Goal: Task Accomplishment & Management: Complete application form

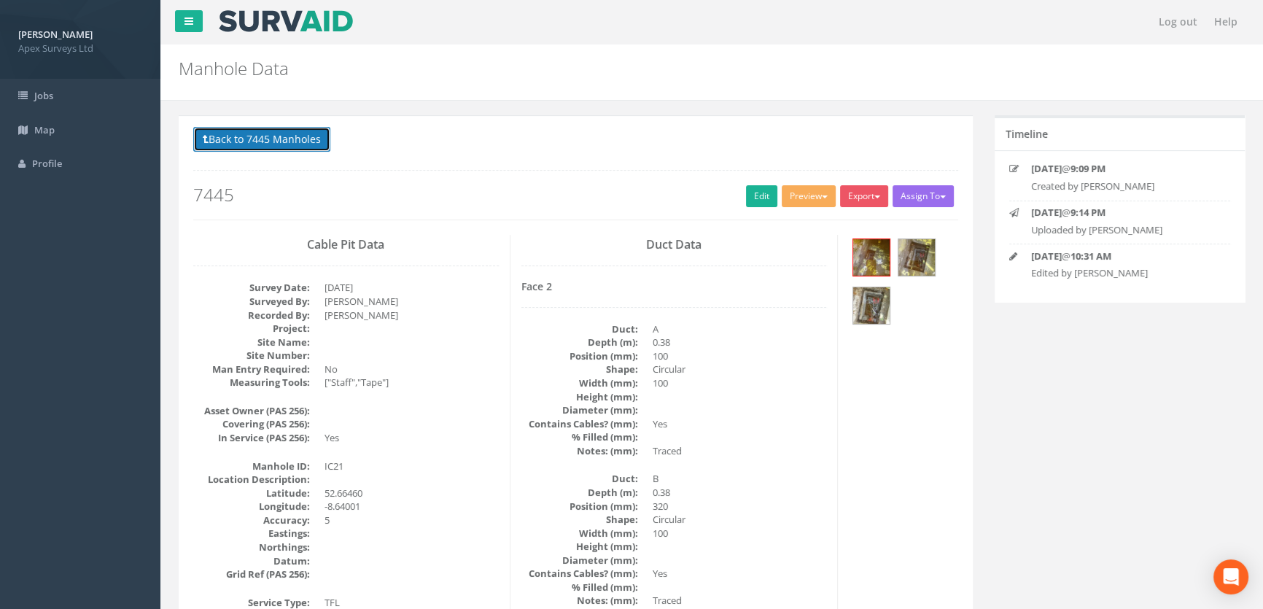
click at [259, 143] on button "Back to 7445 Manholes" at bounding box center [261, 139] width 137 height 25
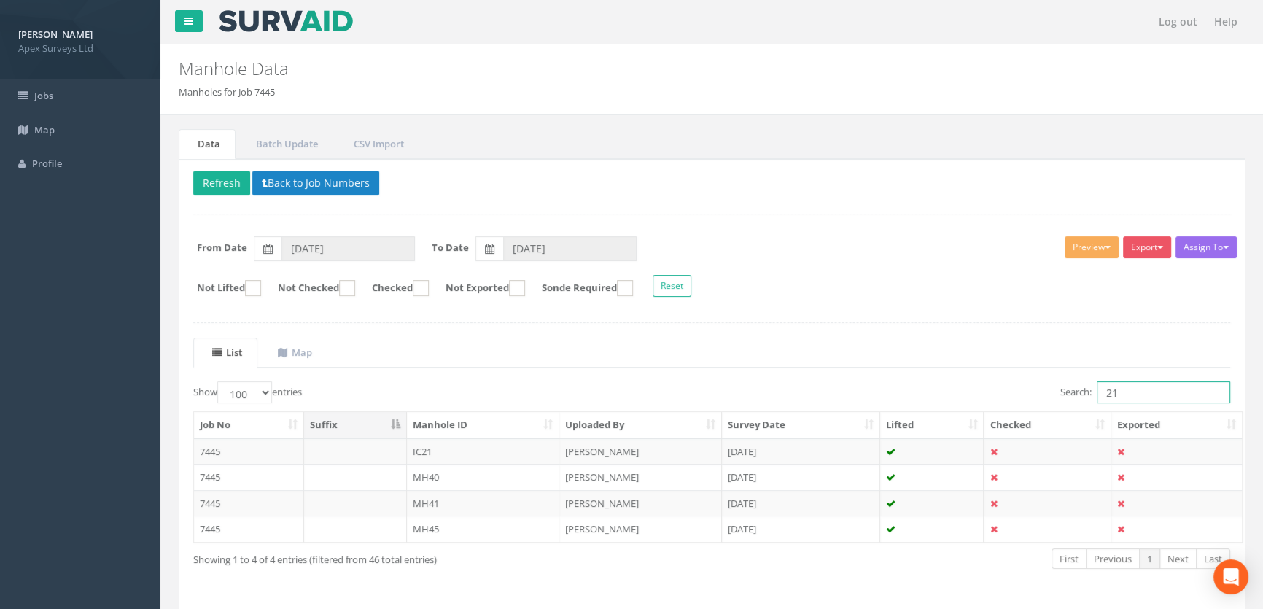
click at [1118, 385] on input "21" at bounding box center [1162, 392] width 133 height 22
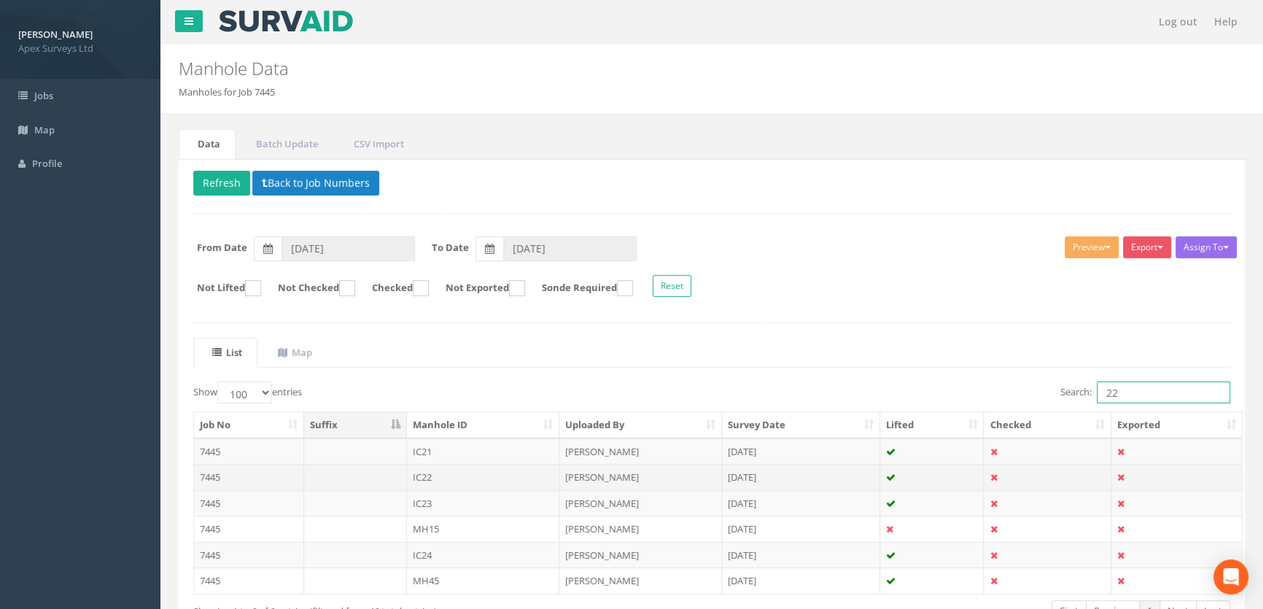
type input "22"
click at [430, 475] on td "IC22" at bounding box center [483, 477] width 153 height 26
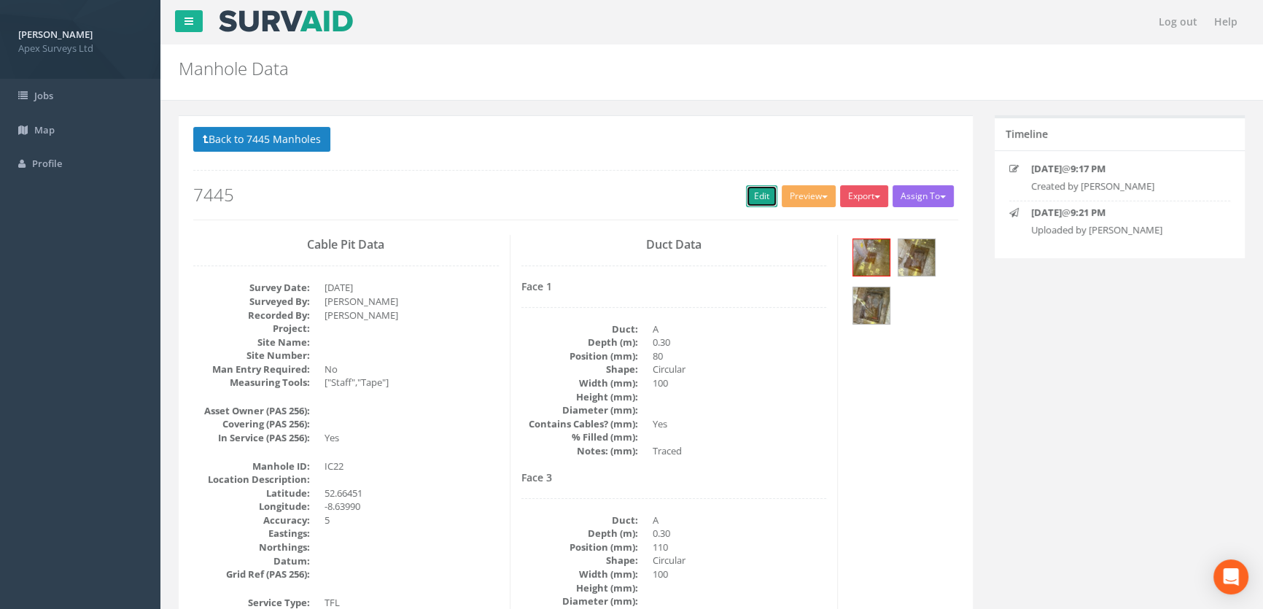
click at [760, 190] on link "Edit" at bounding box center [761, 196] width 31 height 22
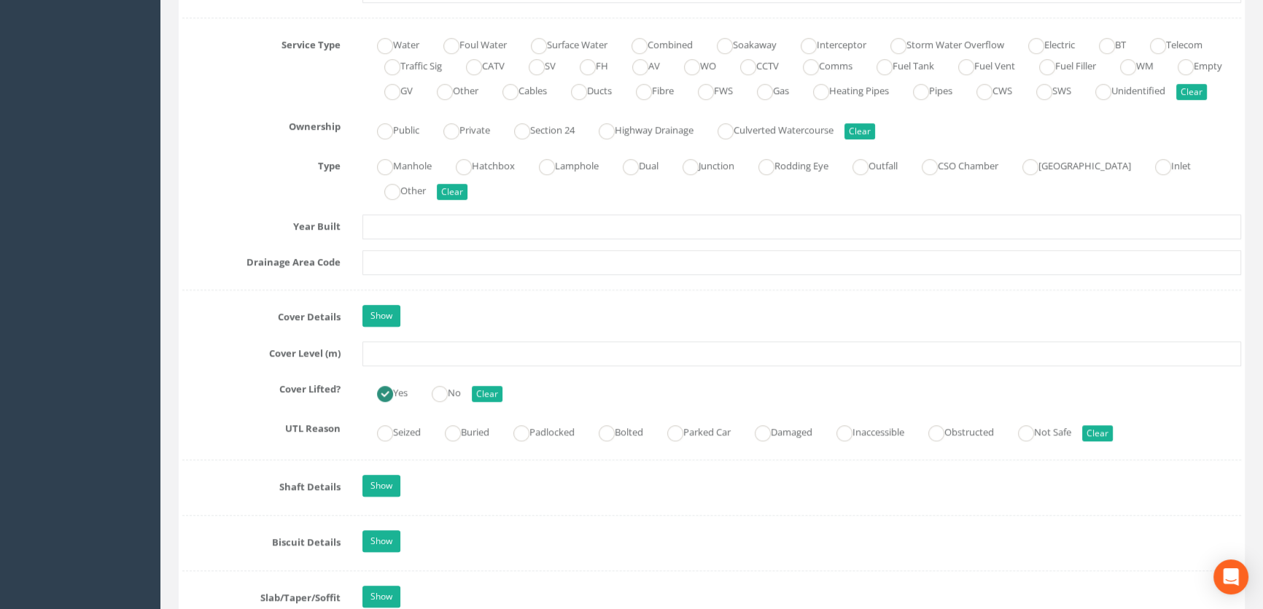
scroll to position [1126, 0]
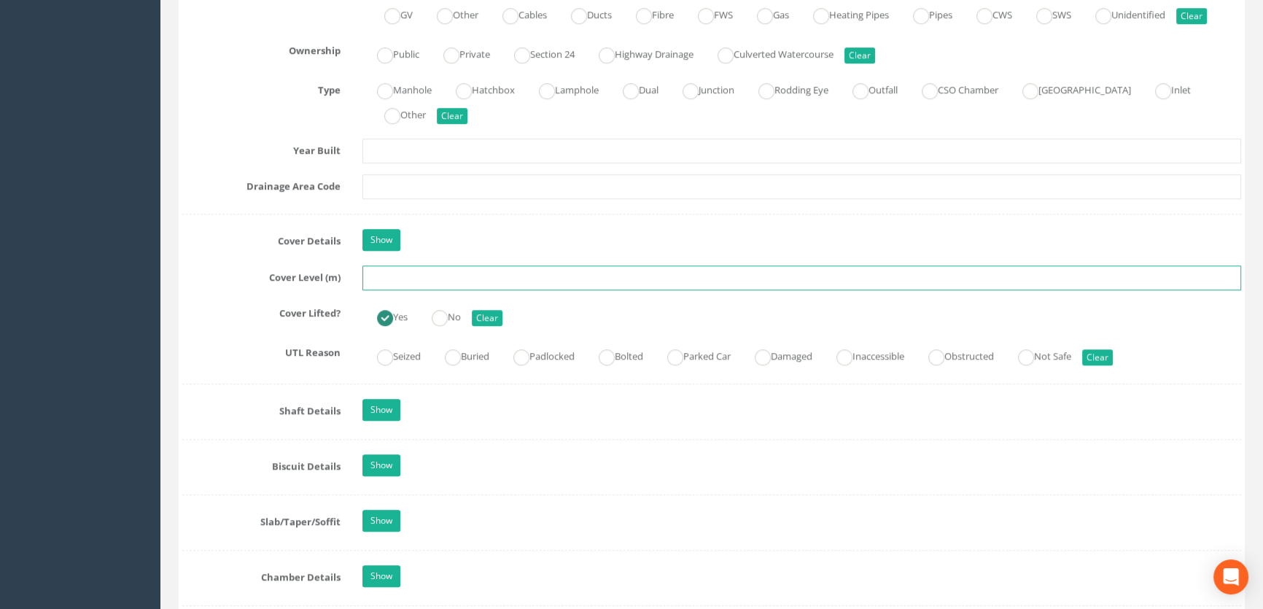
click at [379, 290] on input "text" at bounding box center [801, 277] width 878 height 25
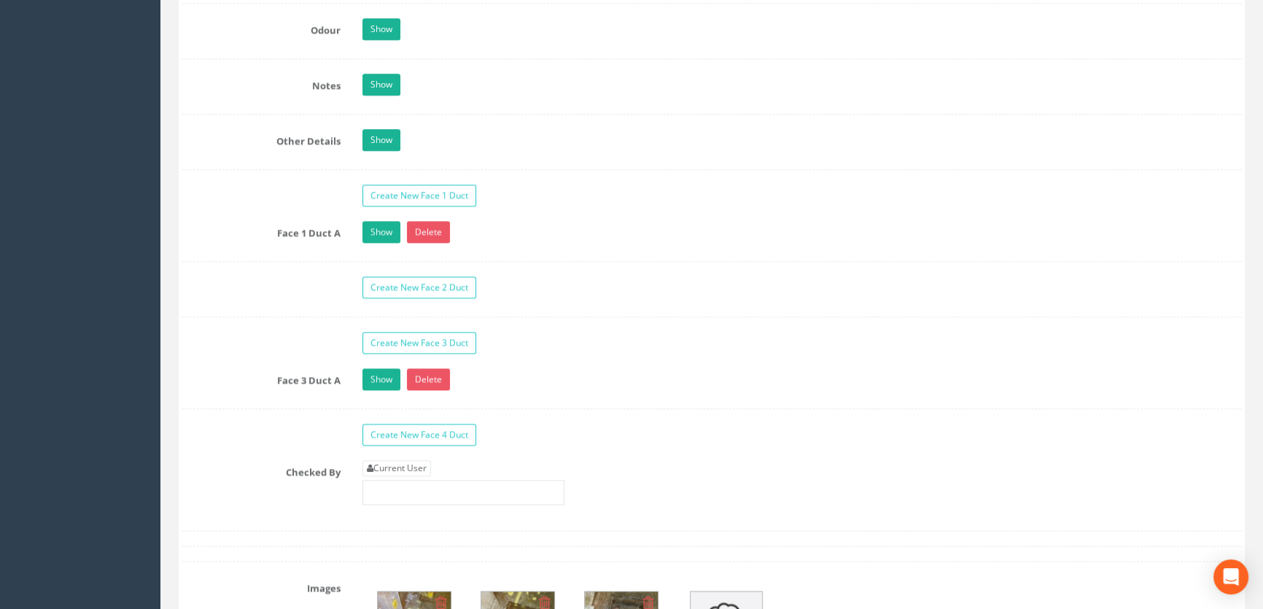
scroll to position [2385, 0]
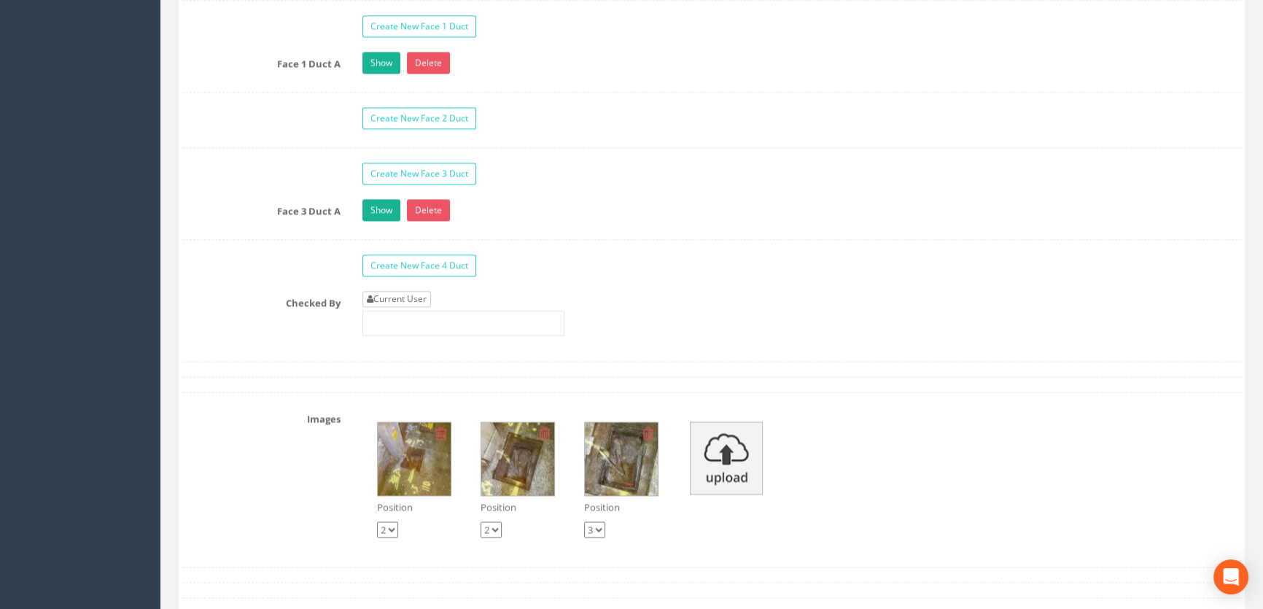
type input "8.55"
click at [389, 307] on link "Current User" at bounding box center [396, 299] width 69 height 16
type input "[PERSON_NAME]"
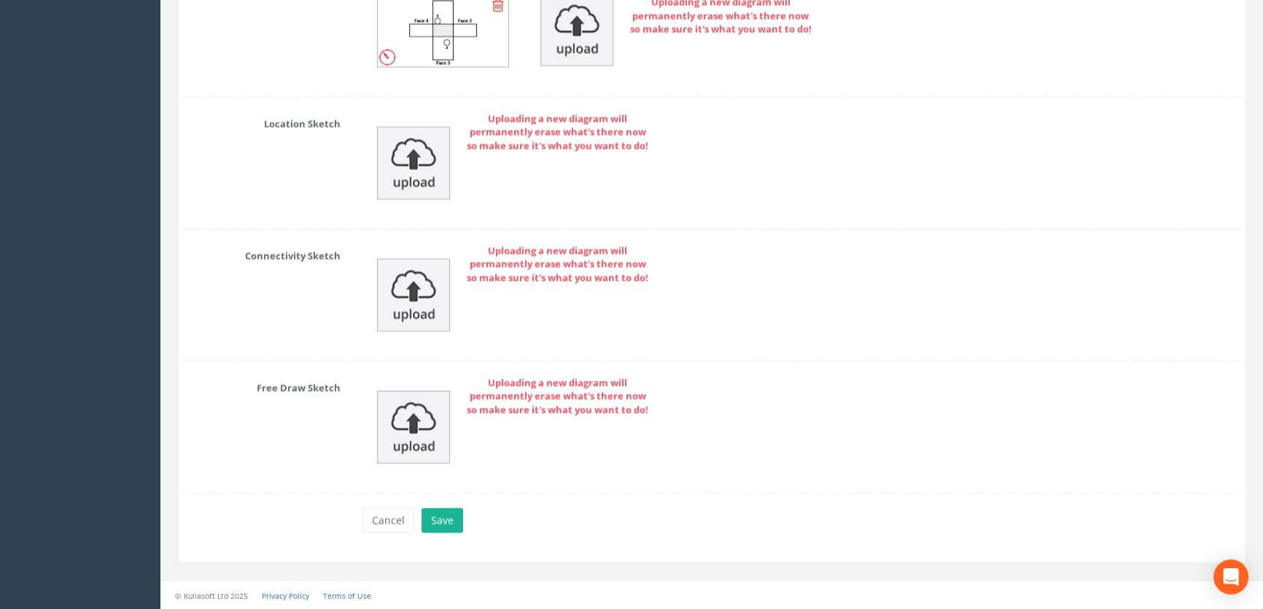
scroll to position [3334, 0]
click at [448, 520] on button "Save" at bounding box center [442, 519] width 42 height 25
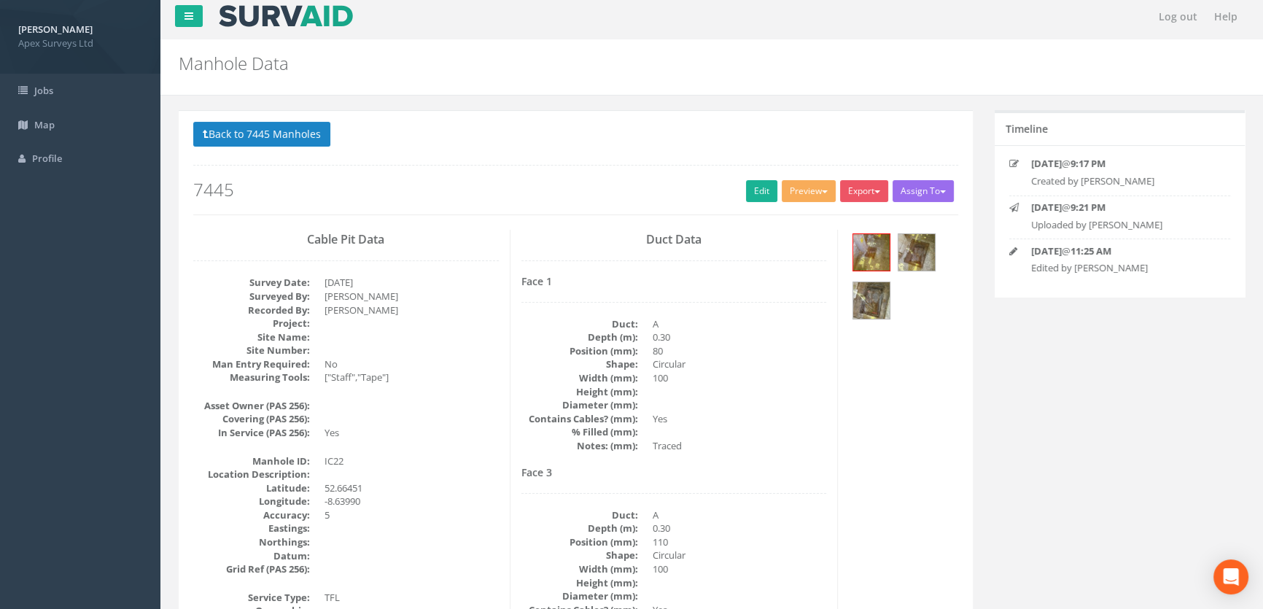
scroll to position [0, 0]
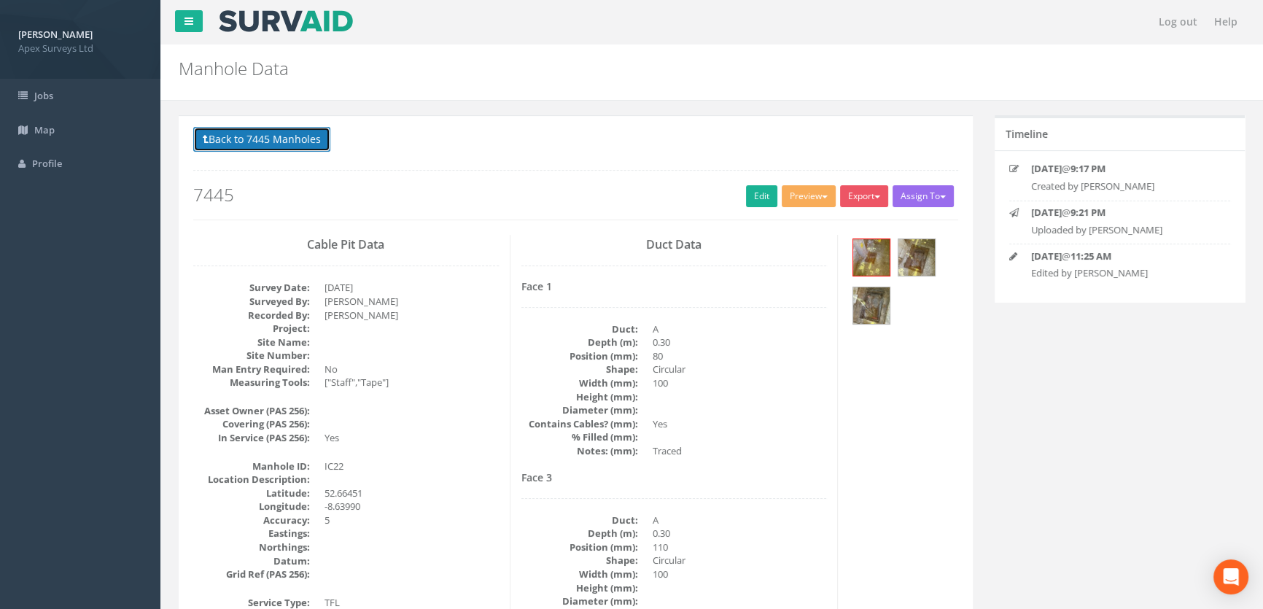
click at [274, 145] on button "Back to 7445 Manholes" at bounding box center [261, 139] width 137 height 25
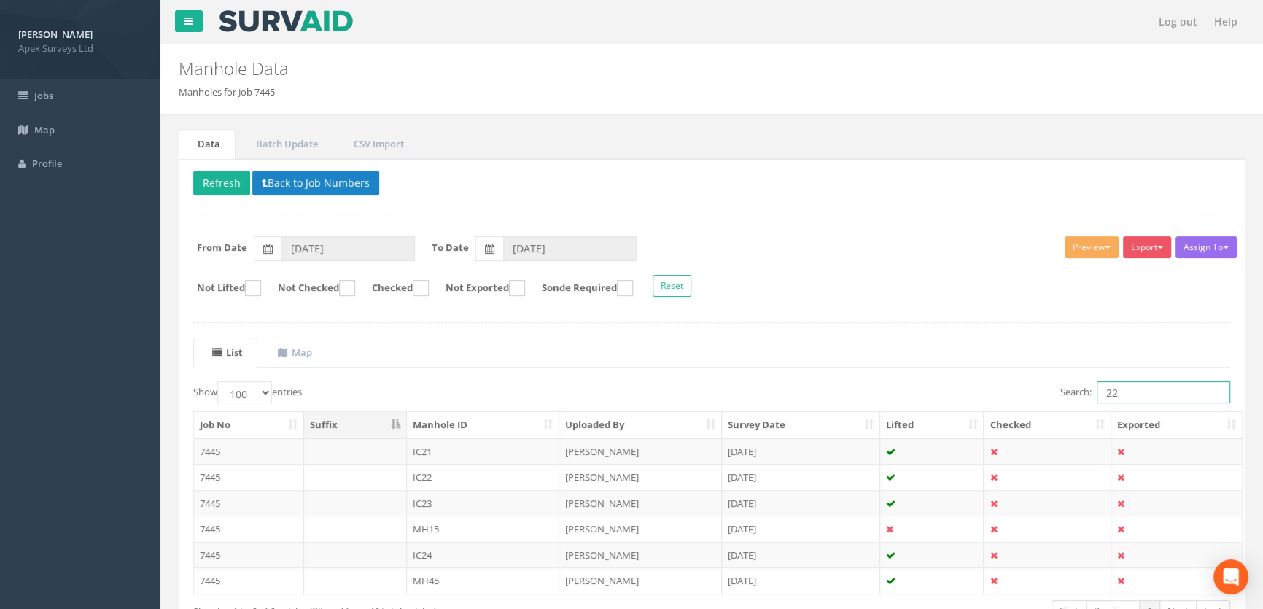
click at [1123, 394] on input "22" at bounding box center [1162, 392] width 133 height 22
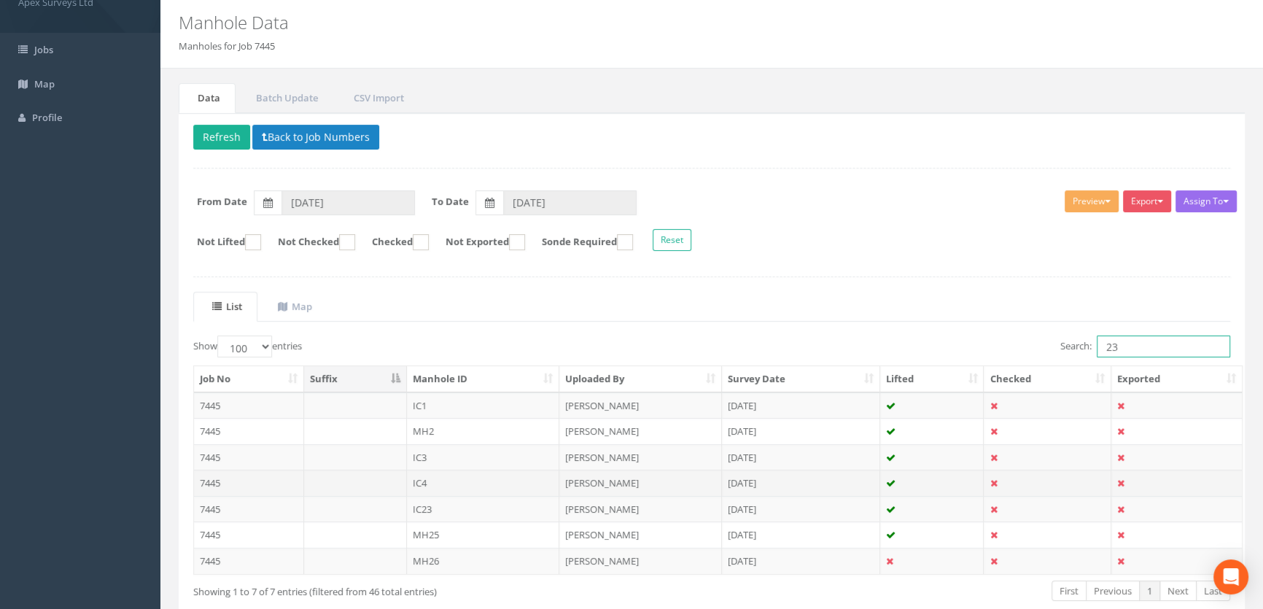
scroll to position [124, 0]
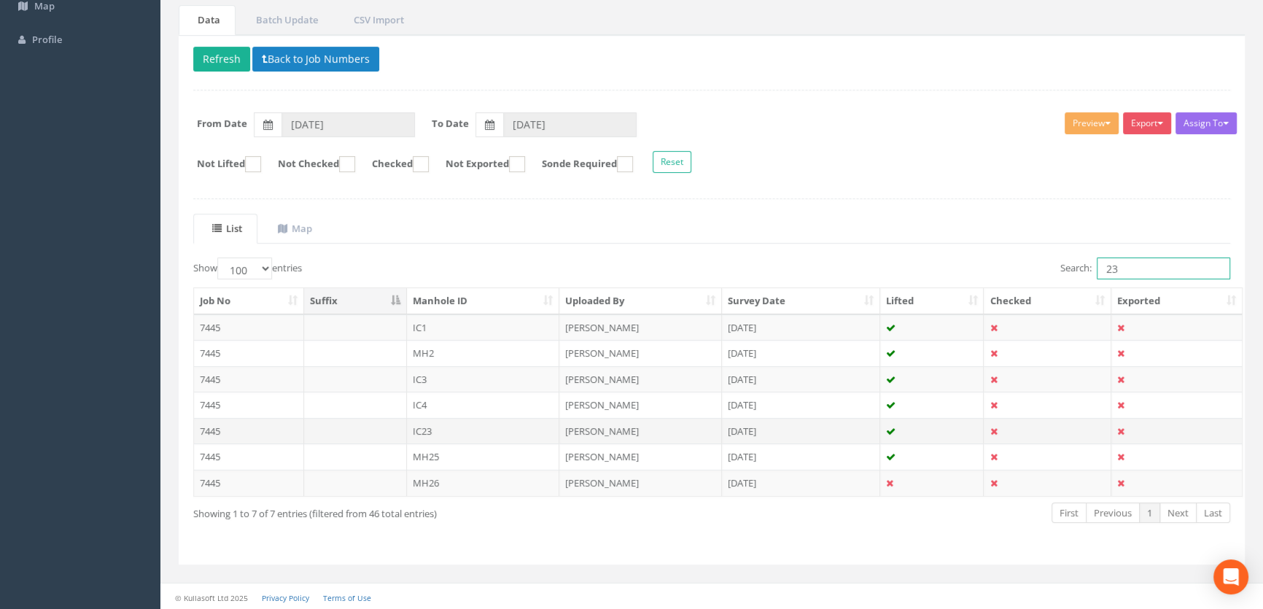
type input "23"
click at [445, 424] on td "IC23" at bounding box center [483, 431] width 153 height 26
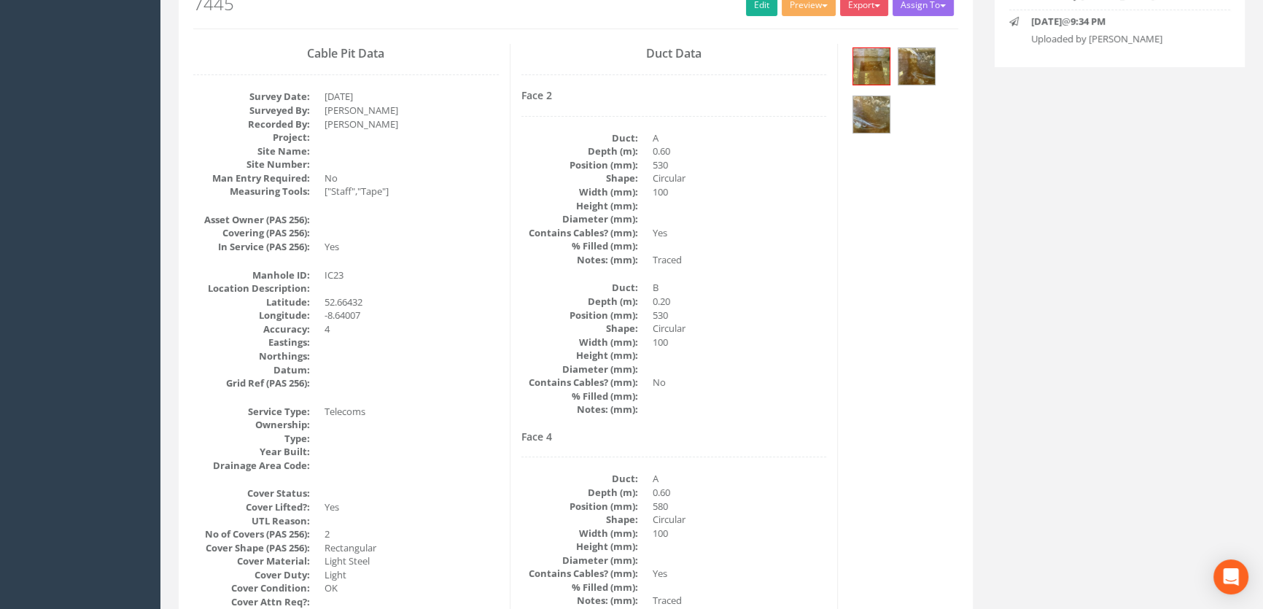
scroll to position [0, 0]
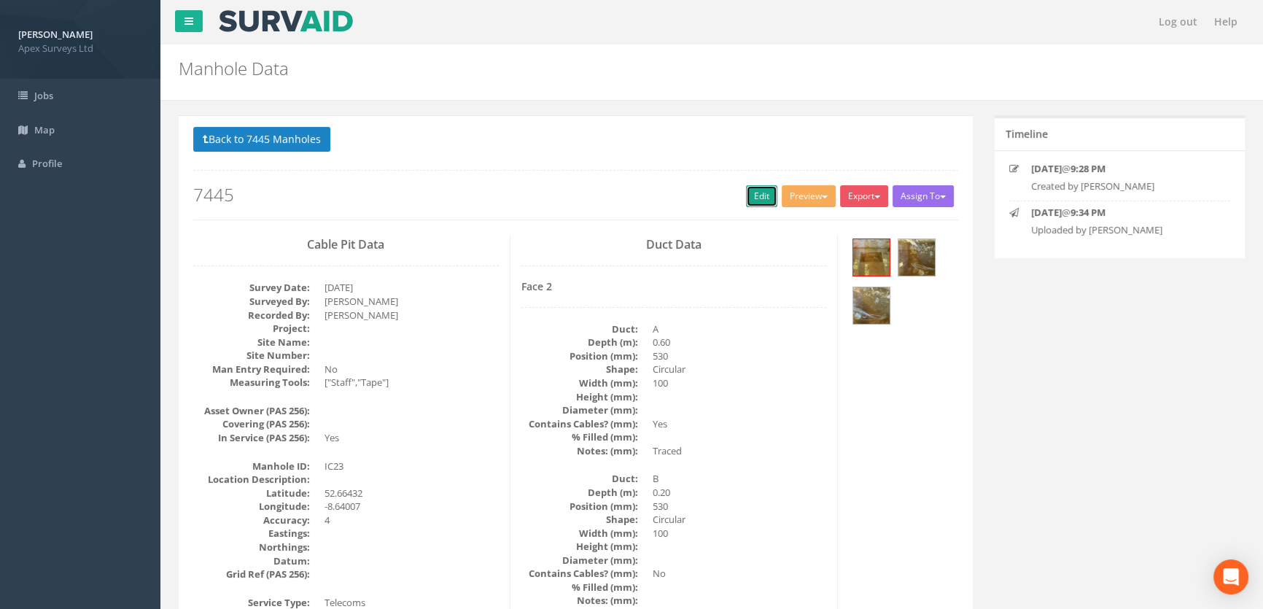
click at [754, 195] on link "Edit" at bounding box center [761, 196] width 31 height 22
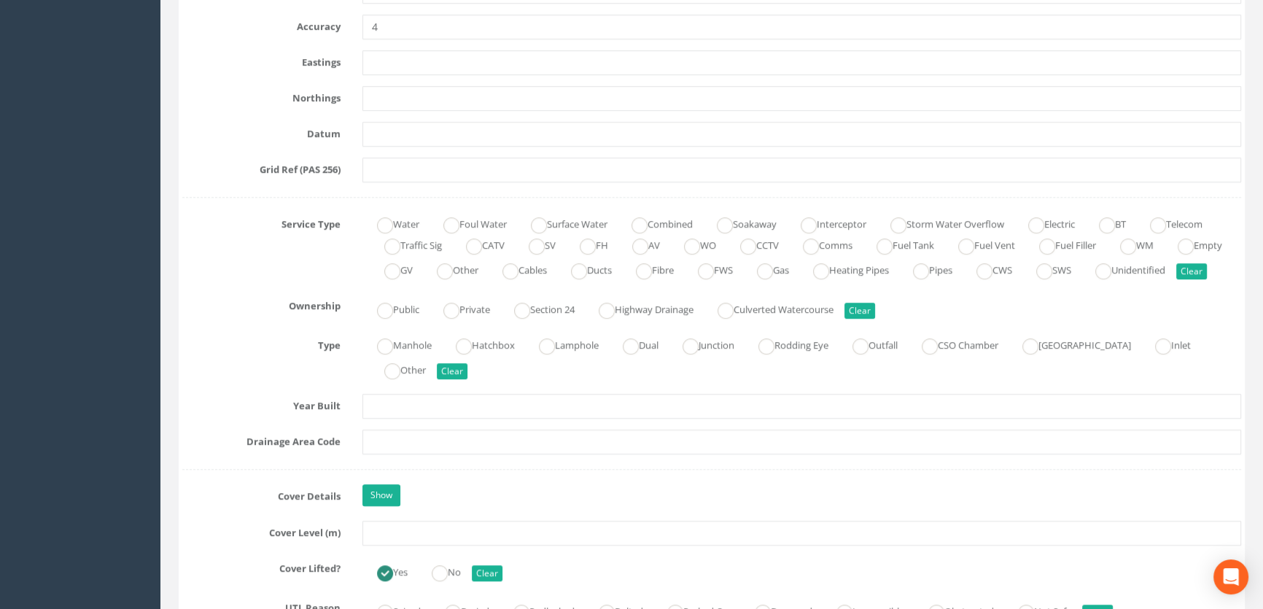
scroll to position [1060, 0]
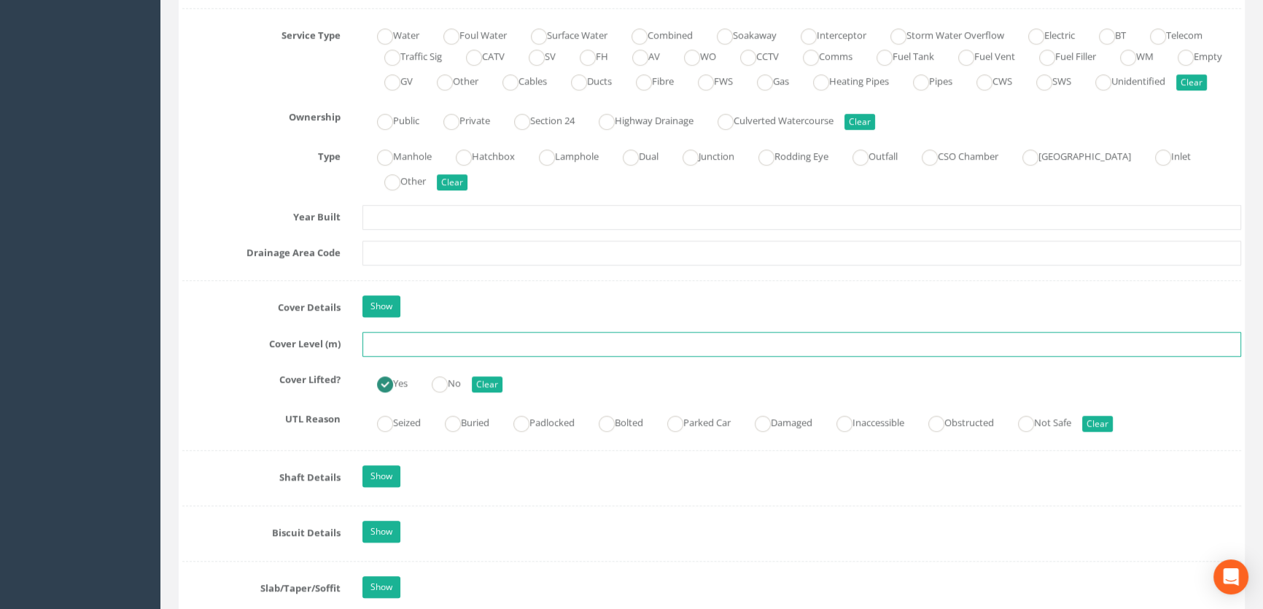
click at [423, 356] on input "text" at bounding box center [801, 344] width 878 height 25
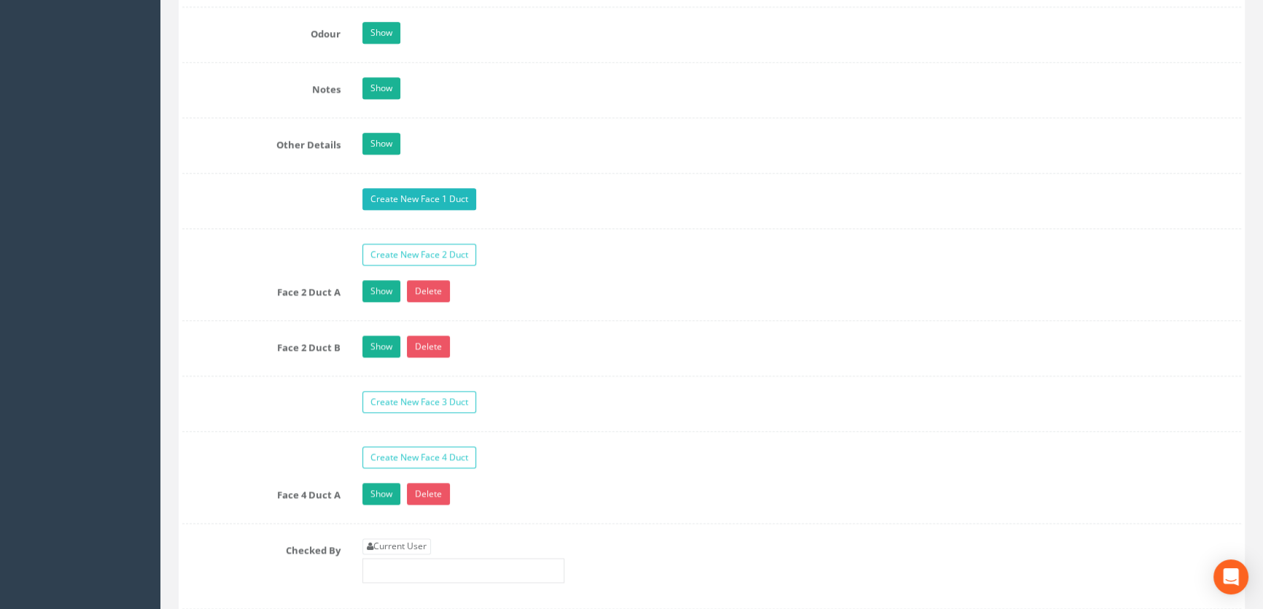
scroll to position [2319, 0]
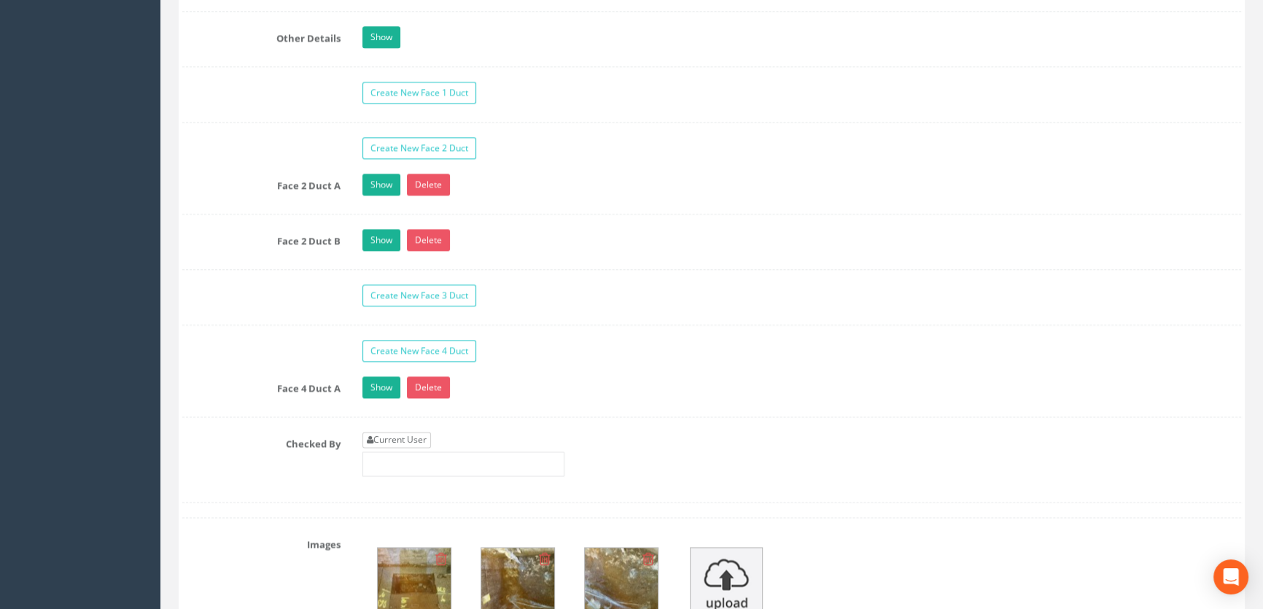
type input "7.93"
click at [386, 448] on link "Current User" at bounding box center [396, 440] width 69 height 16
type input "[PERSON_NAME]"
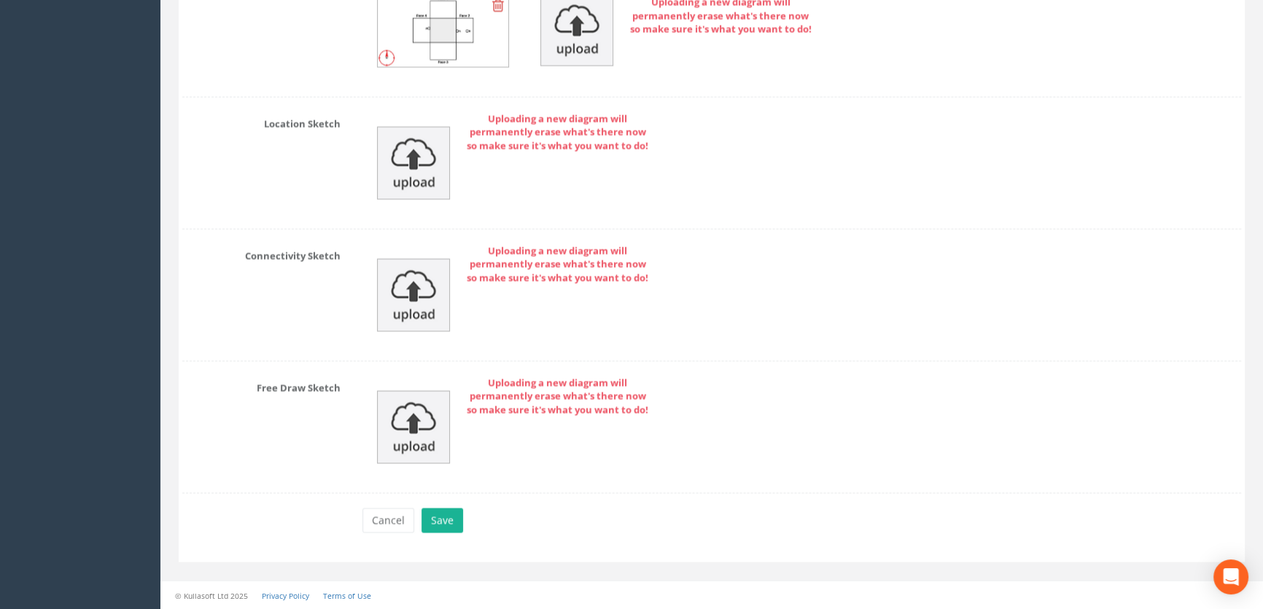
scroll to position [3393, 0]
click at [437, 519] on button "Save" at bounding box center [442, 519] width 42 height 25
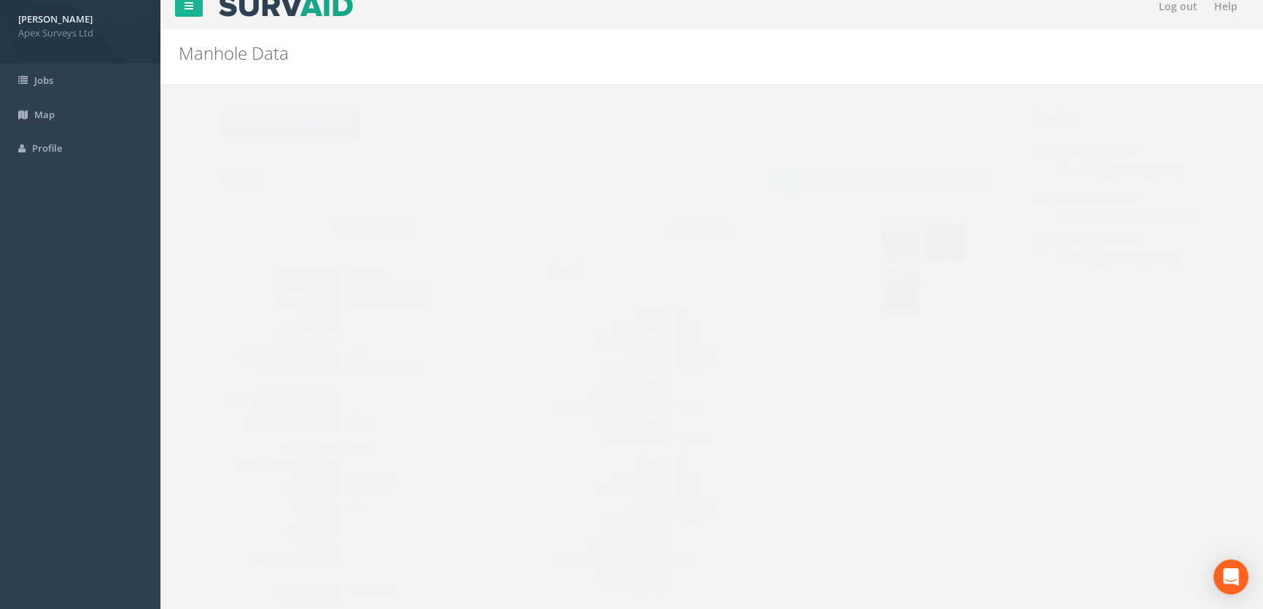
scroll to position [0, 0]
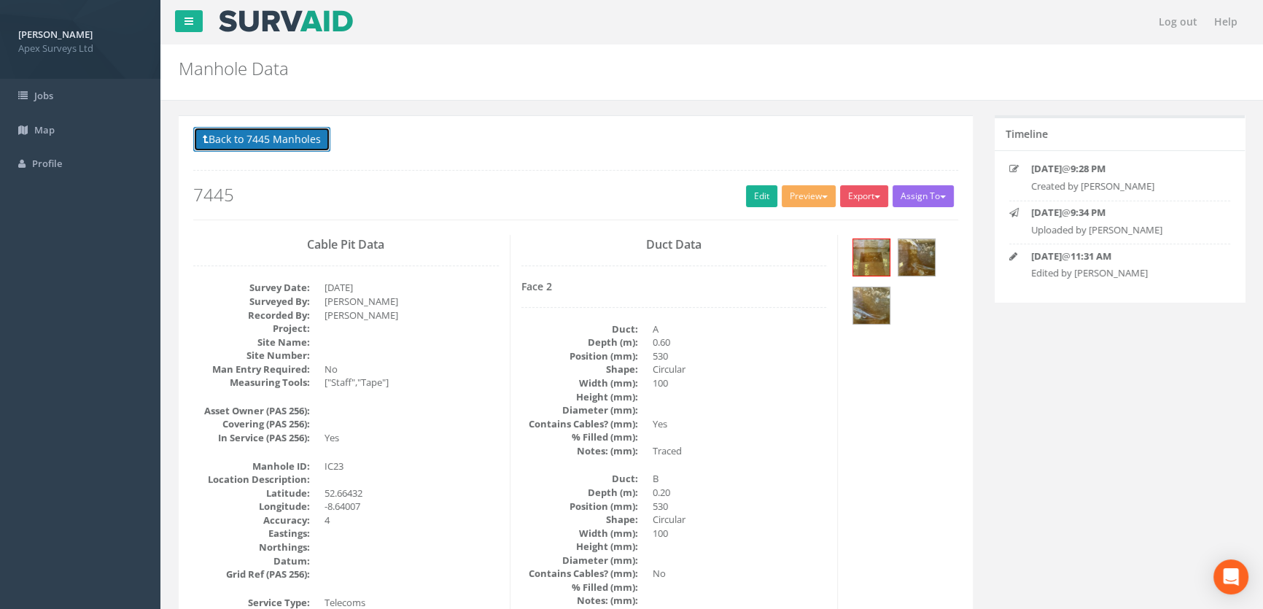
click at [319, 143] on button "Back to 7445 Manholes" at bounding box center [261, 139] width 137 height 25
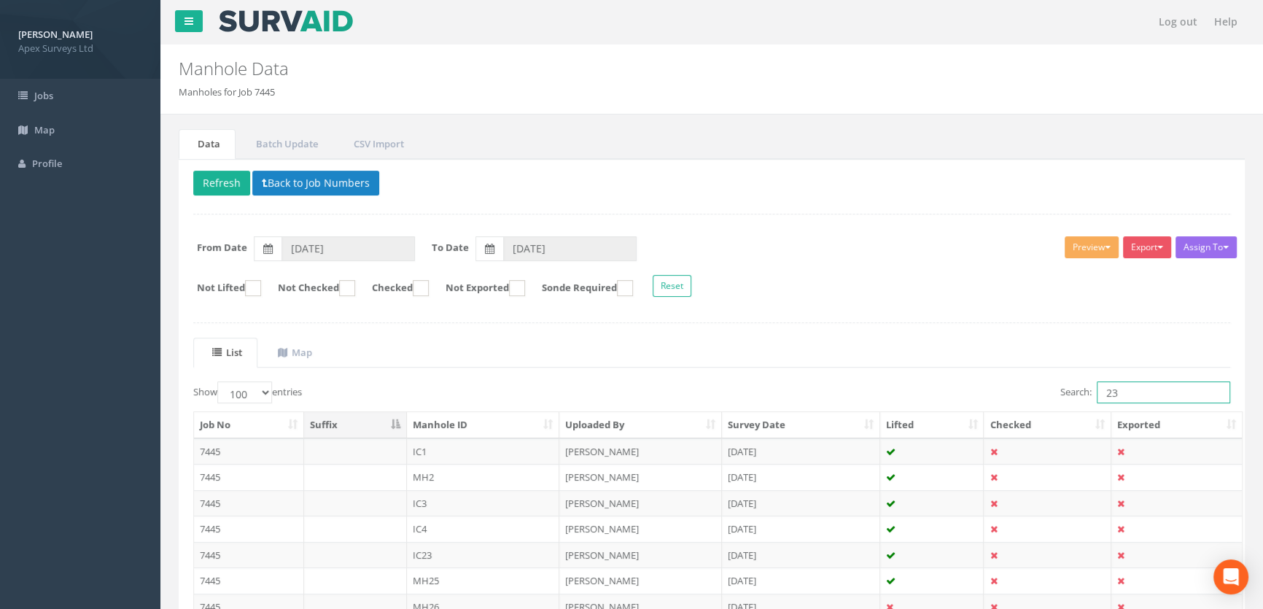
drag, startPoint x: 1126, startPoint y: 390, endPoint x: 1067, endPoint y: 386, distance: 59.2
click at [1066, 390] on label "Search: 23" at bounding box center [1145, 392] width 170 height 22
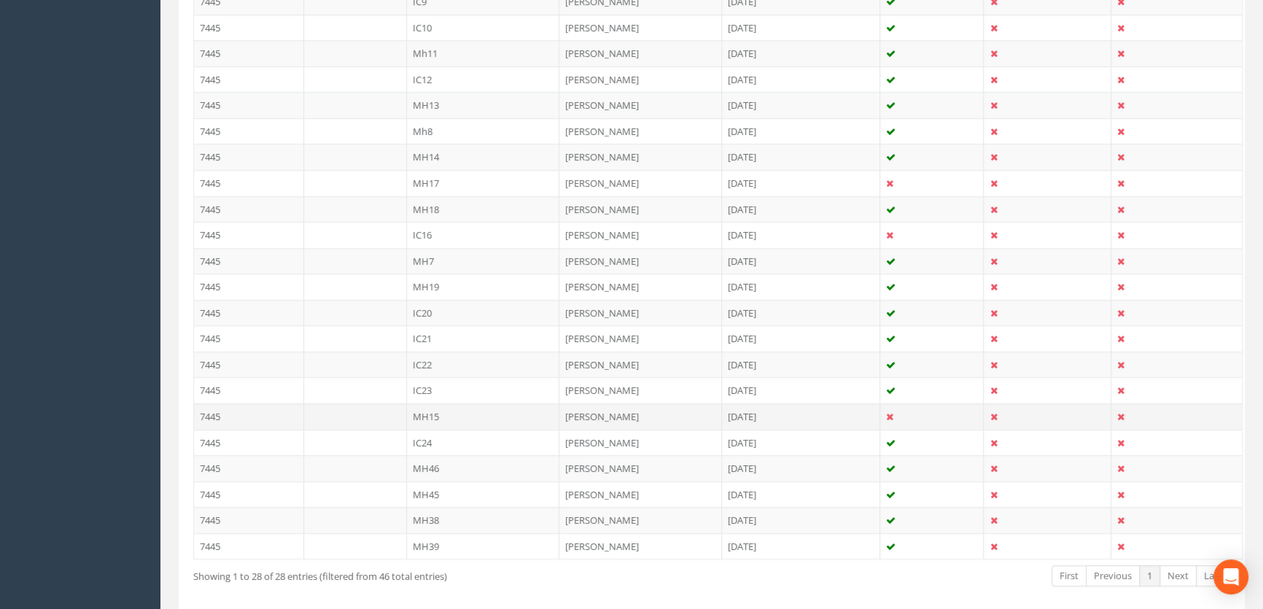
scroll to position [663, 0]
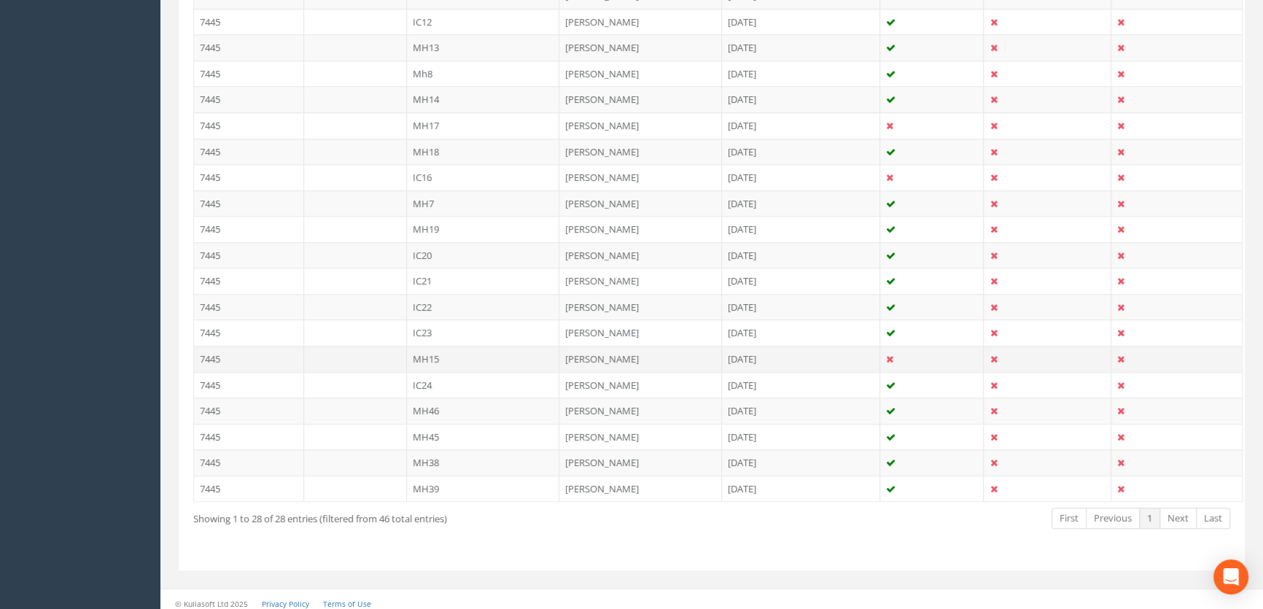
type input "15"
click at [430, 353] on td "MH15" at bounding box center [483, 359] width 153 height 26
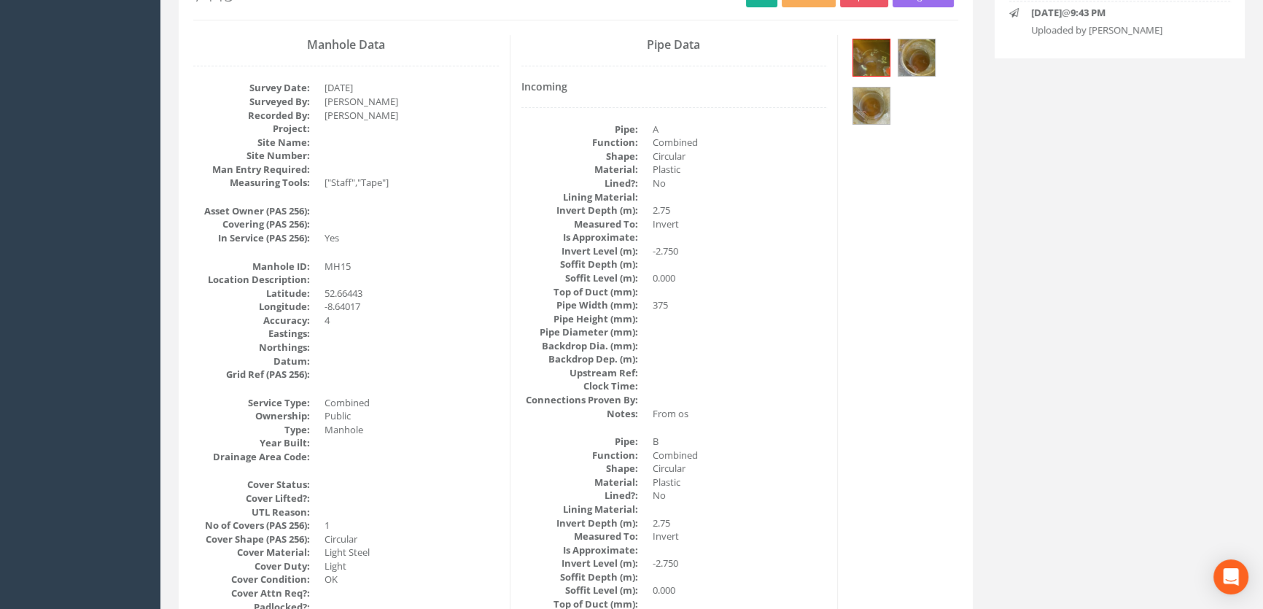
scroll to position [0, 0]
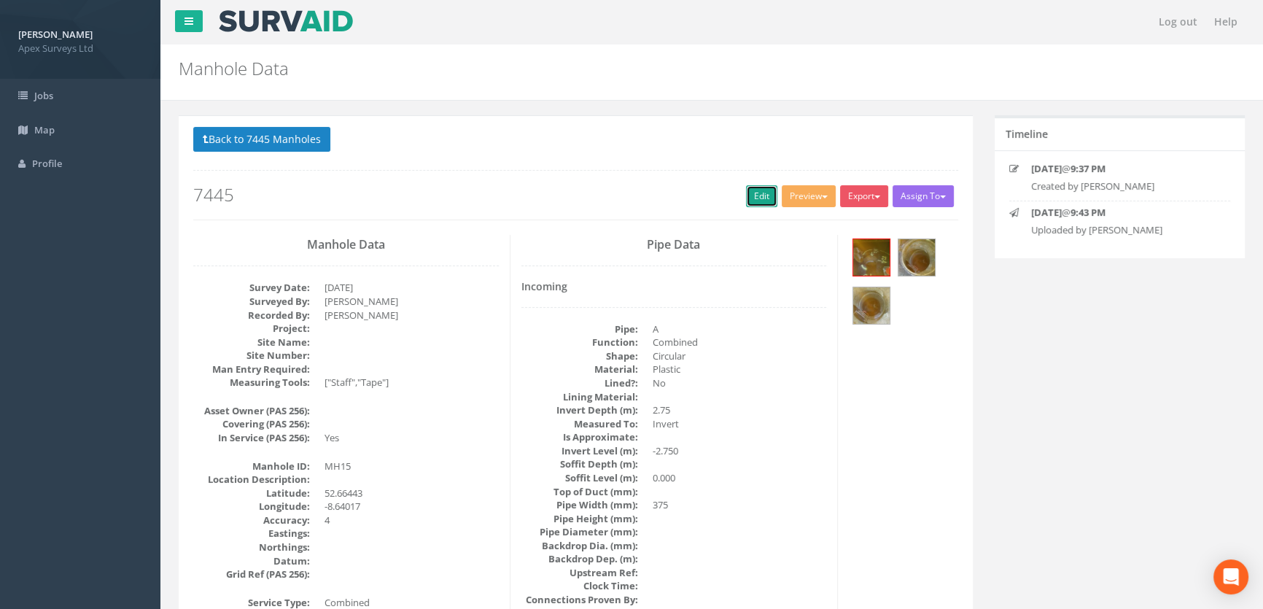
click at [748, 200] on link "Edit" at bounding box center [761, 196] width 31 height 22
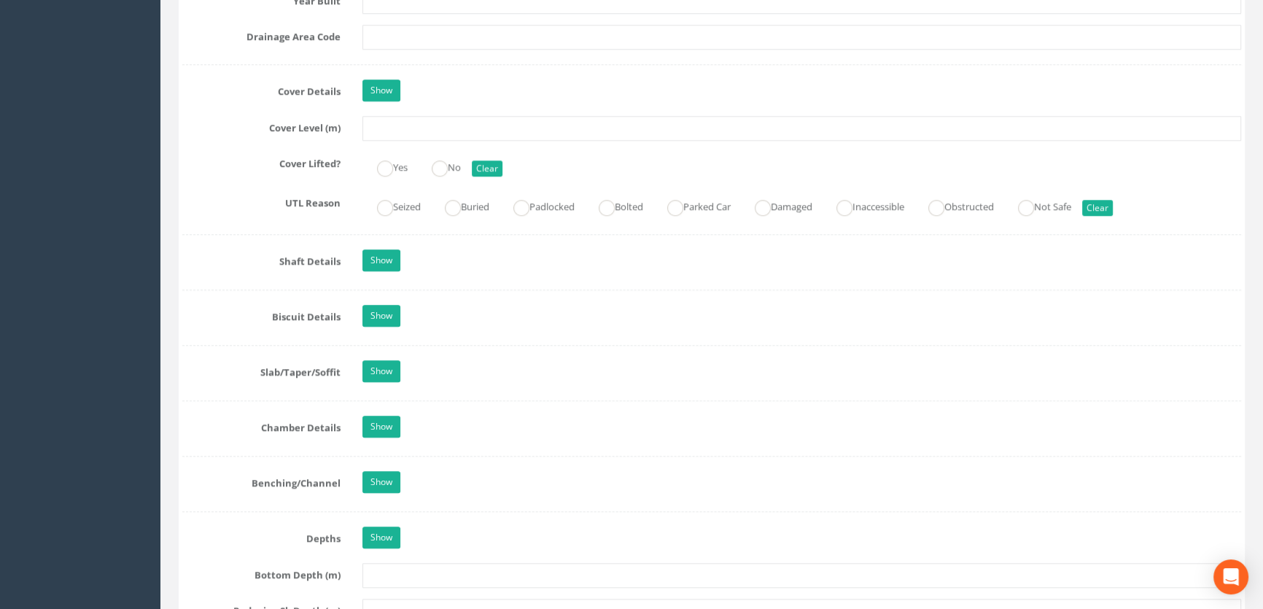
scroll to position [1126, 0]
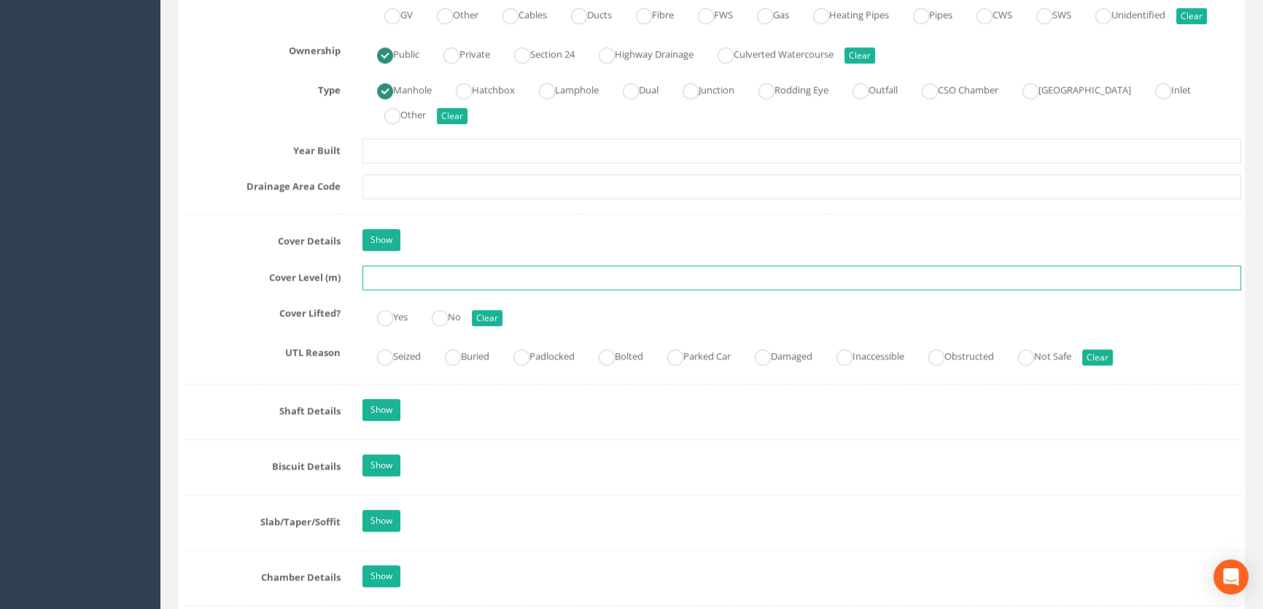
click at [384, 290] on input "text" at bounding box center [801, 277] width 878 height 25
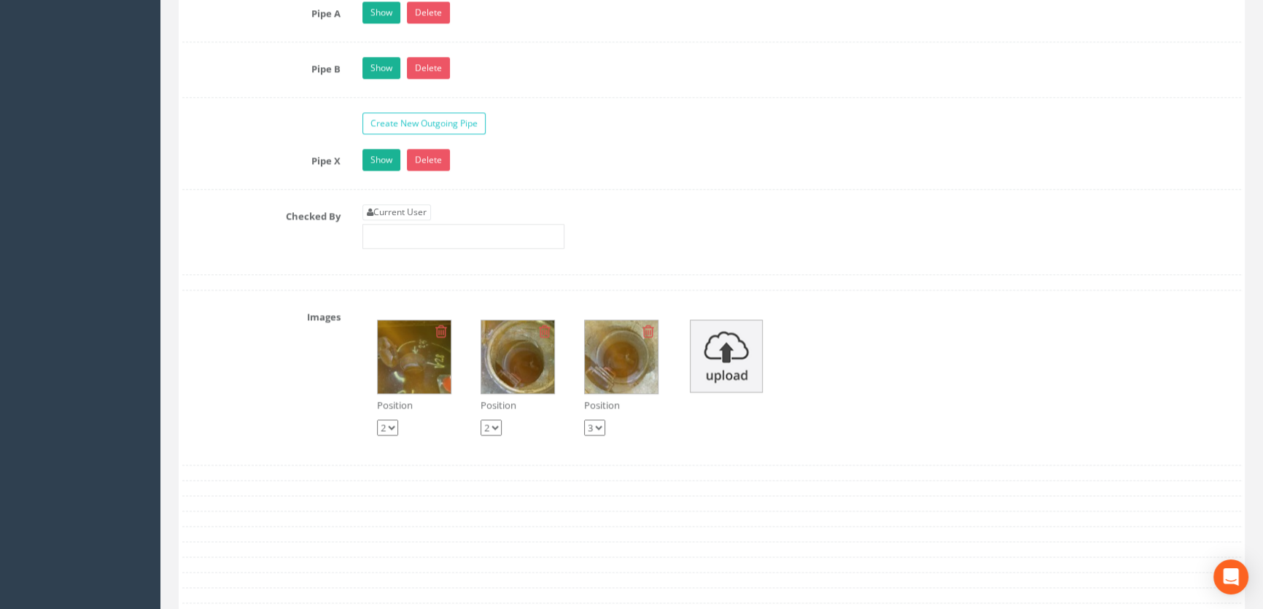
scroll to position [2385, 0]
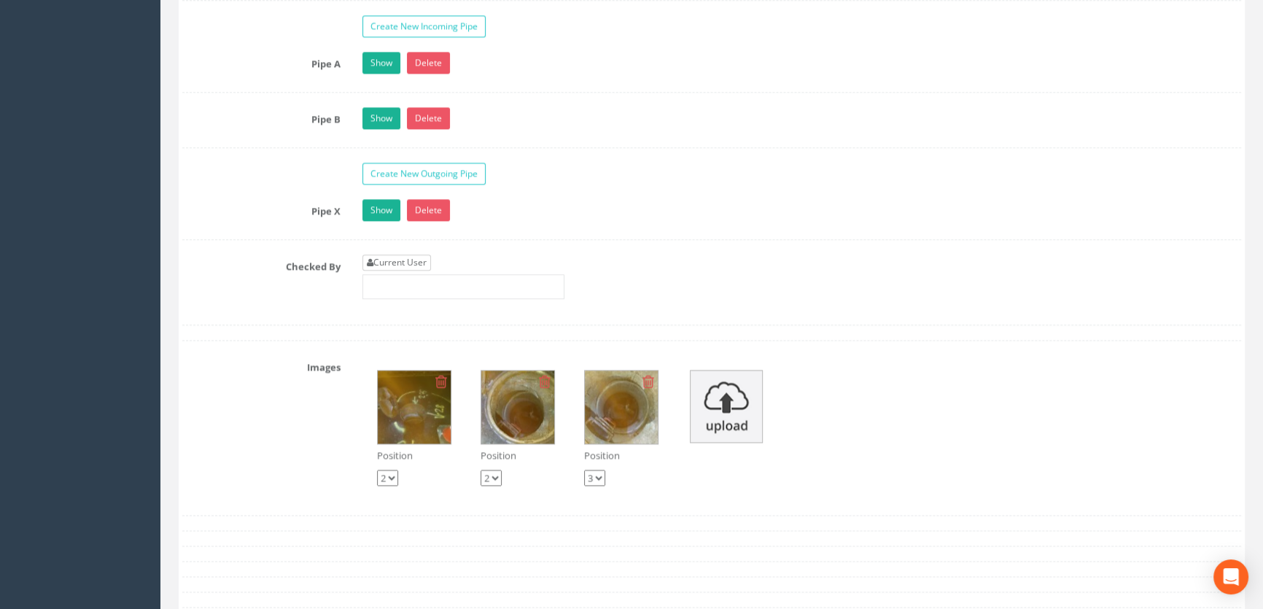
type input "7.97"
click at [405, 270] on link "Current User" at bounding box center [396, 262] width 69 height 16
type input "[PERSON_NAME]"
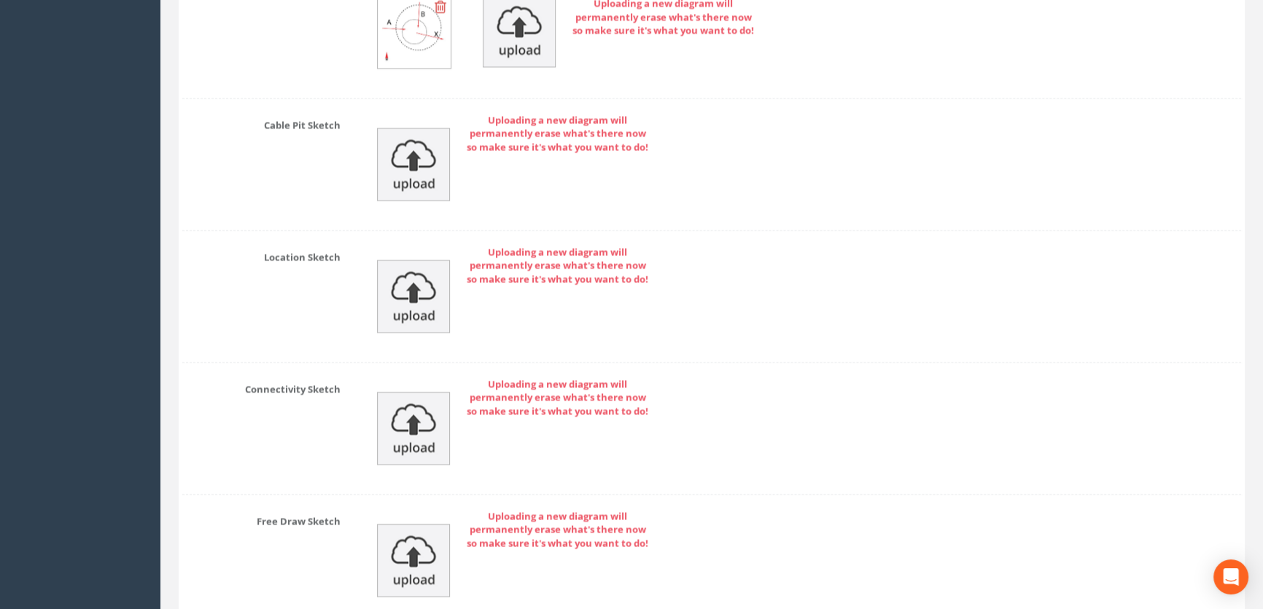
scroll to position [3283, 0]
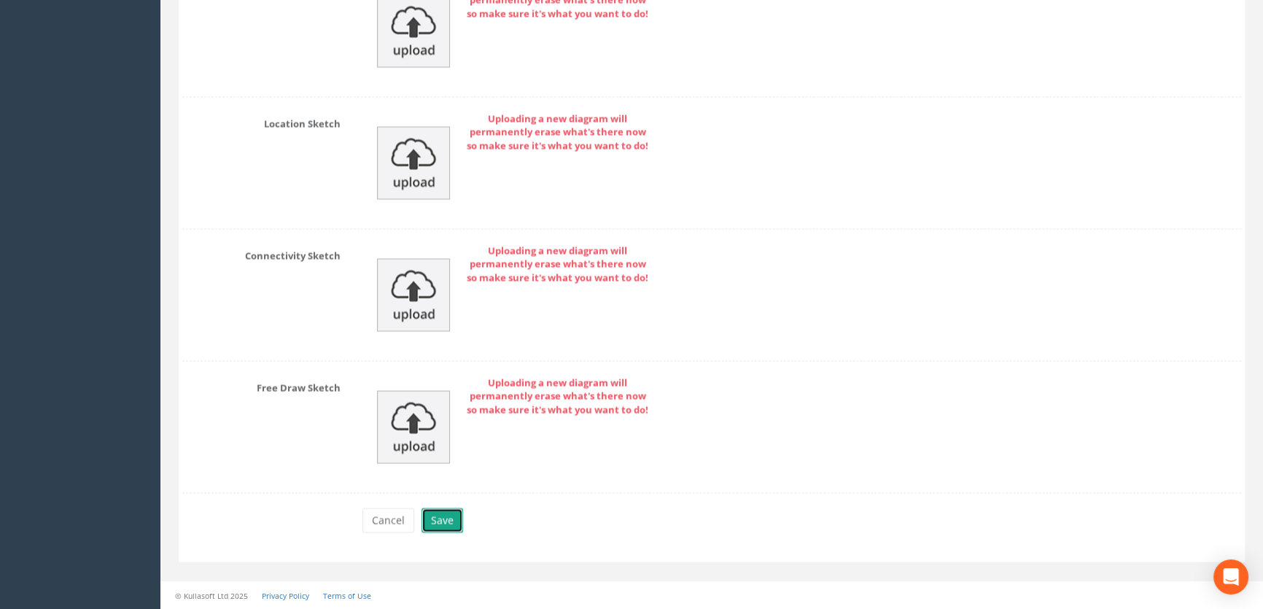
click at [445, 516] on button "Save" at bounding box center [442, 519] width 42 height 25
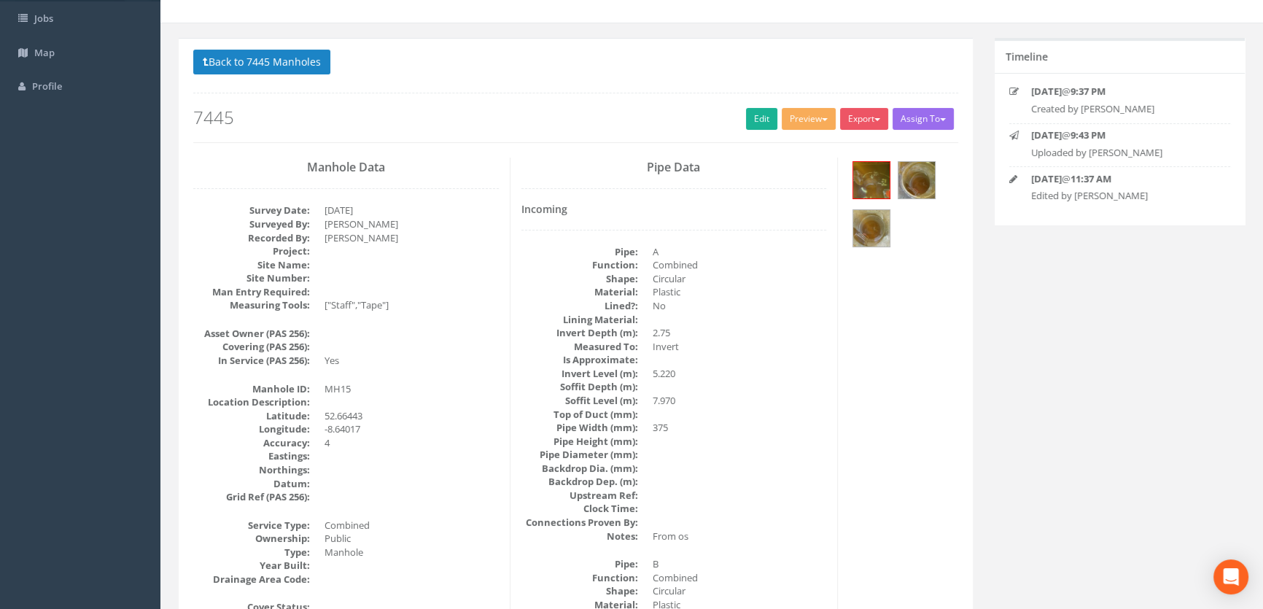
scroll to position [0, 0]
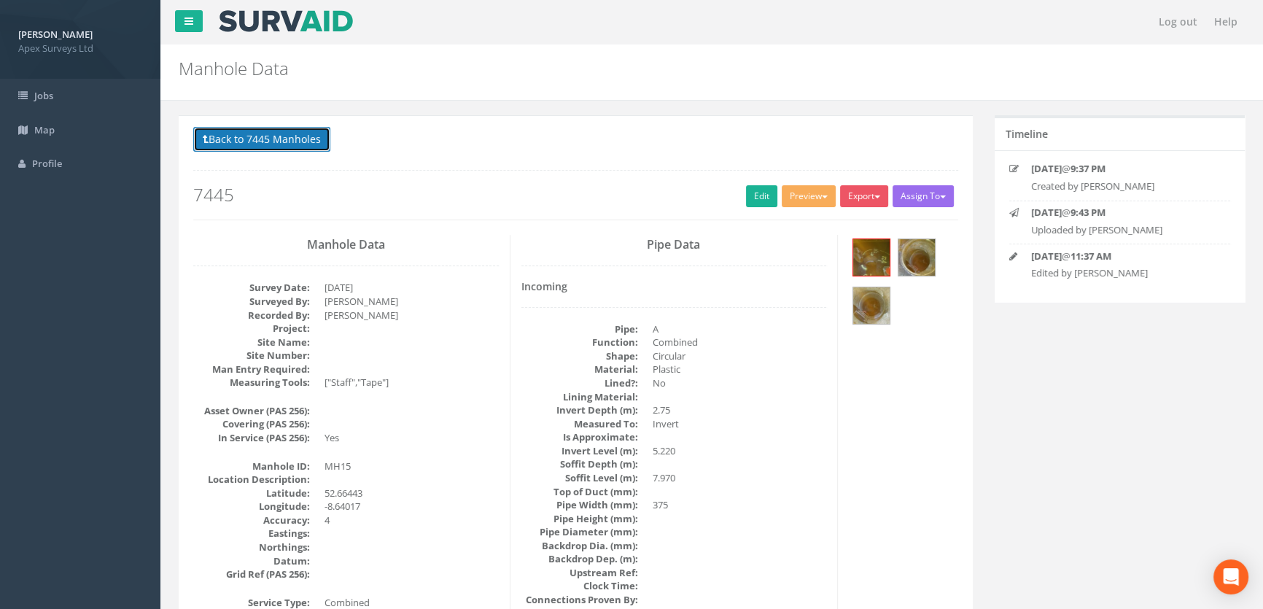
click at [265, 141] on button "Back to 7445 Manholes" at bounding box center [261, 139] width 137 height 25
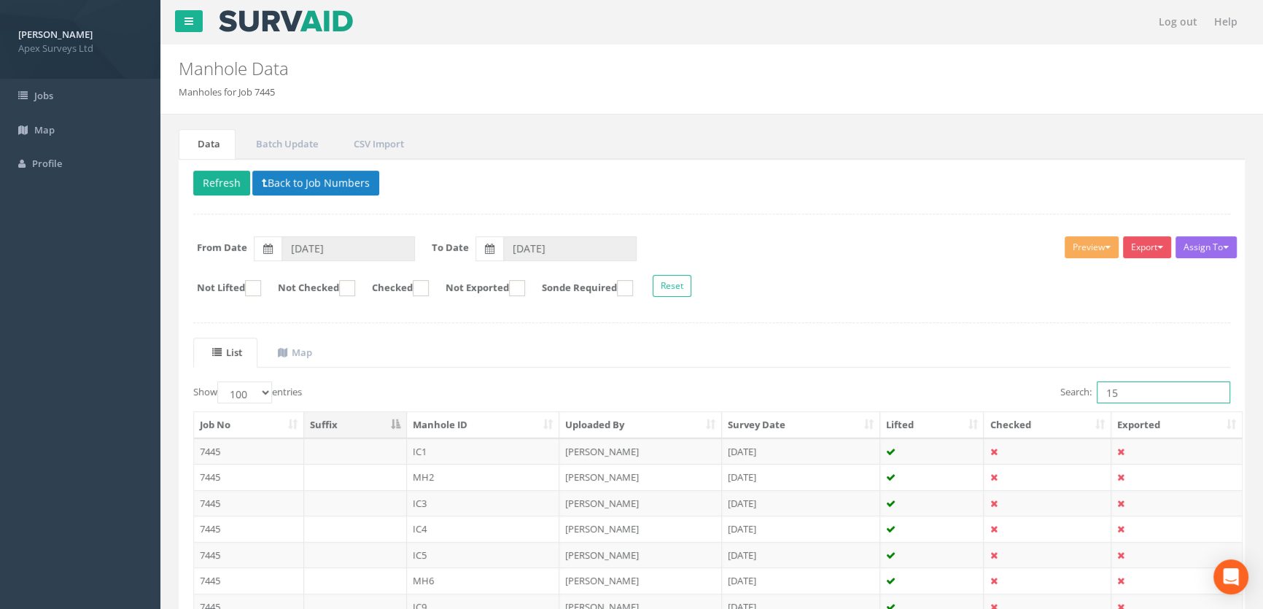
click at [1137, 381] on input "15" at bounding box center [1162, 392] width 133 height 22
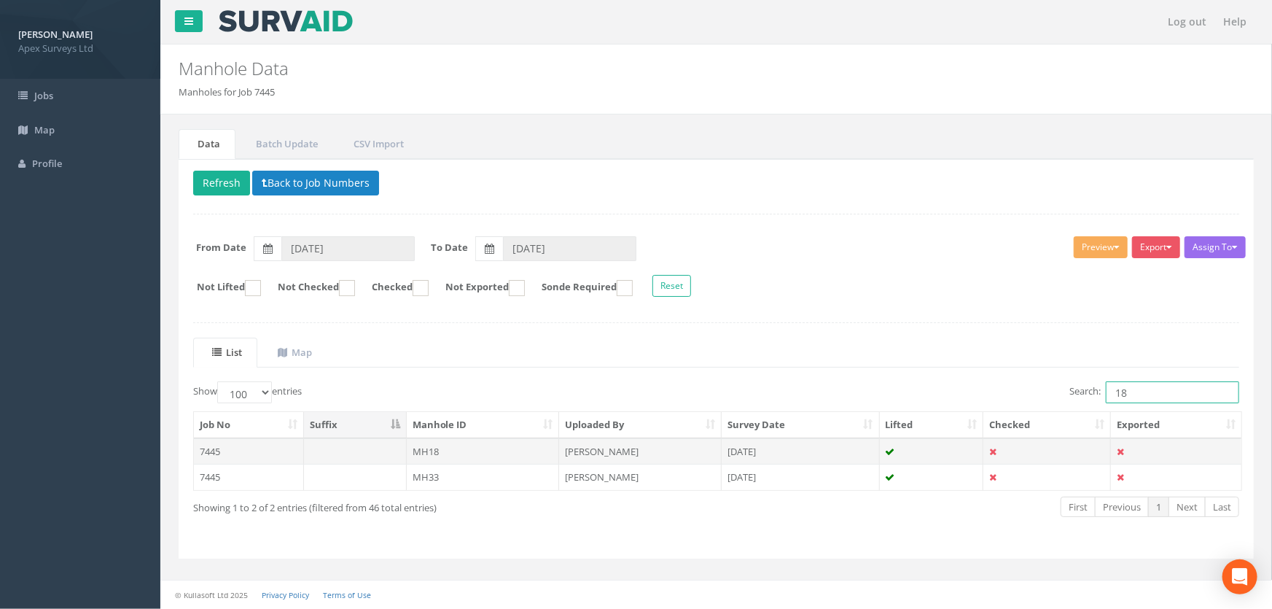
type input "18"
click at [453, 450] on td "MH18" at bounding box center [483, 451] width 153 height 26
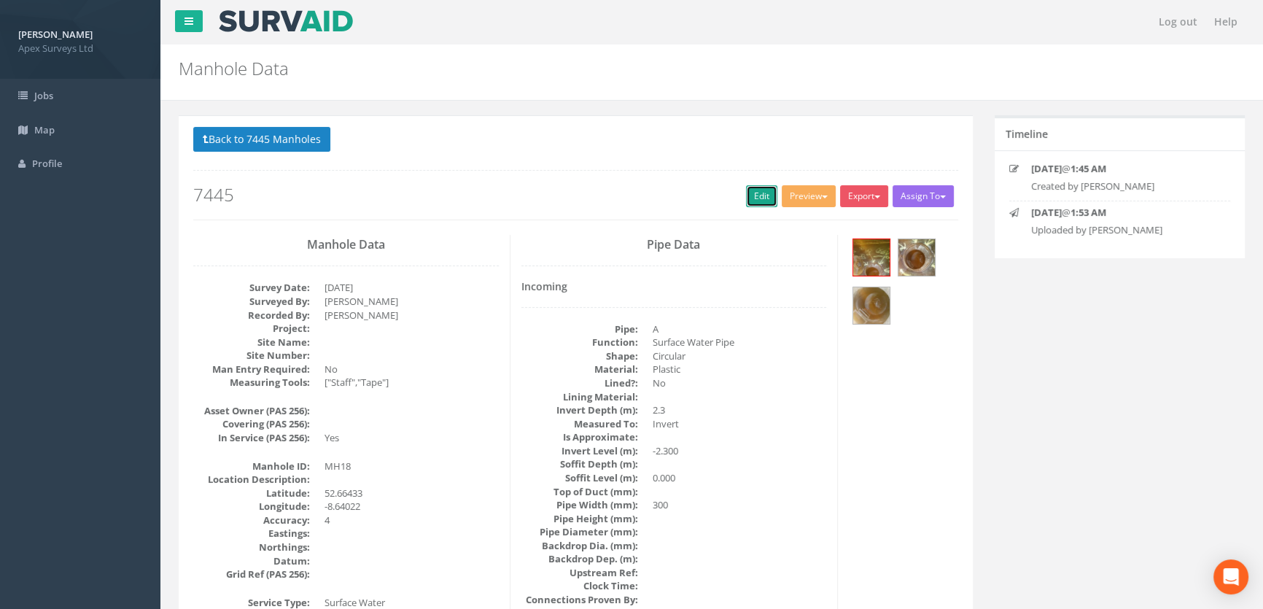
click at [752, 191] on link "Edit" at bounding box center [761, 196] width 31 height 22
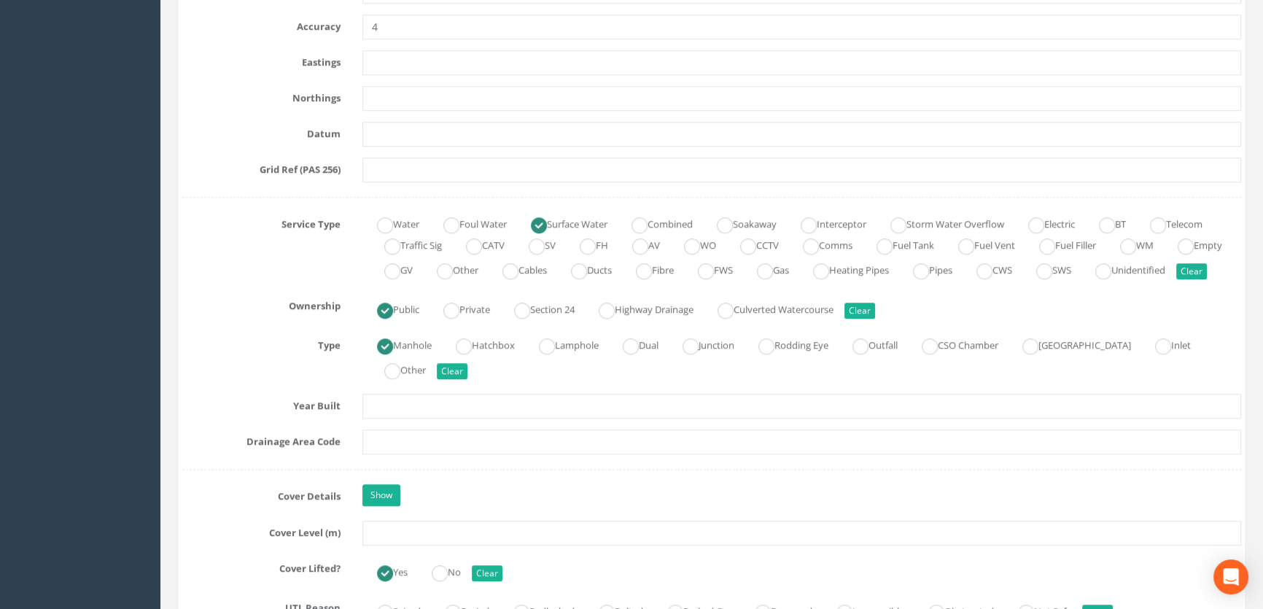
scroll to position [994, 0]
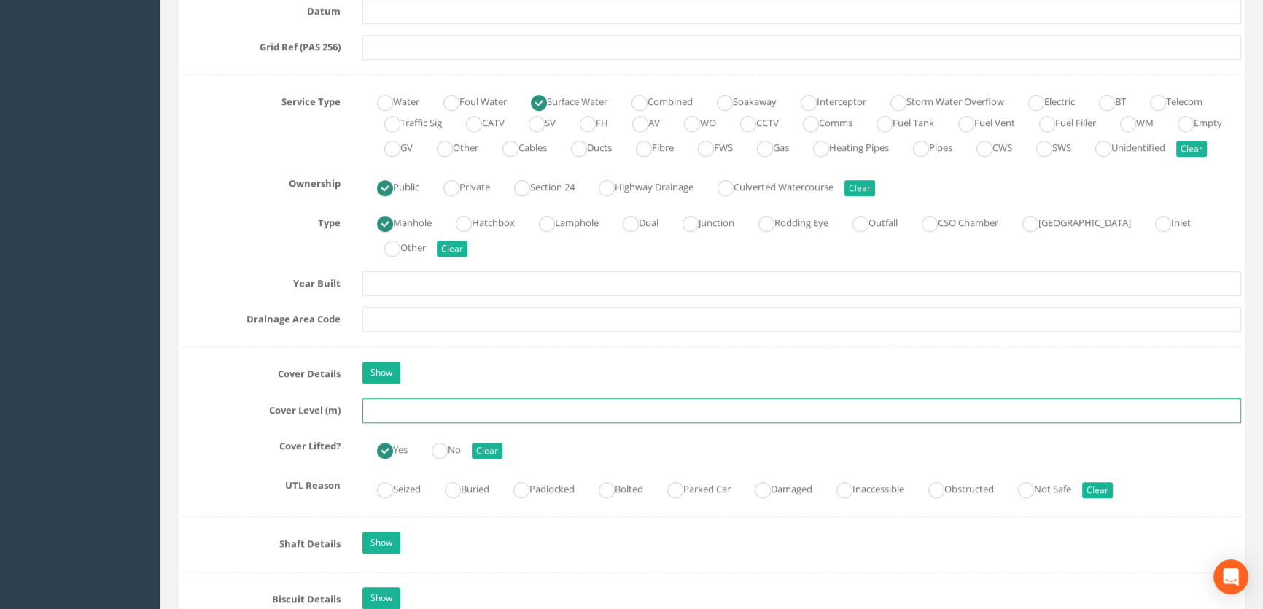
click at [383, 423] on input "text" at bounding box center [801, 410] width 878 height 25
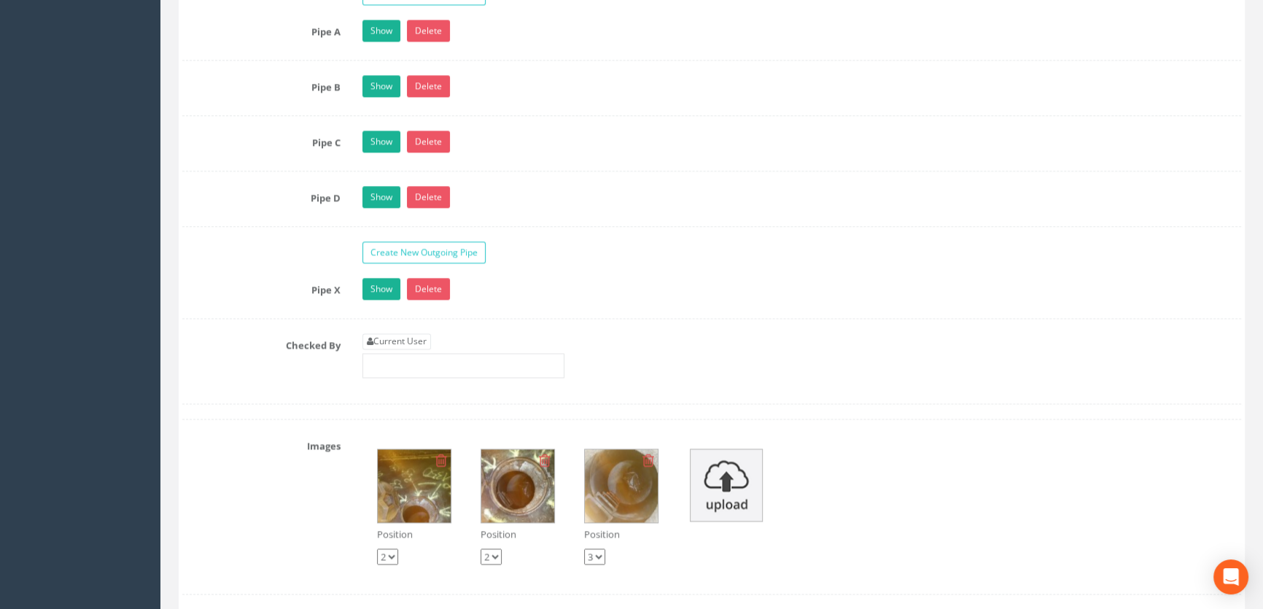
scroll to position [2452, 0]
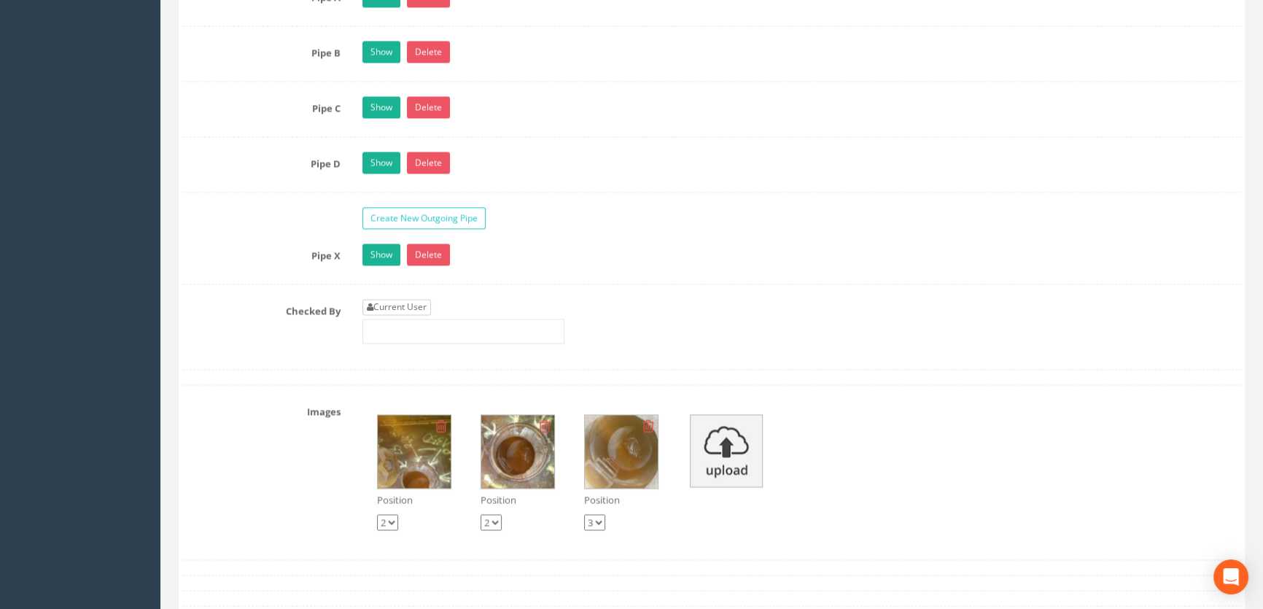
type input "7.93"
click at [406, 315] on link "Current User" at bounding box center [396, 307] width 69 height 16
type input "[PERSON_NAME]"
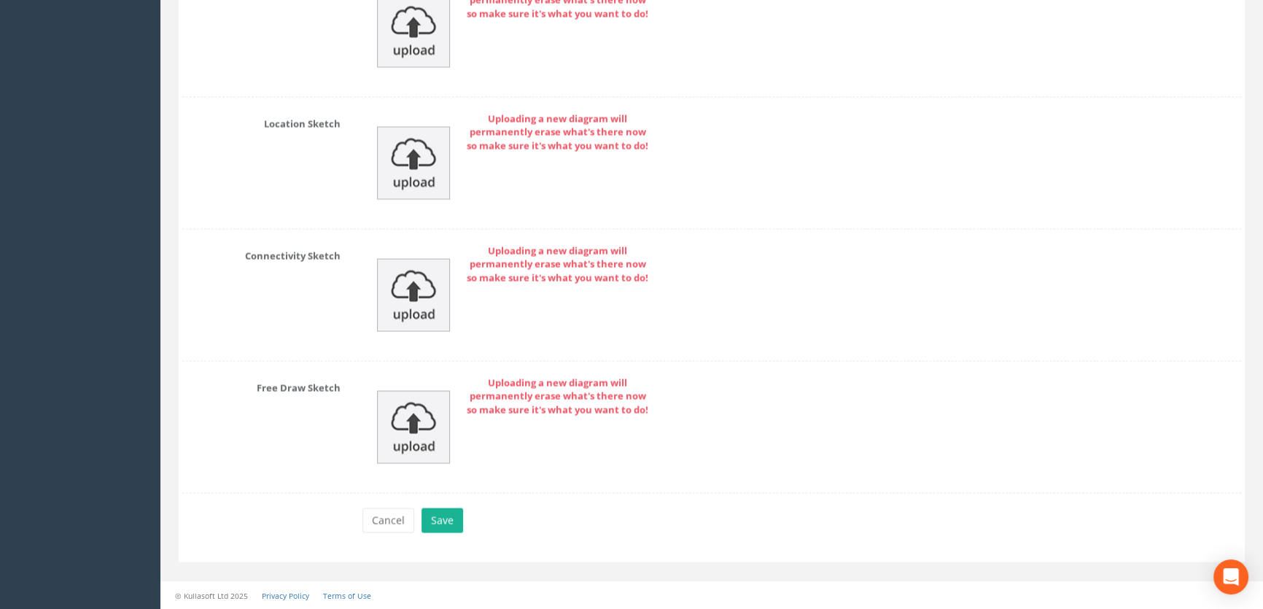
scroll to position [3393, 0]
click at [445, 515] on button "Save" at bounding box center [442, 519] width 42 height 25
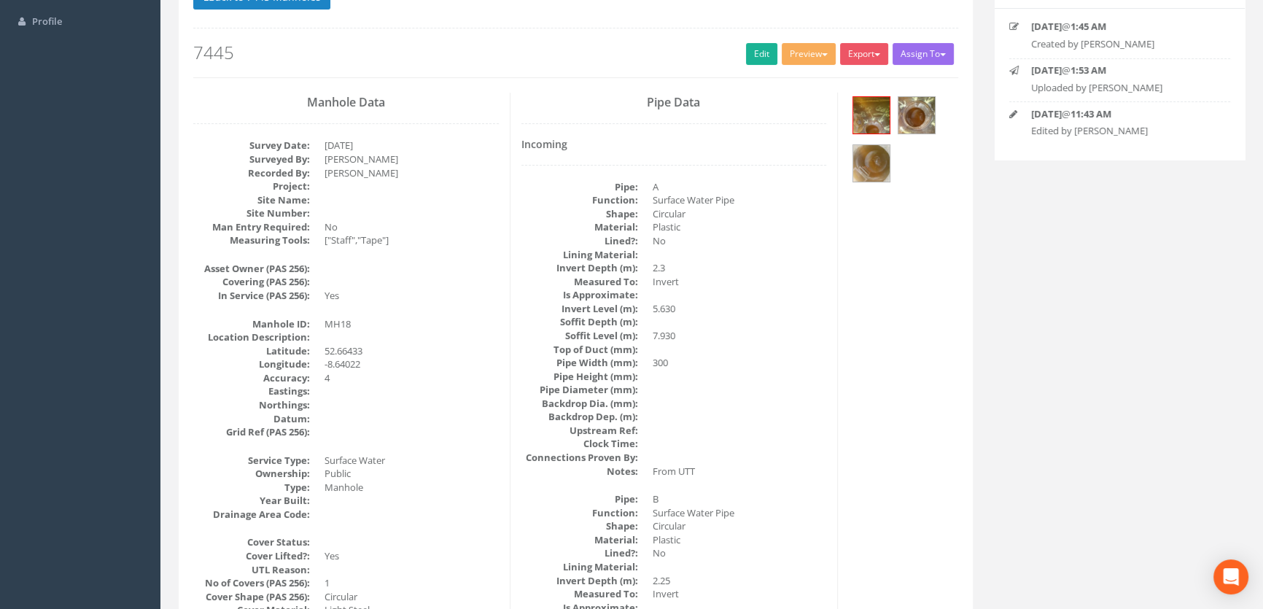
scroll to position [0, 0]
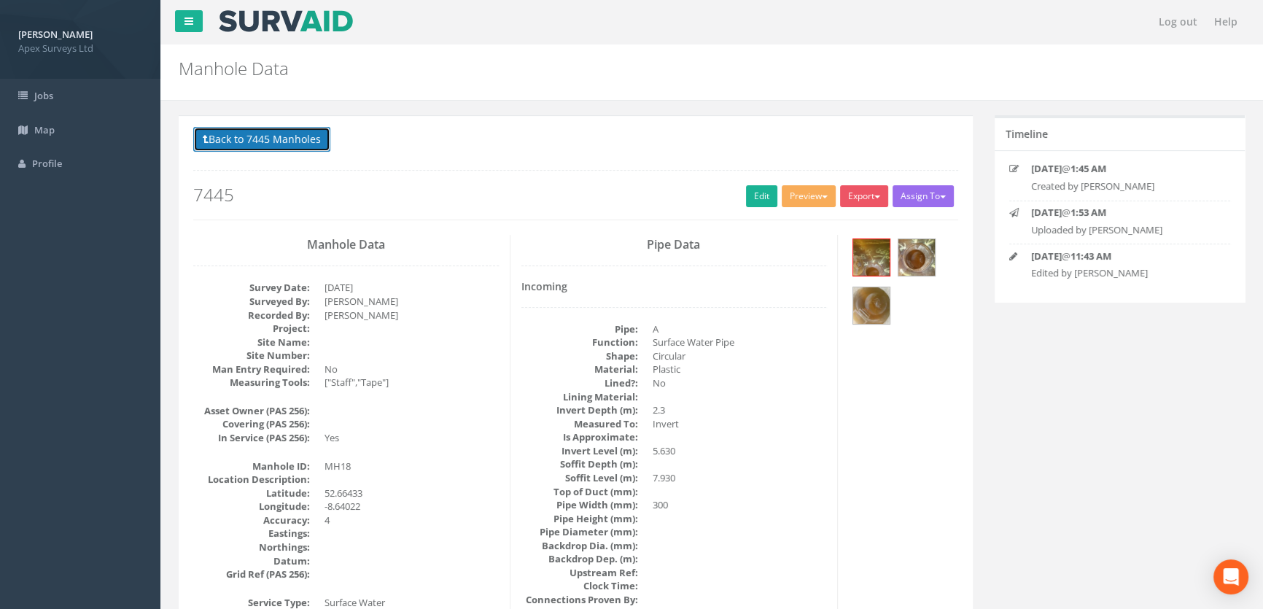
click at [275, 137] on button "Back to 7445 Manholes" at bounding box center [261, 139] width 137 height 25
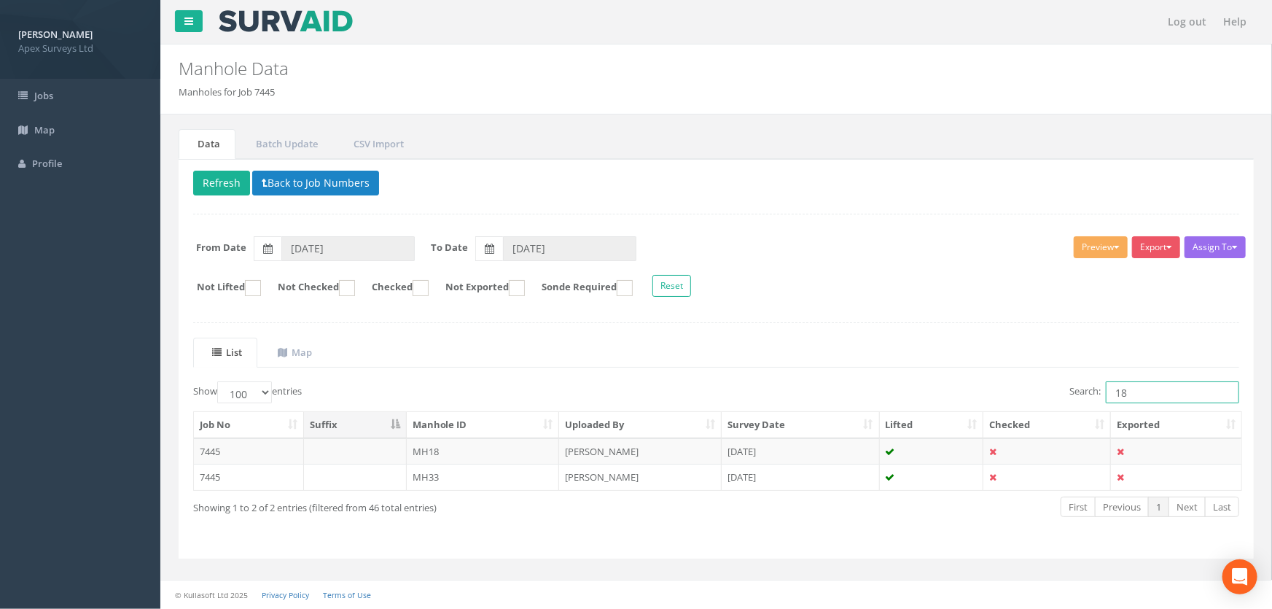
click at [1140, 388] on input "18" at bounding box center [1172, 392] width 133 height 22
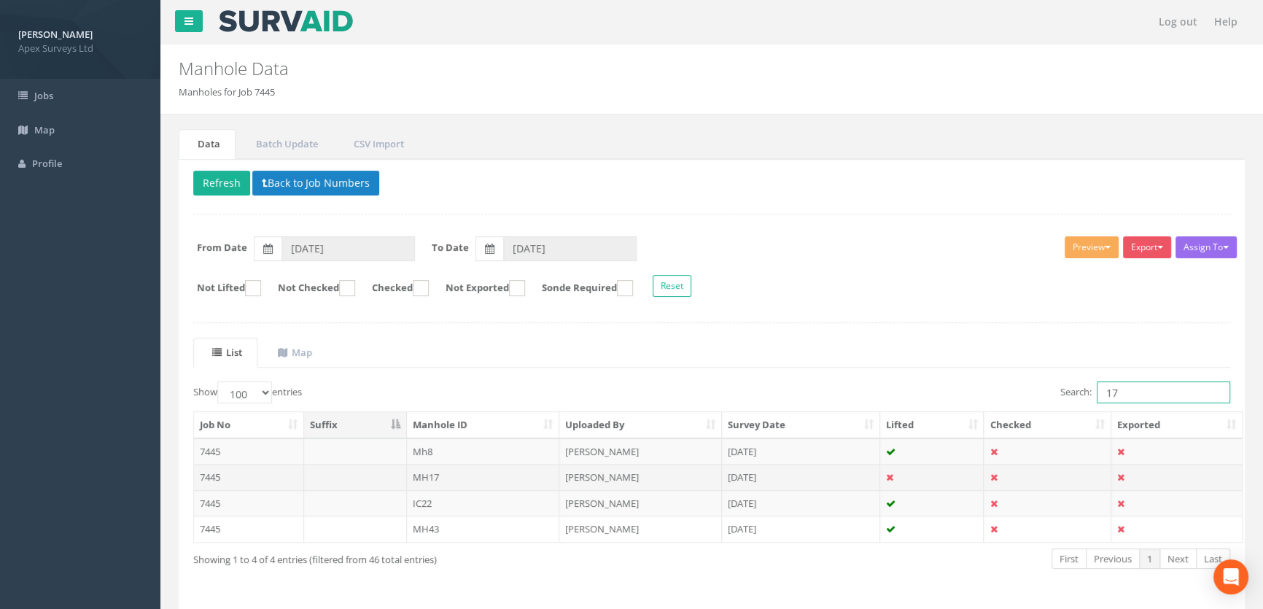
type input "17"
click at [432, 475] on td "MH17" at bounding box center [483, 477] width 153 height 26
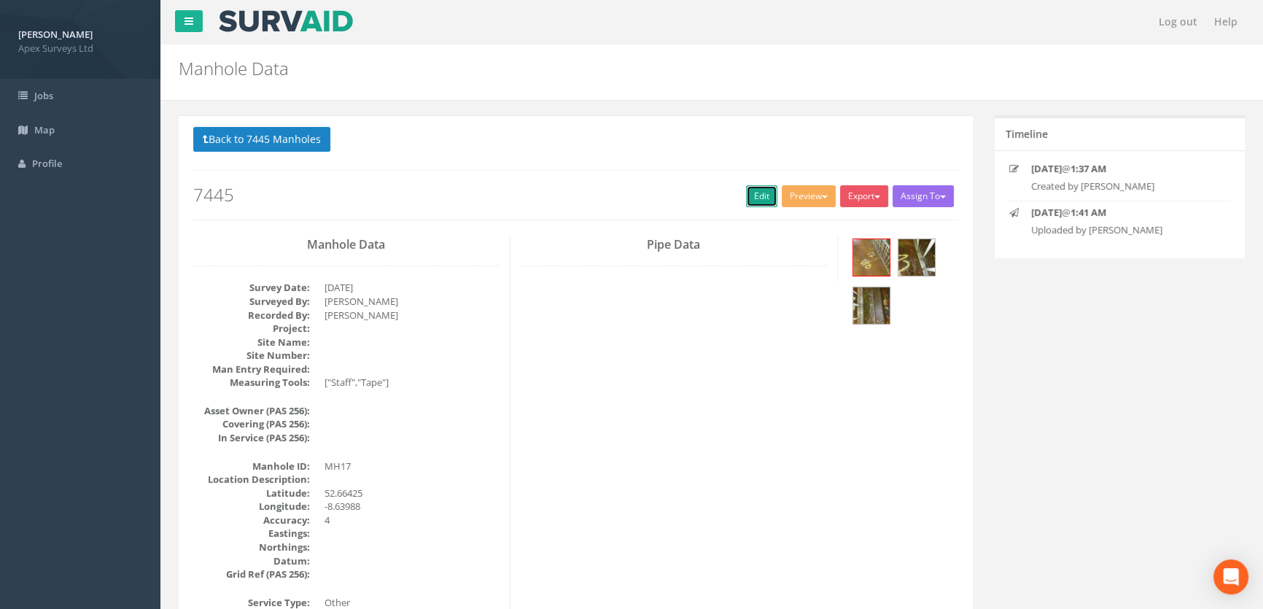
click at [748, 198] on link "Edit" at bounding box center [761, 196] width 31 height 22
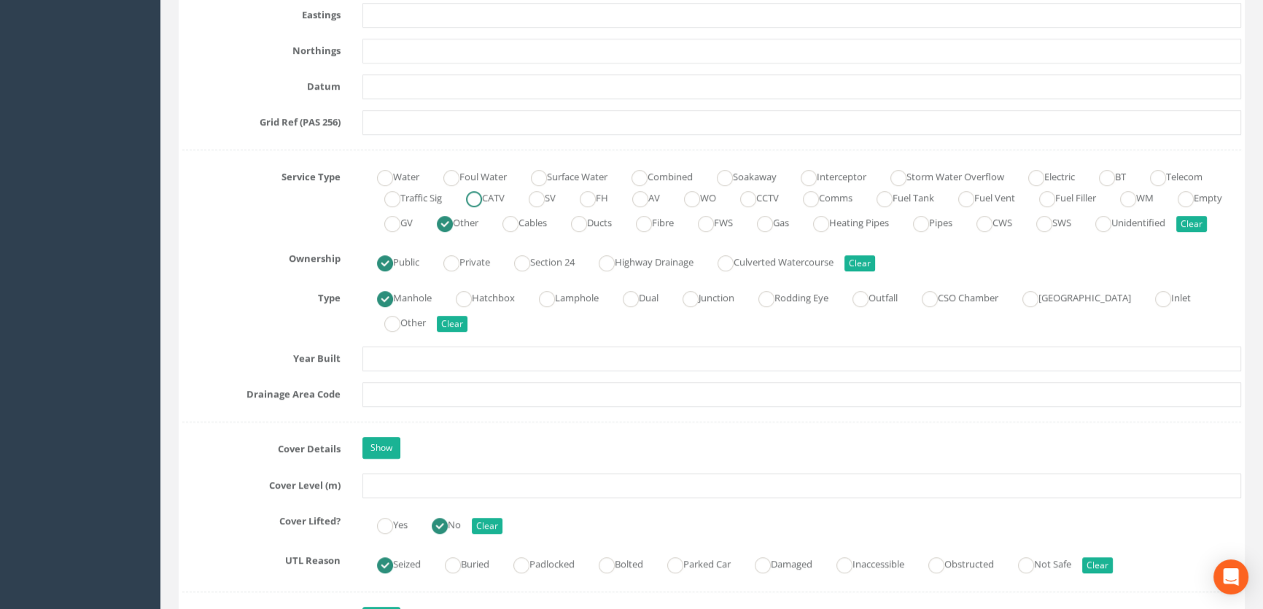
scroll to position [1060, 0]
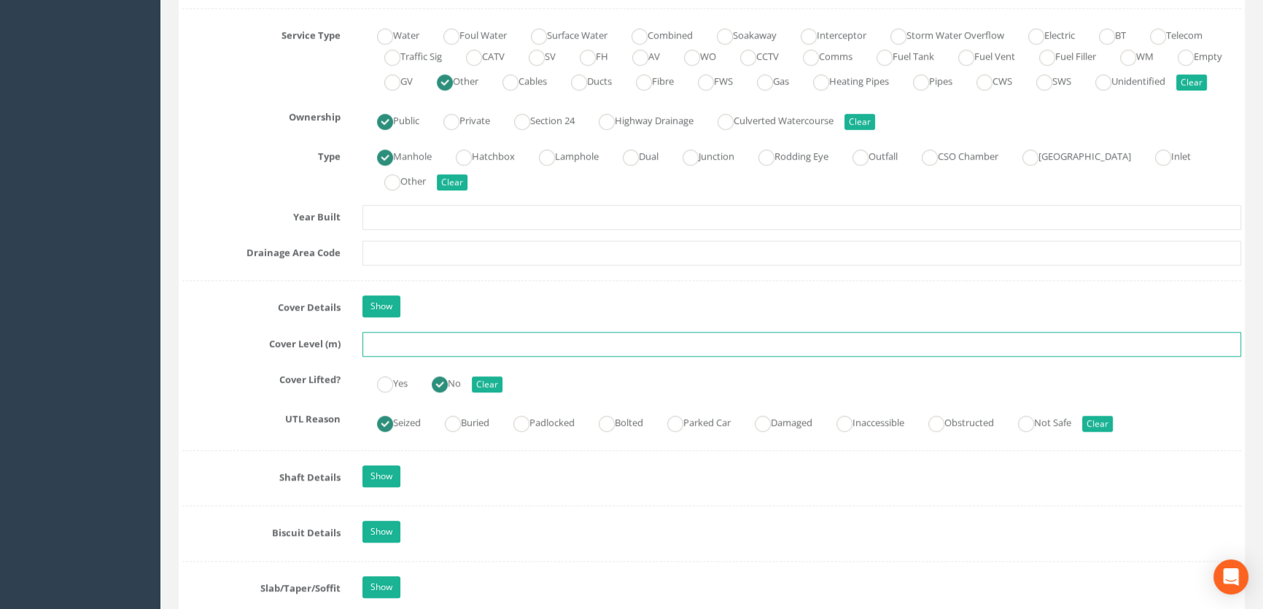
click at [381, 356] on input "text" at bounding box center [801, 344] width 878 height 25
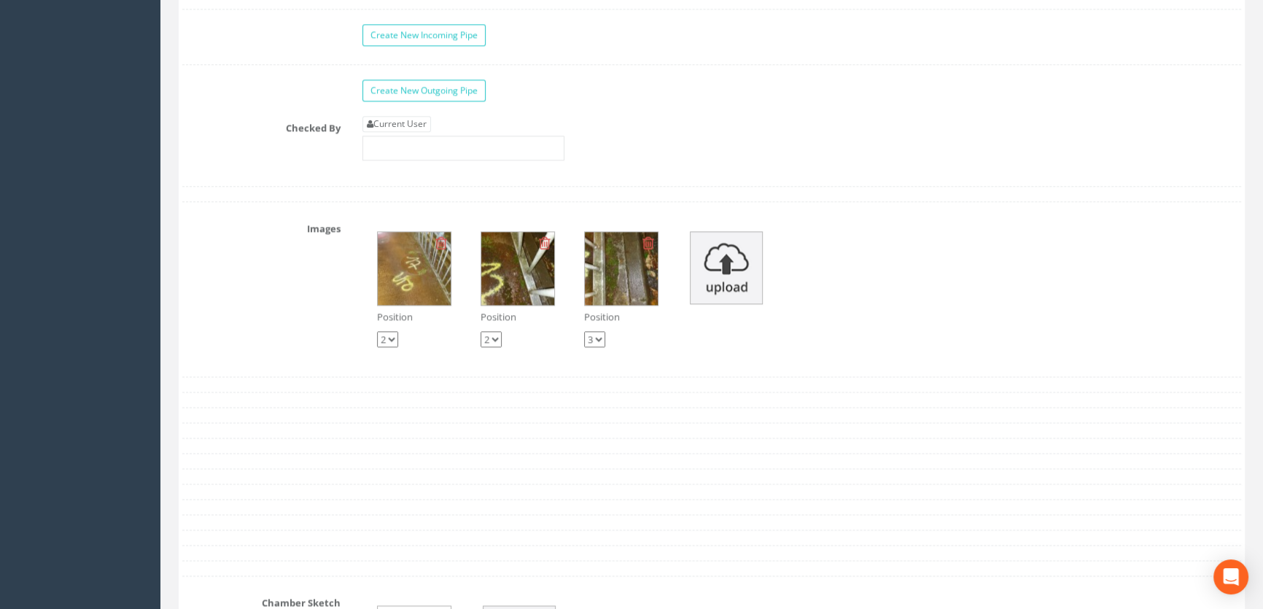
scroll to position [2385, 0]
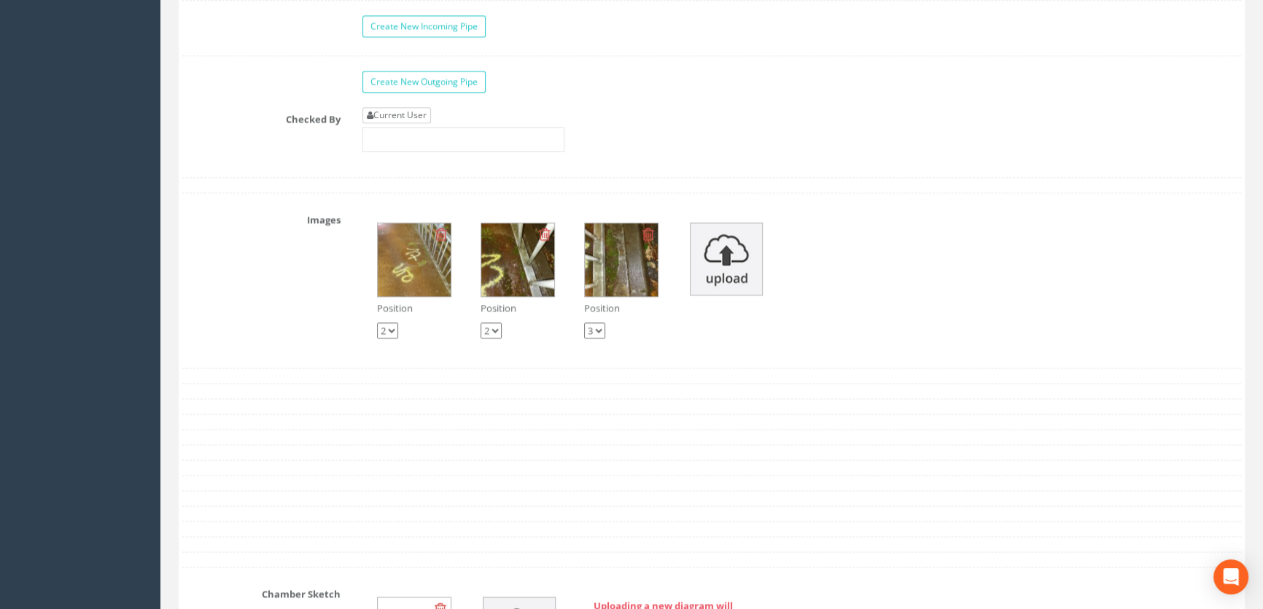
type input "7.70"
click at [393, 123] on link "Current User" at bounding box center [396, 115] width 69 height 16
type input "[PERSON_NAME]"
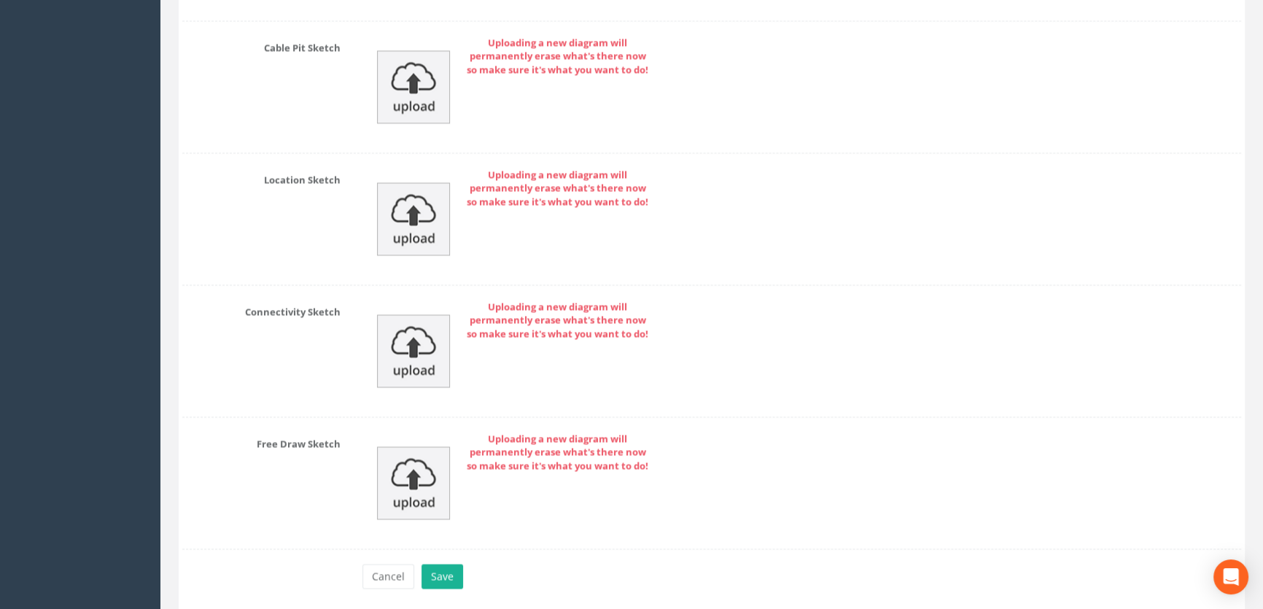
scroll to position [3136, 0]
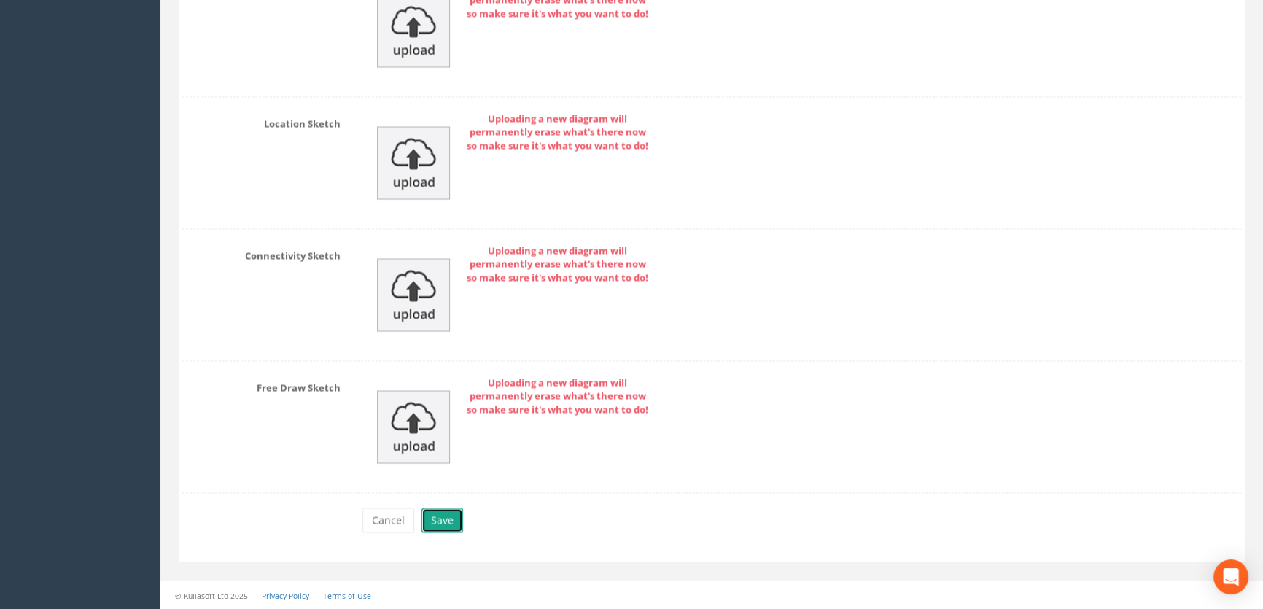
click at [446, 522] on button "Save" at bounding box center [442, 519] width 42 height 25
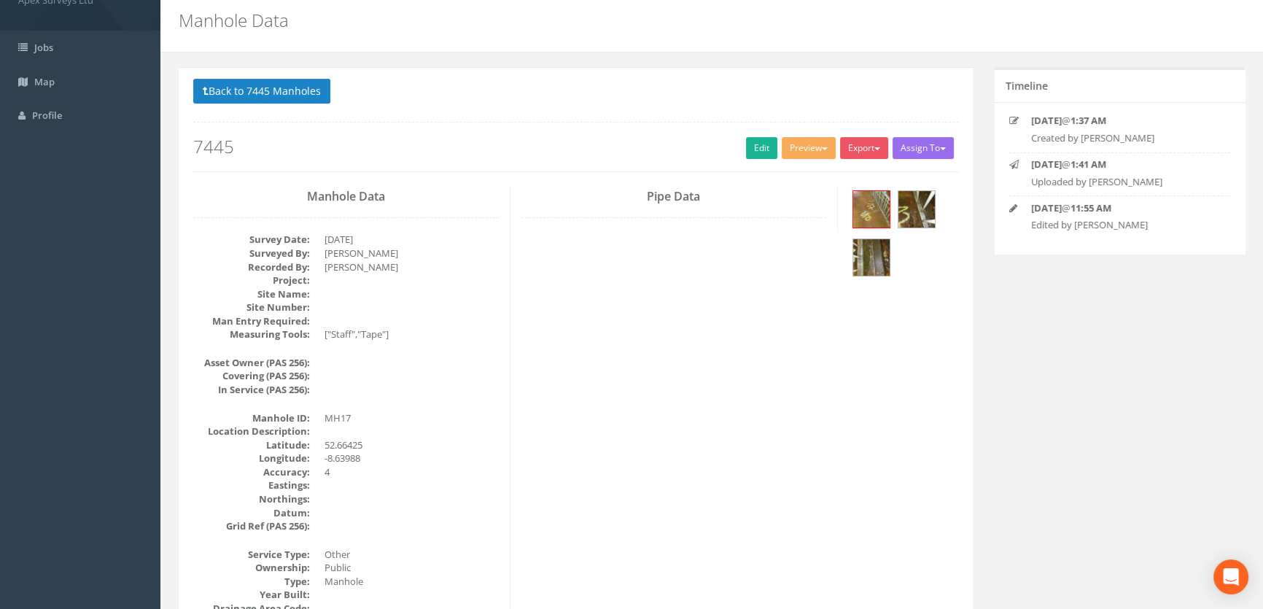
scroll to position [0, 0]
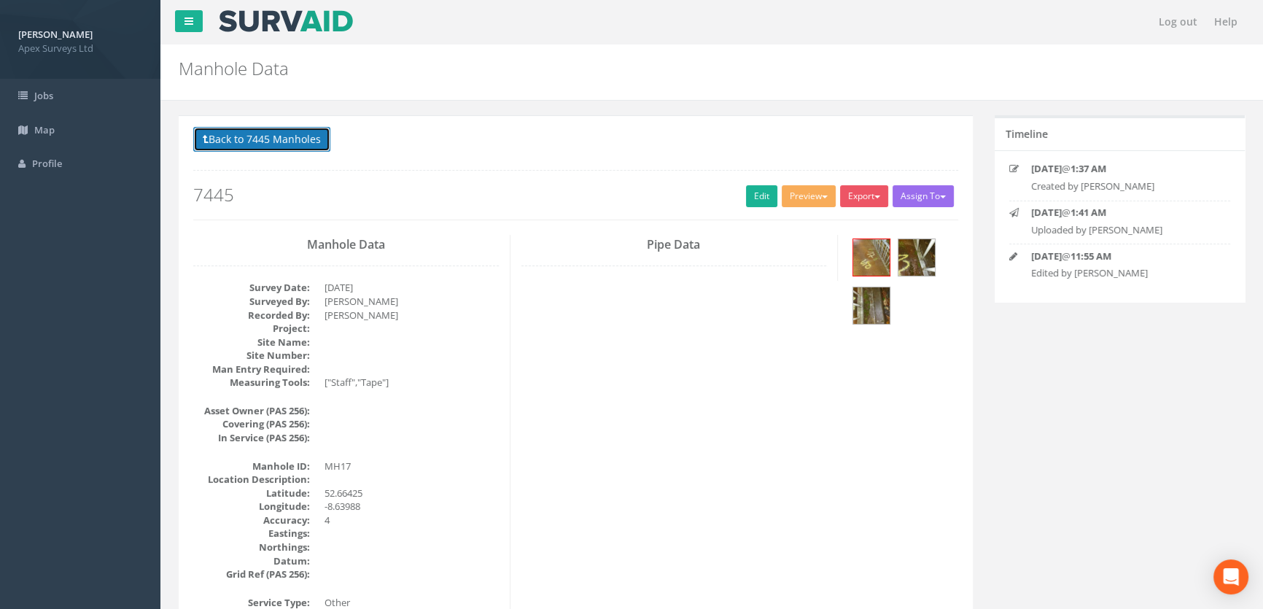
click at [251, 138] on button "Back to 7445 Manholes" at bounding box center [261, 139] width 137 height 25
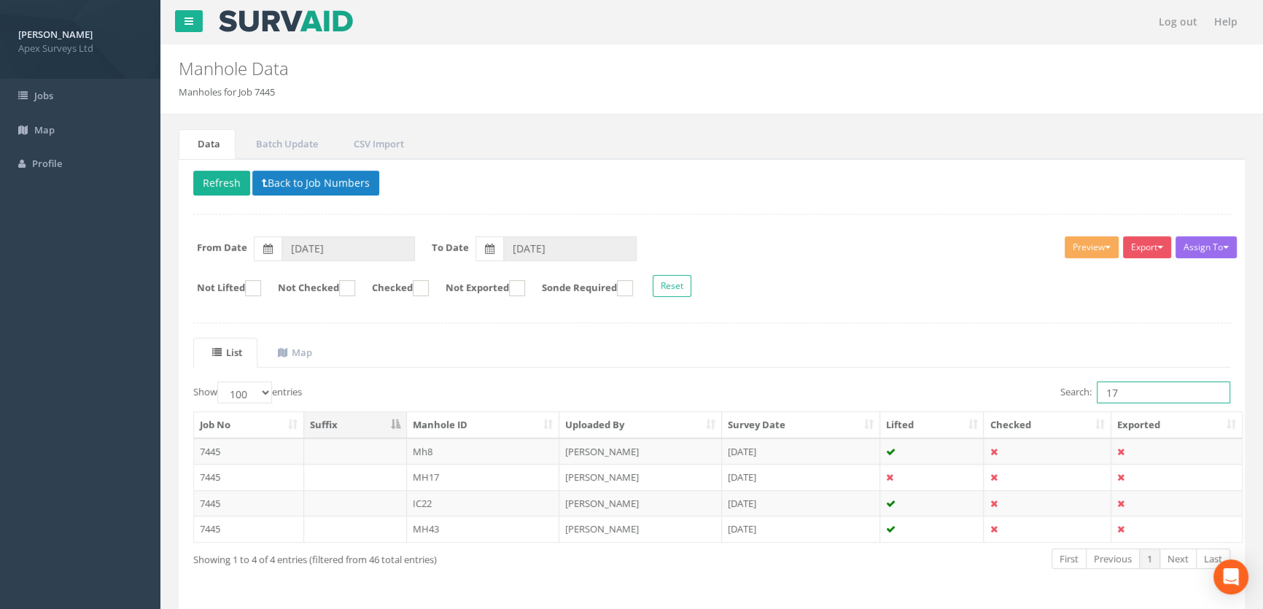
drag, startPoint x: 1134, startPoint y: 397, endPoint x: 1006, endPoint y: 405, distance: 127.8
click at [1012, 405] on div "Search: 17" at bounding box center [975, 394] width 507 height 26
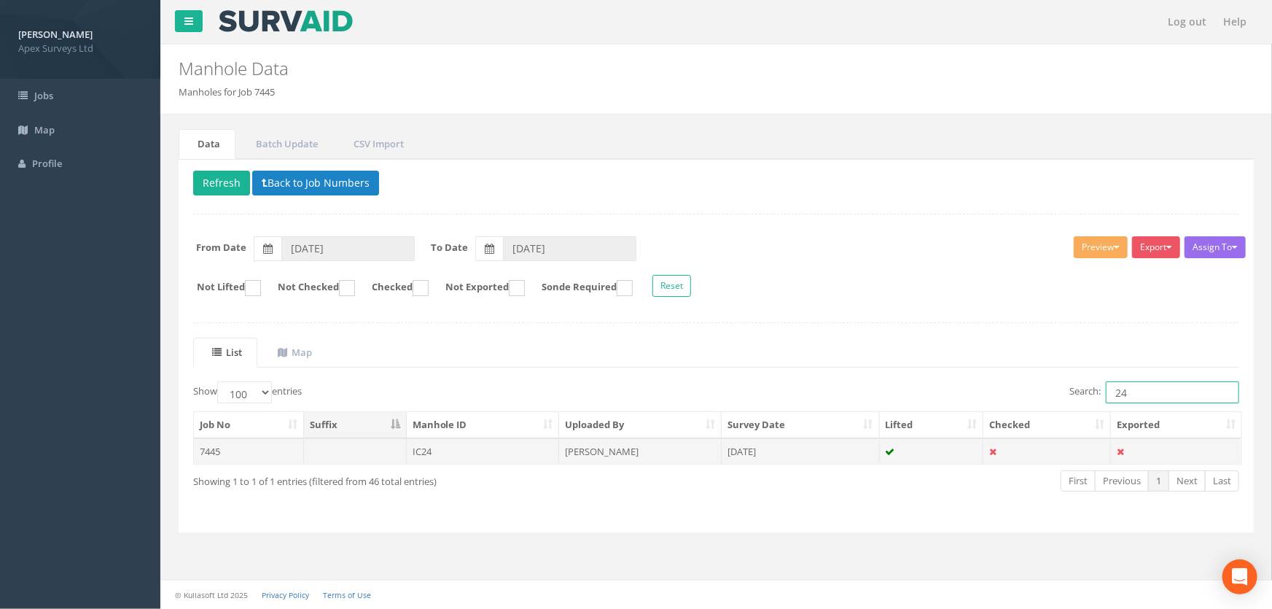
type input "24"
click at [434, 445] on td "IC24" at bounding box center [483, 451] width 153 height 26
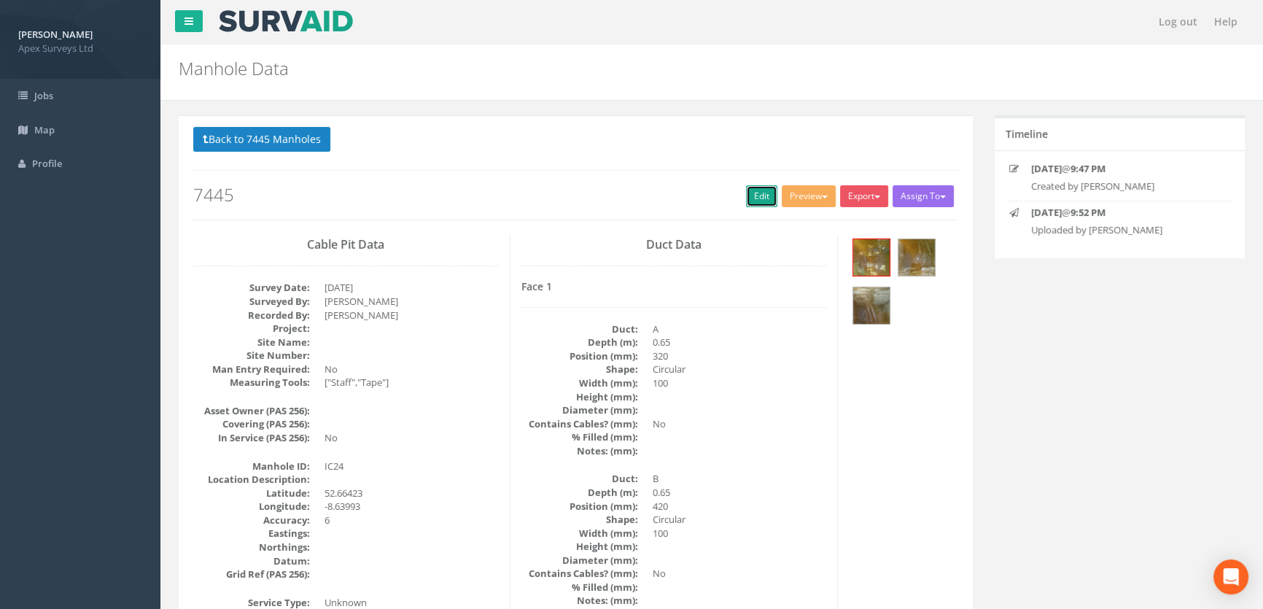
drag, startPoint x: 741, startPoint y: 195, endPoint x: 1, endPoint y: 246, distance: 741.6
click at [746, 195] on link "Edit" at bounding box center [761, 196] width 31 height 22
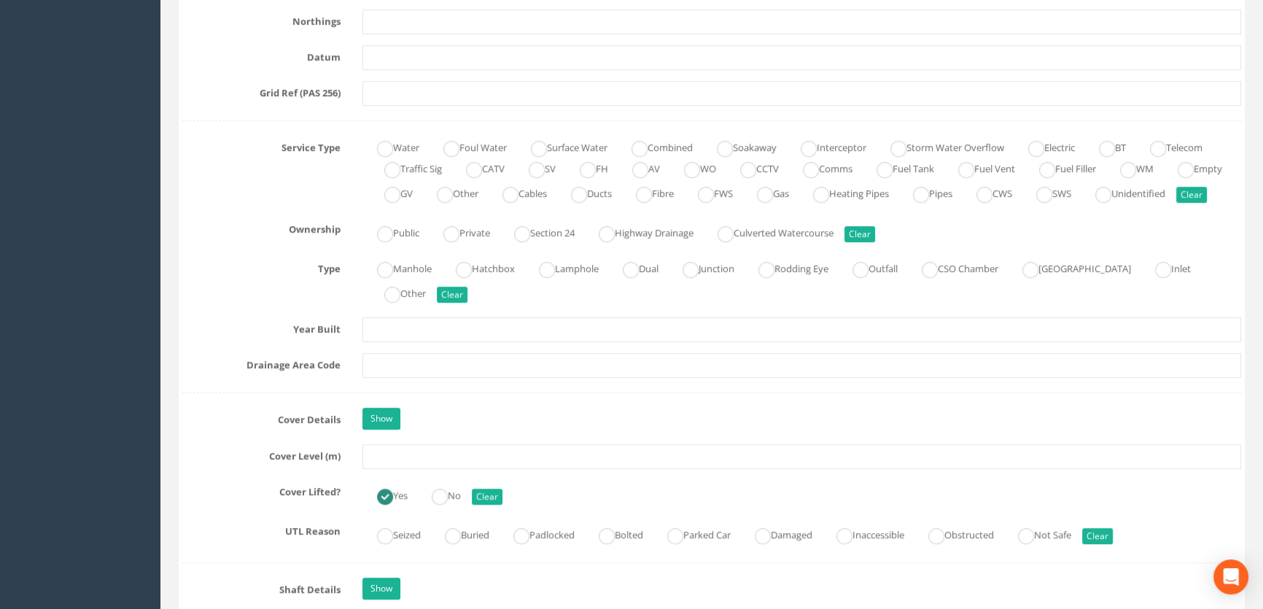
scroll to position [1126, 0]
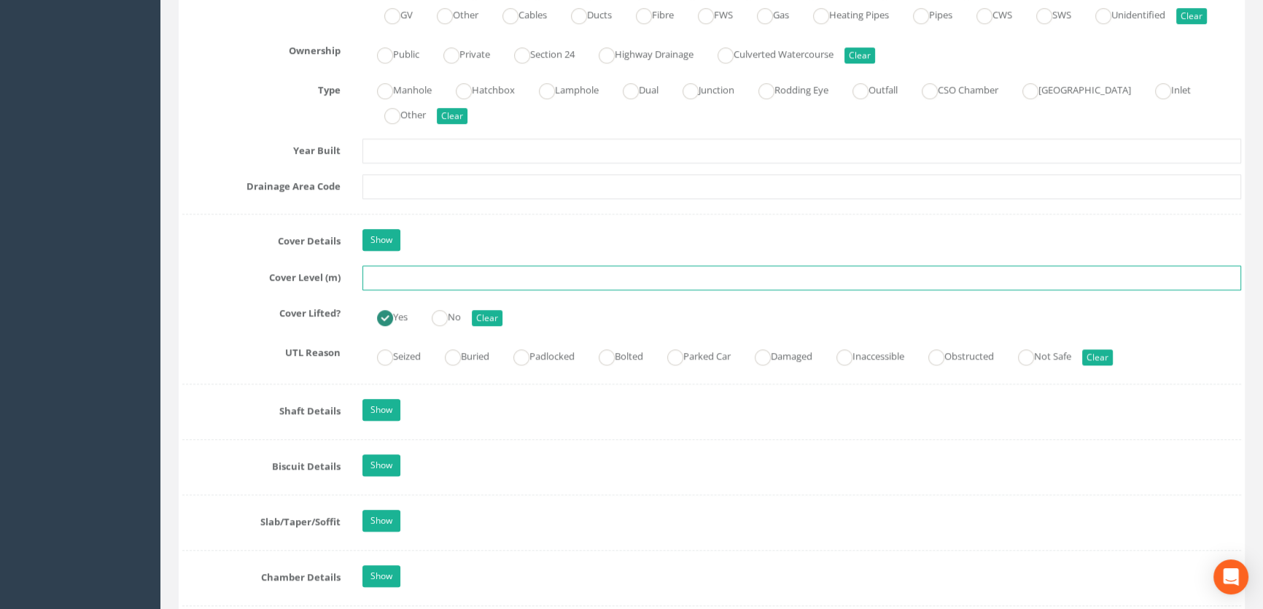
click at [401, 290] on input "text" at bounding box center [801, 277] width 878 height 25
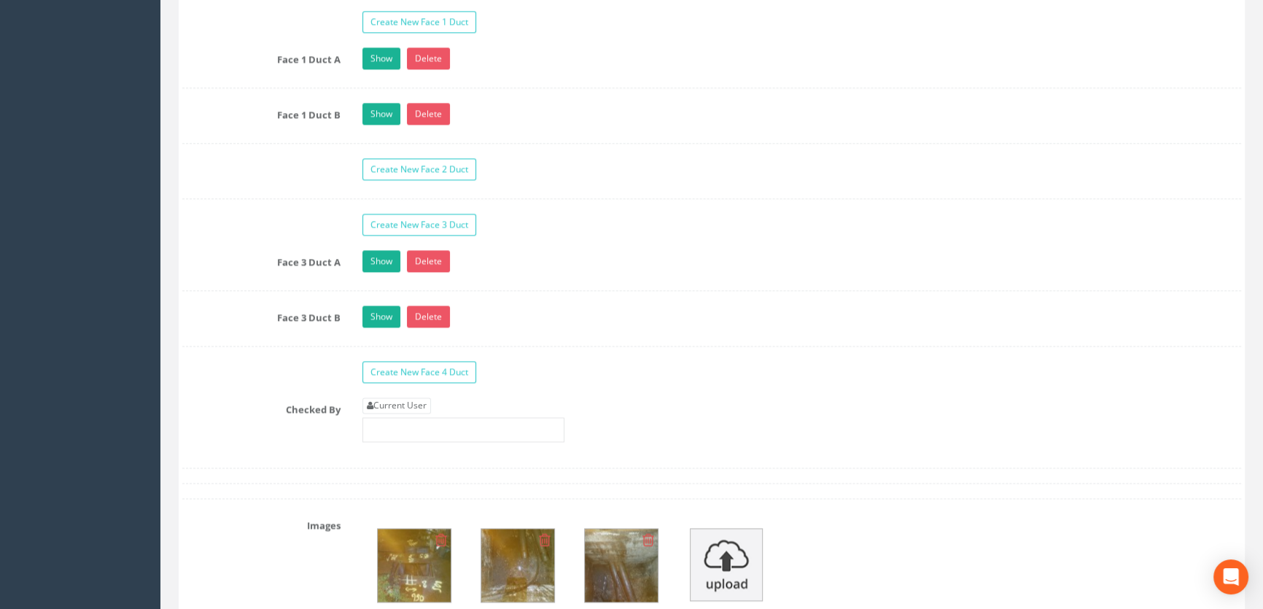
scroll to position [2584, 0]
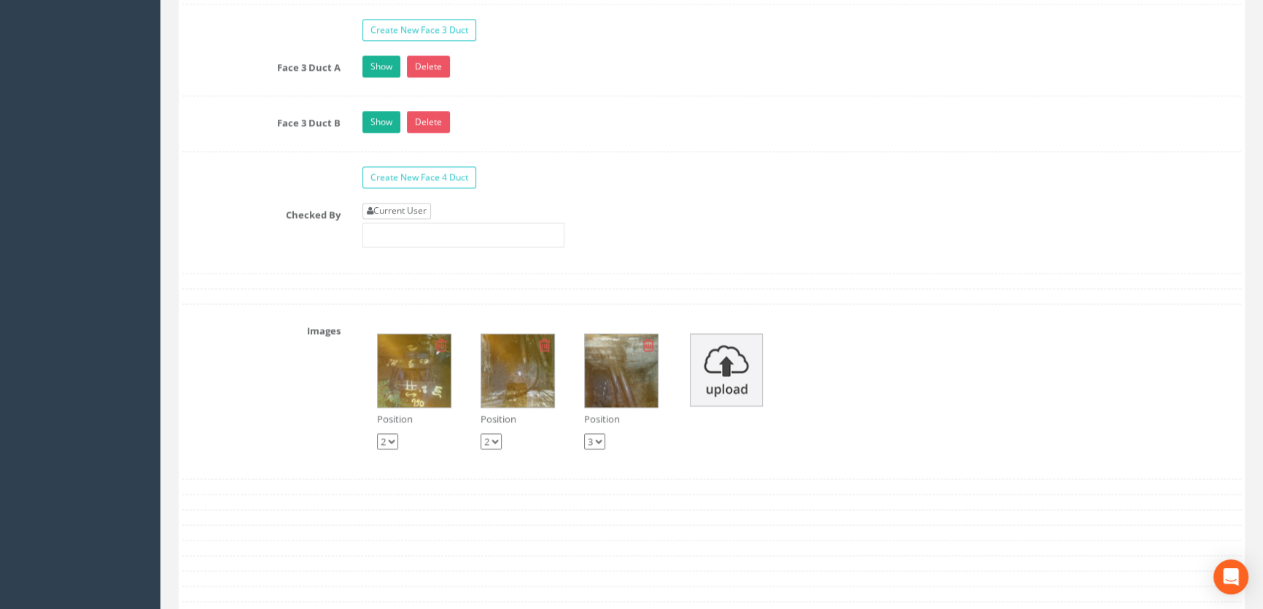
type input "7.76"
click at [383, 219] on link "Current User" at bounding box center [396, 211] width 69 height 16
type input "[PERSON_NAME]"
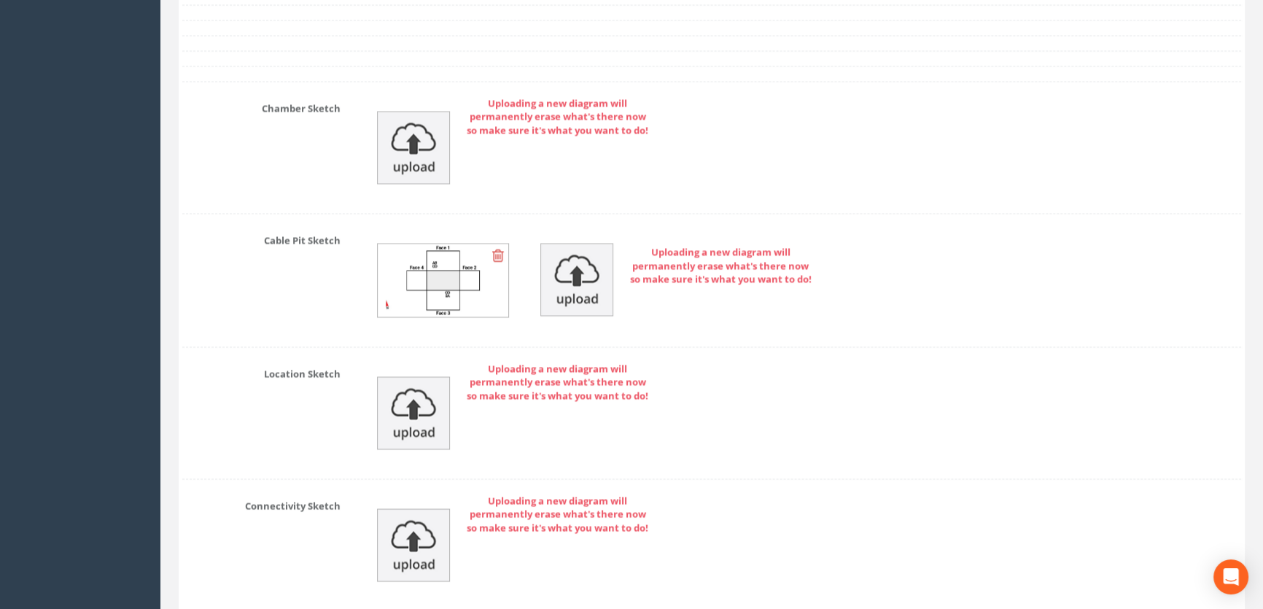
scroll to position [3445, 0]
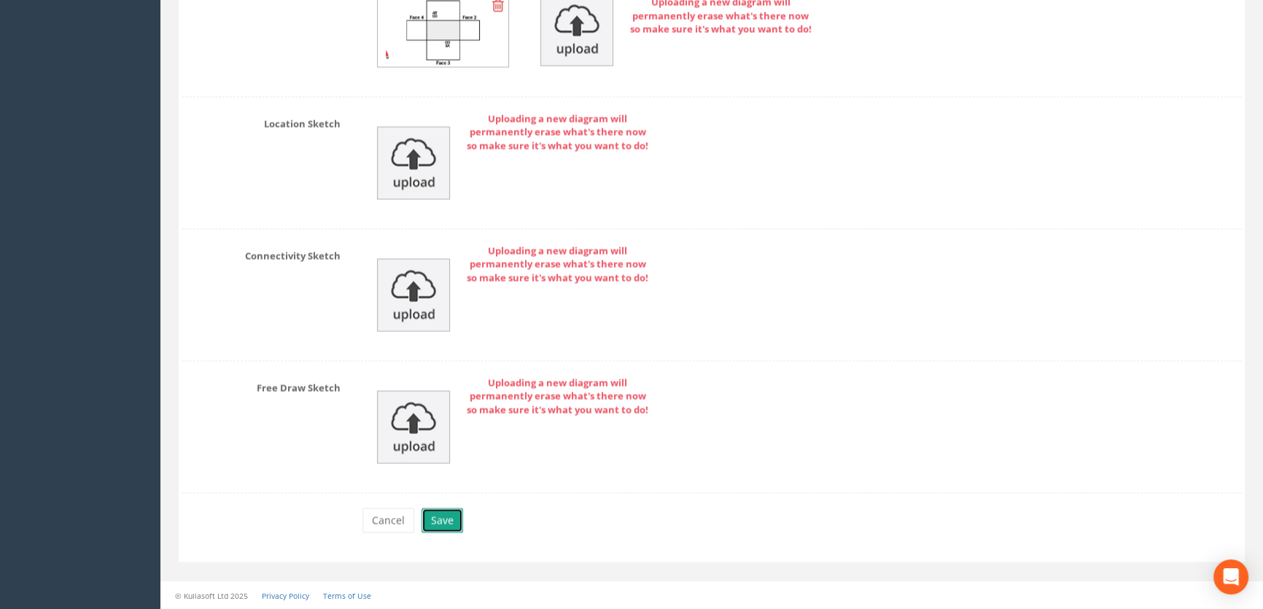
click at [447, 522] on button "Save" at bounding box center [442, 519] width 42 height 25
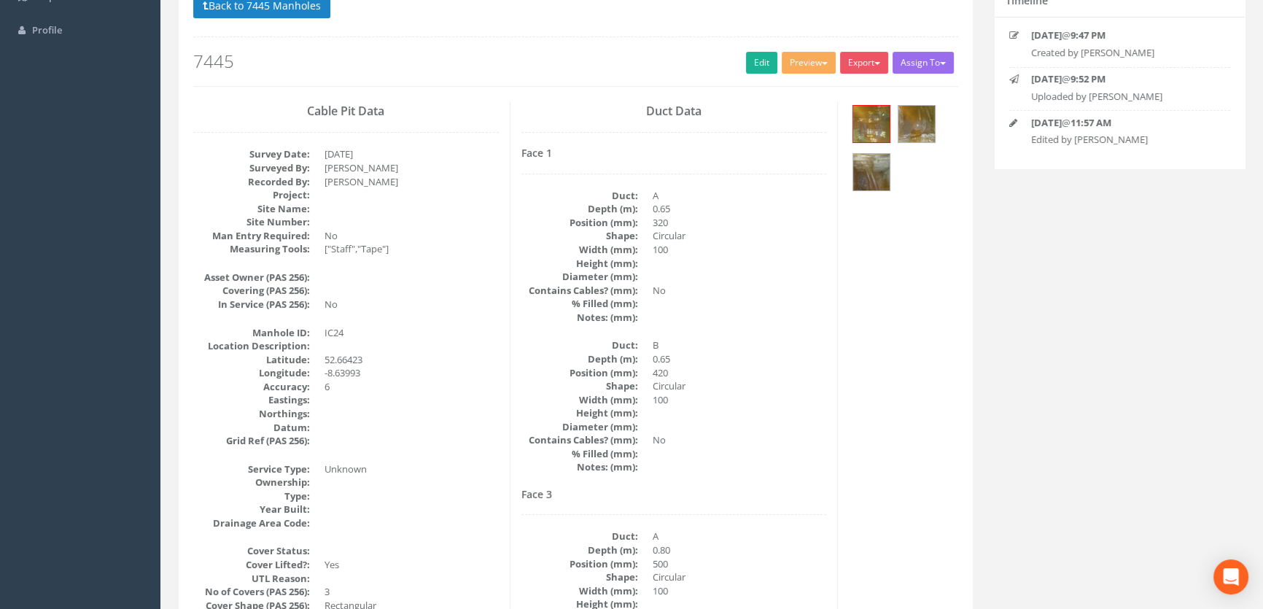
scroll to position [0, 0]
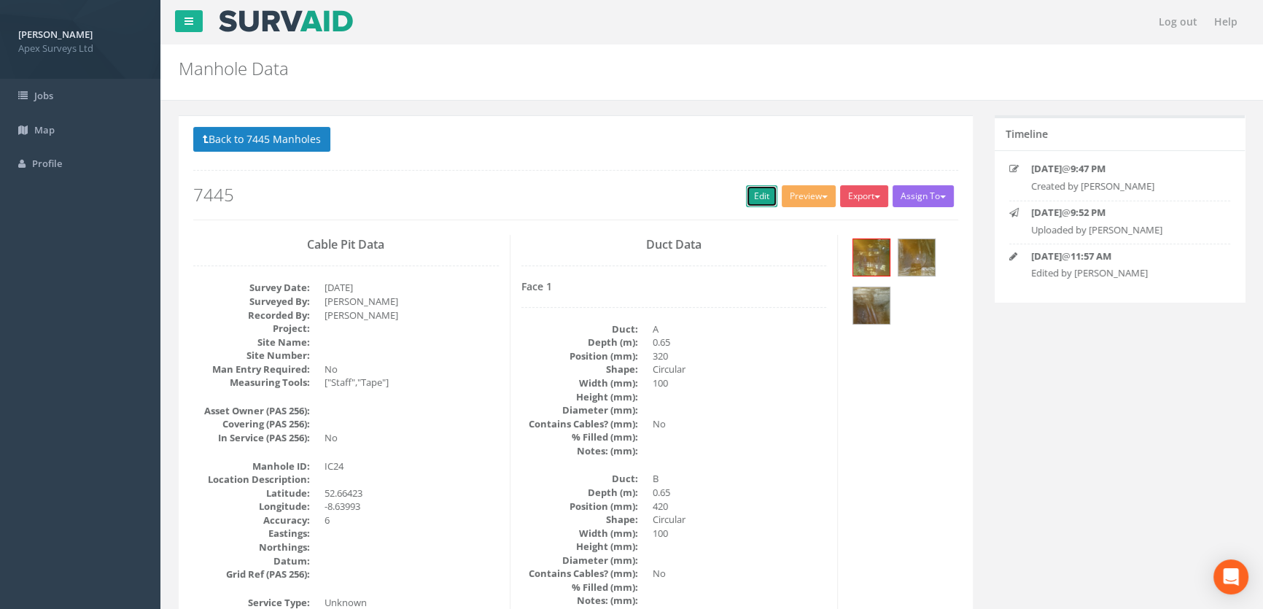
click at [750, 197] on link "Edit" at bounding box center [761, 196] width 31 height 22
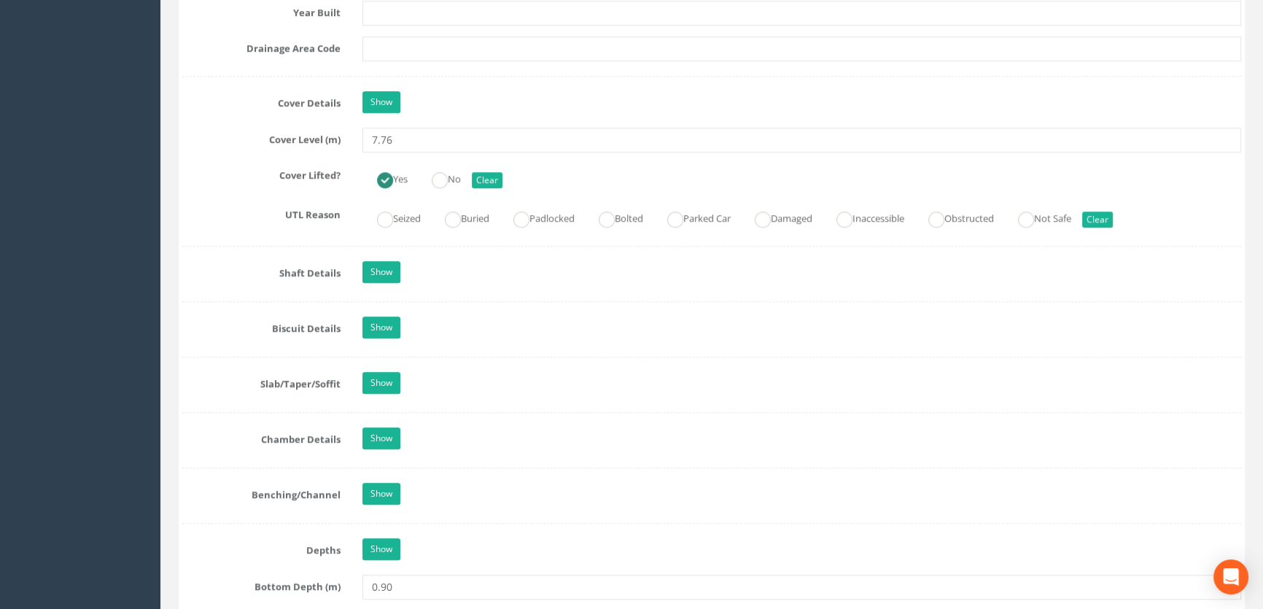
scroll to position [1259, 0]
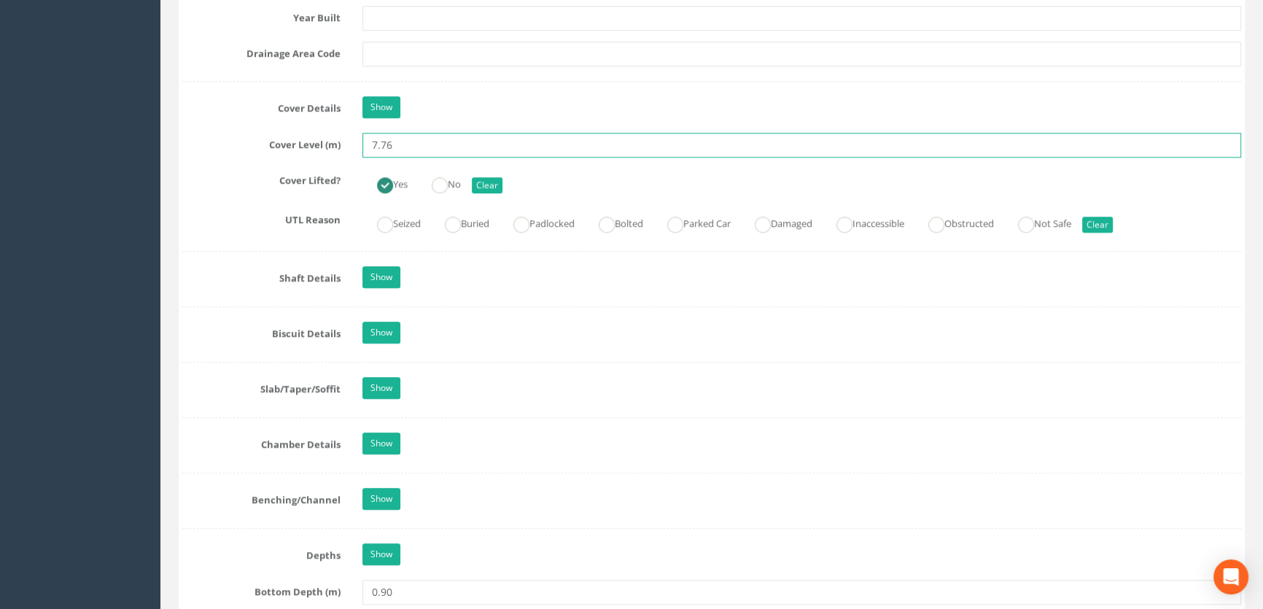
click at [404, 157] on input "7.76" at bounding box center [801, 145] width 878 height 25
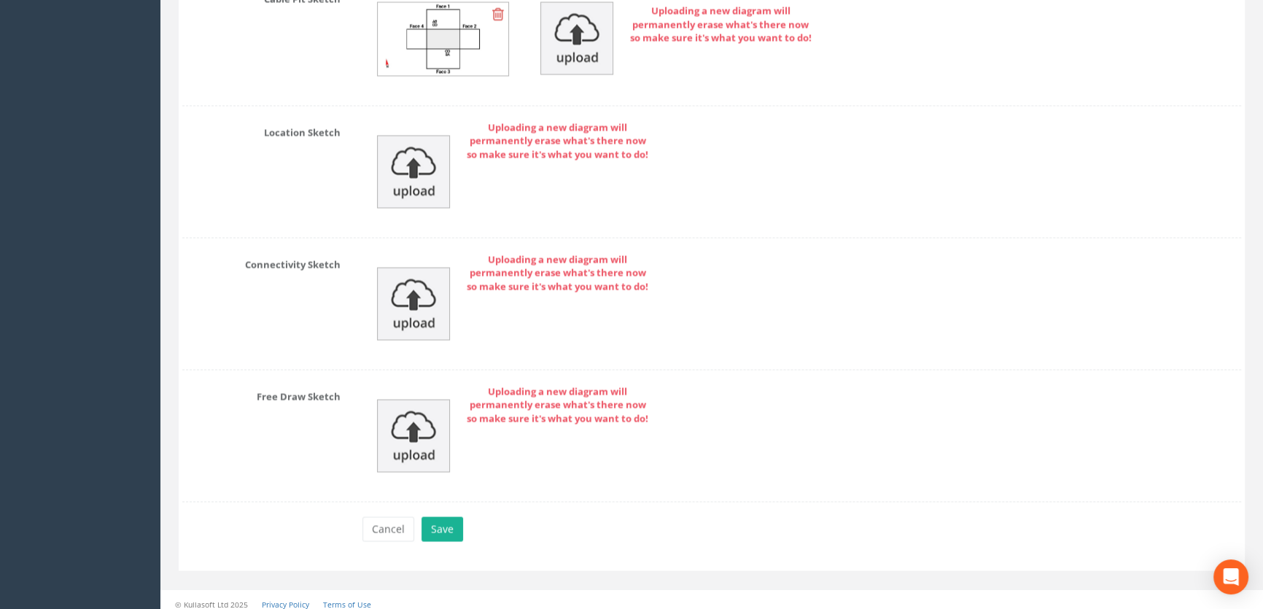
scroll to position [3445, 0]
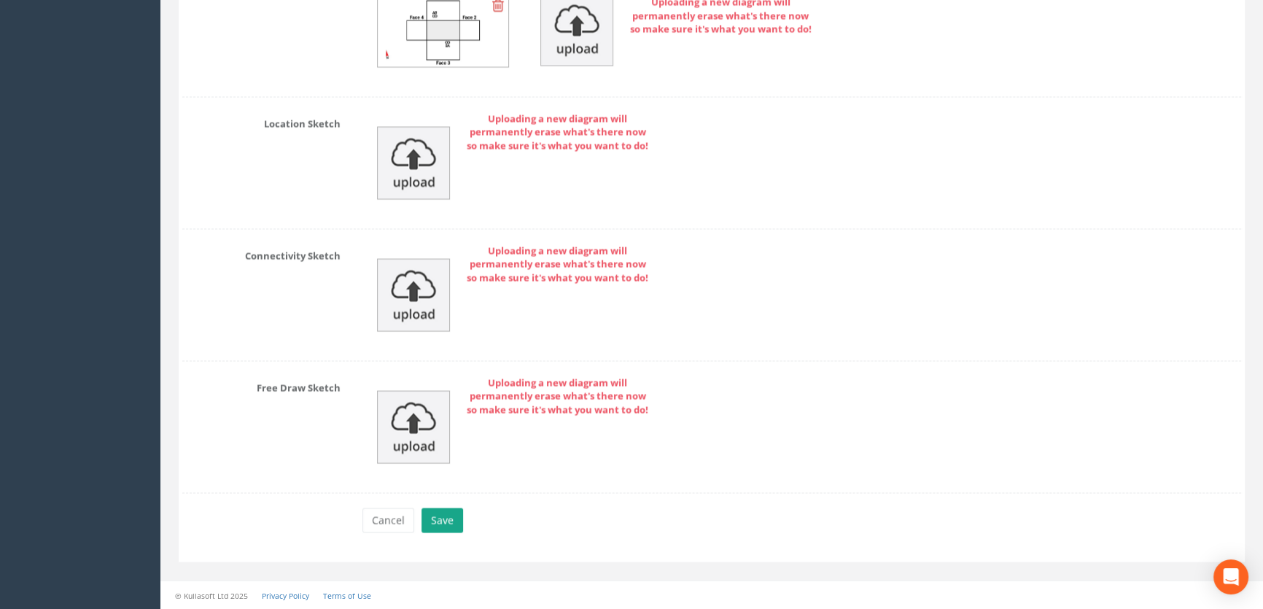
type input "7.69"
click at [448, 521] on button "Save" at bounding box center [442, 519] width 42 height 25
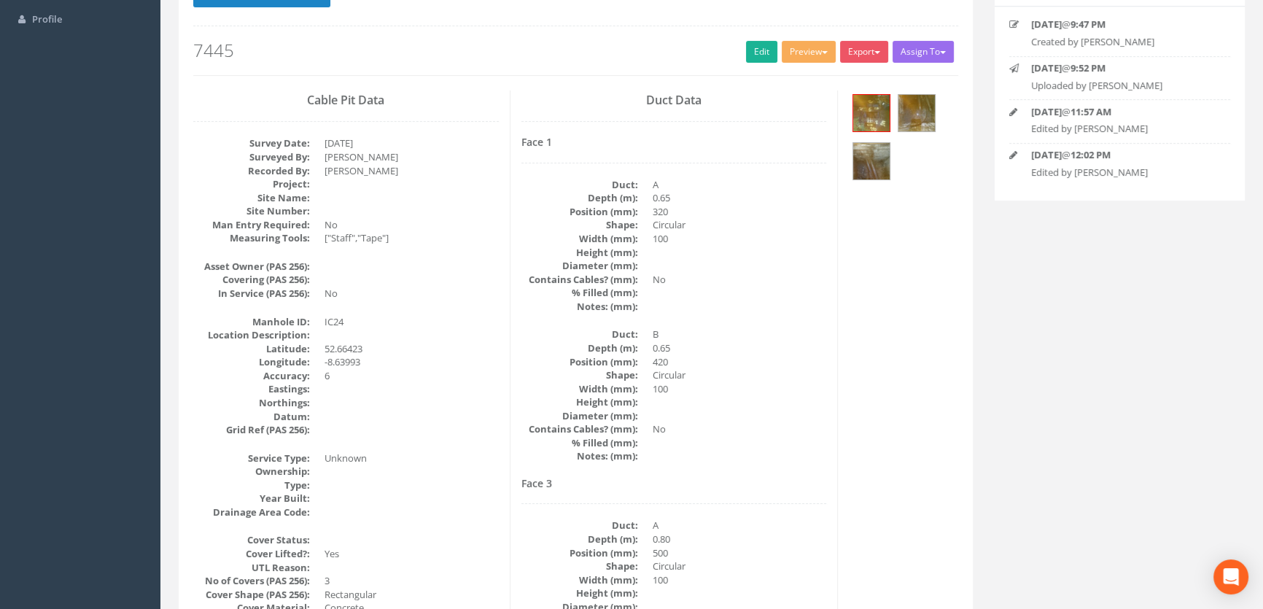
scroll to position [0, 0]
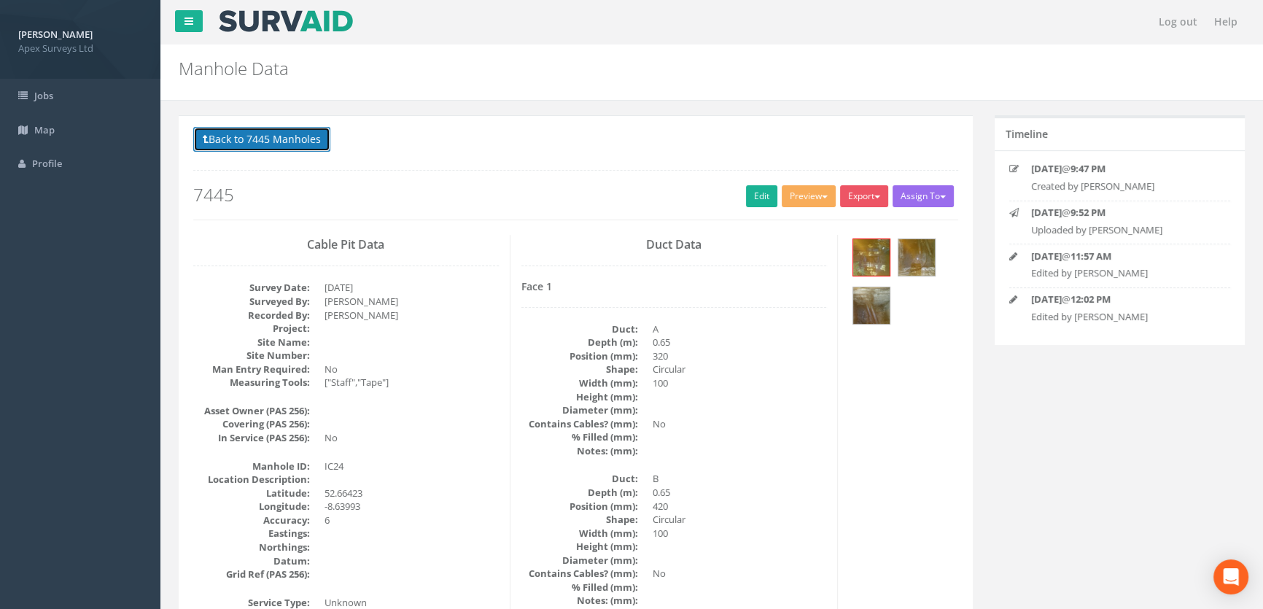
click at [302, 138] on button "Back to 7445 Manholes" at bounding box center [261, 139] width 137 height 25
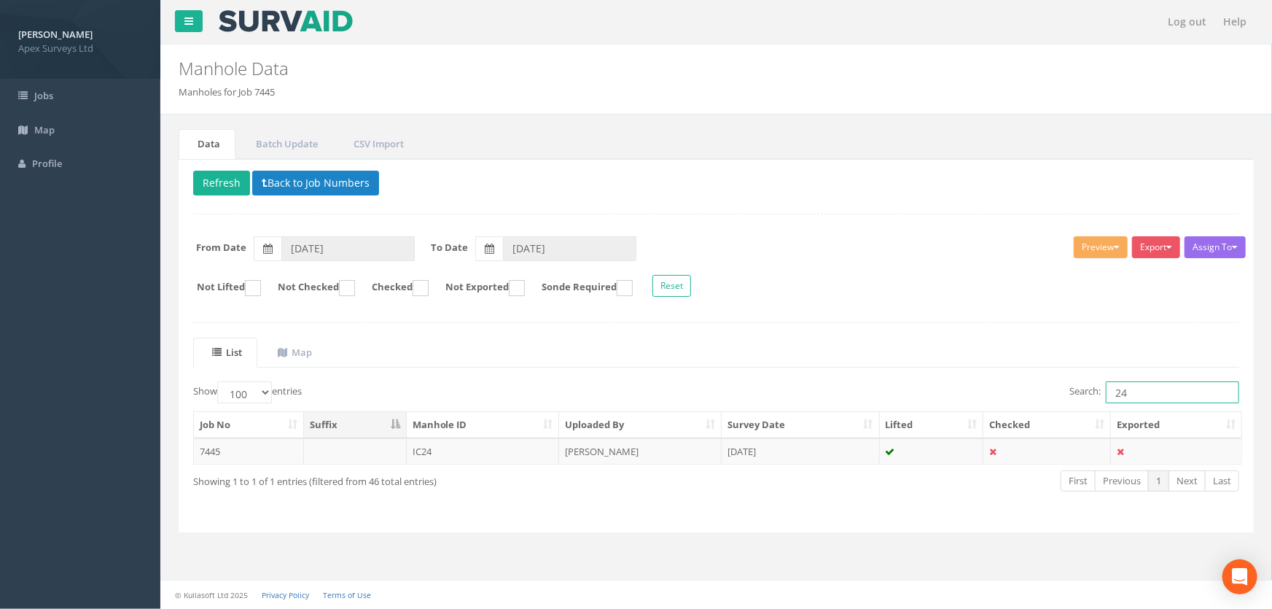
drag, startPoint x: 1134, startPoint y: 386, endPoint x: 1030, endPoint y: 383, distance: 104.3
click at [1032, 381] on div "Search: 24" at bounding box center [984, 394] width 512 height 26
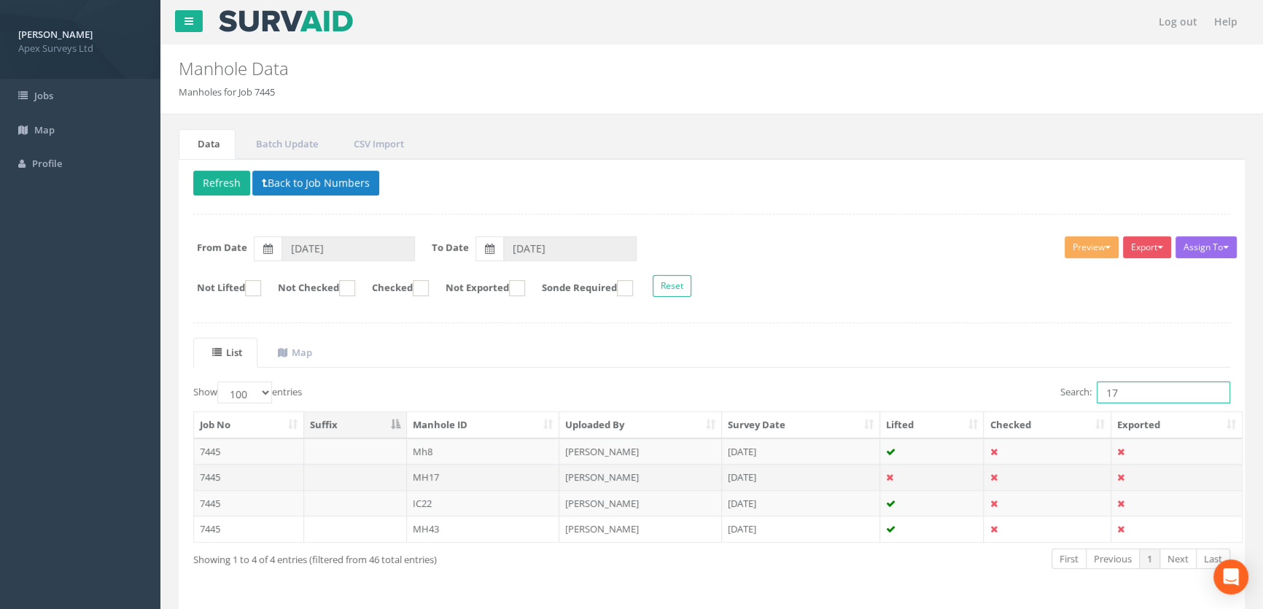
type input "17"
click at [416, 472] on td "MH17" at bounding box center [483, 477] width 153 height 26
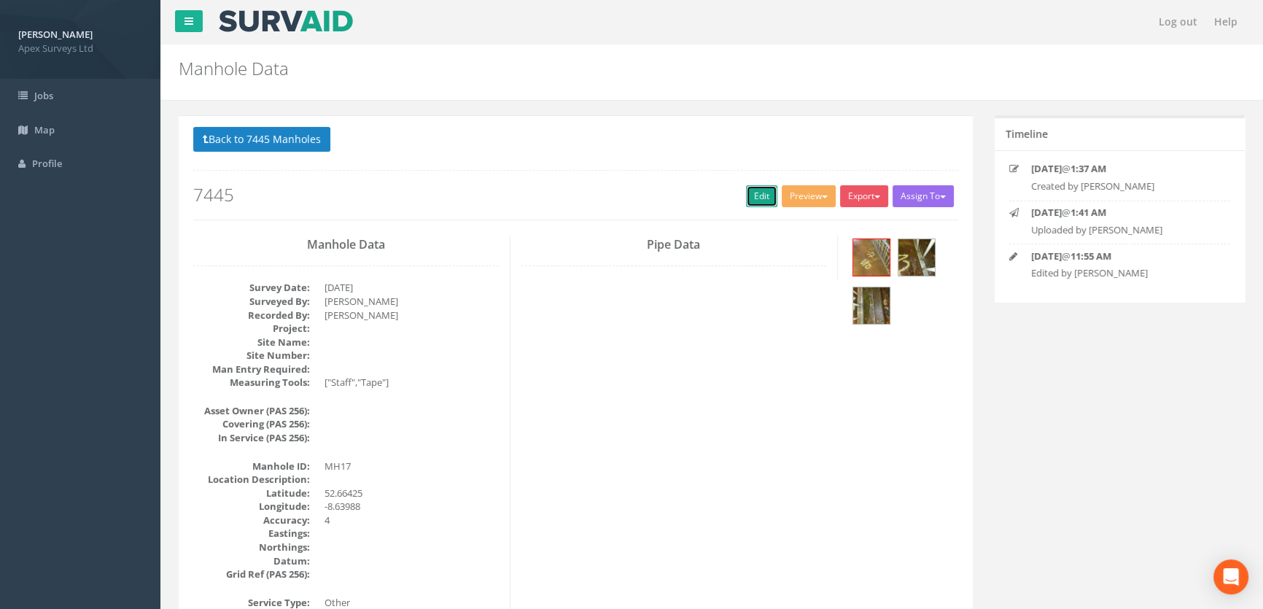
click at [746, 199] on link "Edit" at bounding box center [761, 196] width 31 height 22
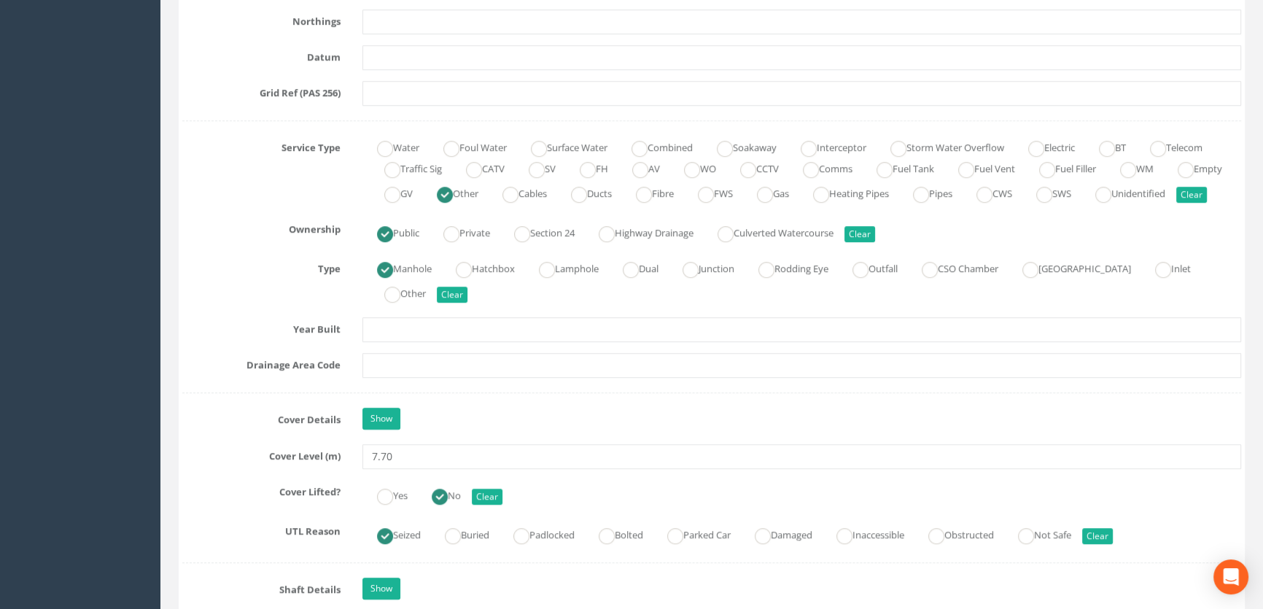
scroll to position [1126, 0]
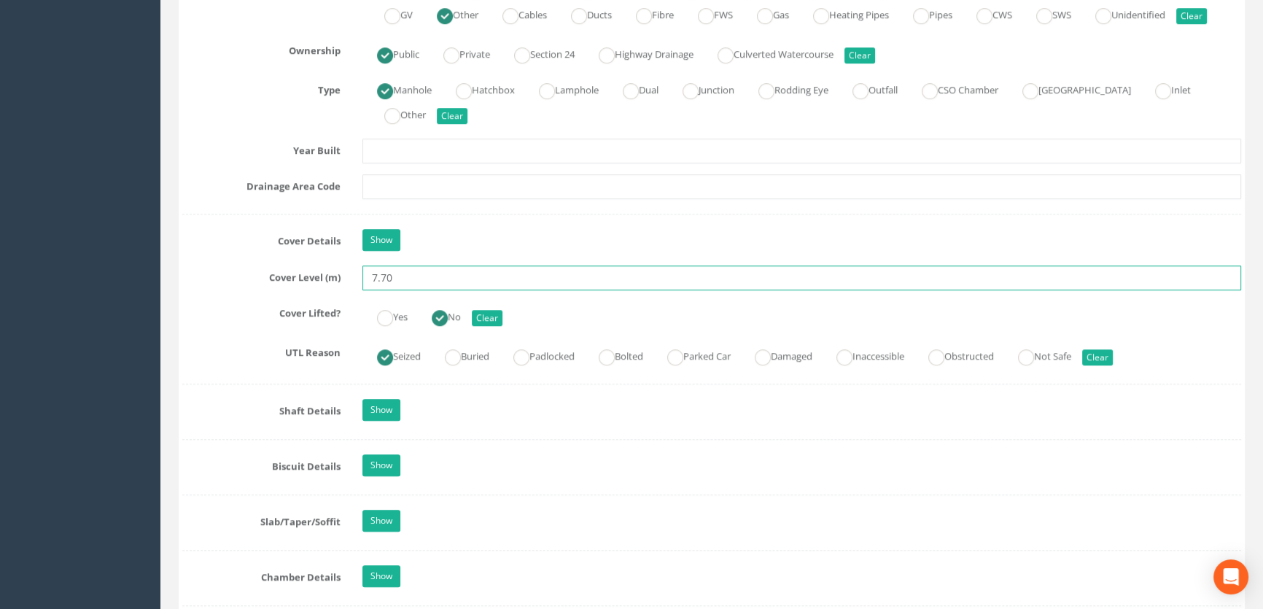
click at [408, 290] on input "7.70" at bounding box center [801, 277] width 878 height 25
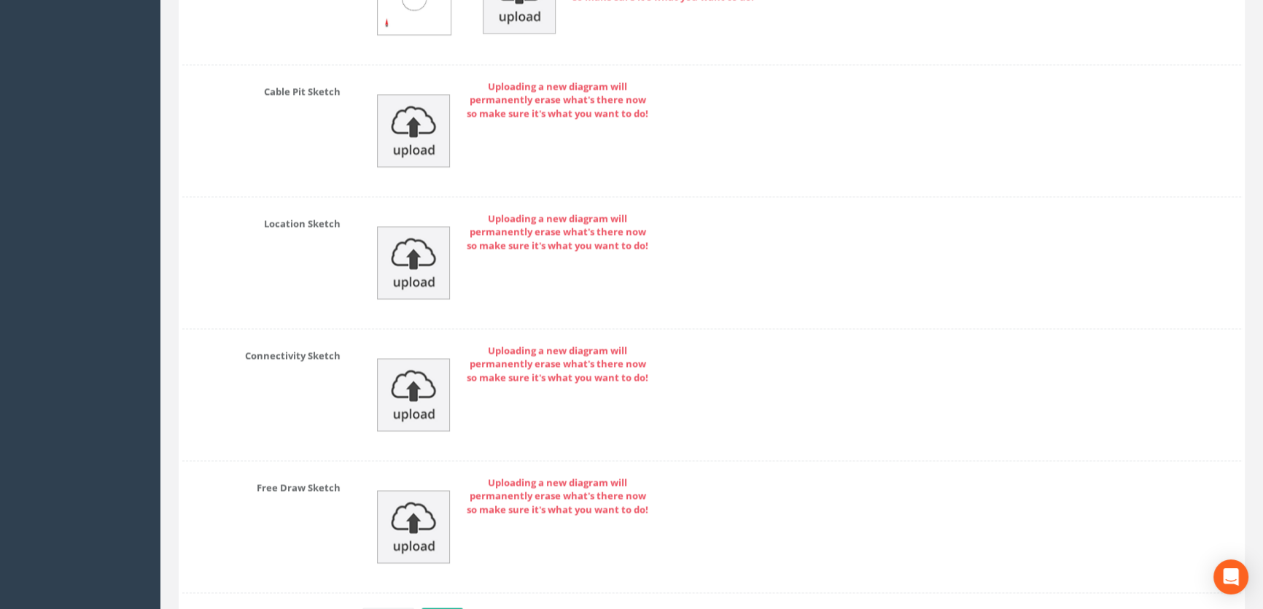
scroll to position [3136, 0]
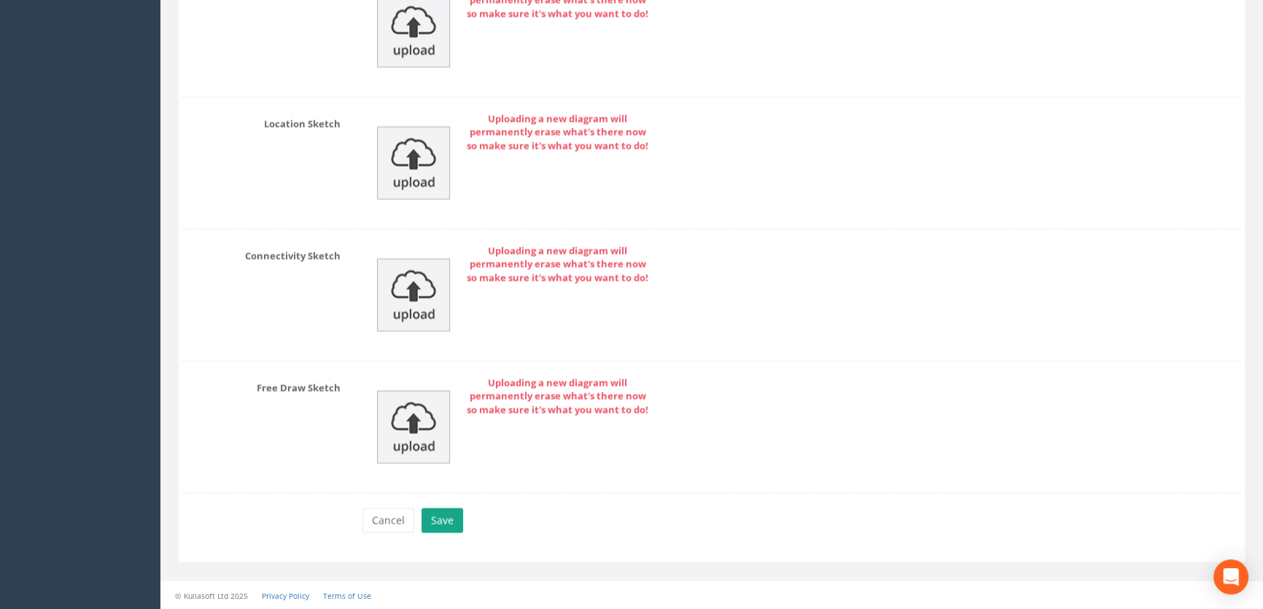
type input "7.61"
click at [442, 518] on button "Save" at bounding box center [442, 519] width 42 height 25
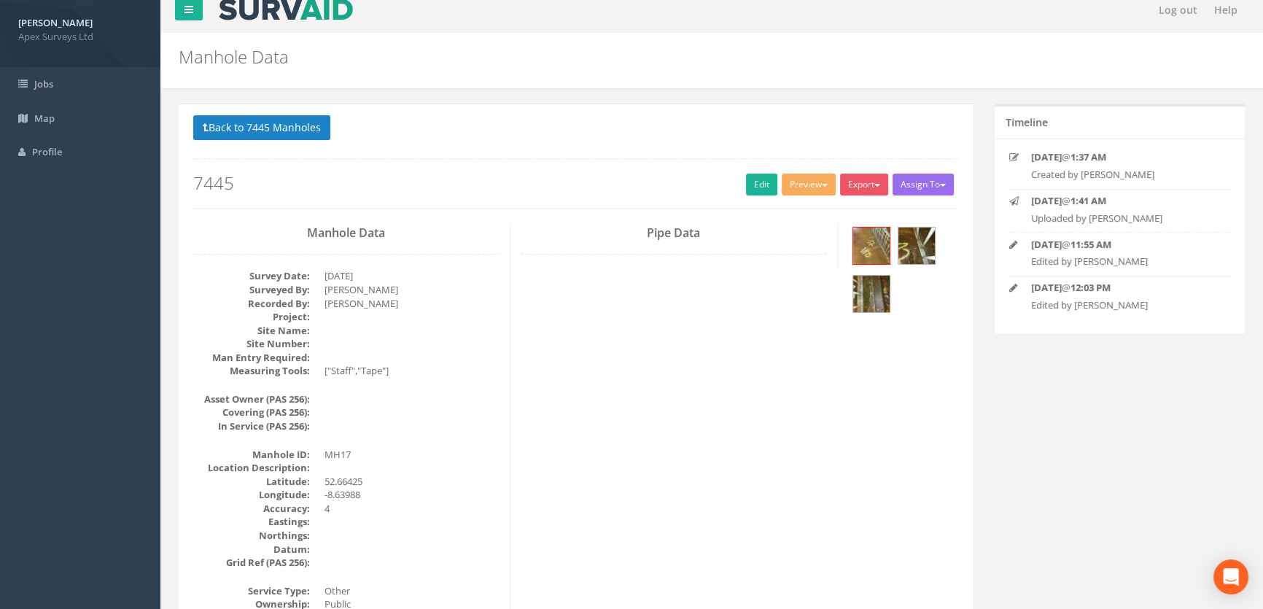
scroll to position [0, 0]
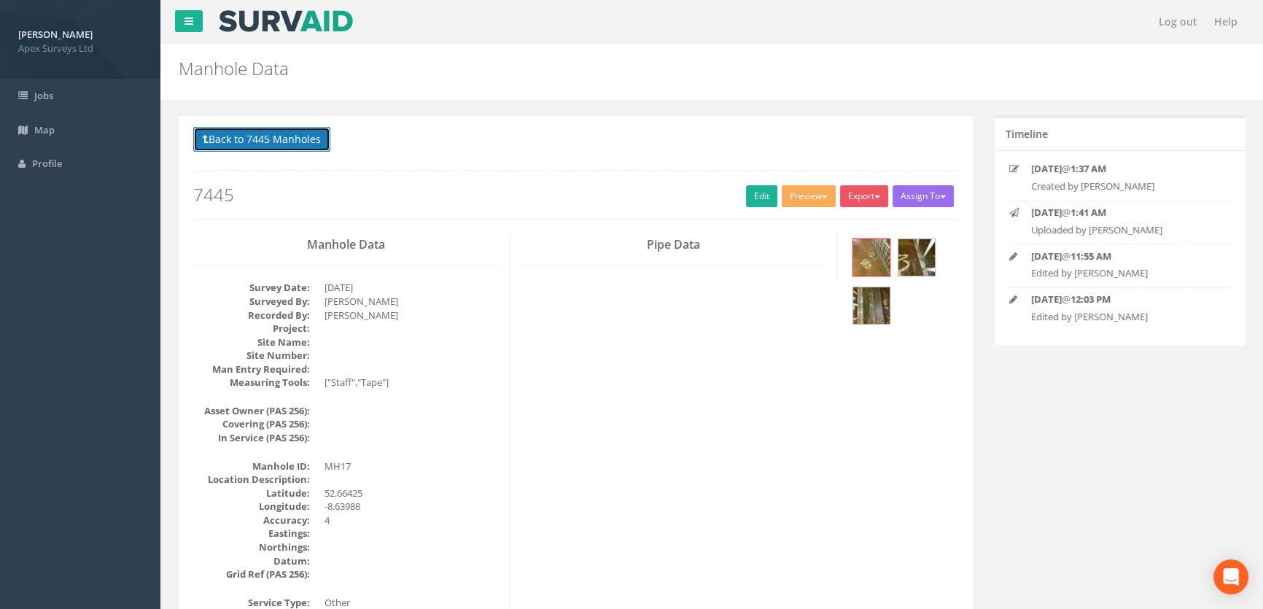
click at [274, 147] on button "Back to 7445 Manholes" at bounding box center [261, 139] width 137 height 25
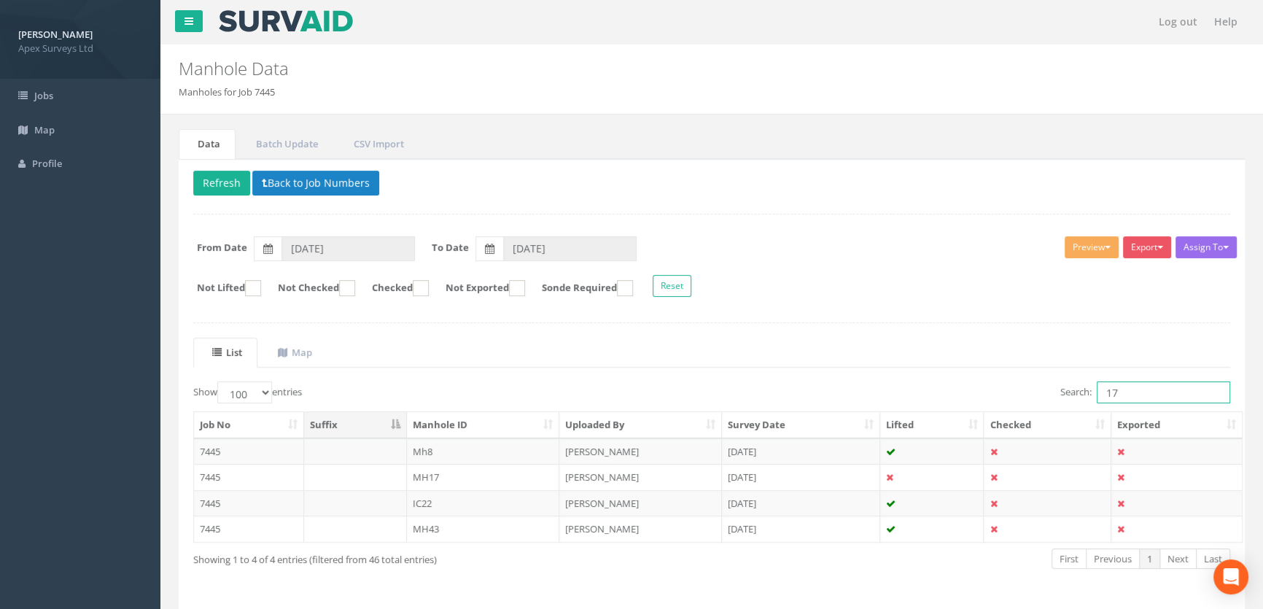
click at [1122, 387] on input "17" at bounding box center [1162, 392] width 133 height 22
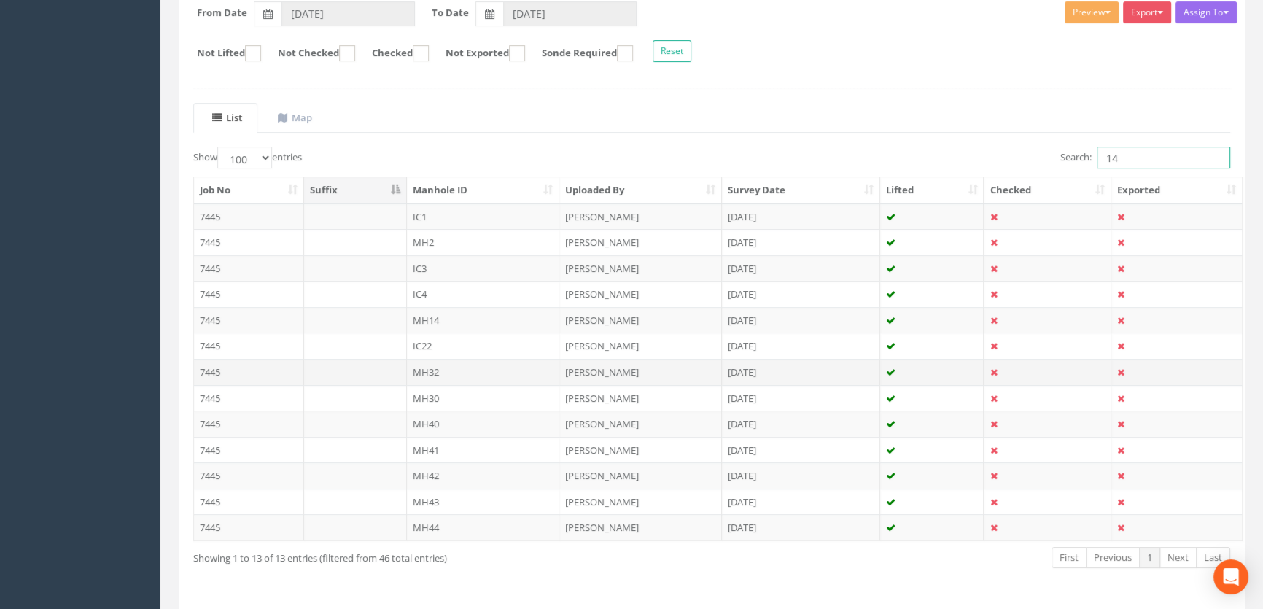
scroll to position [265, 0]
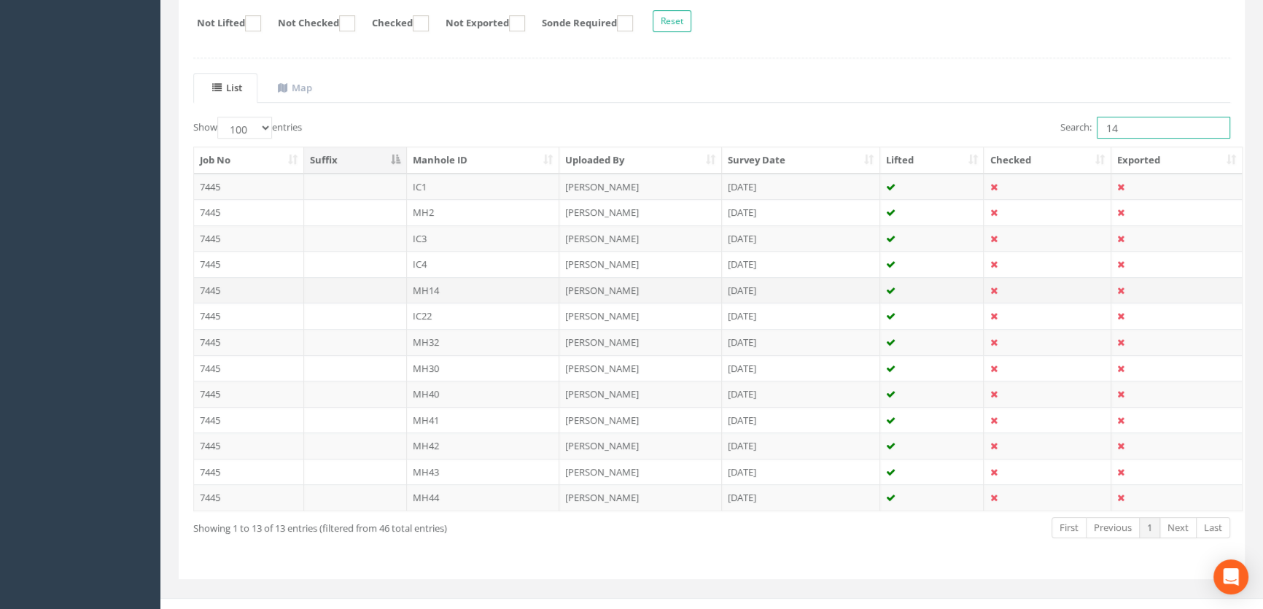
type input "14"
click at [421, 289] on td "MH14" at bounding box center [483, 290] width 153 height 26
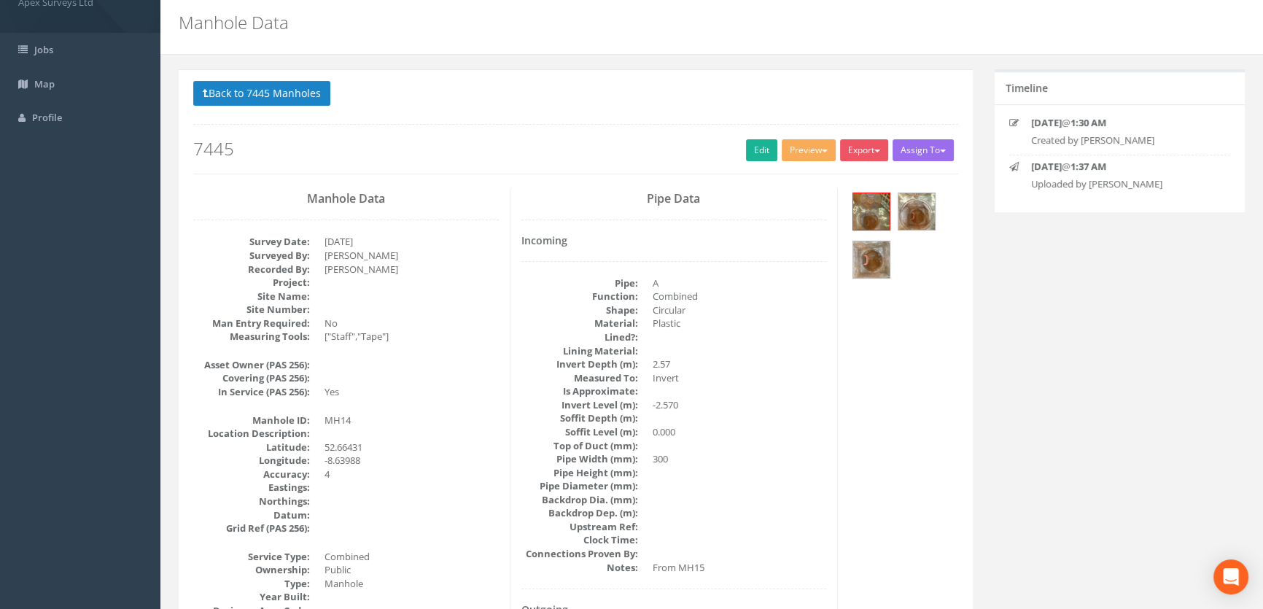
scroll to position [0, 0]
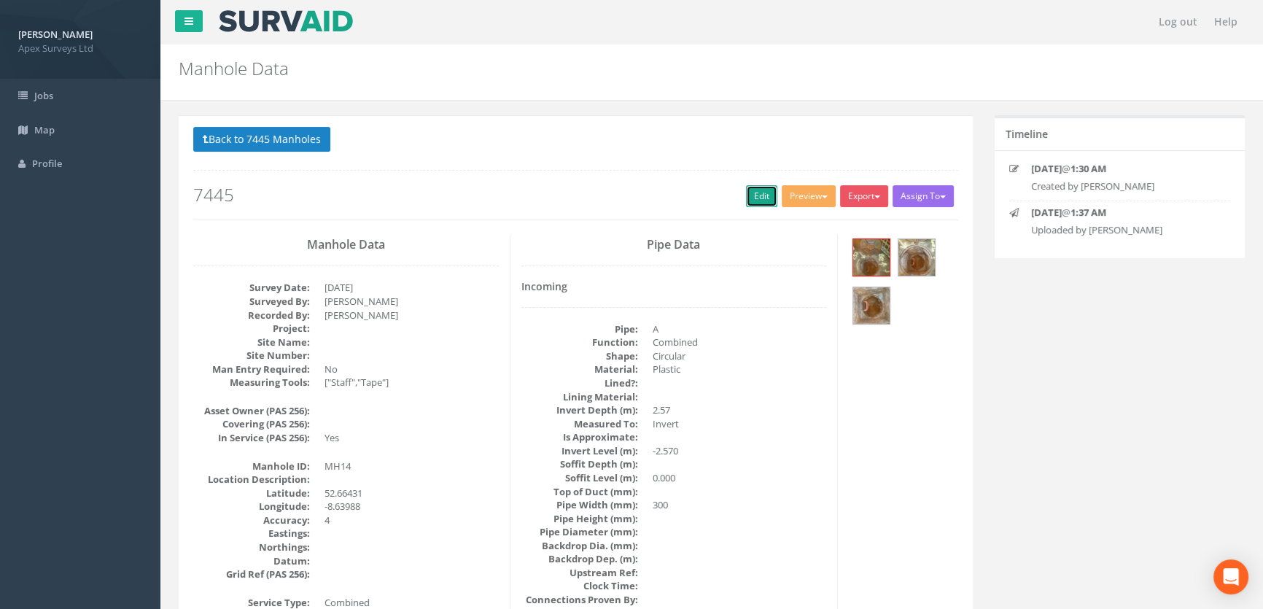
click at [749, 197] on link "Edit" at bounding box center [761, 196] width 31 height 22
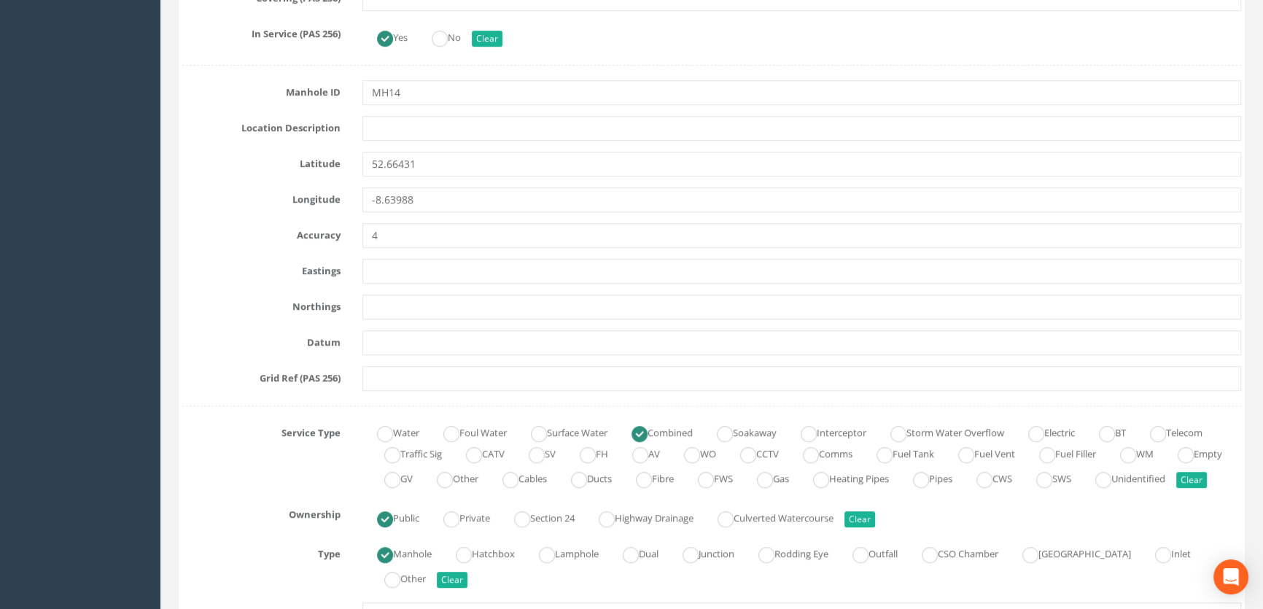
scroll to position [994, 0]
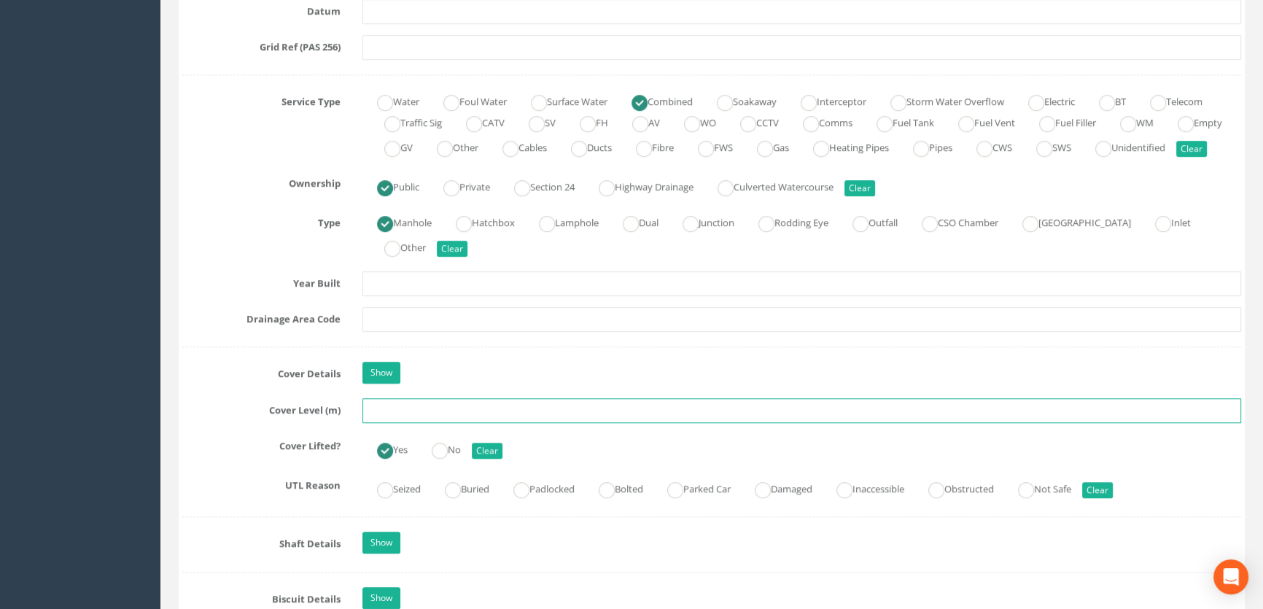
click at [393, 423] on input "text" at bounding box center [801, 410] width 878 height 25
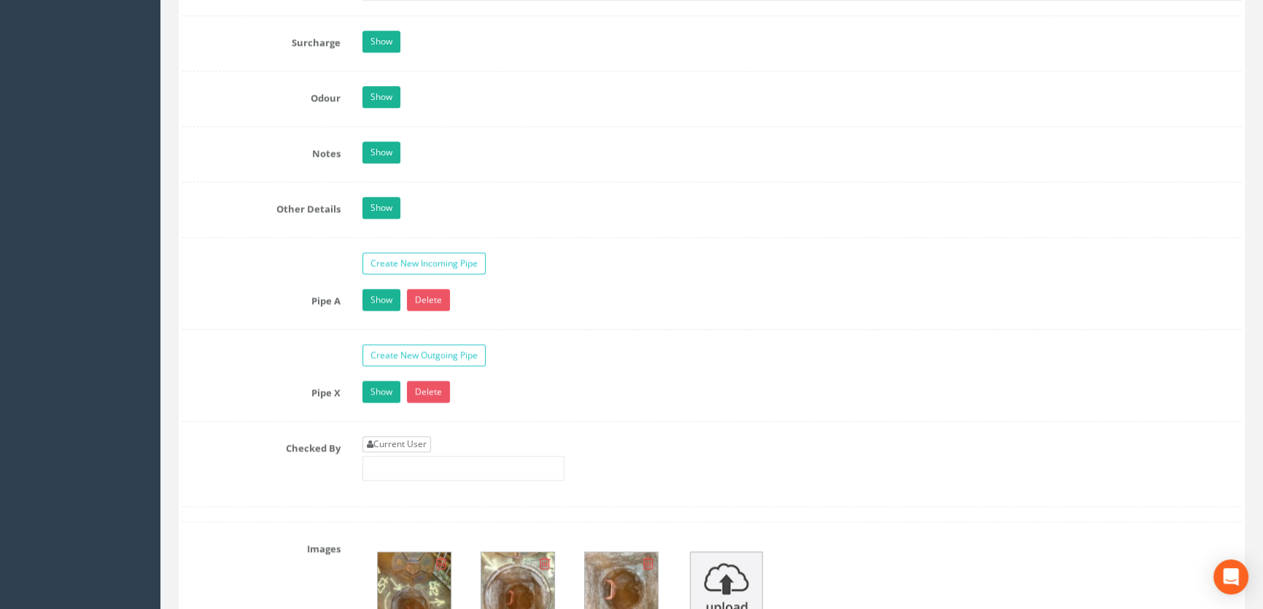
scroll to position [2385, 0]
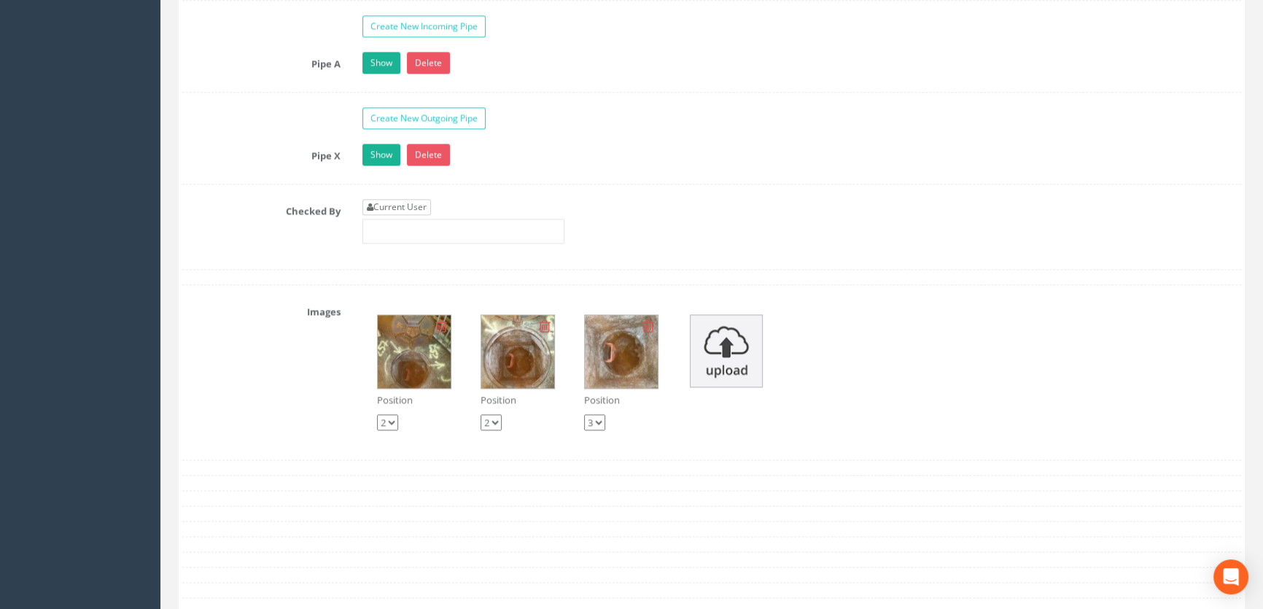
type input "7.71"
click at [410, 215] on link "Current User" at bounding box center [396, 207] width 69 height 16
type input "[PERSON_NAME]"
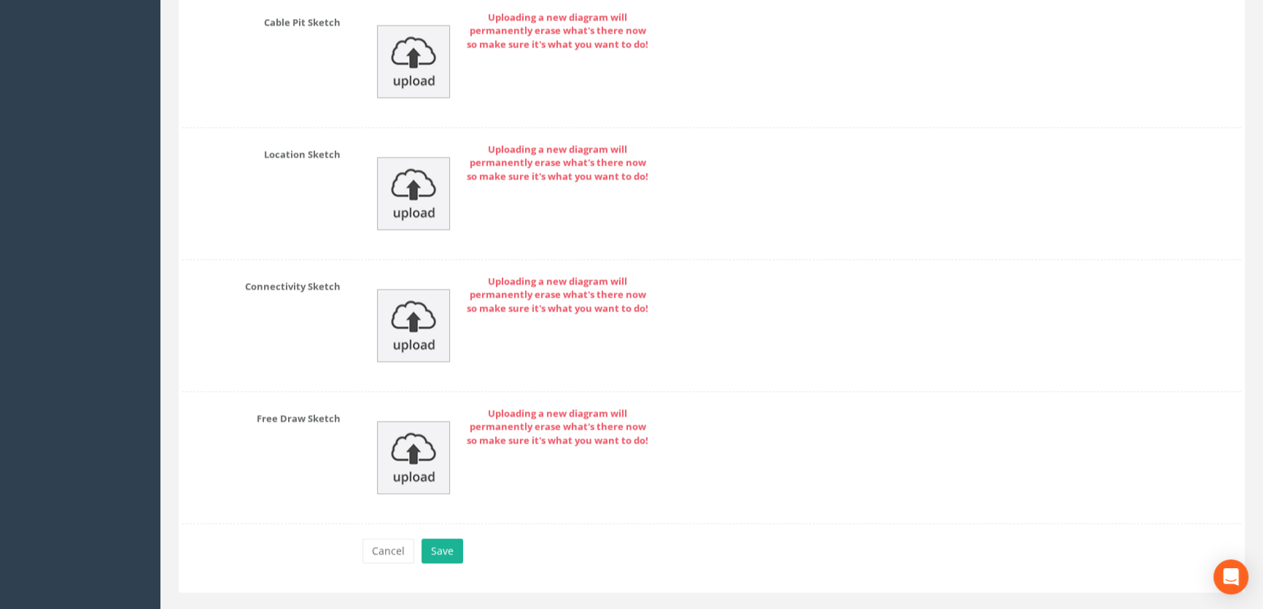
scroll to position [3228, 0]
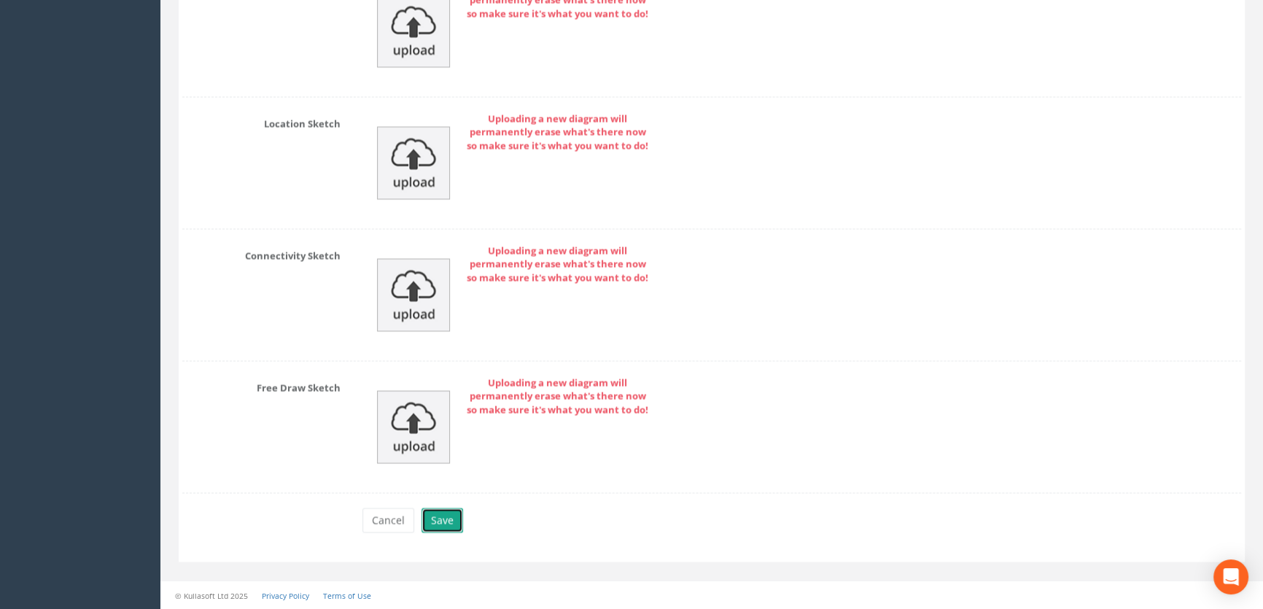
click at [439, 523] on button "Save" at bounding box center [442, 519] width 42 height 25
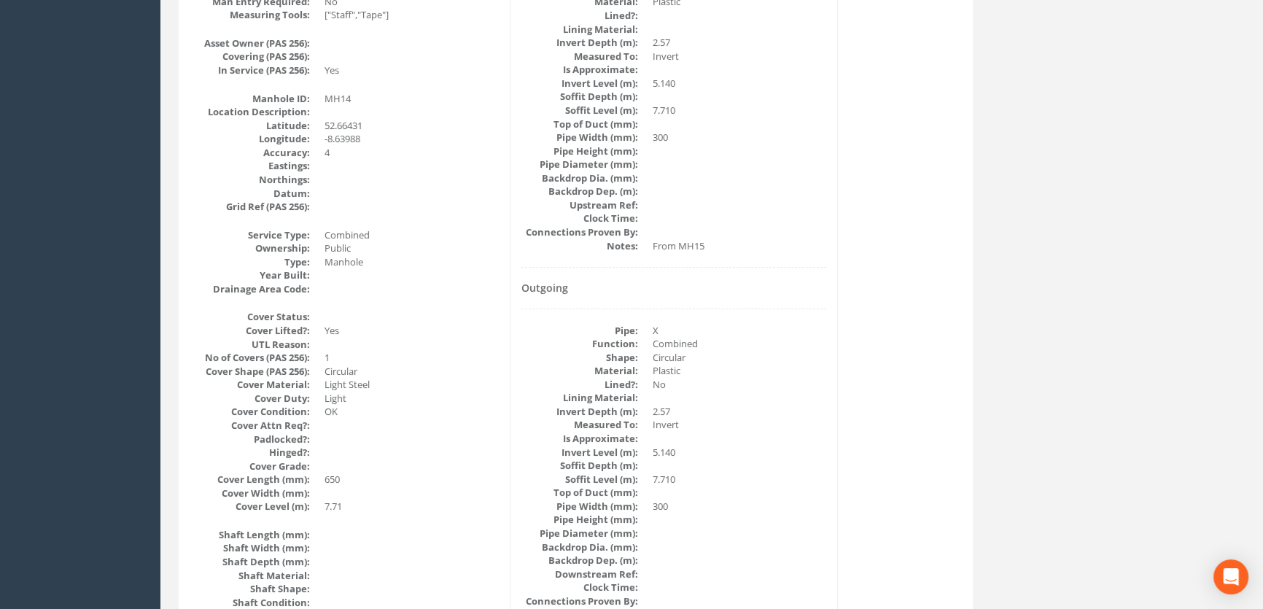
scroll to position [181, 0]
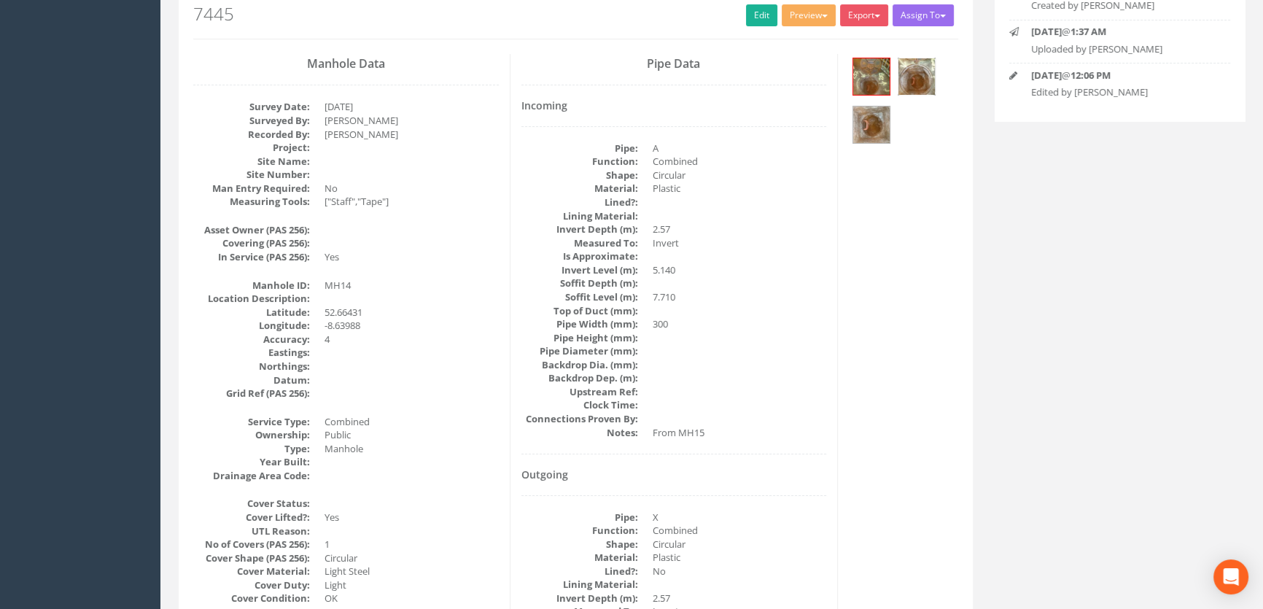
click at [917, 73] on img at bounding box center [916, 76] width 36 height 36
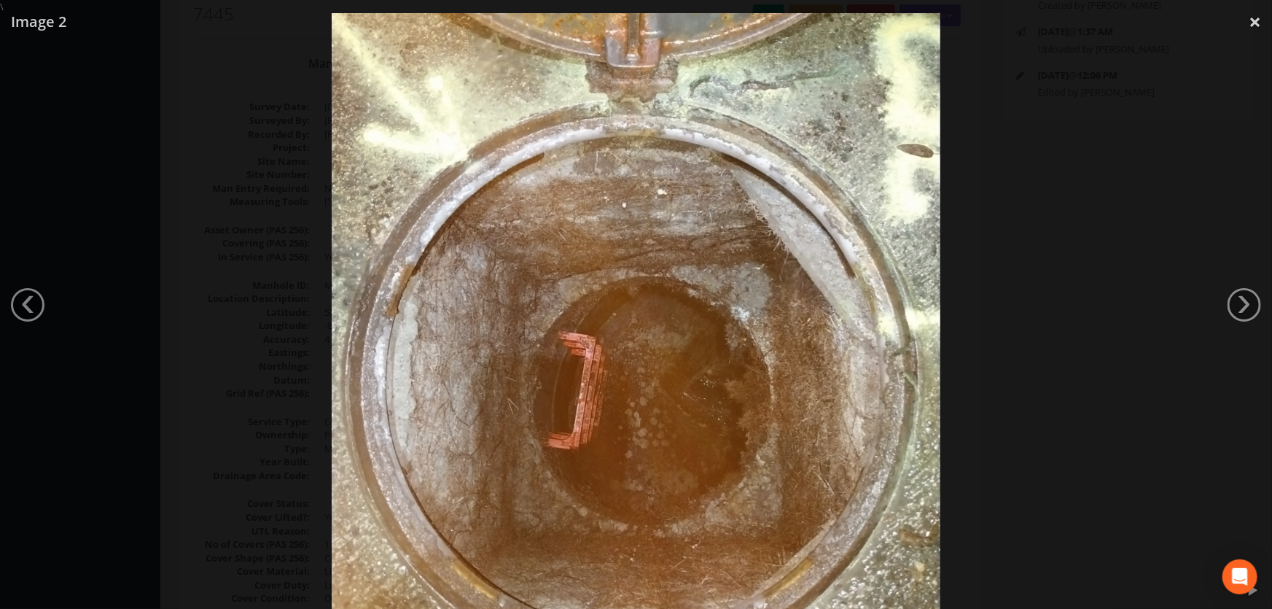
click at [90, 158] on div at bounding box center [636, 318] width 1272 height 609
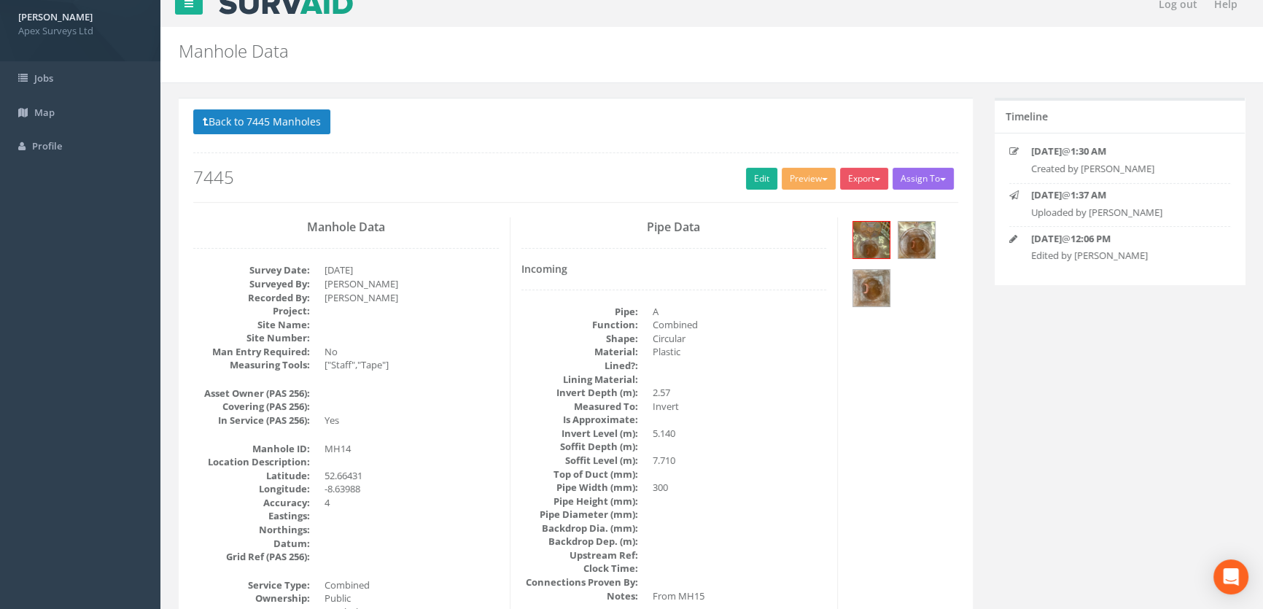
scroll to position [0, 0]
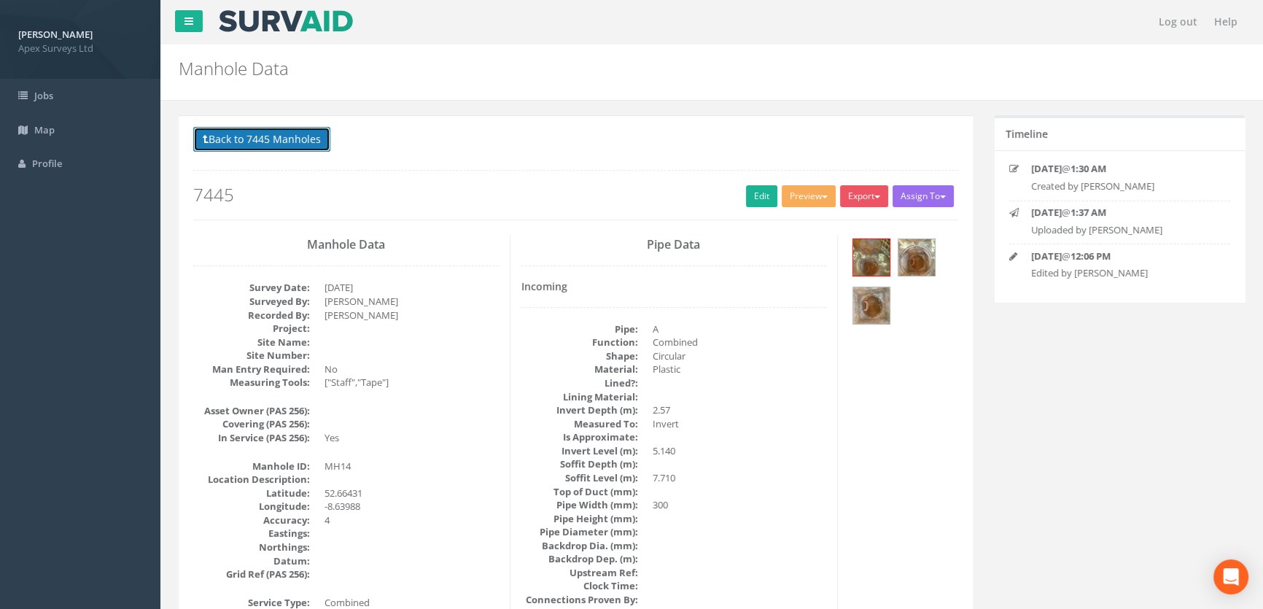
click at [309, 137] on button "Back to 7445 Manholes" at bounding box center [261, 139] width 137 height 25
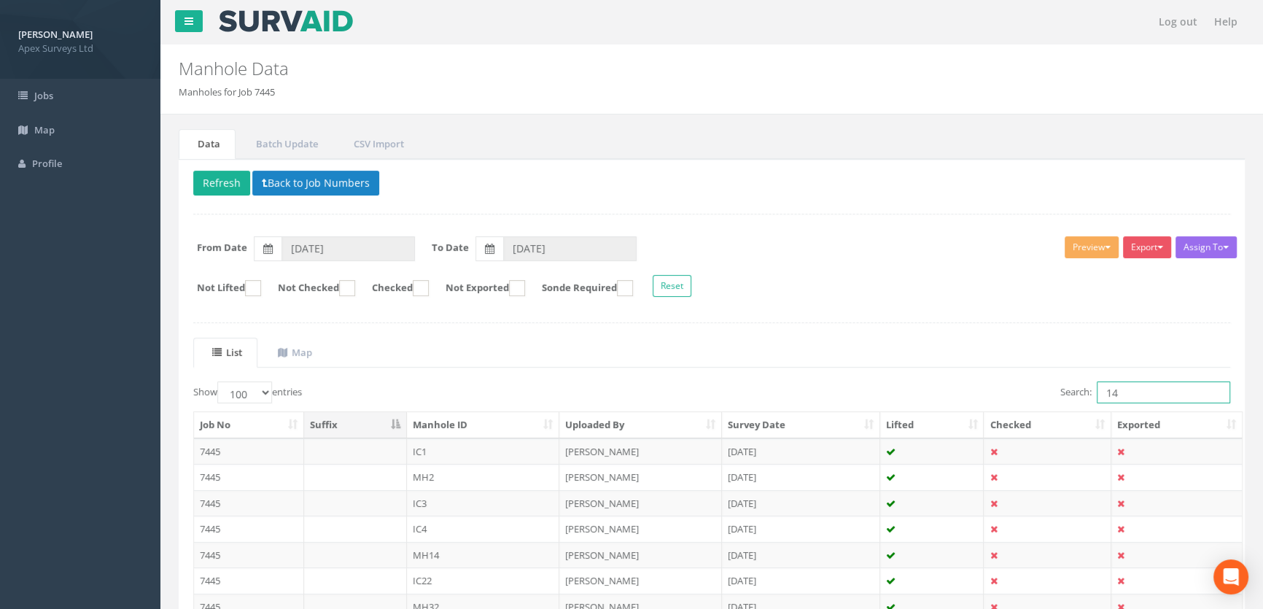
drag, startPoint x: 1142, startPoint y: 389, endPoint x: 1015, endPoint y: 401, distance: 127.4
click at [1015, 401] on div "Search: 14" at bounding box center [975, 394] width 507 height 26
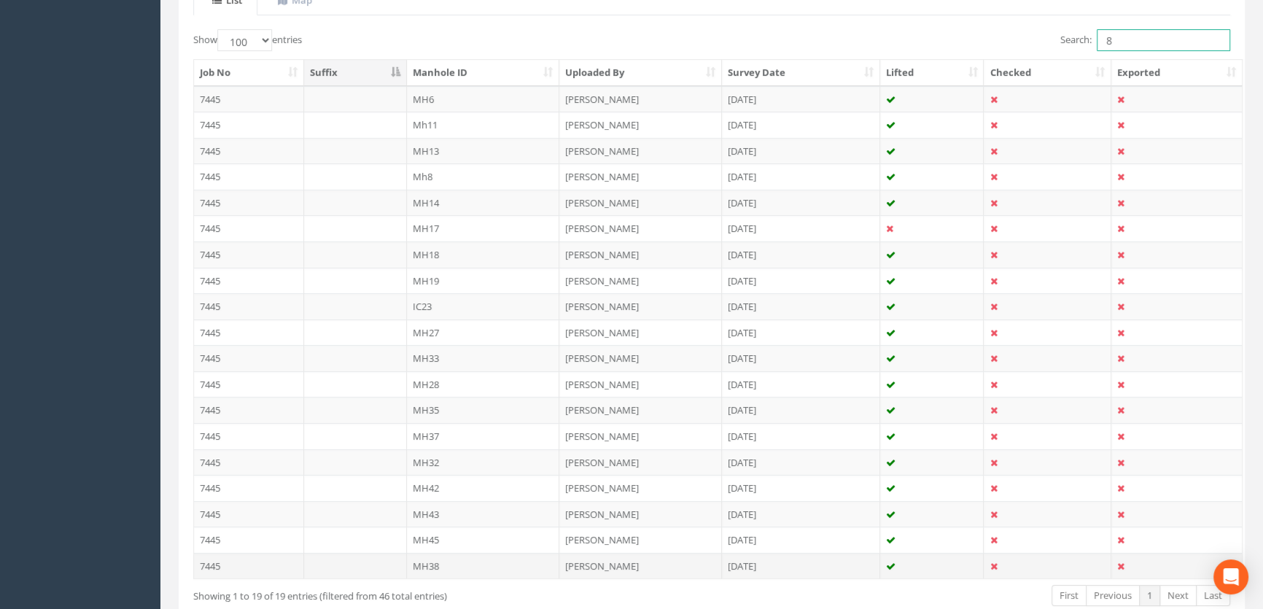
scroll to position [303, 0]
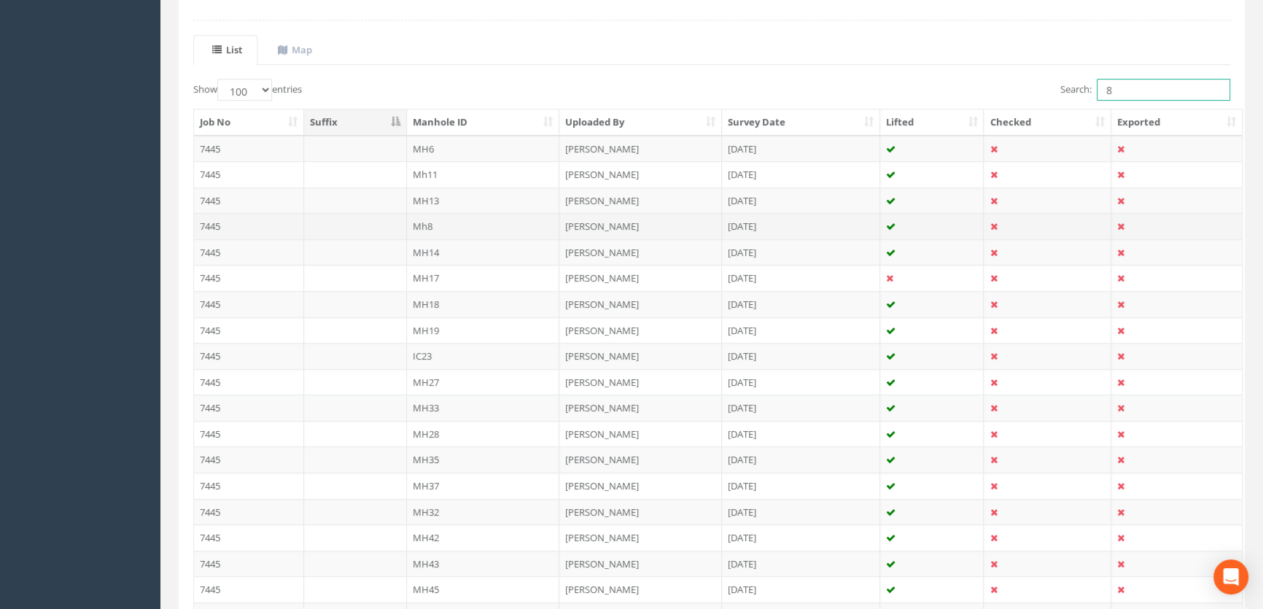
type input "8"
click at [424, 230] on td "Mh8" at bounding box center [483, 226] width 153 height 26
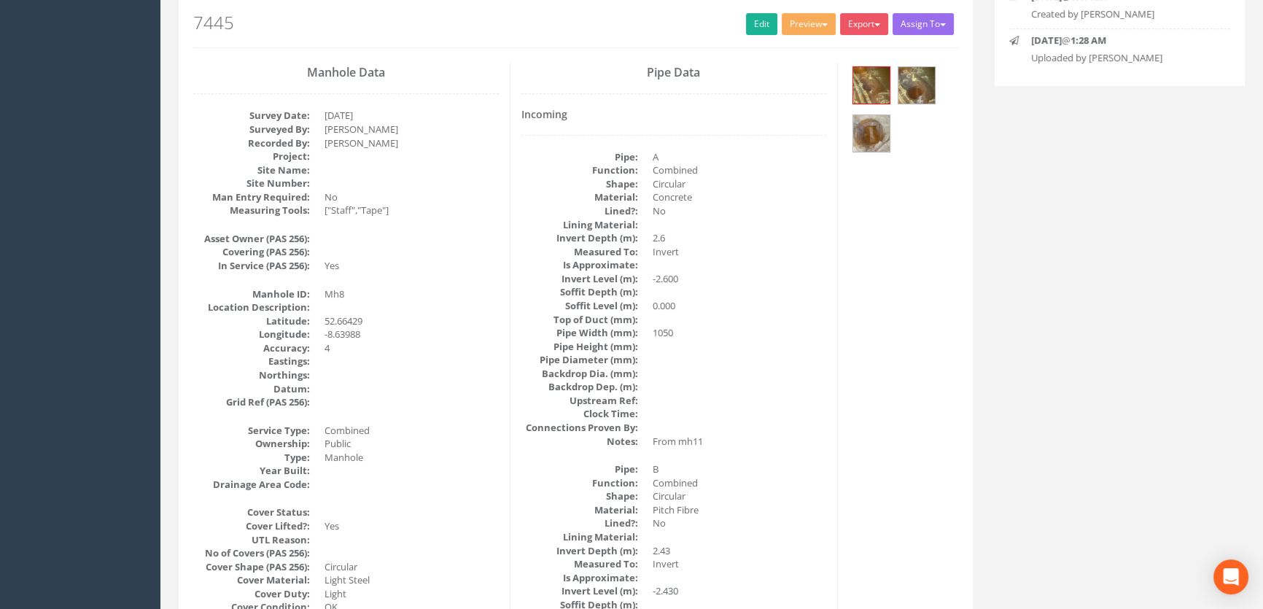
scroll to position [0, 0]
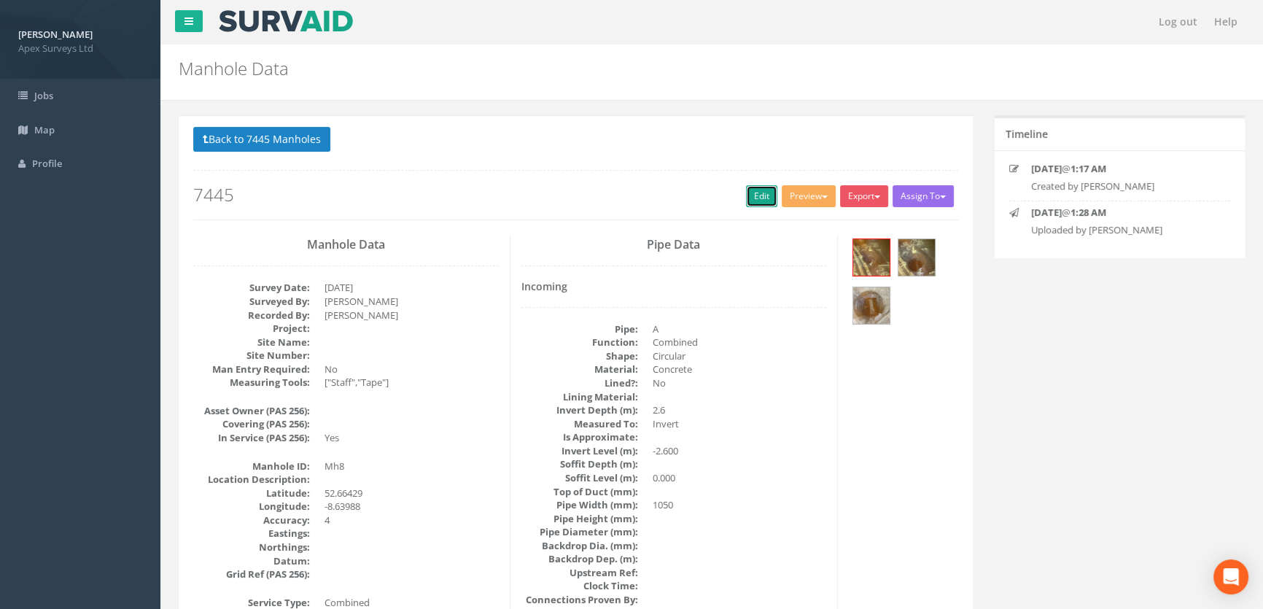
click at [761, 190] on link "Edit" at bounding box center [761, 196] width 31 height 22
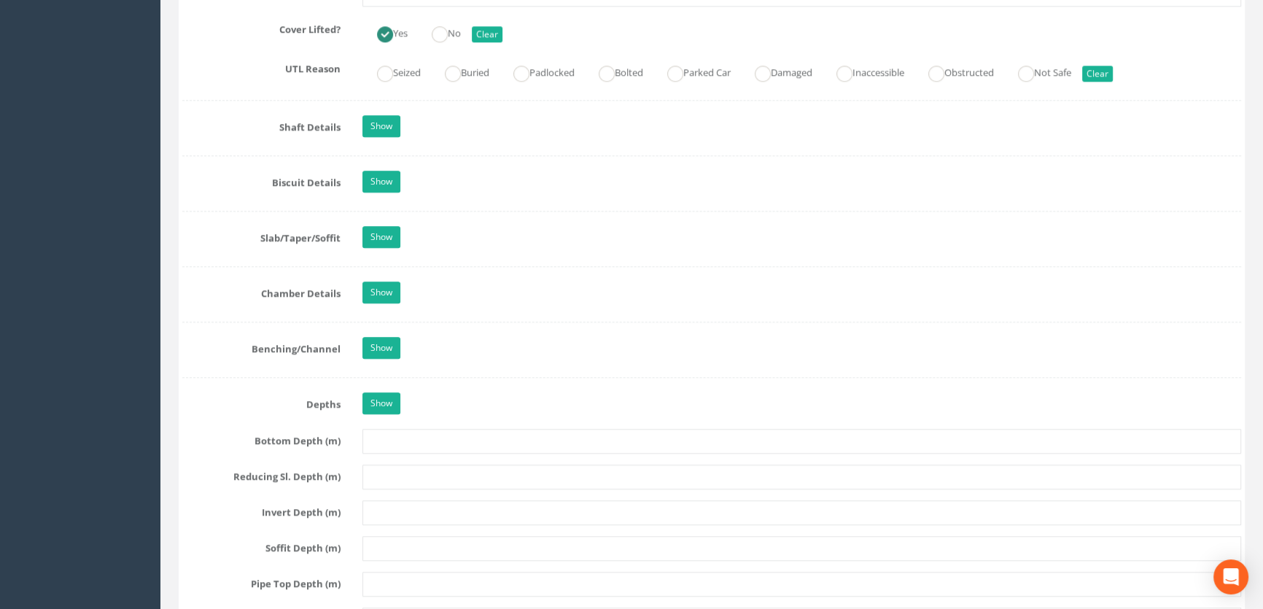
scroll to position [1259, 0]
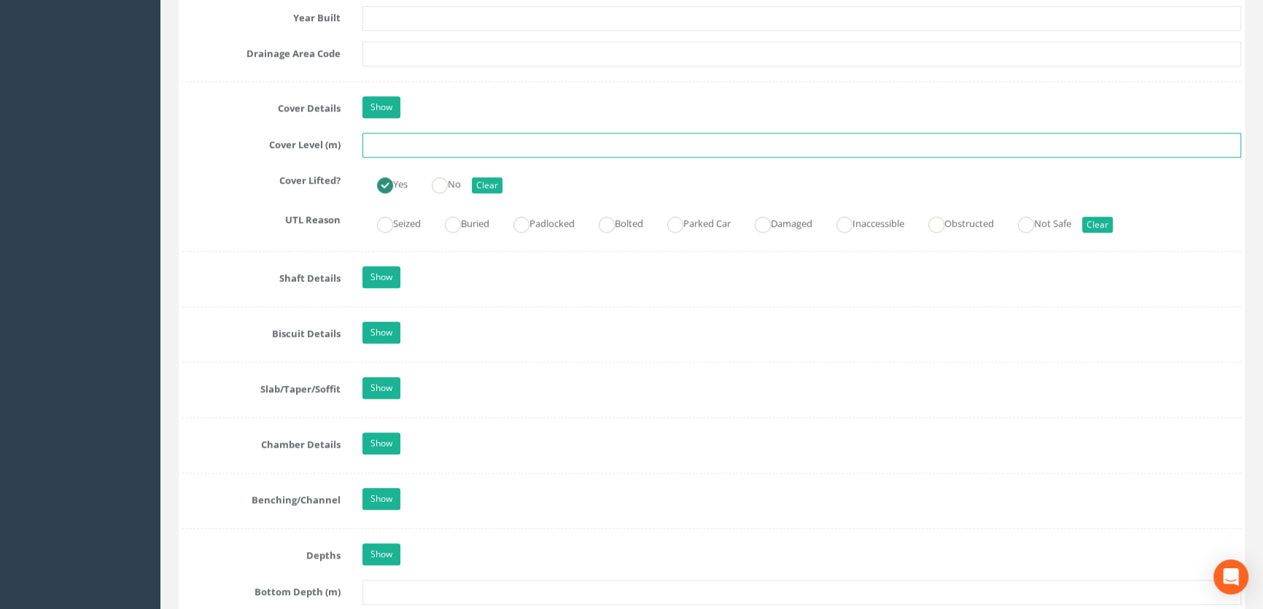
click at [373, 157] on input "text" at bounding box center [801, 145] width 878 height 25
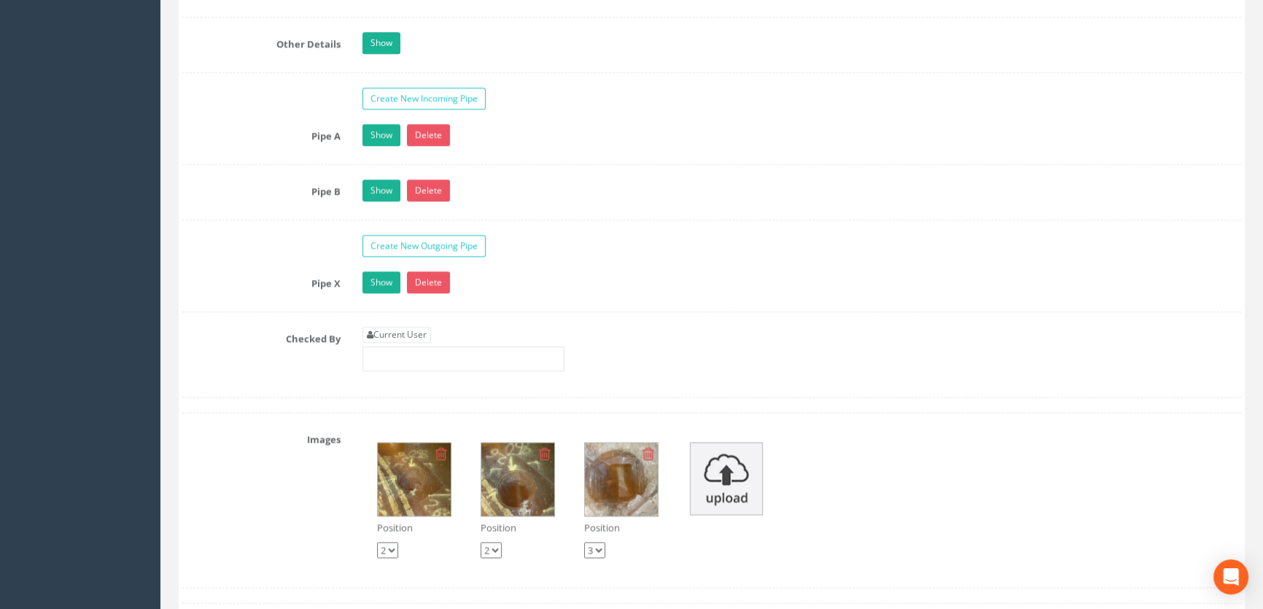
scroll to position [2452, 0]
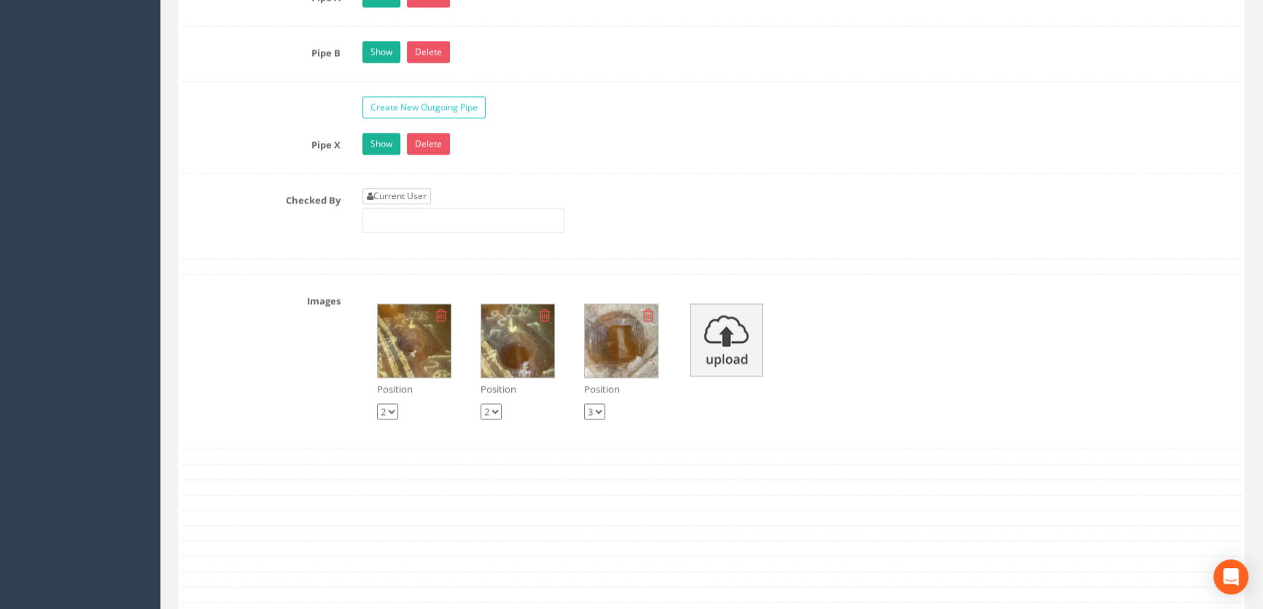
type input "7.54"
click at [405, 204] on link "Current User" at bounding box center [396, 196] width 69 height 16
type input "[PERSON_NAME]"
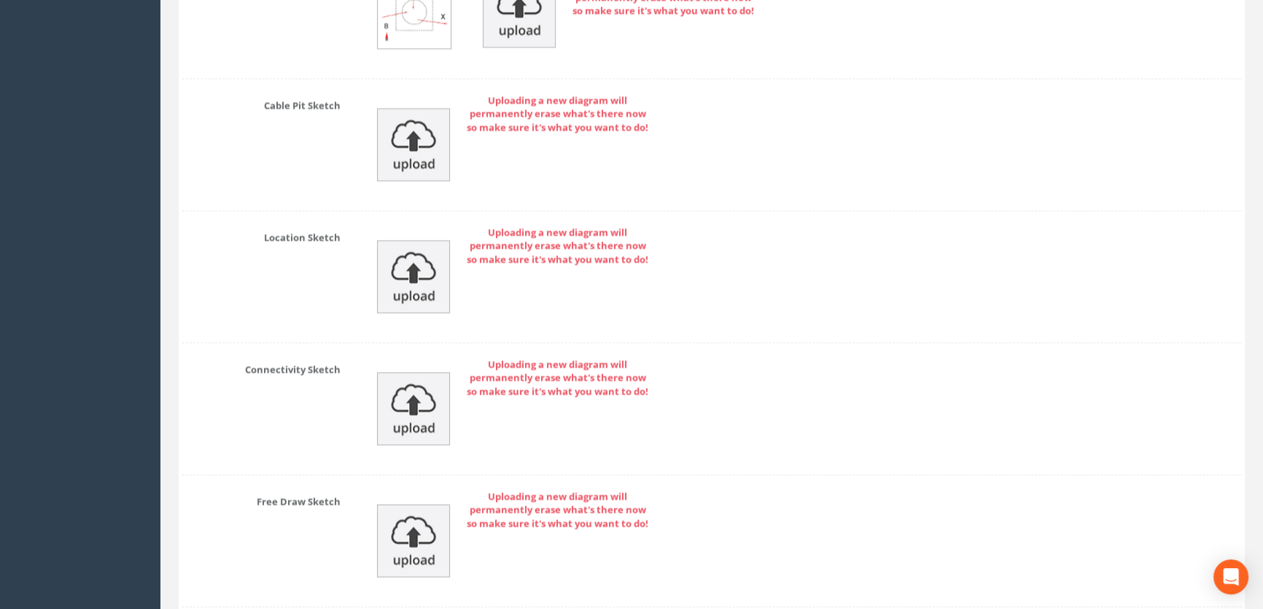
scroll to position [3283, 0]
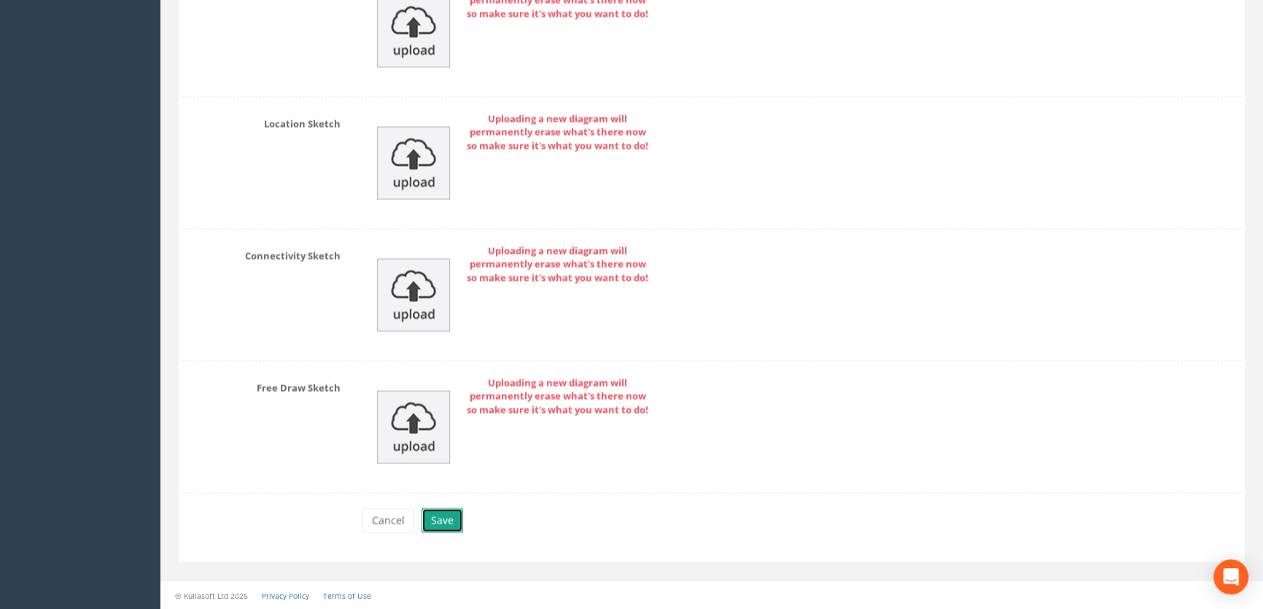
click at [426, 519] on button "Save" at bounding box center [442, 519] width 42 height 25
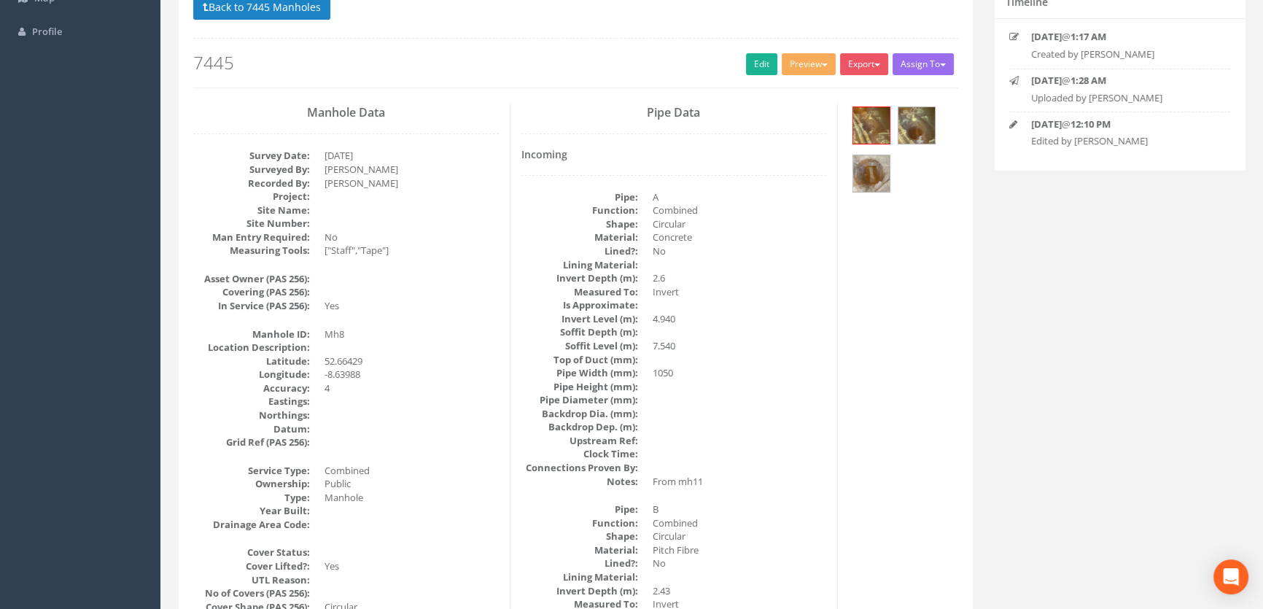
scroll to position [0, 0]
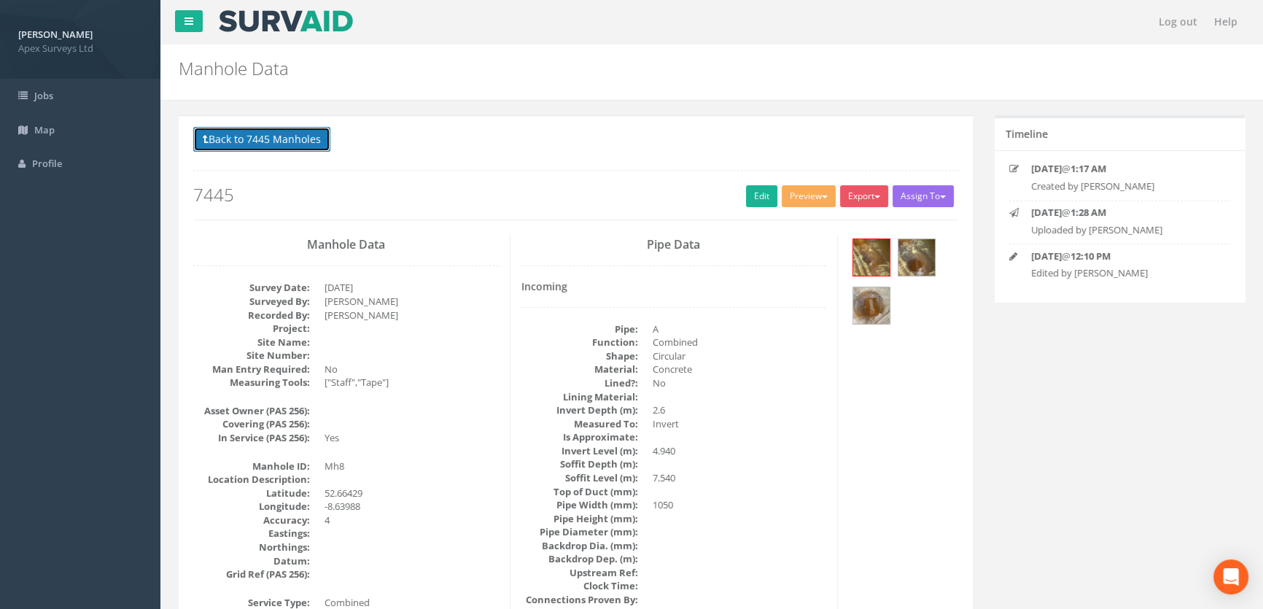
click at [265, 131] on button "Back to 7445 Manholes" at bounding box center [261, 139] width 137 height 25
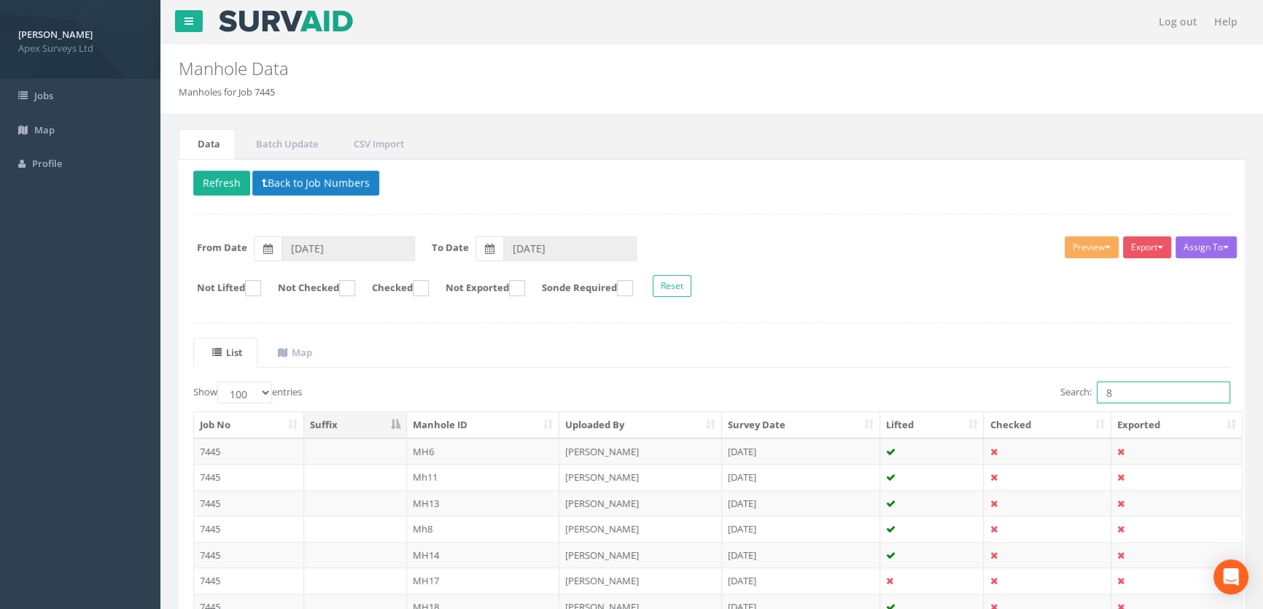
drag, startPoint x: 1122, startPoint y: 395, endPoint x: 1037, endPoint y: 397, distance: 84.6
click at [1037, 397] on div "Search: 8" at bounding box center [975, 394] width 507 height 26
type input "13"
click at [429, 452] on td "MH13" at bounding box center [483, 451] width 153 height 26
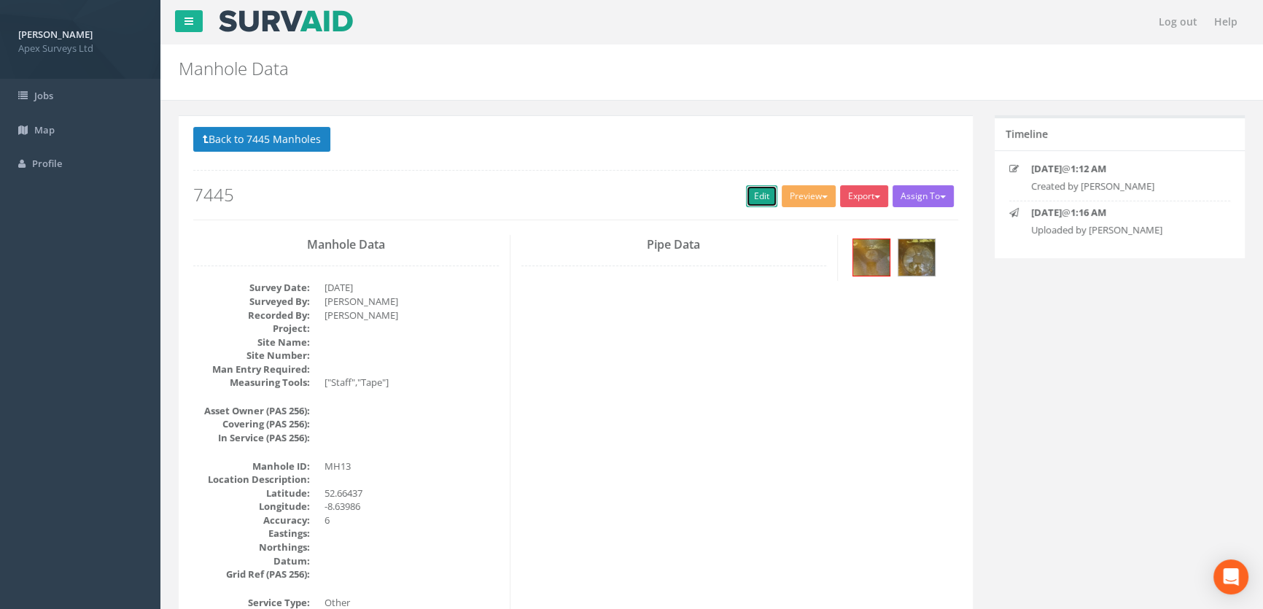
click at [746, 198] on link "Edit" at bounding box center [761, 196] width 31 height 22
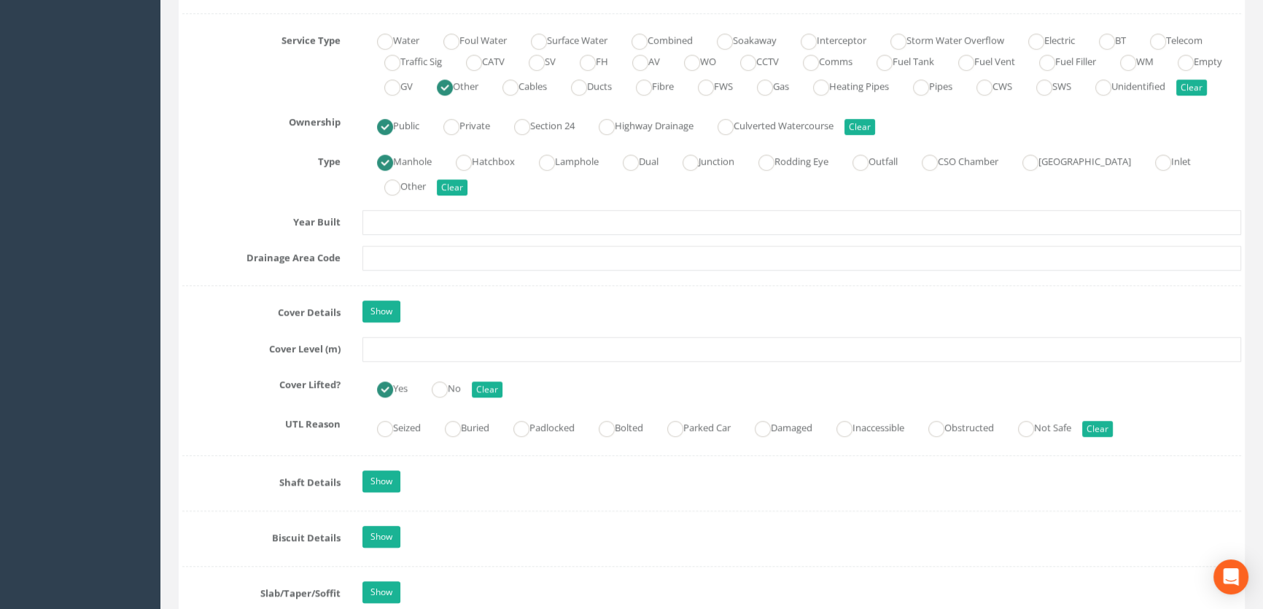
scroll to position [1060, 0]
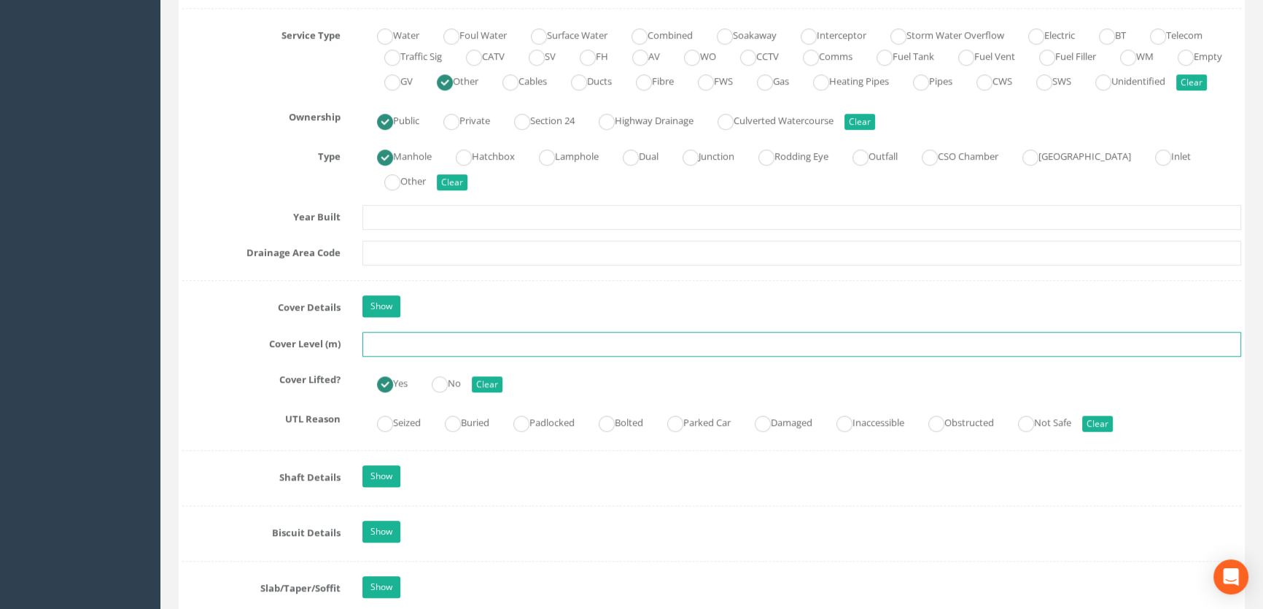
click at [401, 356] on input "text" at bounding box center [801, 344] width 878 height 25
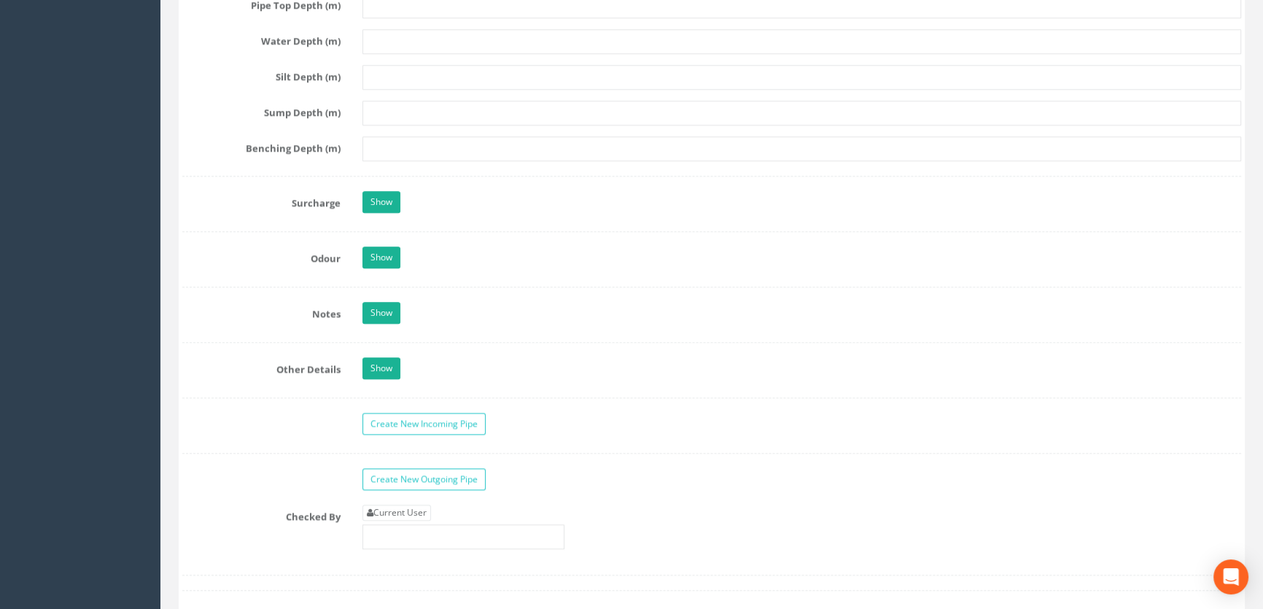
scroll to position [2253, 0]
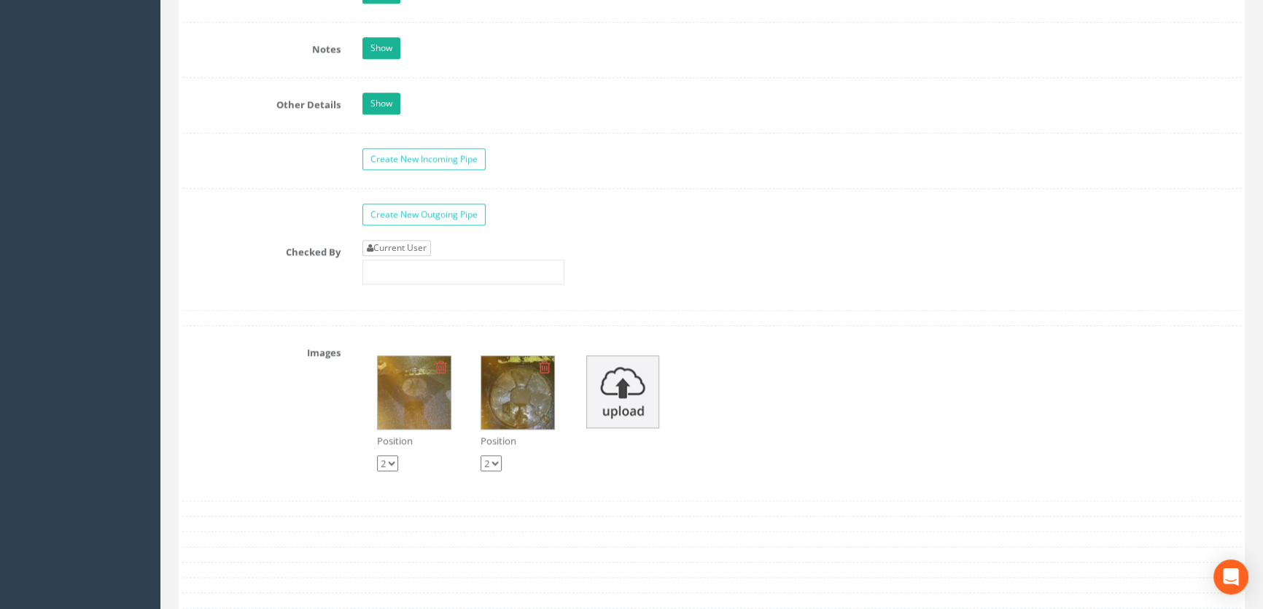
type input "7.64"
click at [408, 256] on link "Current User" at bounding box center [396, 248] width 69 height 16
type input "[PERSON_NAME]"
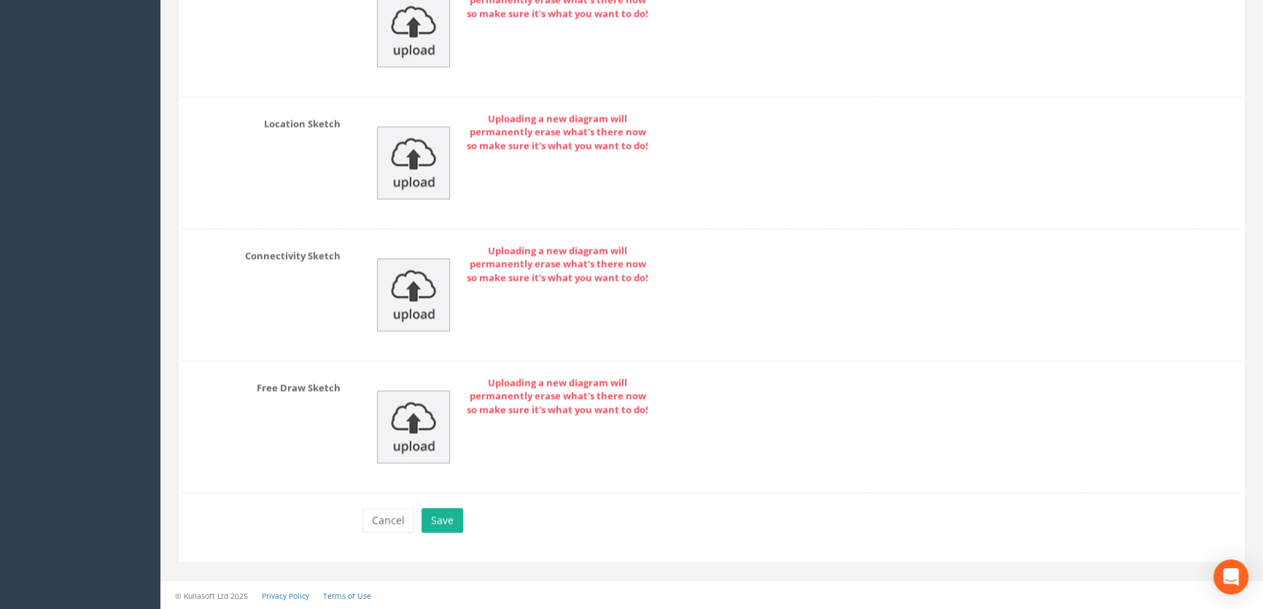
scroll to position [3136, 0]
click at [445, 523] on button "Save" at bounding box center [442, 519] width 42 height 25
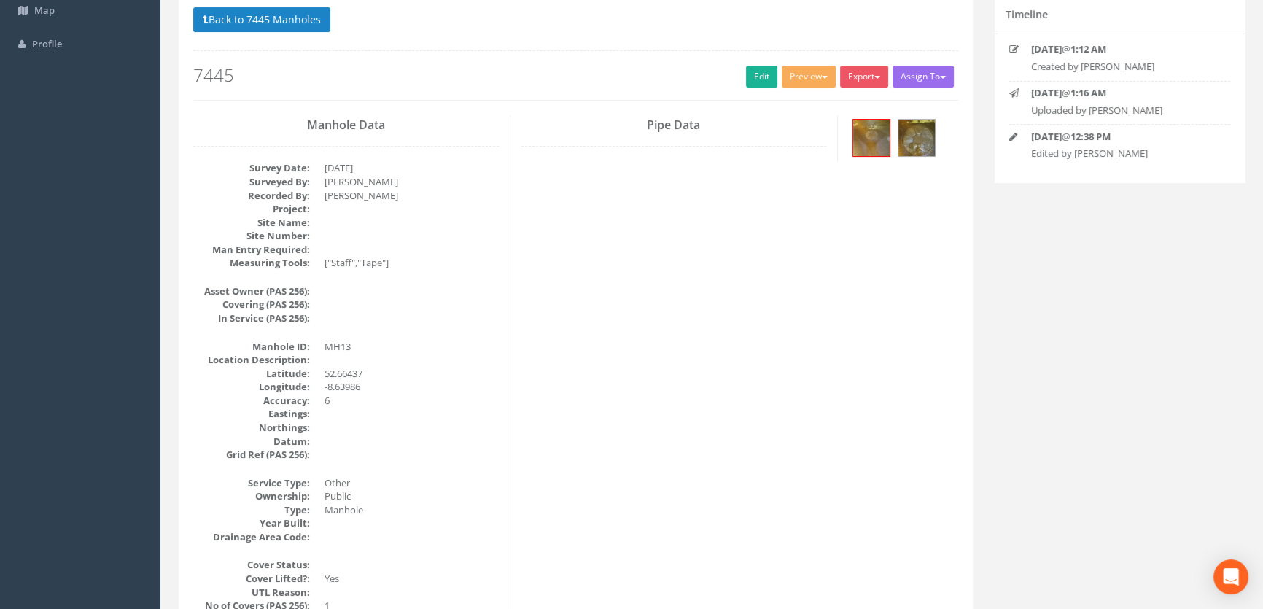
scroll to position [0, 0]
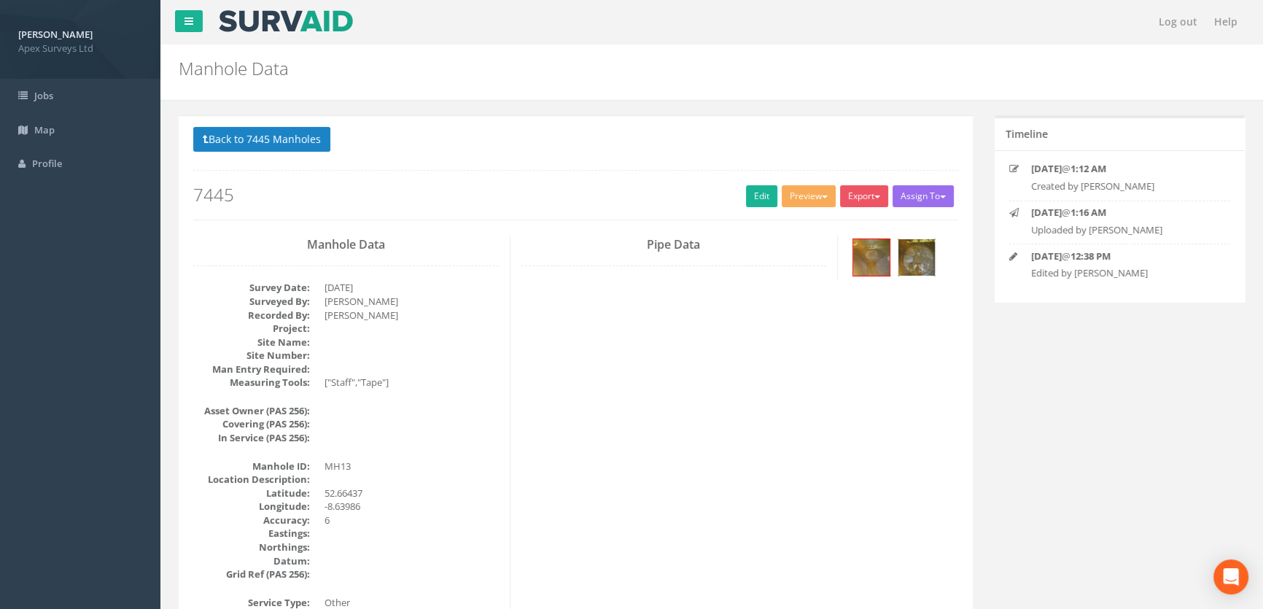
click at [912, 259] on img at bounding box center [916, 257] width 36 height 36
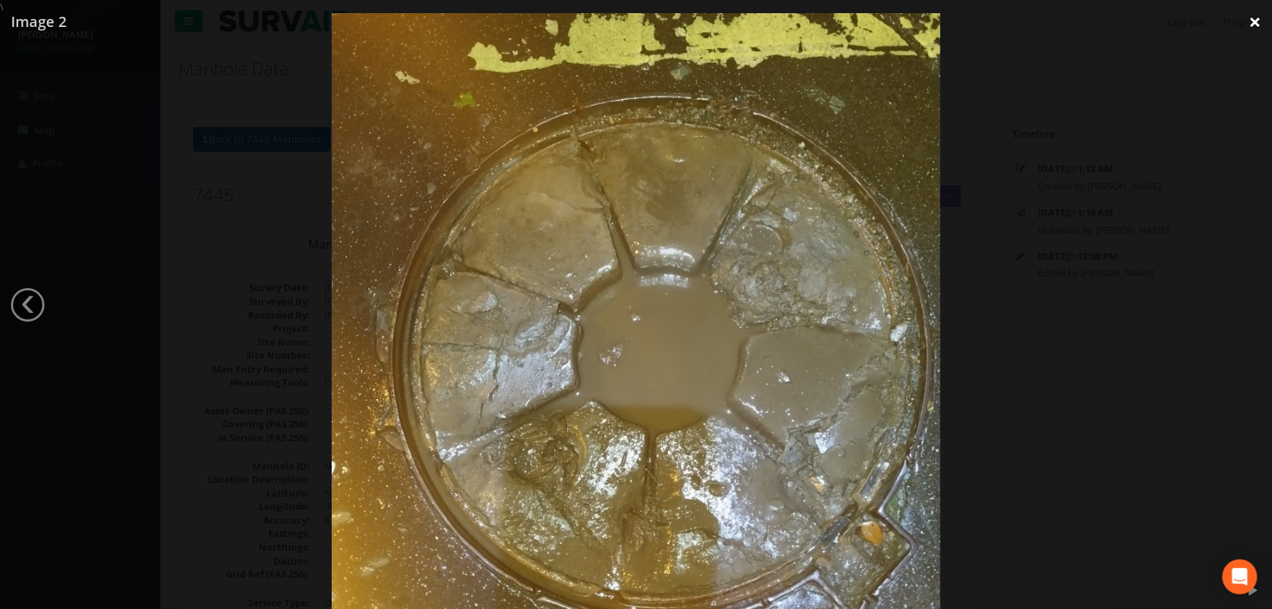
click at [1257, 24] on link "×" at bounding box center [1255, 22] width 34 height 44
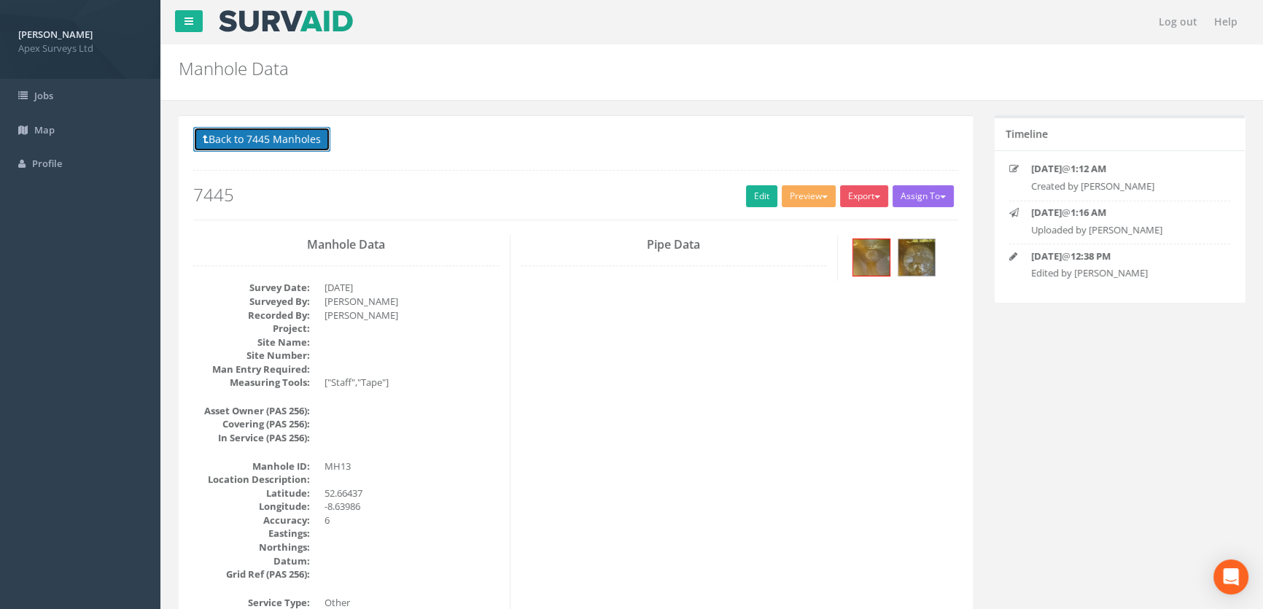
click at [245, 141] on button "Back to 7445 Manholes" at bounding box center [261, 139] width 137 height 25
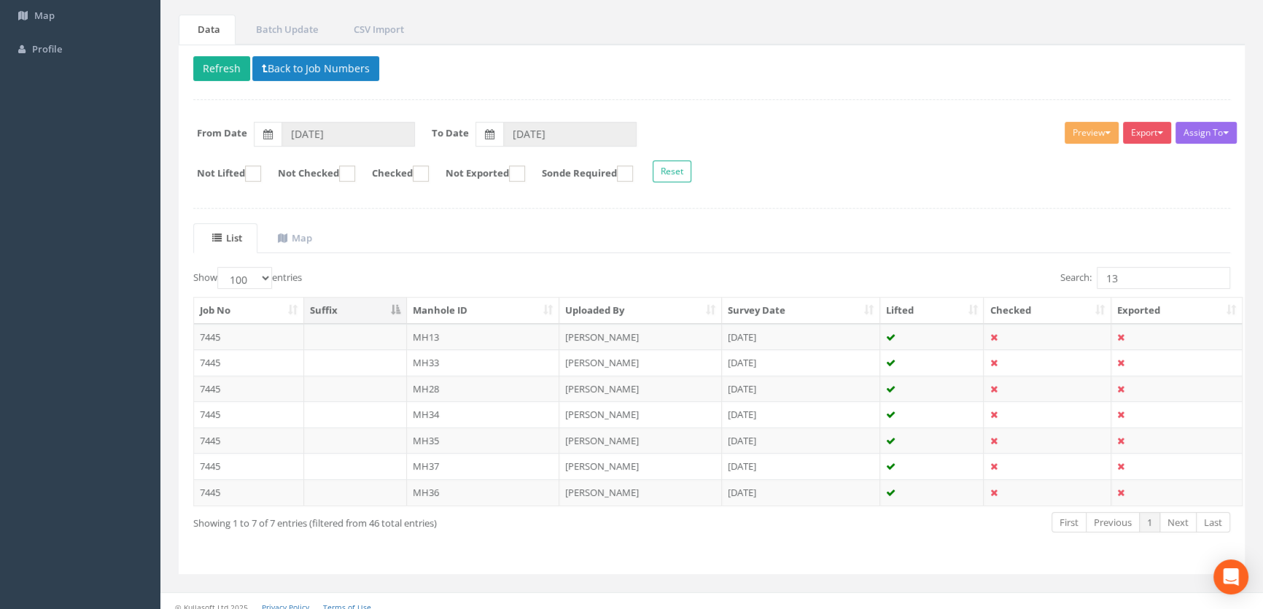
scroll to position [124, 0]
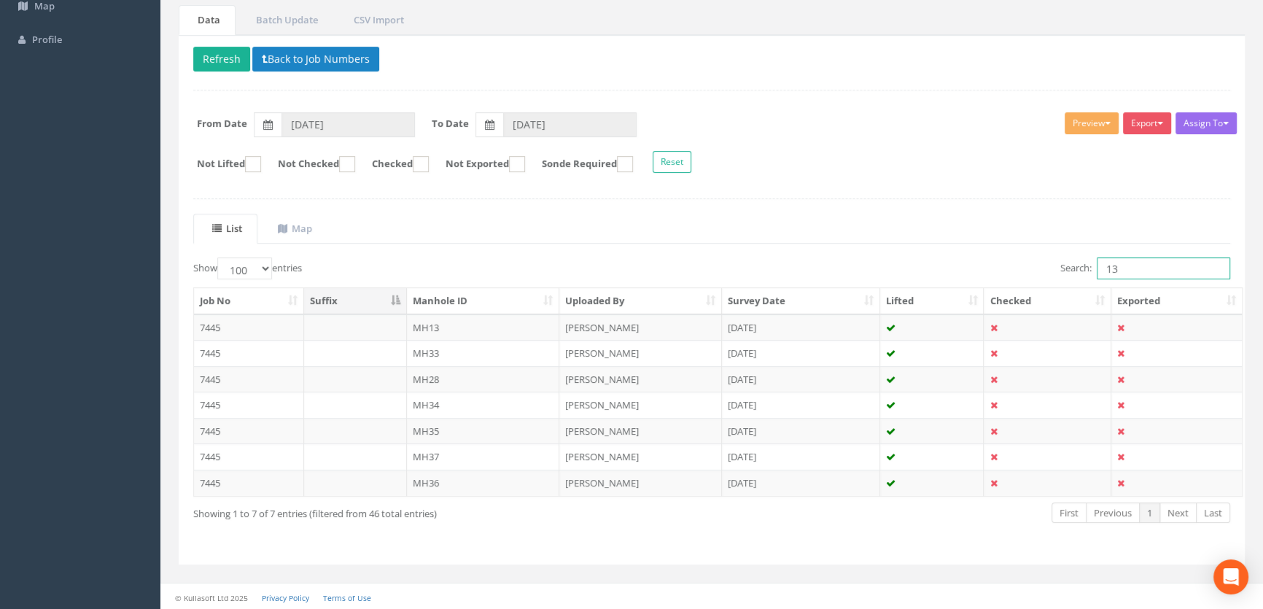
drag, startPoint x: 1130, startPoint y: 268, endPoint x: 1097, endPoint y: 266, distance: 32.8
click at [1097, 266] on input "13" at bounding box center [1162, 268] width 133 height 22
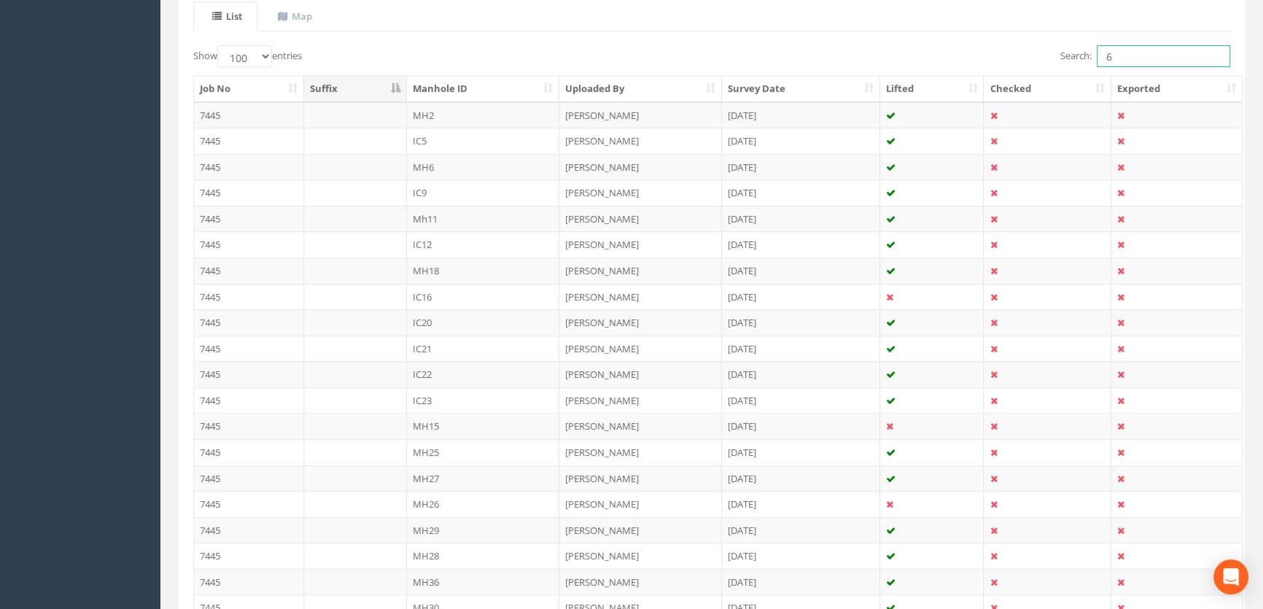
scroll to position [299, 0]
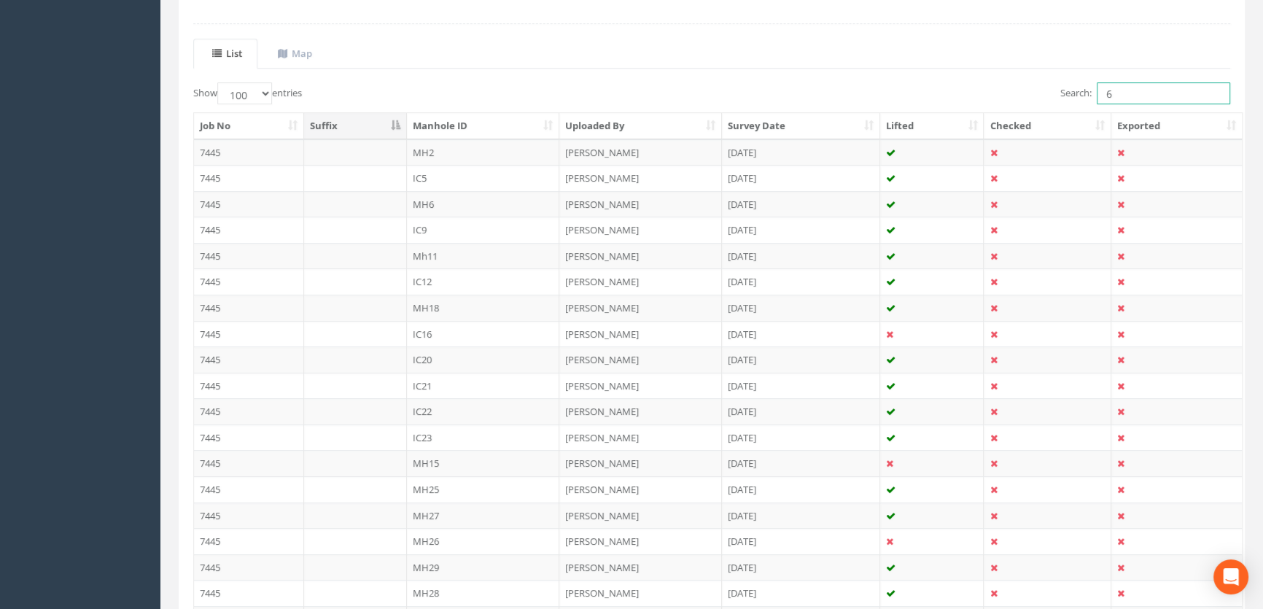
drag, startPoint x: 1123, startPoint y: 96, endPoint x: 1073, endPoint y: 97, distance: 49.6
click at [1073, 97] on label "Search: 6" at bounding box center [1145, 93] width 170 height 22
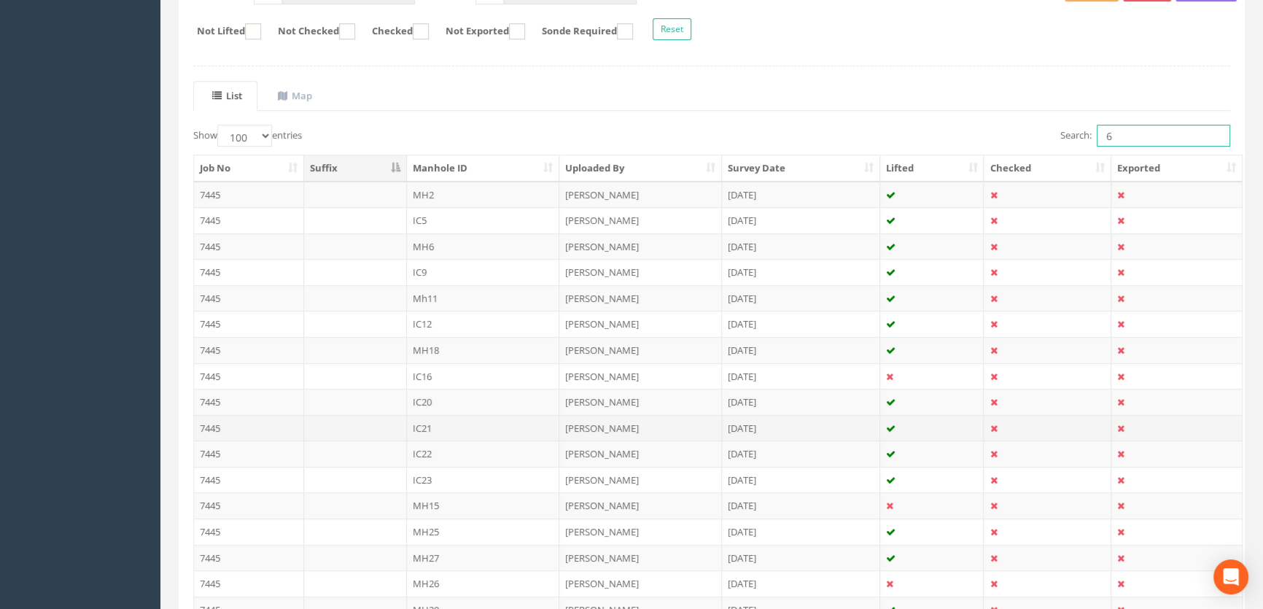
scroll to position [233, 0]
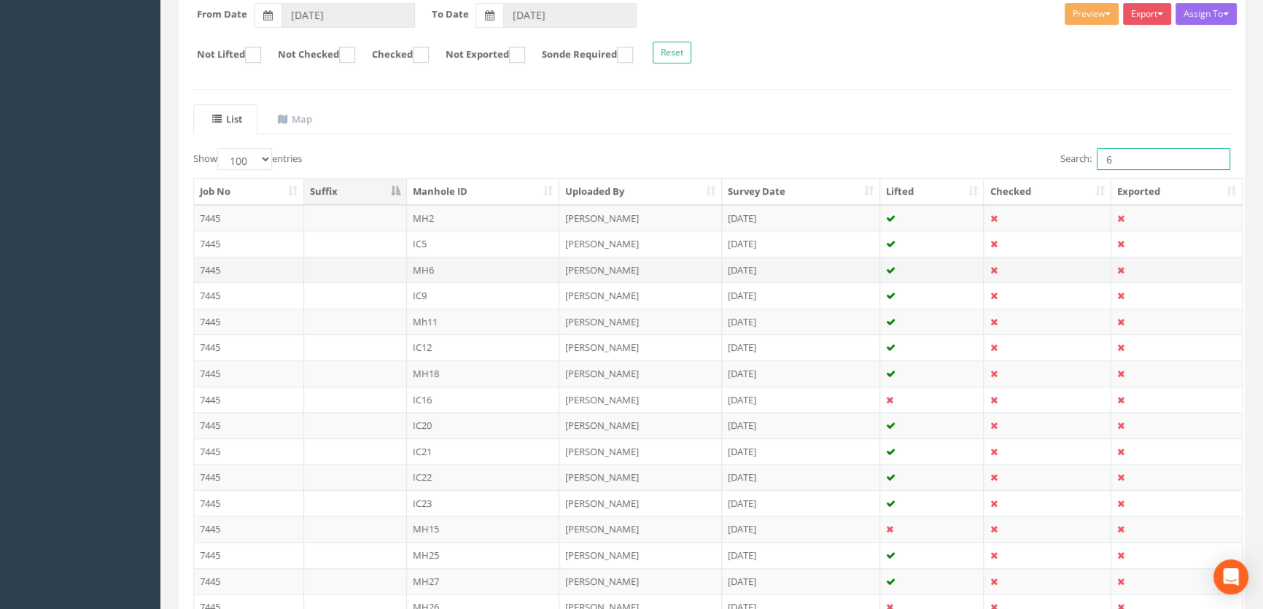
type input "6"
click at [448, 261] on td "MH6" at bounding box center [483, 270] width 153 height 26
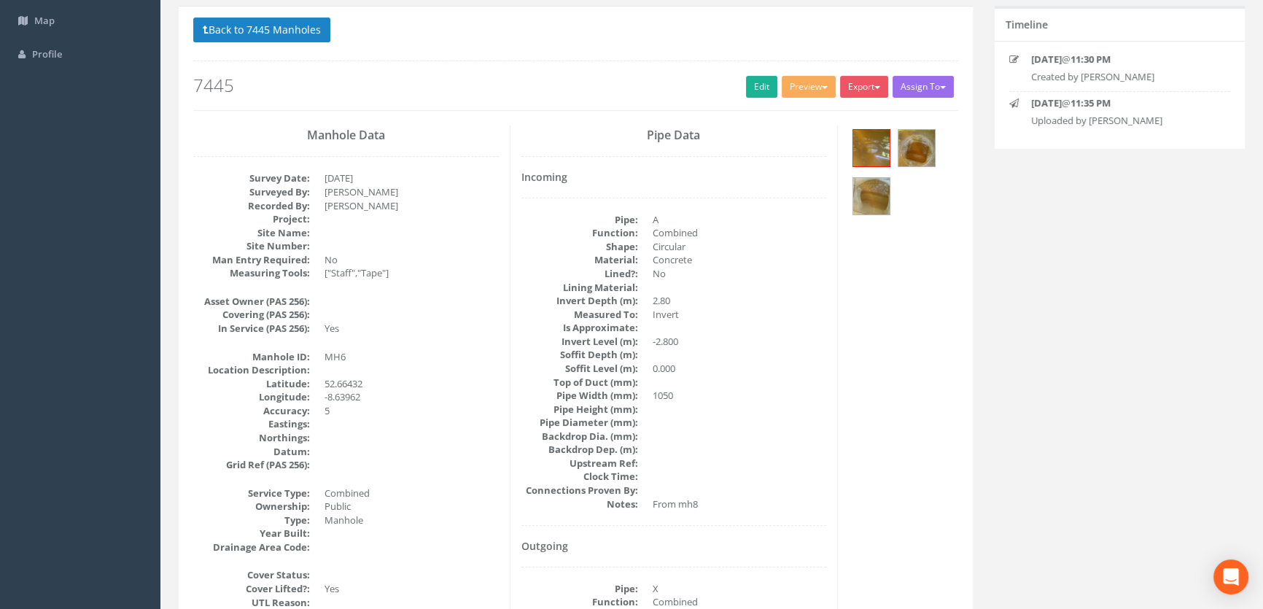
scroll to position [0, 0]
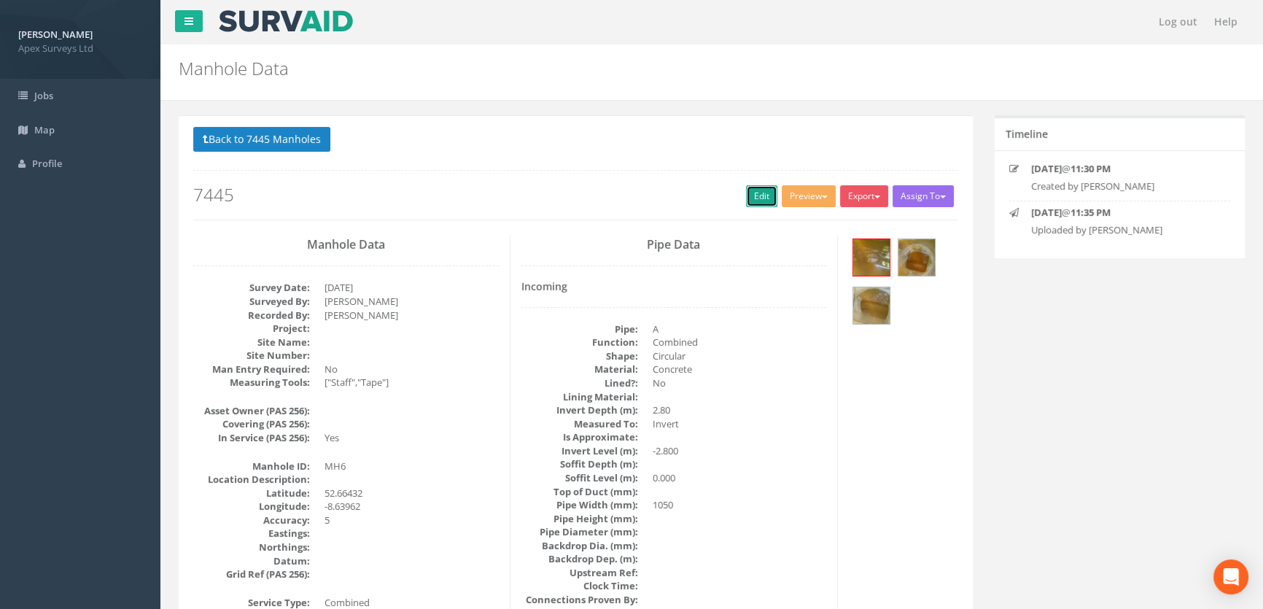
click at [747, 195] on link "Edit" at bounding box center [761, 196] width 31 height 22
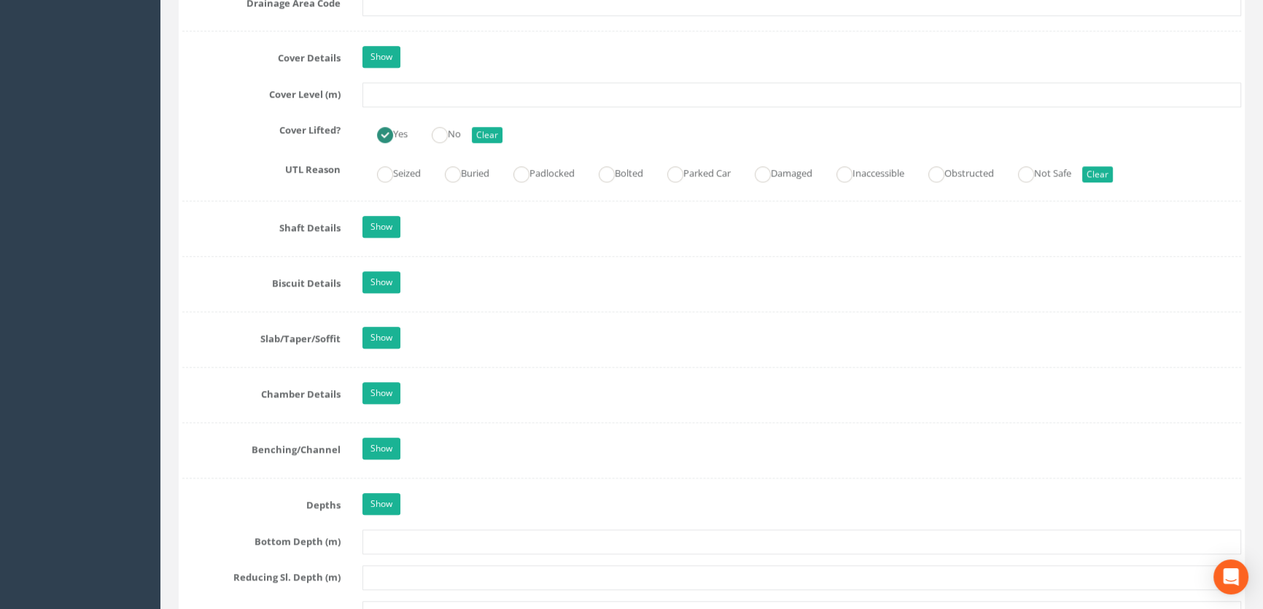
scroll to position [1193, 0]
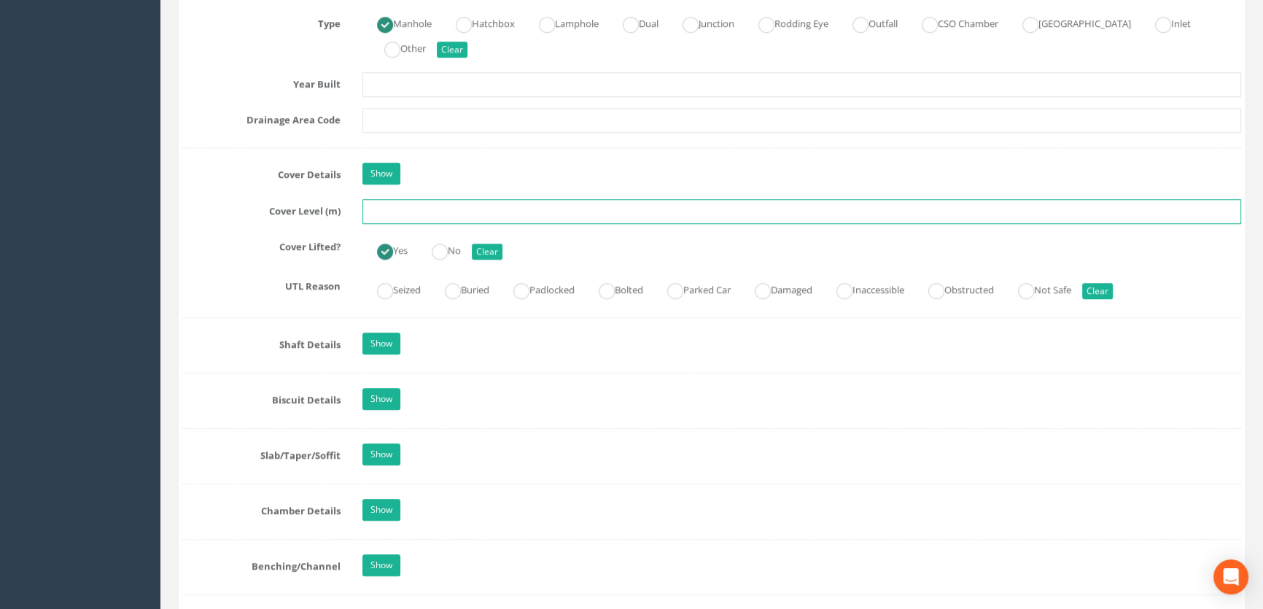
click at [394, 224] on input "text" at bounding box center [801, 211] width 878 height 25
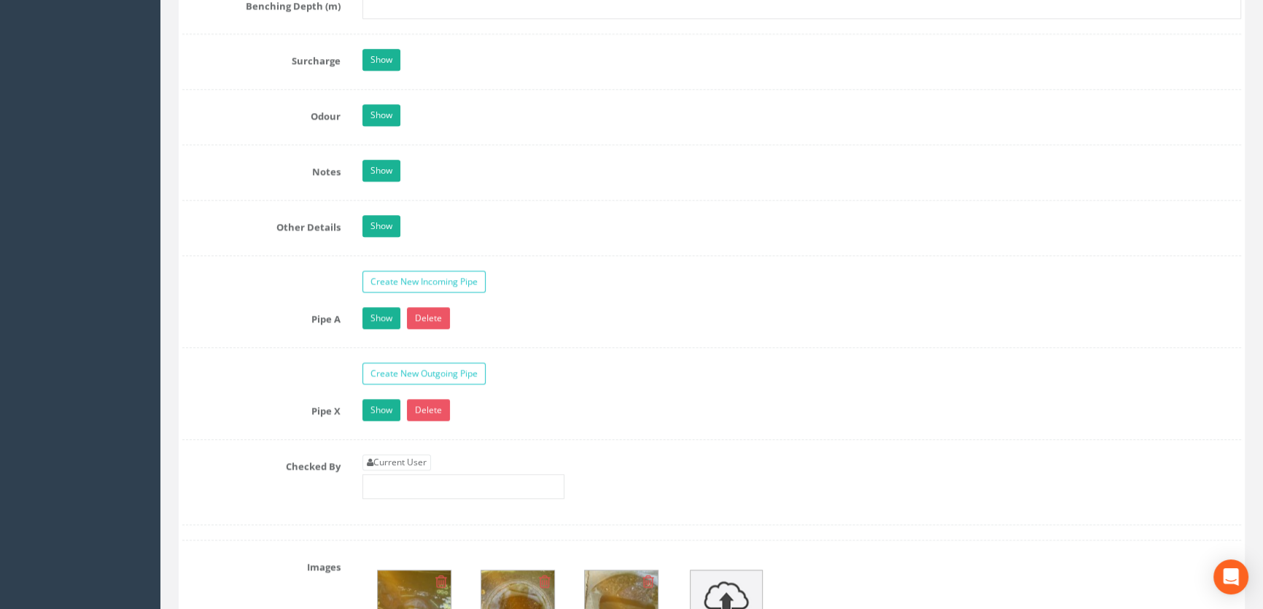
scroll to position [2385, 0]
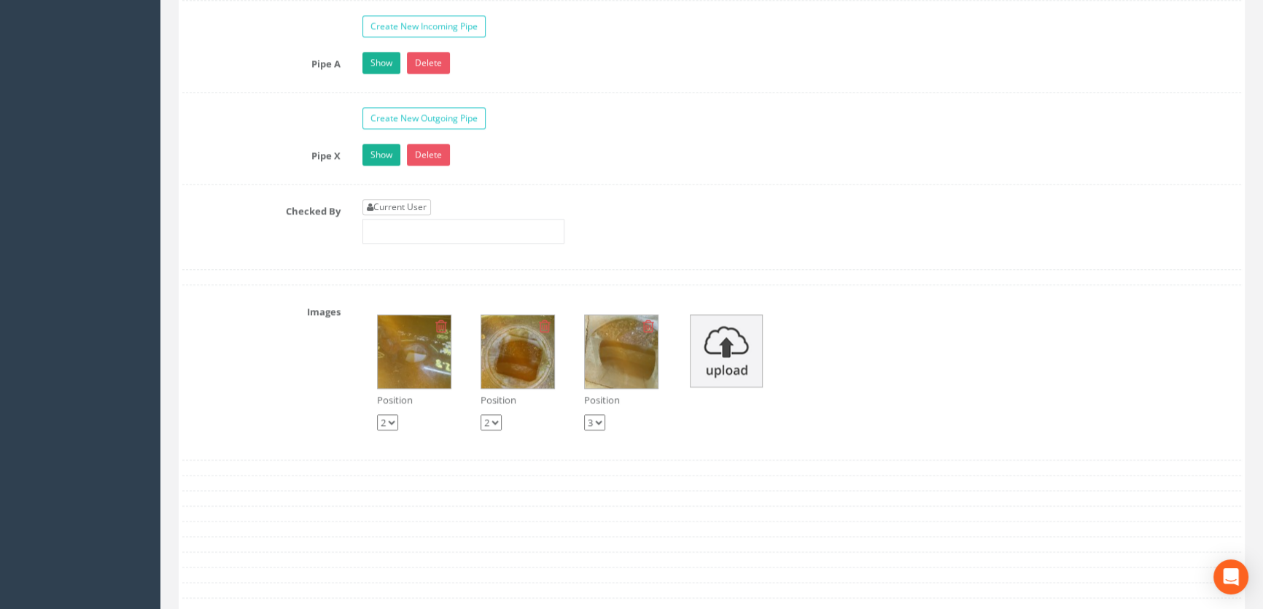
type input "7.26"
click at [402, 215] on link "Current User" at bounding box center [396, 207] width 69 height 16
type input "[PERSON_NAME]"
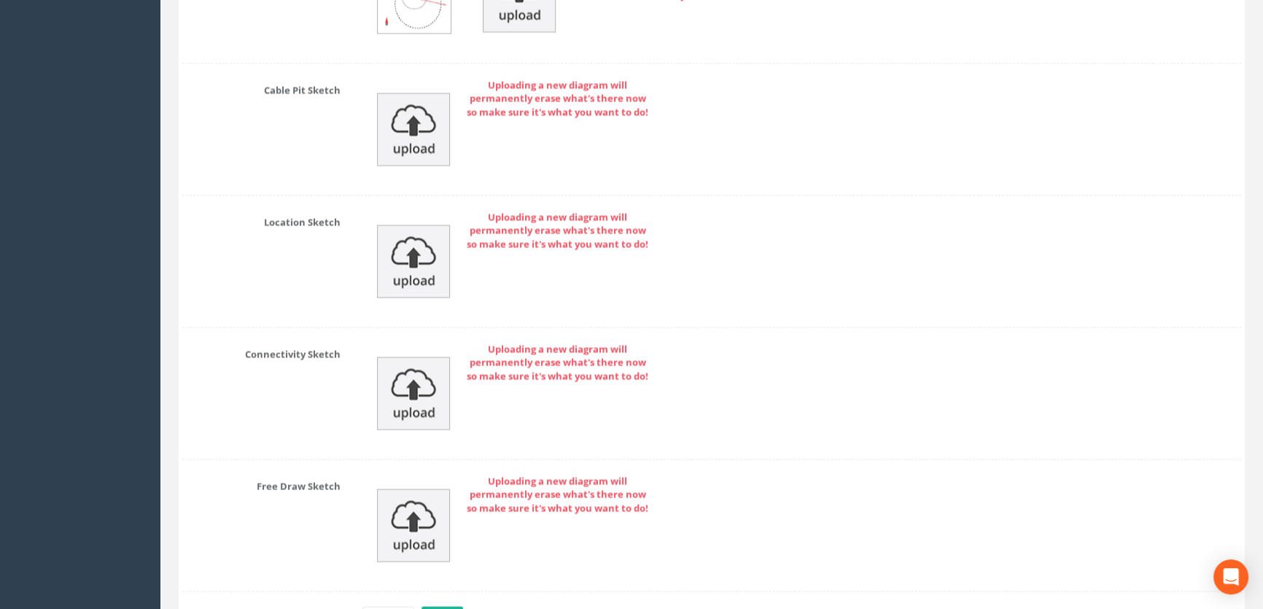
scroll to position [3228, 0]
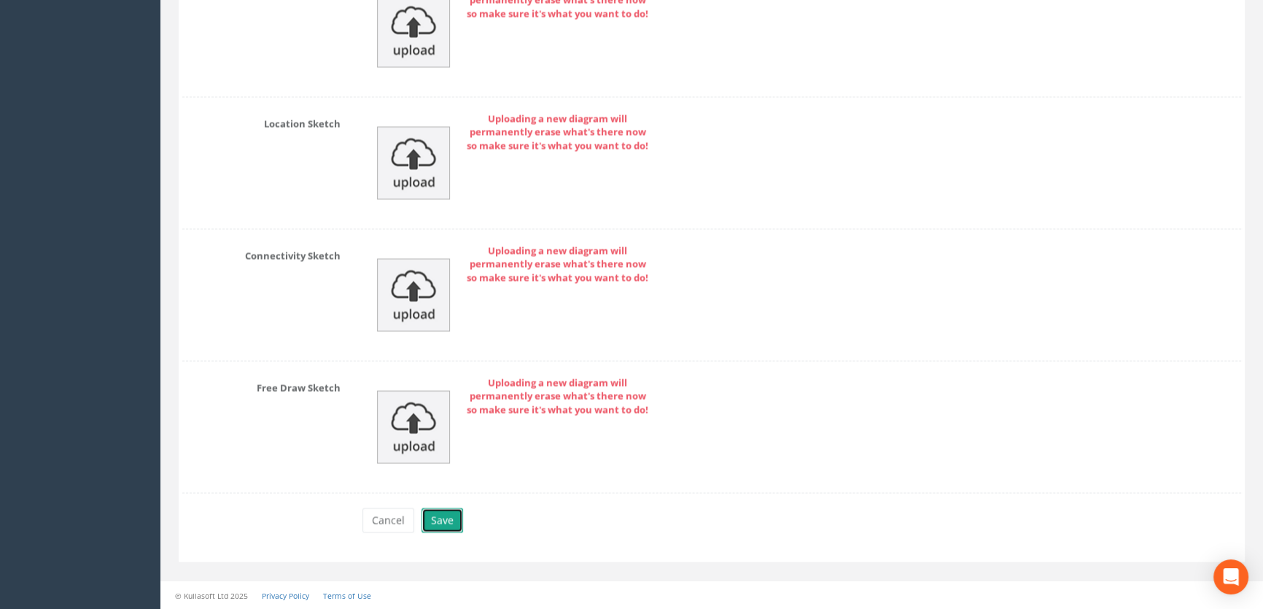
click at [435, 523] on button "Save" at bounding box center [442, 519] width 42 height 25
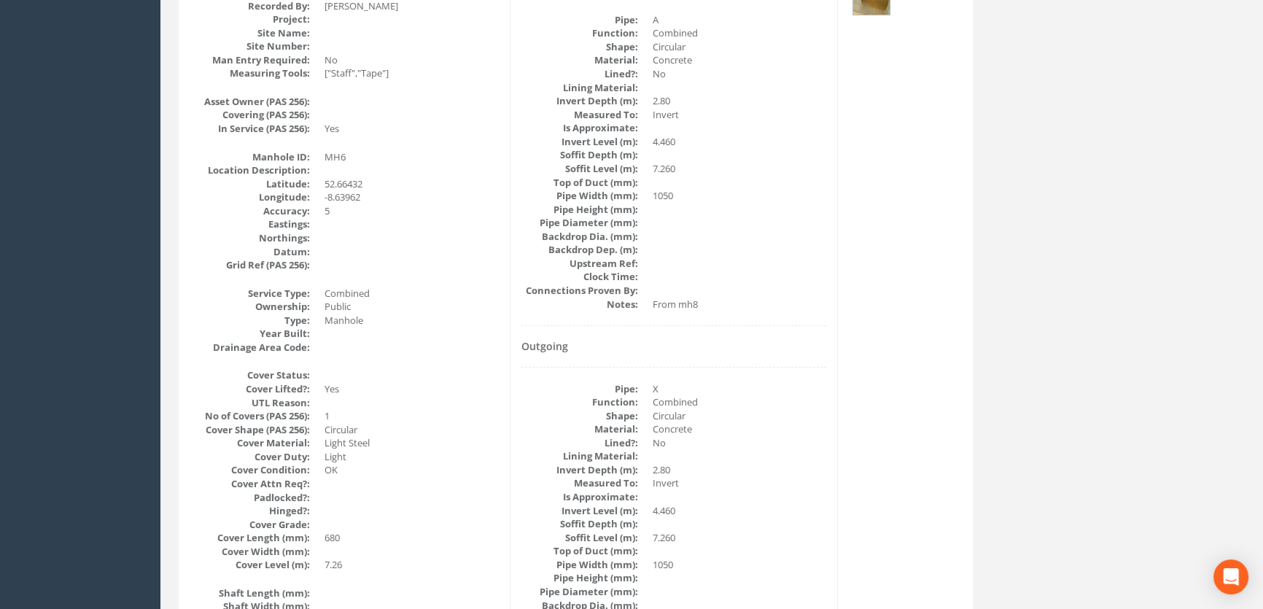
scroll to position [0, 0]
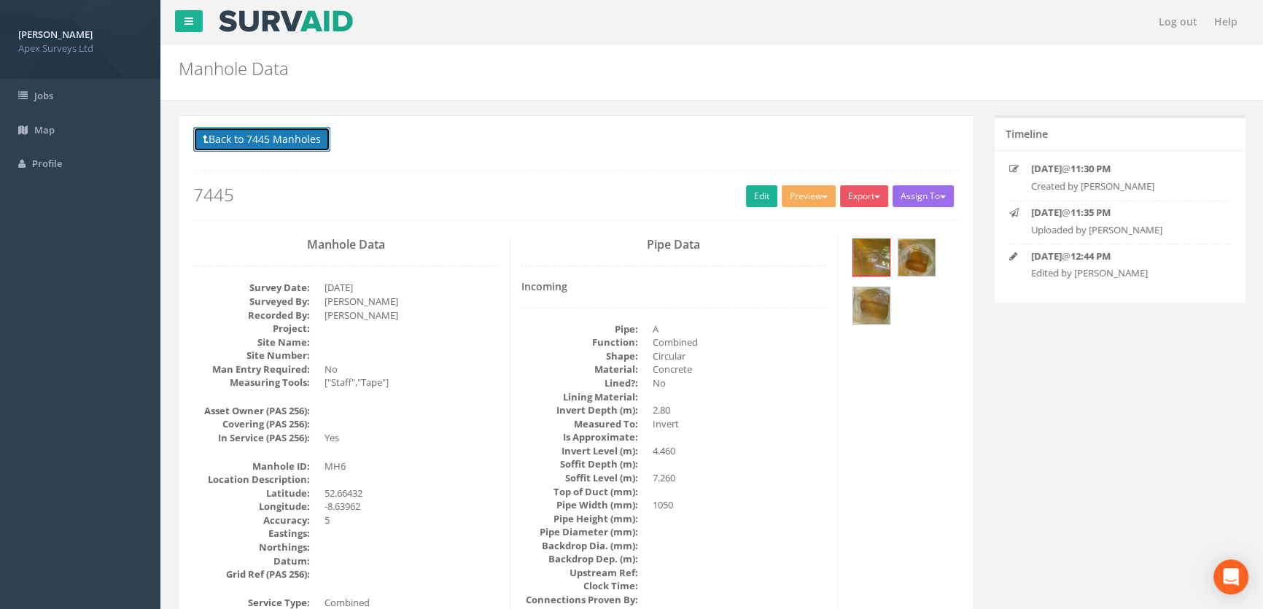
click at [234, 134] on button "Back to 7445 Manholes" at bounding box center [261, 139] width 137 height 25
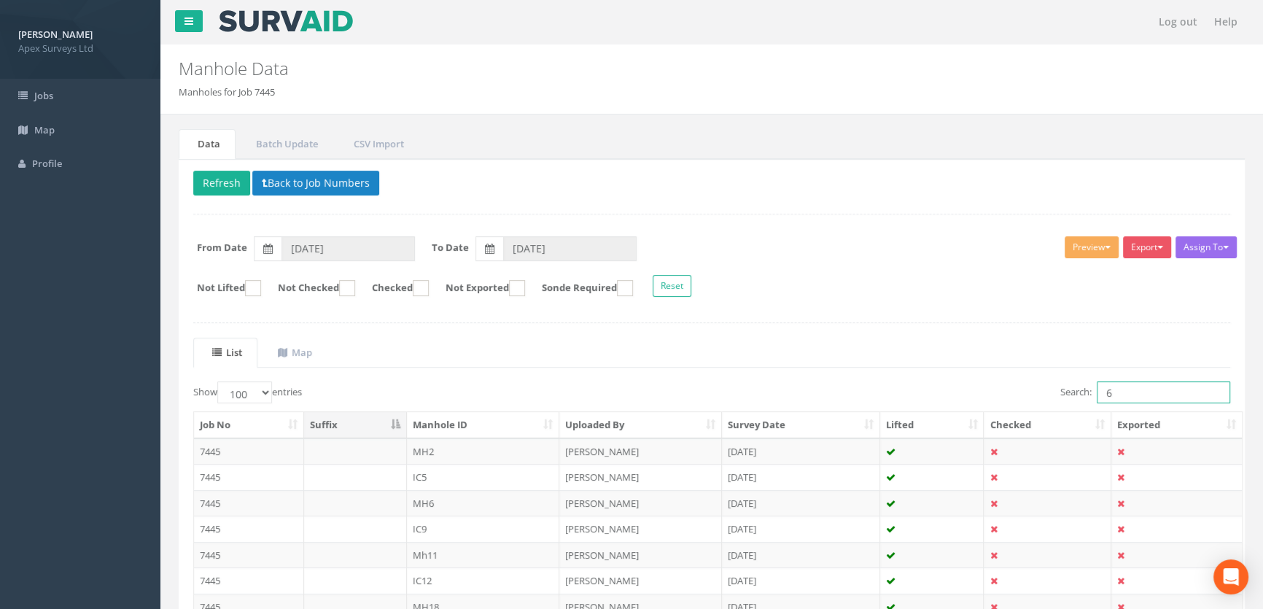
drag, startPoint x: 1112, startPoint y: 391, endPoint x: 1091, endPoint y: 391, distance: 21.1
click at [1091, 391] on label "Search: 6" at bounding box center [1145, 392] width 170 height 22
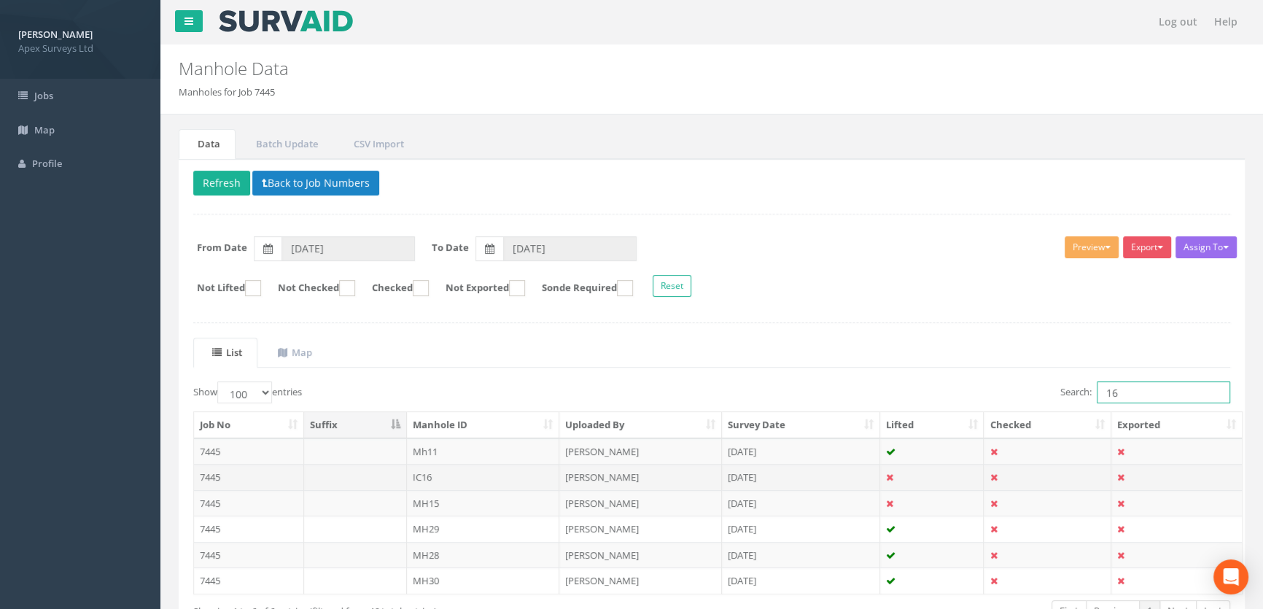
type input "16"
click at [424, 480] on td "IC16" at bounding box center [483, 477] width 153 height 26
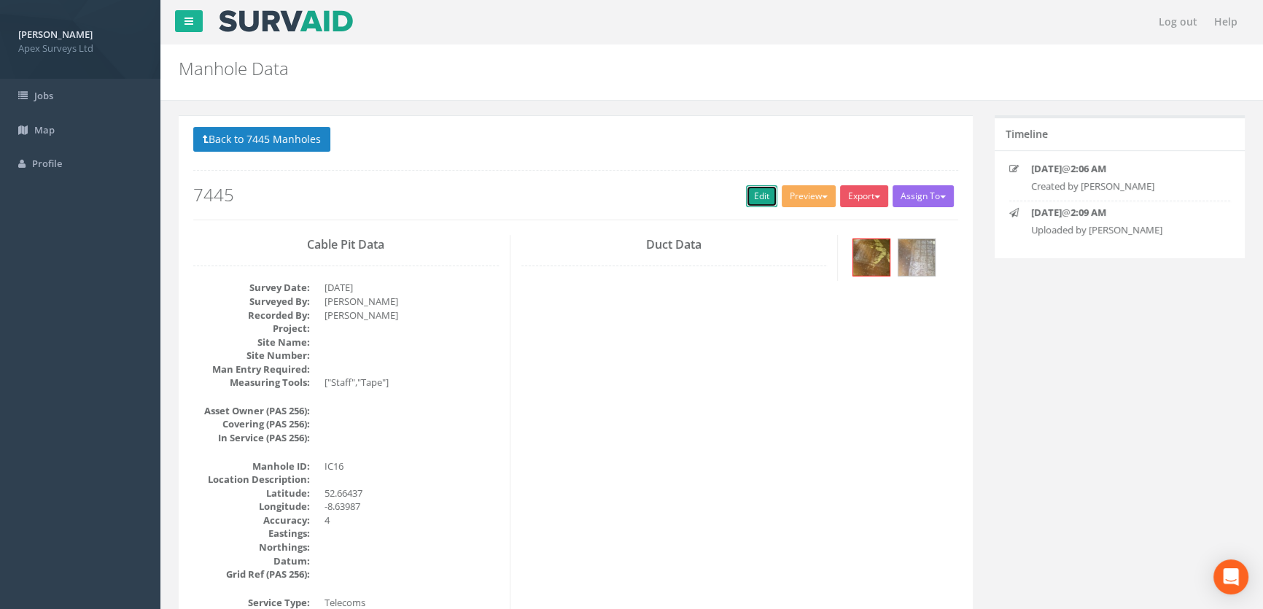
click at [758, 193] on link "Edit" at bounding box center [761, 196] width 31 height 22
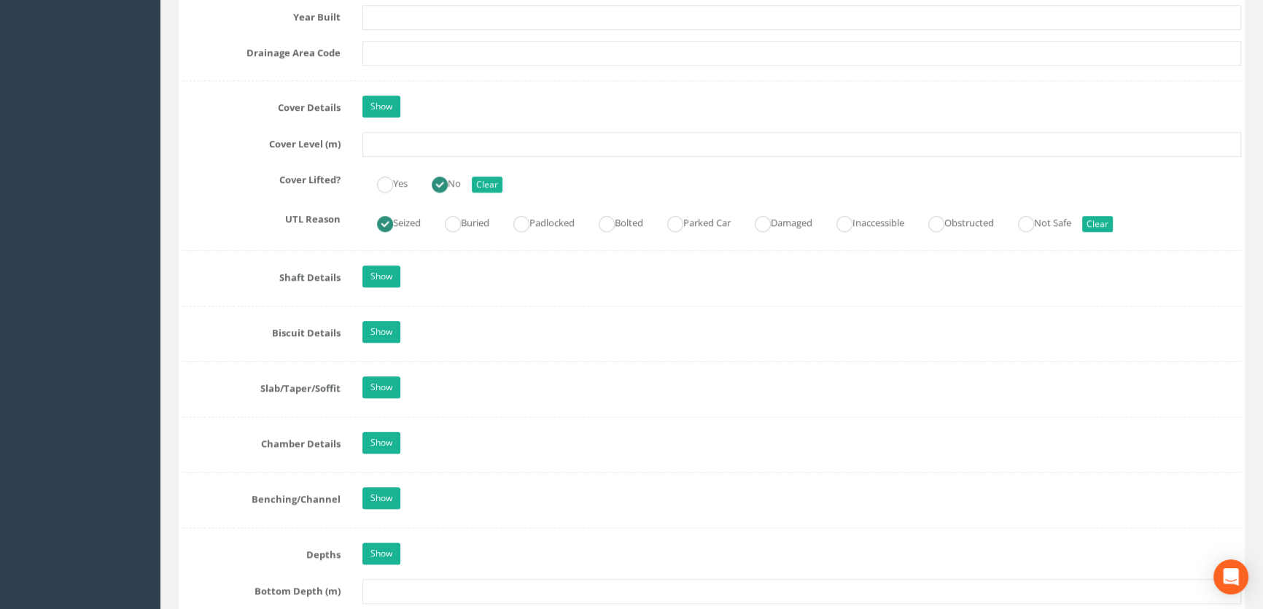
scroll to position [1259, 0]
click at [364, 157] on input "text" at bounding box center [801, 145] width 878 height 25
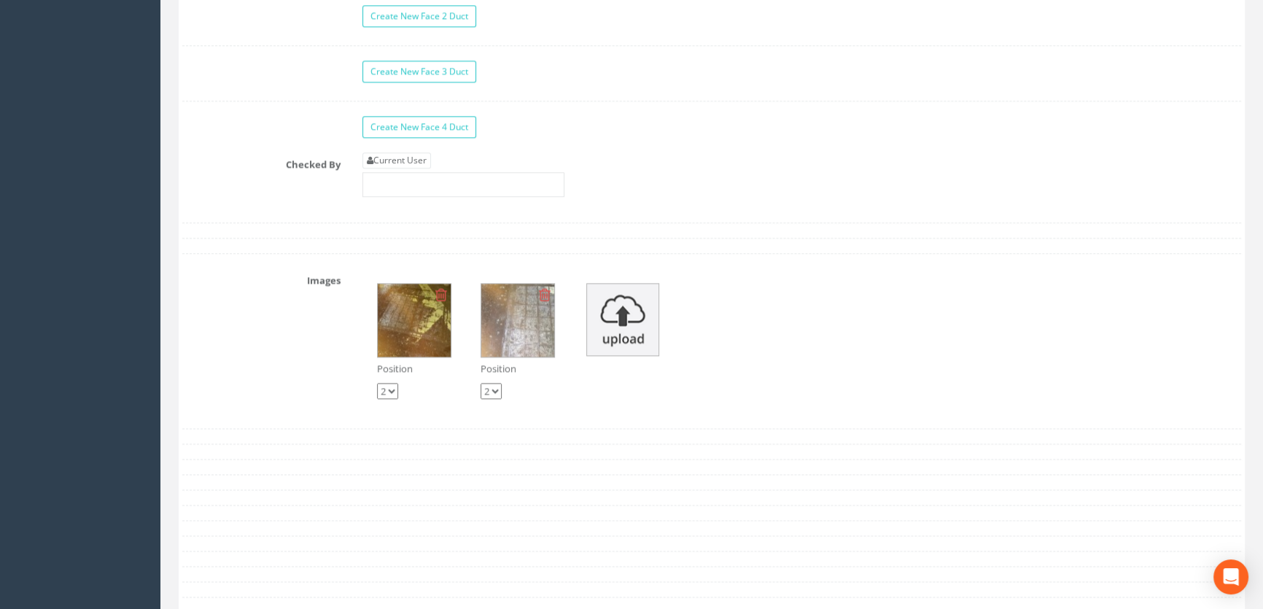
scroll to position [2452, 0]
type input "7.57"
click at [409, 168] on link "Current User" at bounding box center [396, 160] width 69 height 16
type input "[PERSON_NAME]"
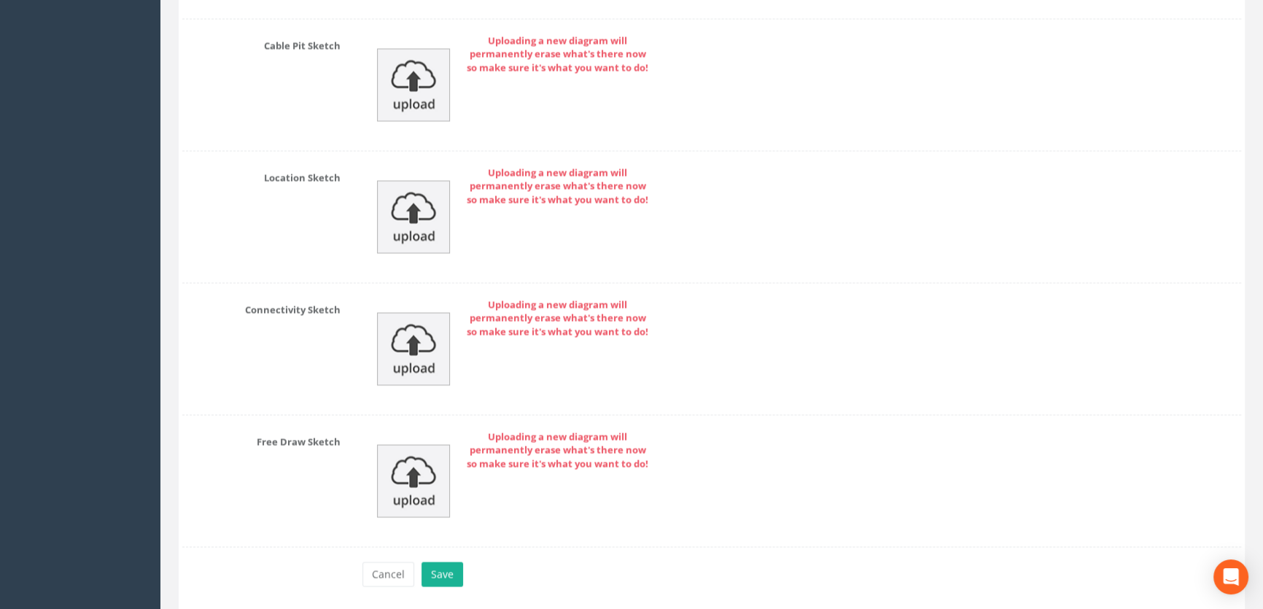
scroll to position [3261, 0]
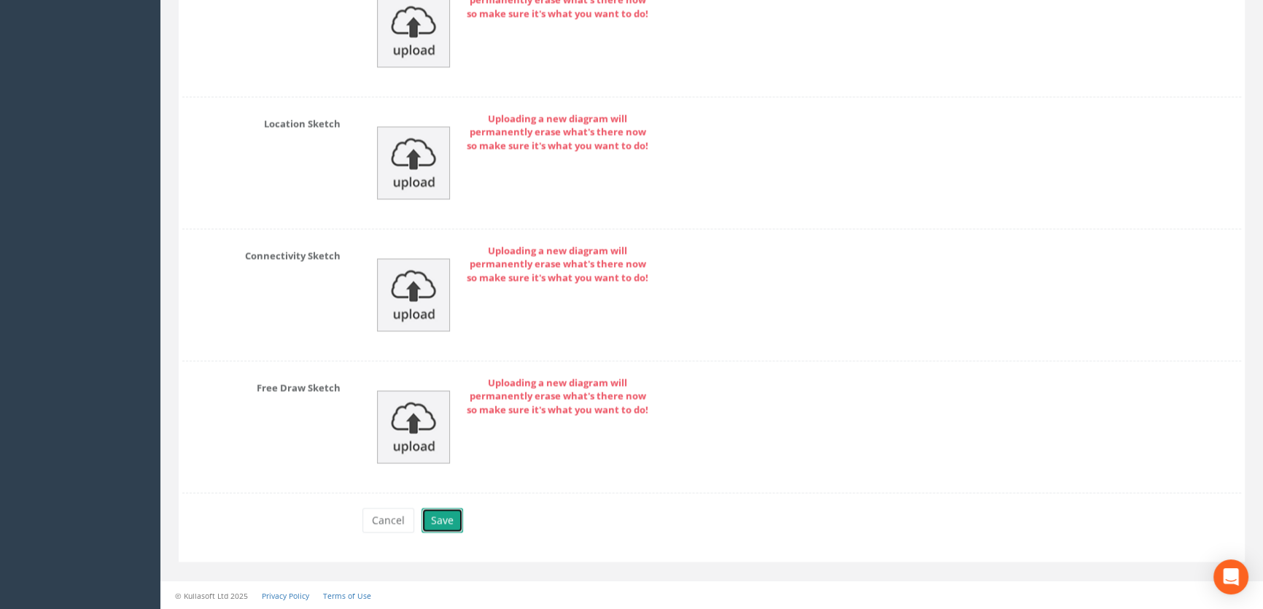
click at [428, 518] on button "Save" at bounding box center [442, 519] width 42 height 25
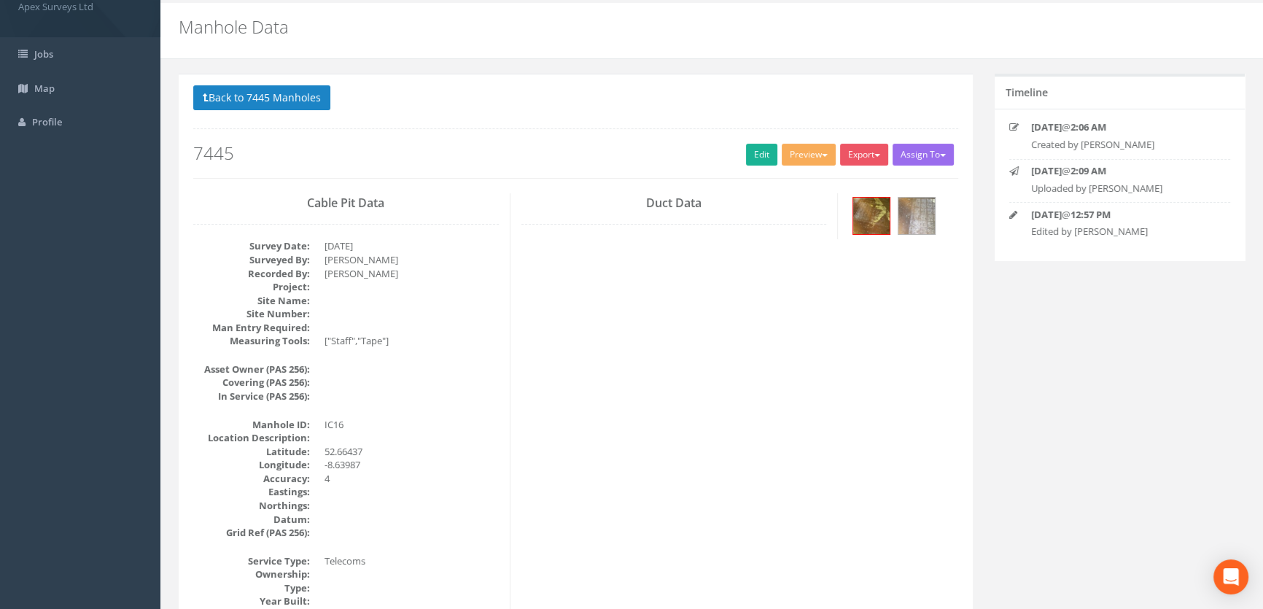
scroll to position [0, 0]
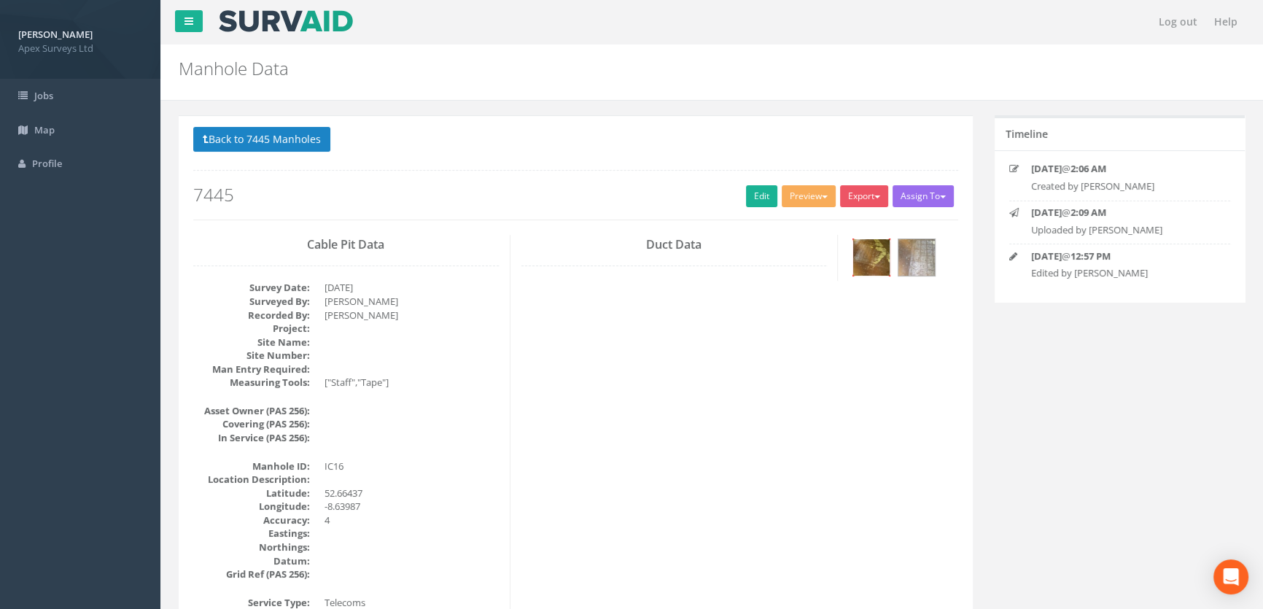
click at [861, 265] on img at bounding box center [871, 257] width 36 height 36
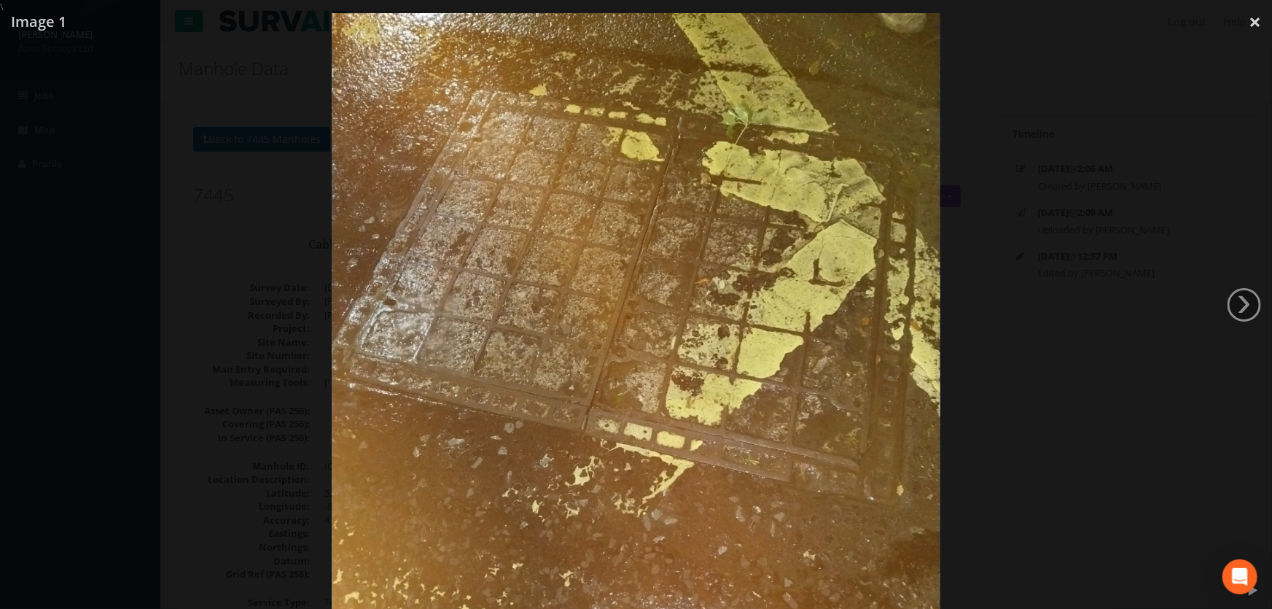
click at [211, 308] on div at bounding box center [636, 318] width 1272 height 609
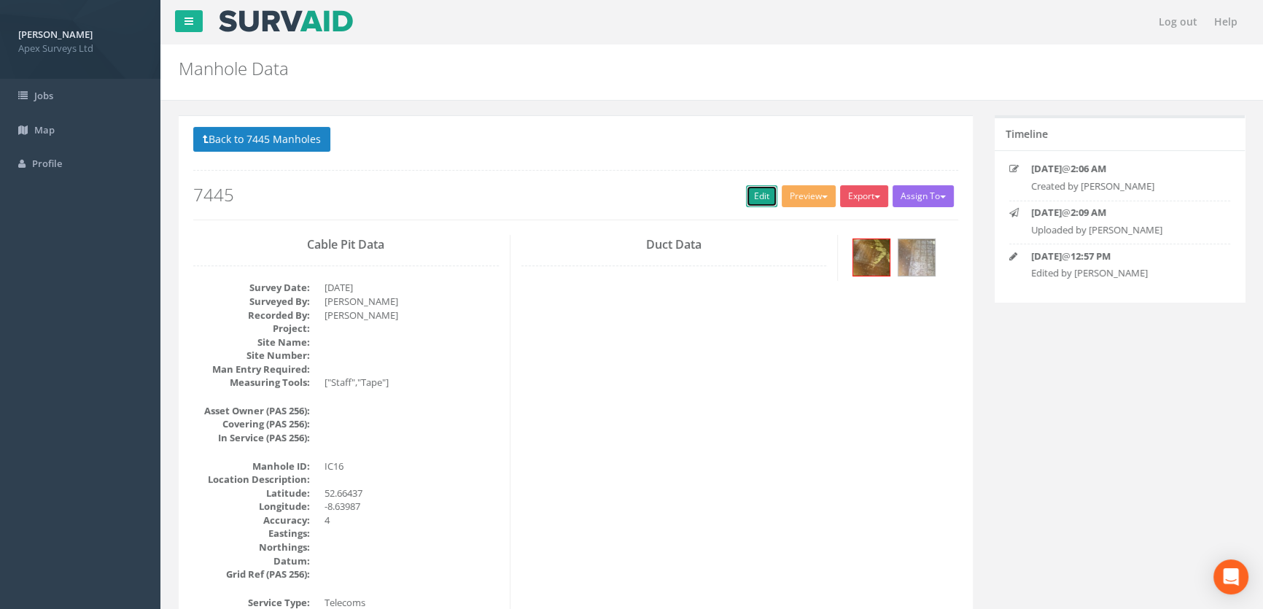
click at [746, 198] on link "Edit" at bounding box center [761, 196] width 31 height 22
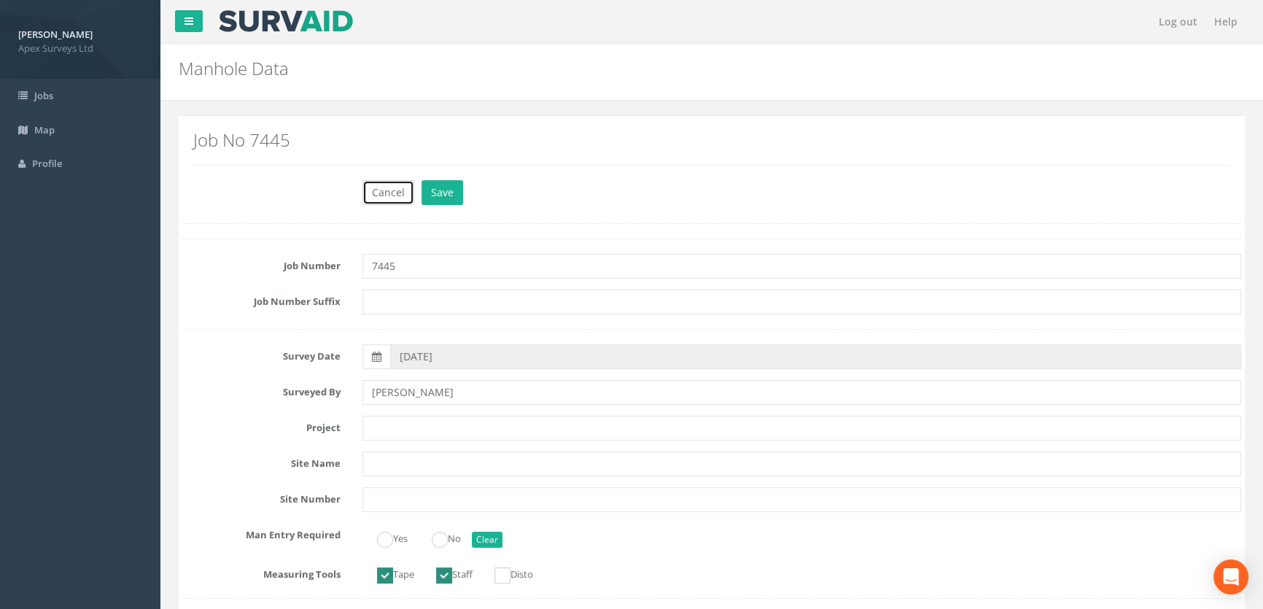
click at [378, 184] on button "Cancel" at bounding box center [388, 192] width 52 height 25
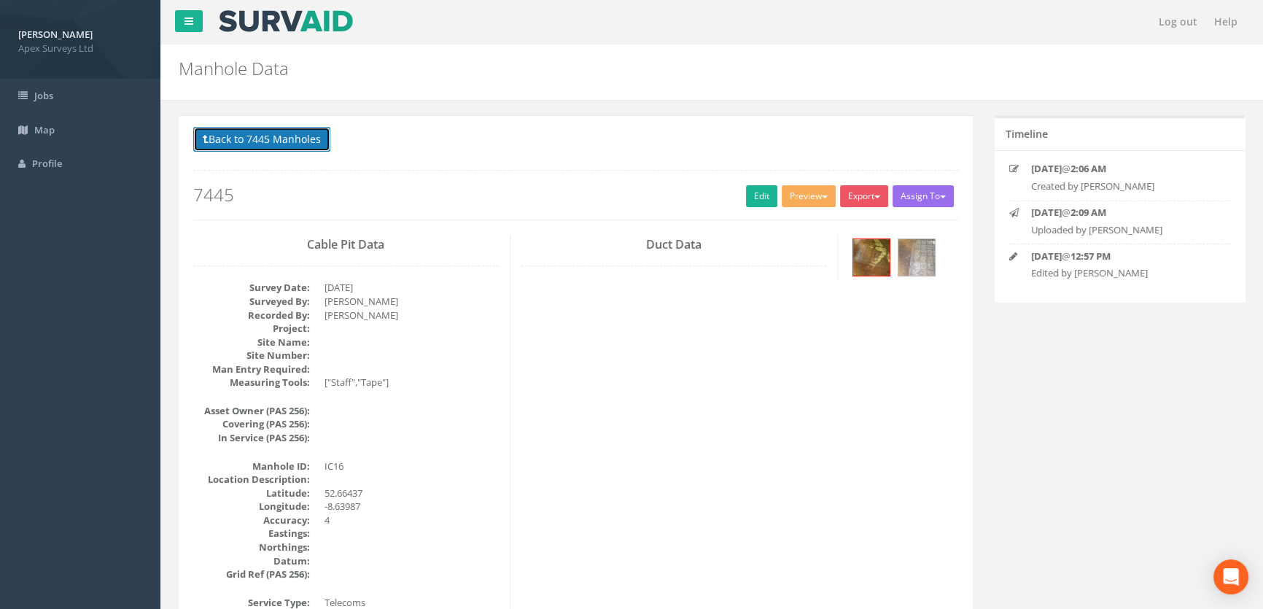
click at [253, 139] on button "Back to 7445 Manholes" at bounding box center [261, 139] width 137 height 25
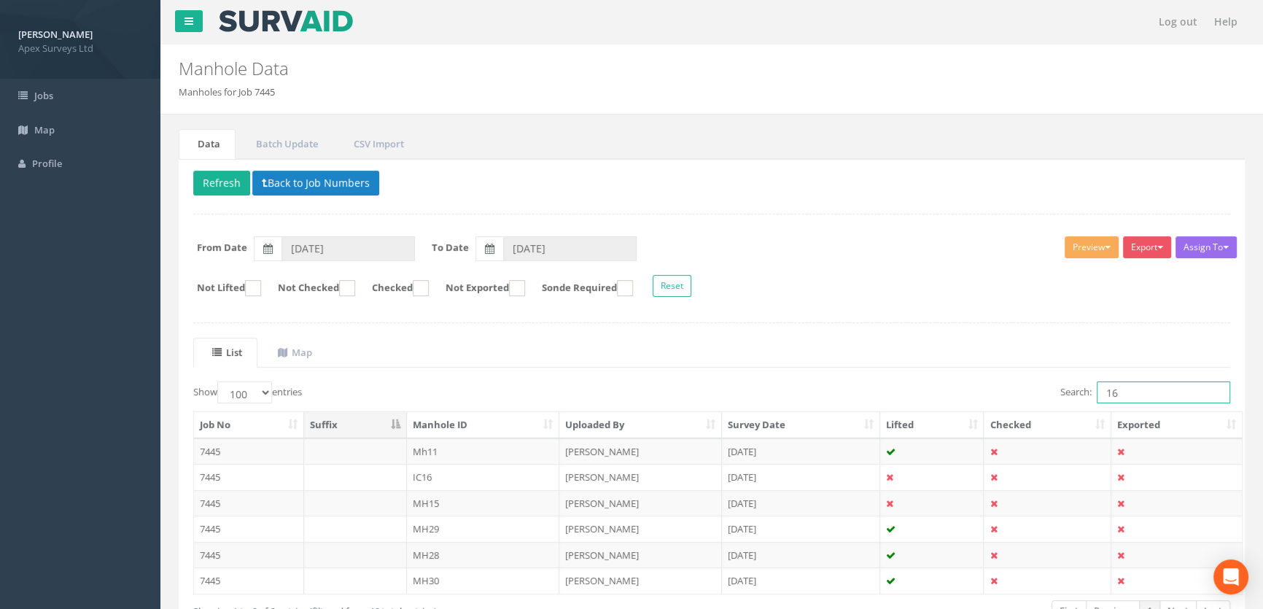
drag, startPoint x: 1128, startPoint y: 388, endPoint x: 1069, endPoint y: 389, distance: 59.8
click at [1069, 389] on label "Search: 16" at bounding box center [1145, 392] width 170 height 22
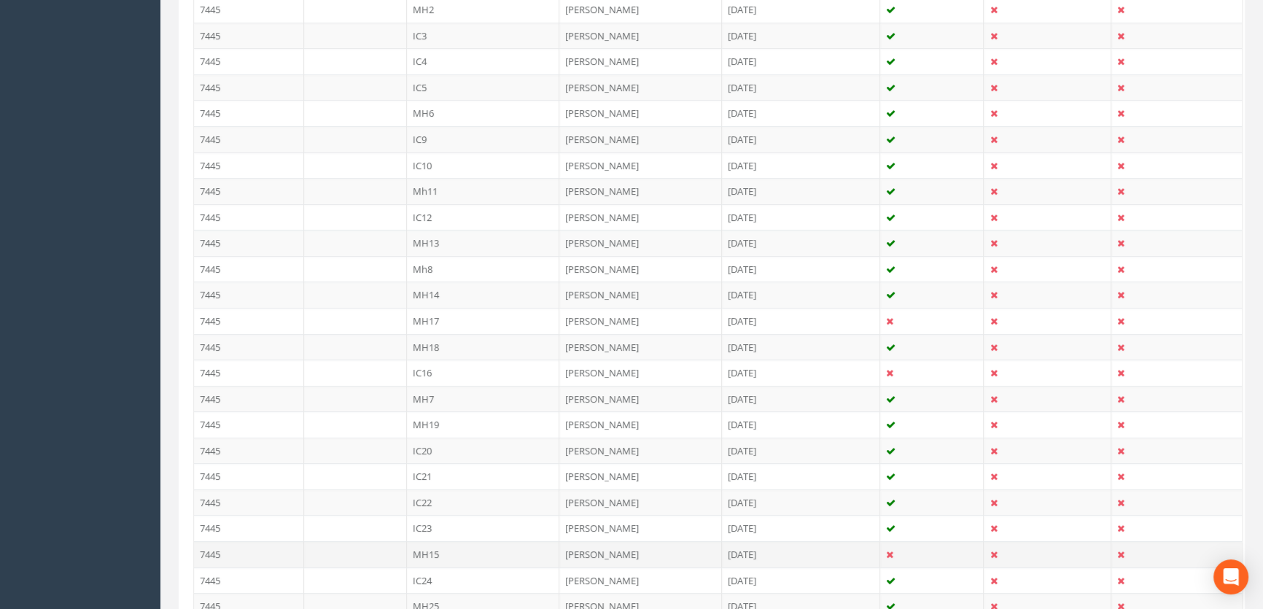
scroll to position [470, 0]
type input "7"
click at [443, 394] on td "MH7" at bounding box center [483, 396] width 153 height 26
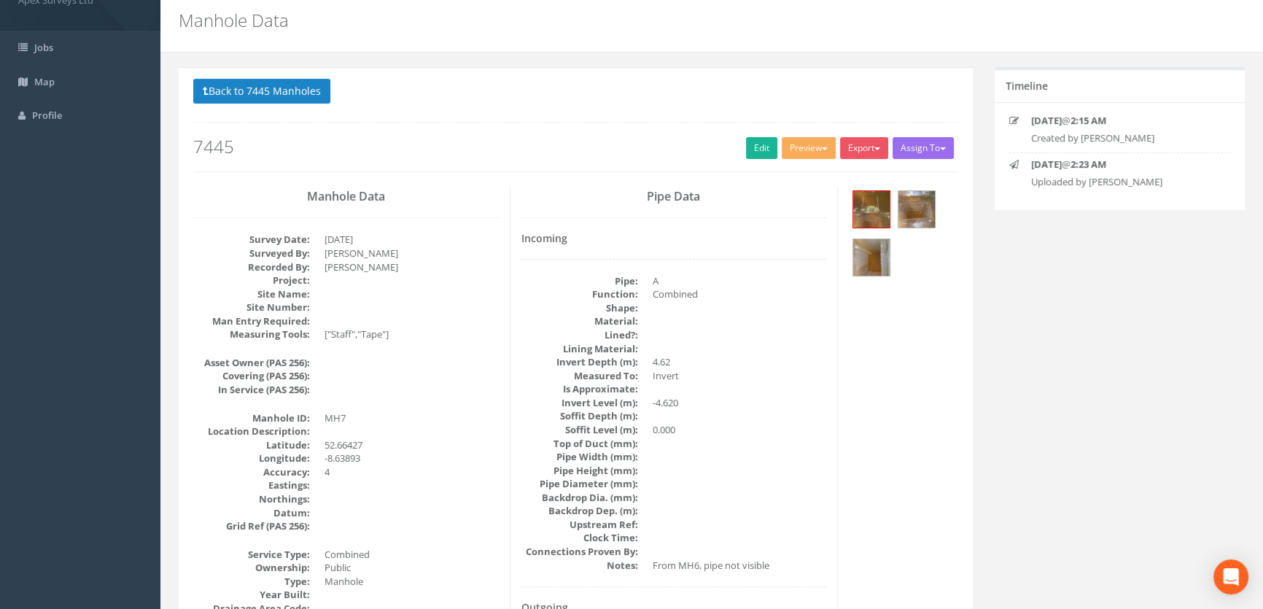
scroll to position [0, 0]
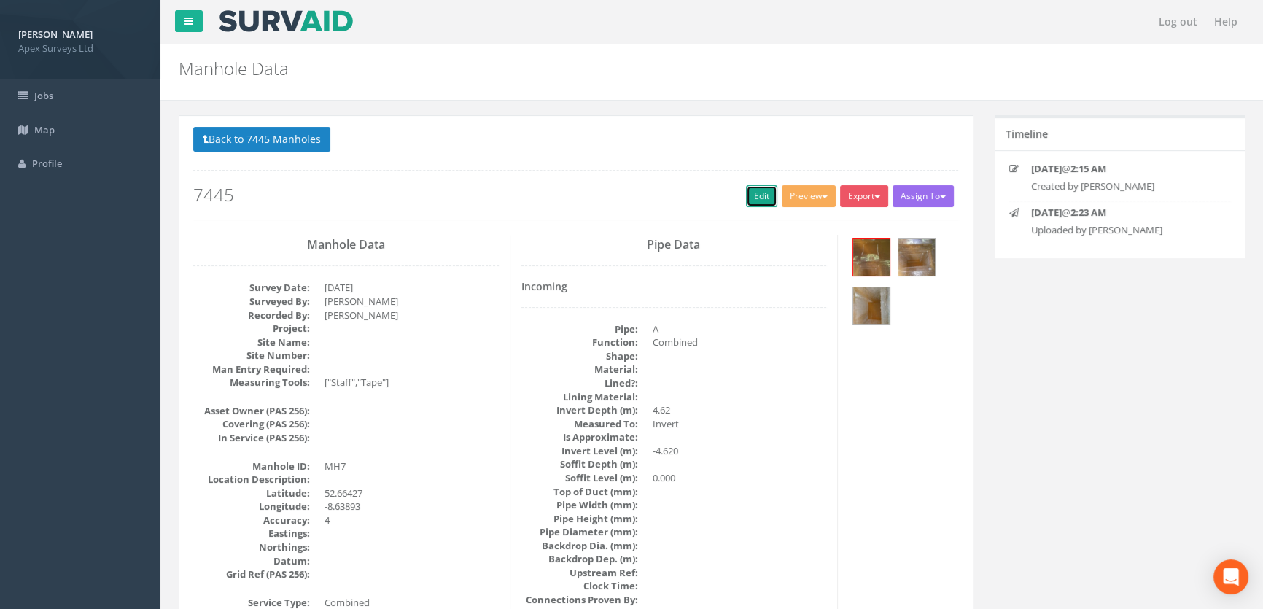
click at [746, 189] on link "Edit" at bounding box center [761, 196] width 31 height 22
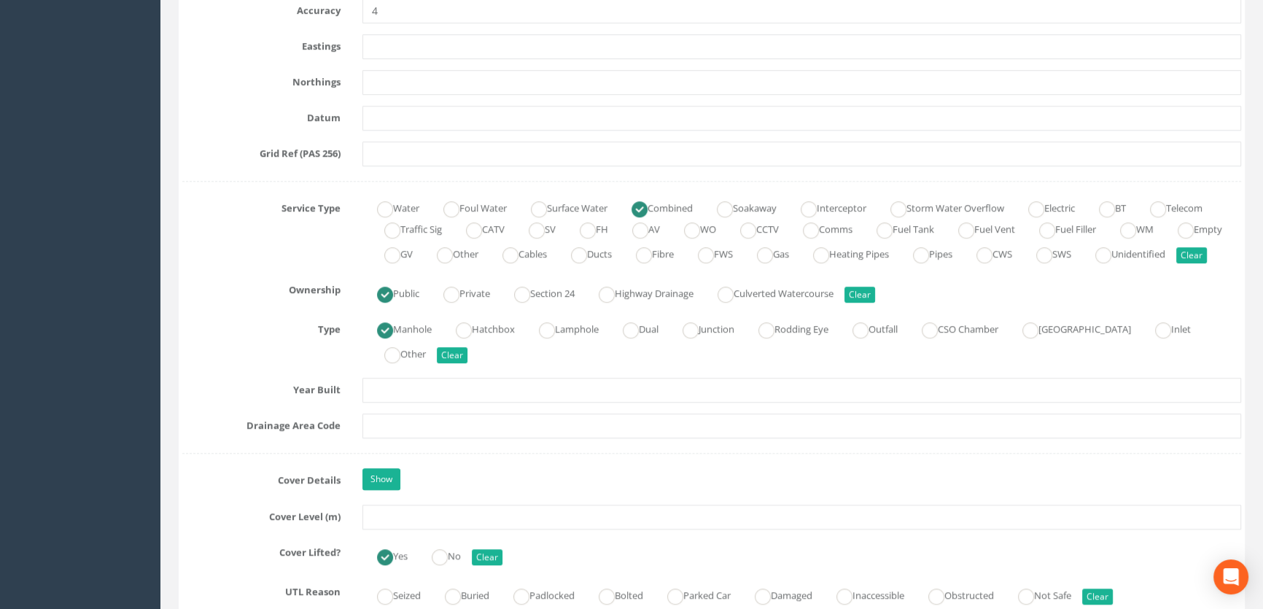
scroll to position [994, 0]
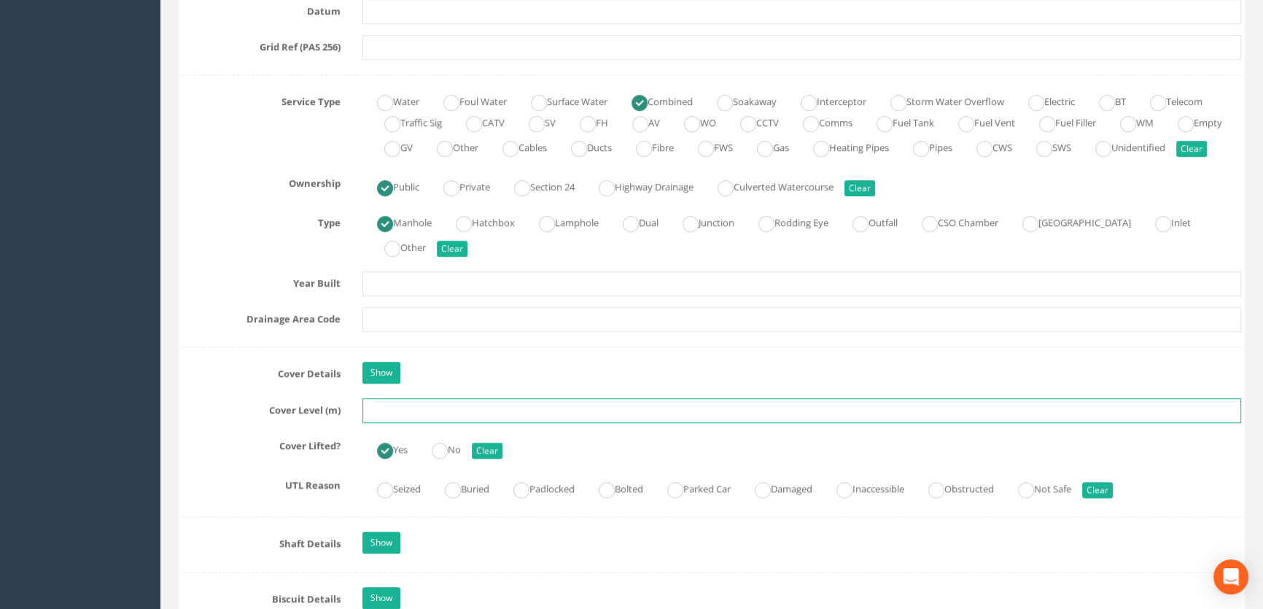
click at [389, 423] on input "text" at bounding box center [801, 410] width 878 height 25
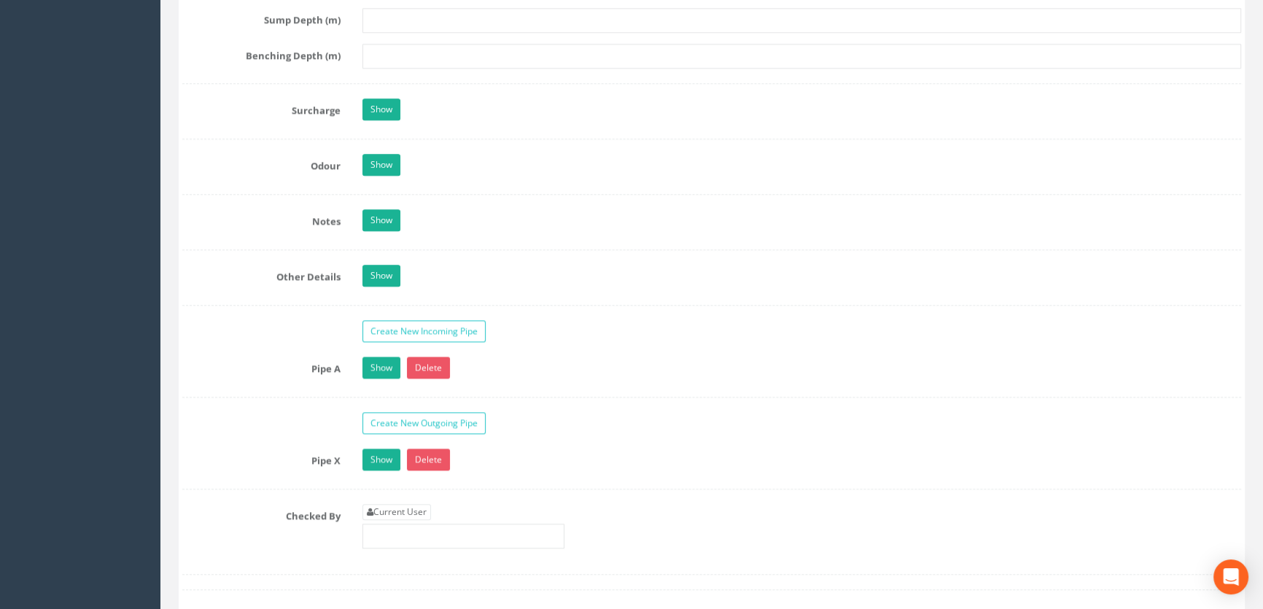
scroll to position [2253, 0]
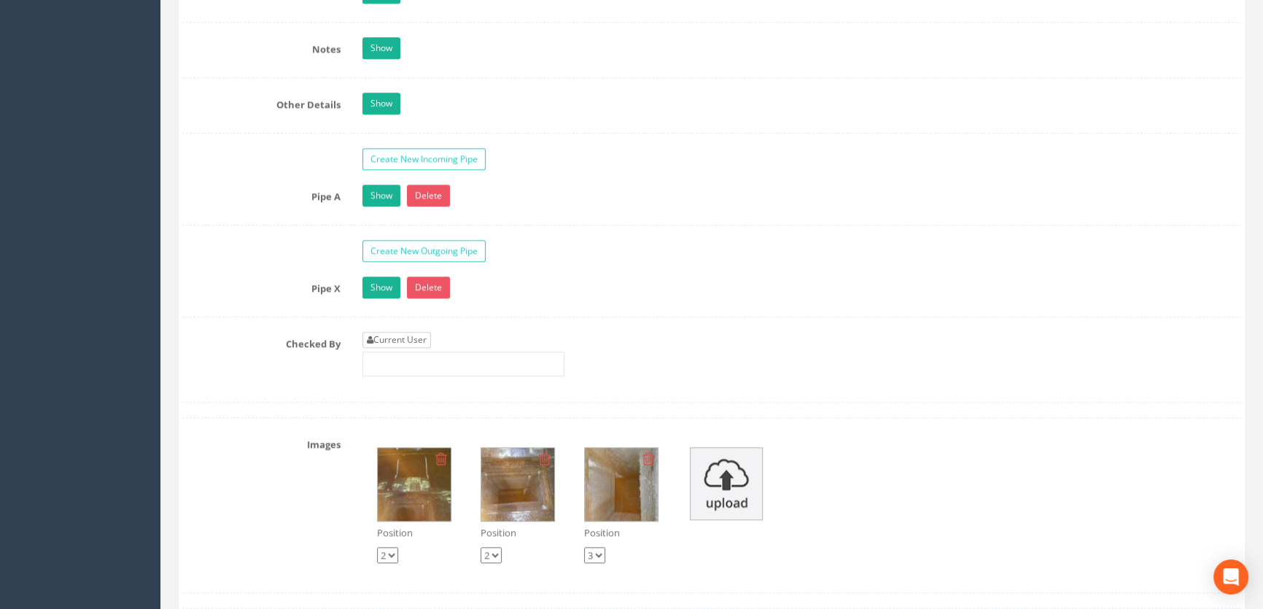
type input "6.64"
click at [416, 348] on link "Current User" at bounding box center [396, 340] width 69 height 16
type input "[PERSON_NAME]"
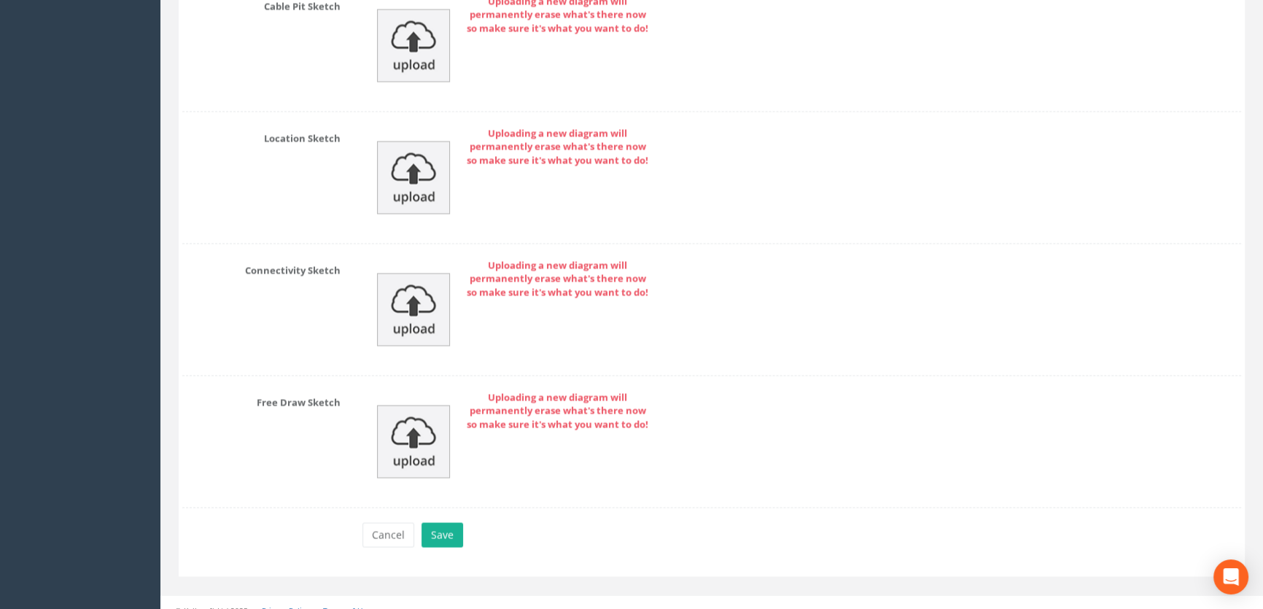
scroll to position [3228, 0]
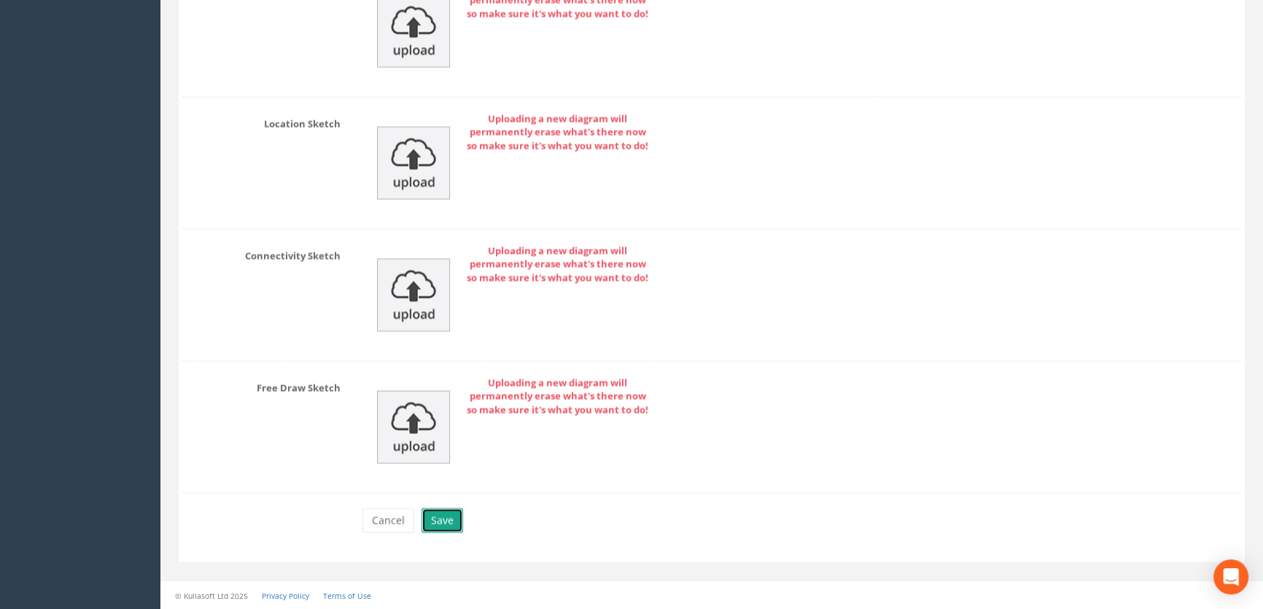
click at [432, 516] on button "Save" at bounding box center [442, 519] width 42 height 25
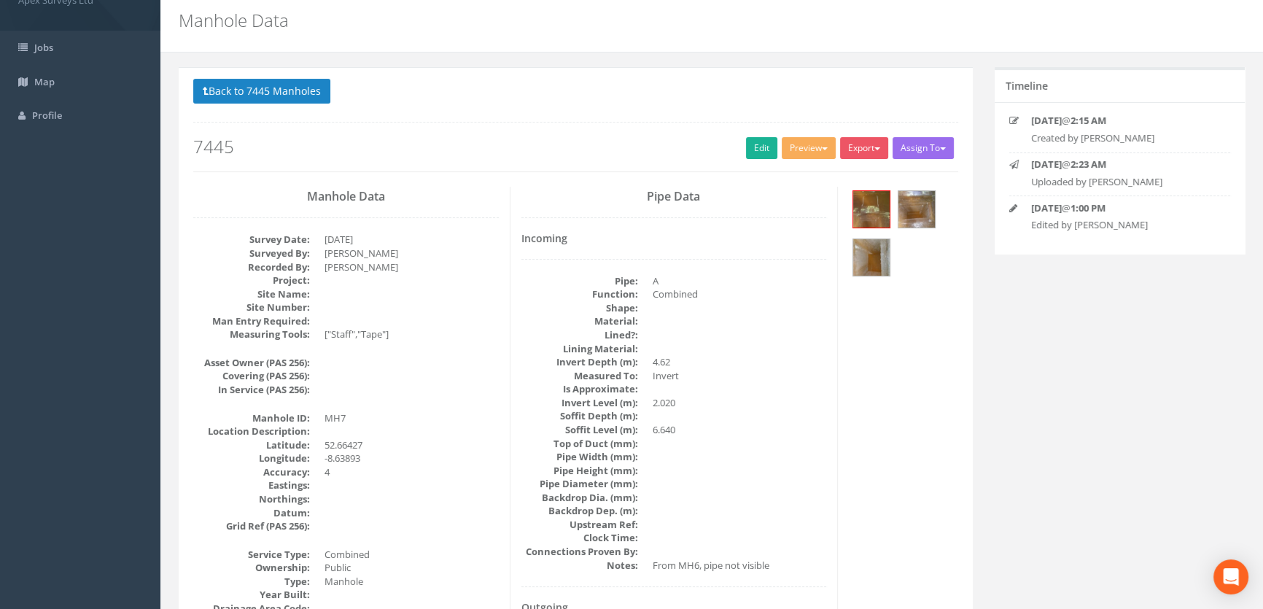
scroll to position [0, 0]
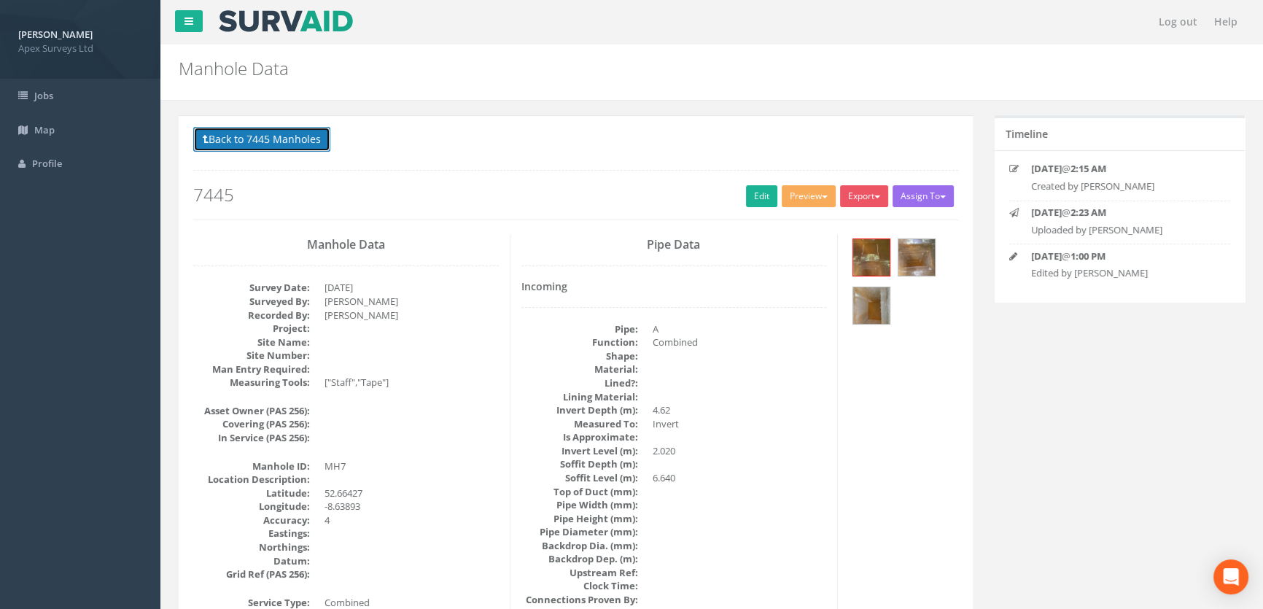
click at [268, 139] on button "Back to 7445 Manholes" at bounding box center [261, 139] width 137 height 25
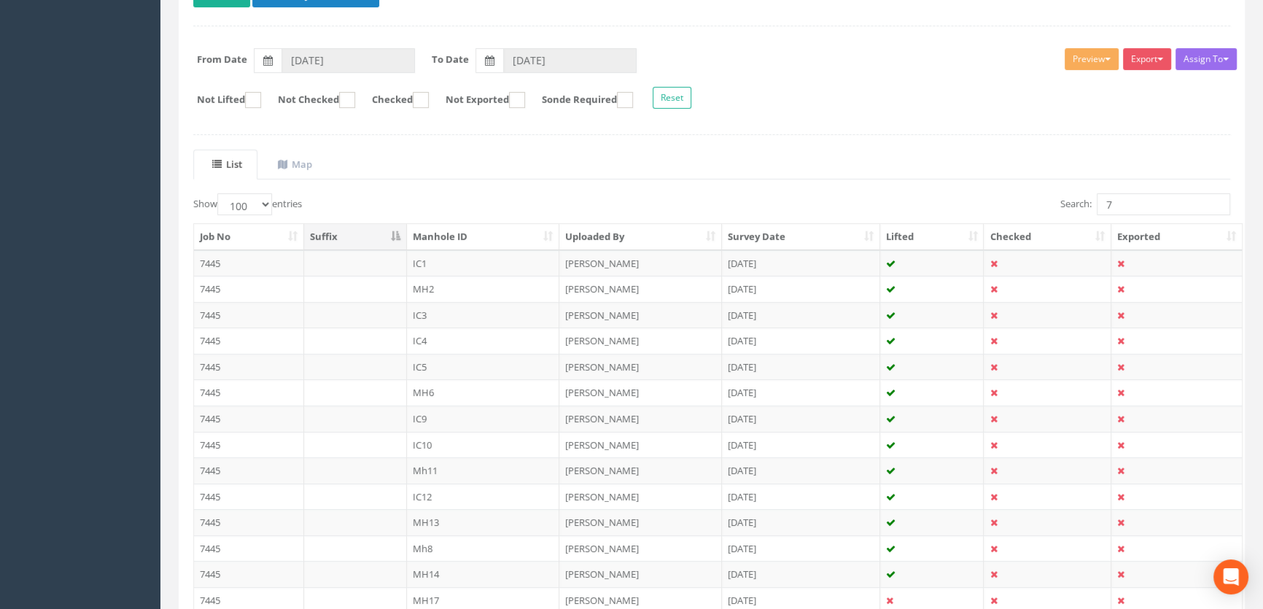
scroll to position [66, 0]
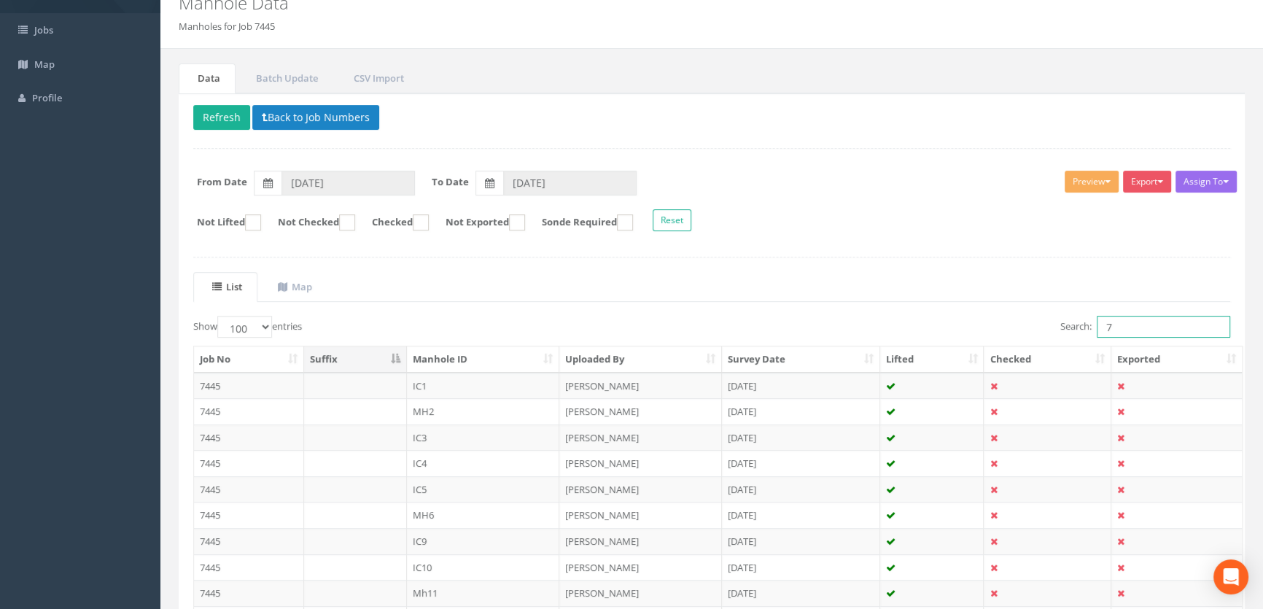
drag, startPoint x: 1125, startPoint y: 329, endPoint x: 1029, endPoint y: 324, distance: 95.6
click at [1021, 324] on div "Search: 7" at bounding box center [975, 329] width 507 height 26
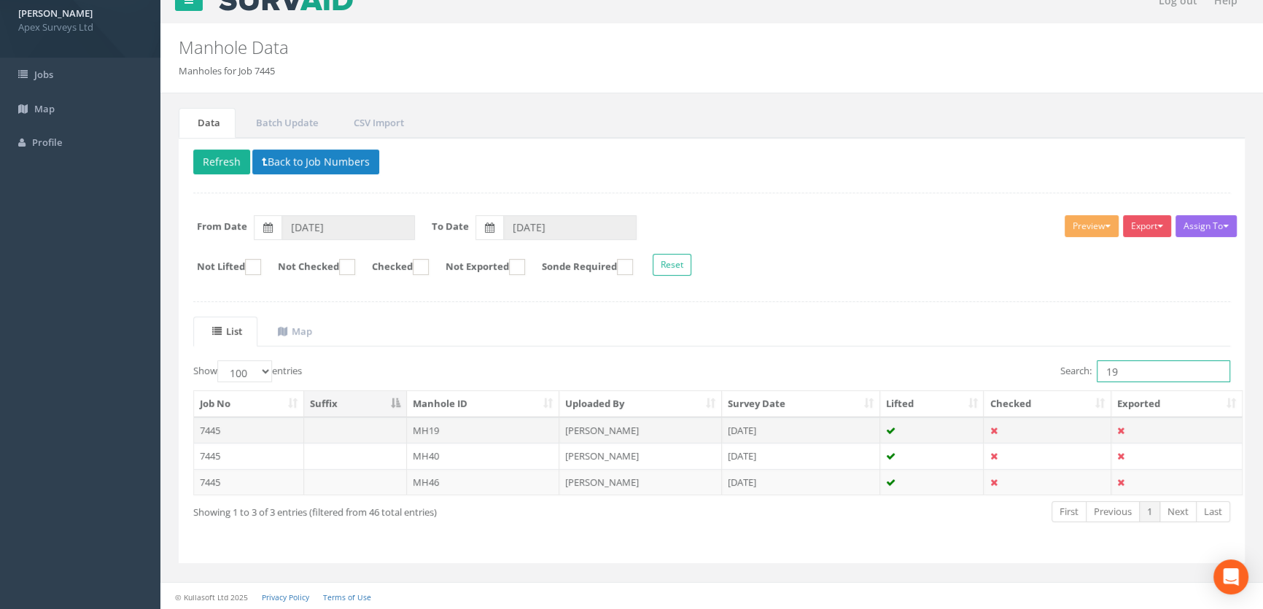
type input "19"
click at [434, 424] on td "MH19" at bounding box center [483, 430] width 153 height 26
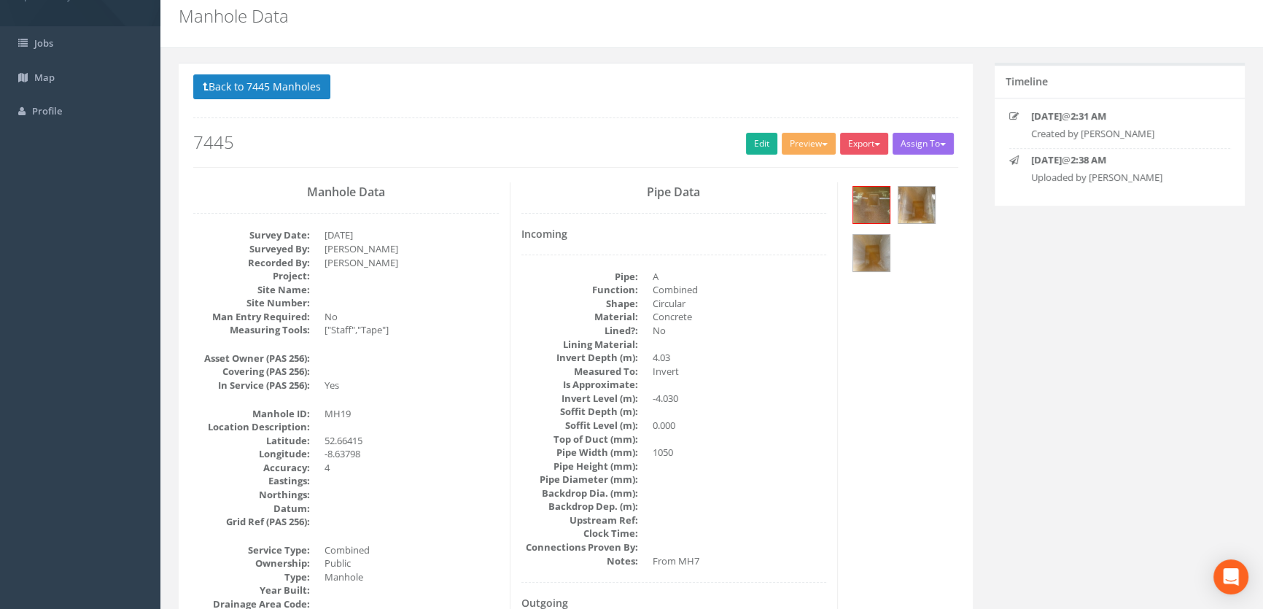
scroll to position [0, 0]
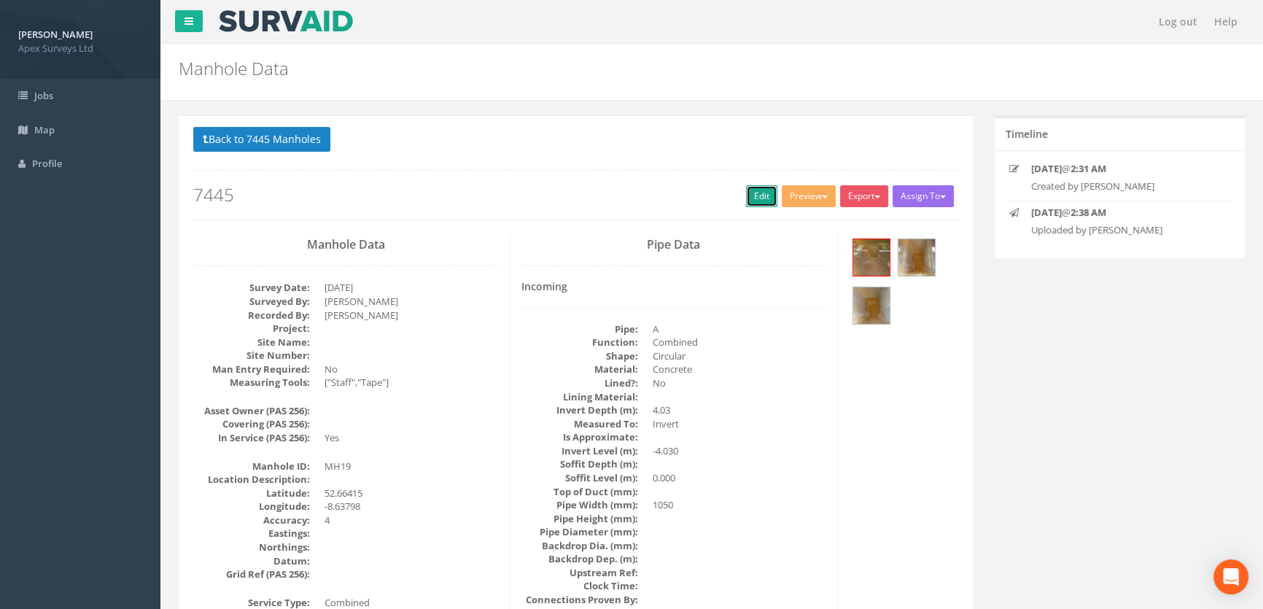
click at [761, 193] on link "Edit" at bounding box center [761, 196] width 31 height 22
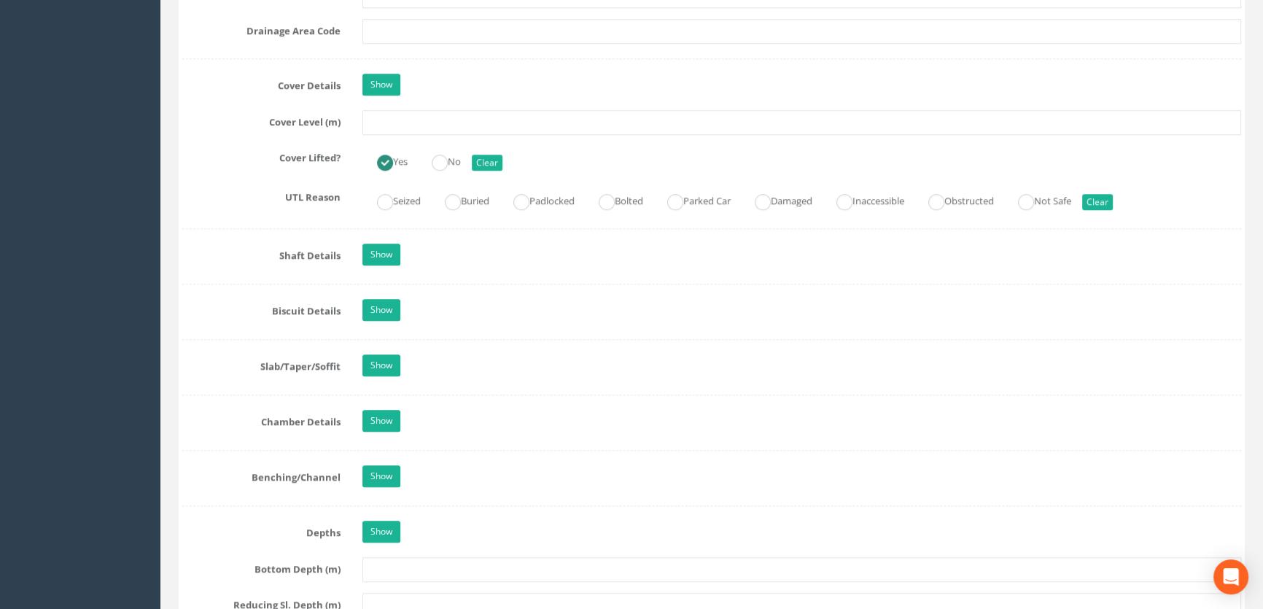
scroll to position [1193, 0]
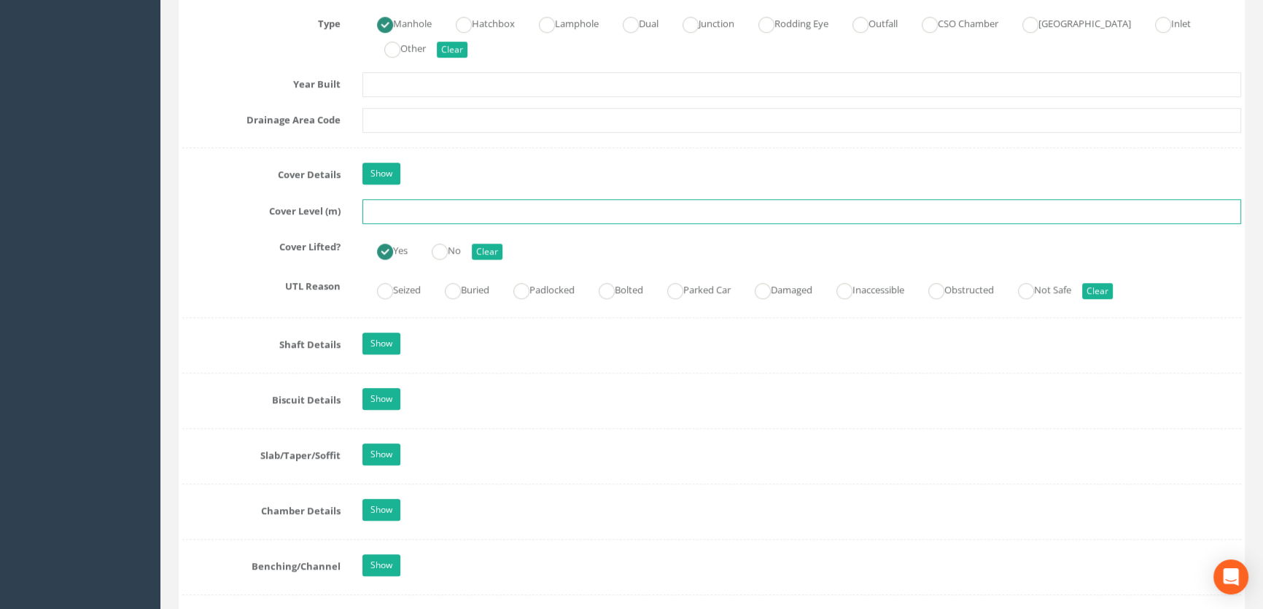
click at [414, 224] on input "text" at bounding box center [801, 211] width 878 height 25
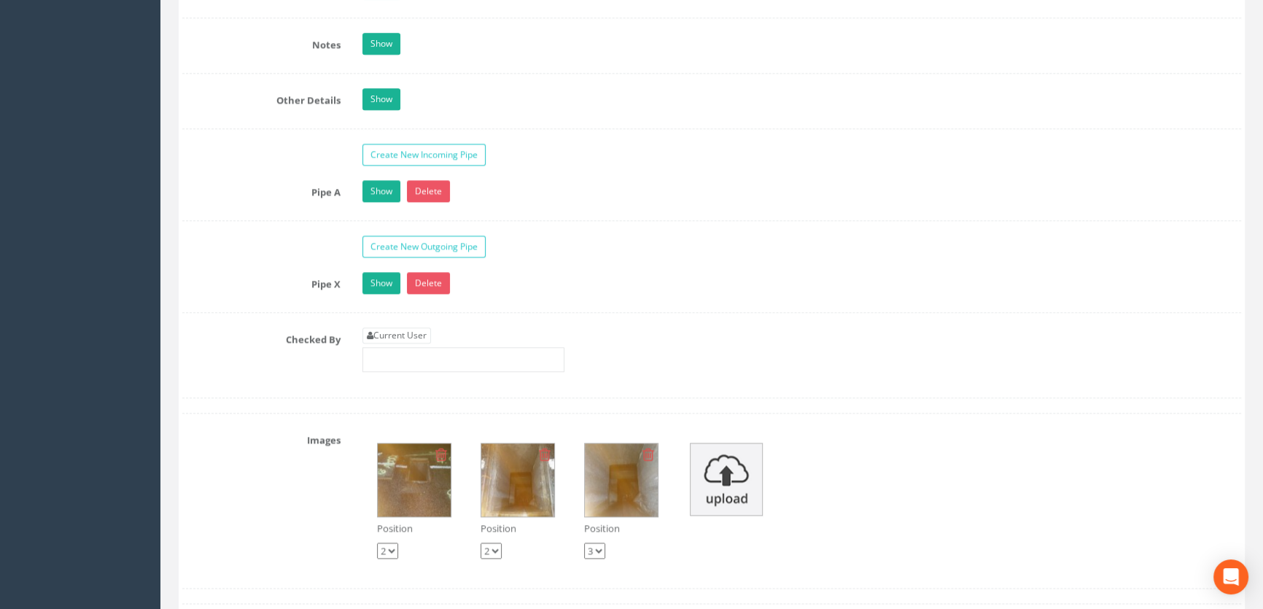
scroll to position [2518, 0]
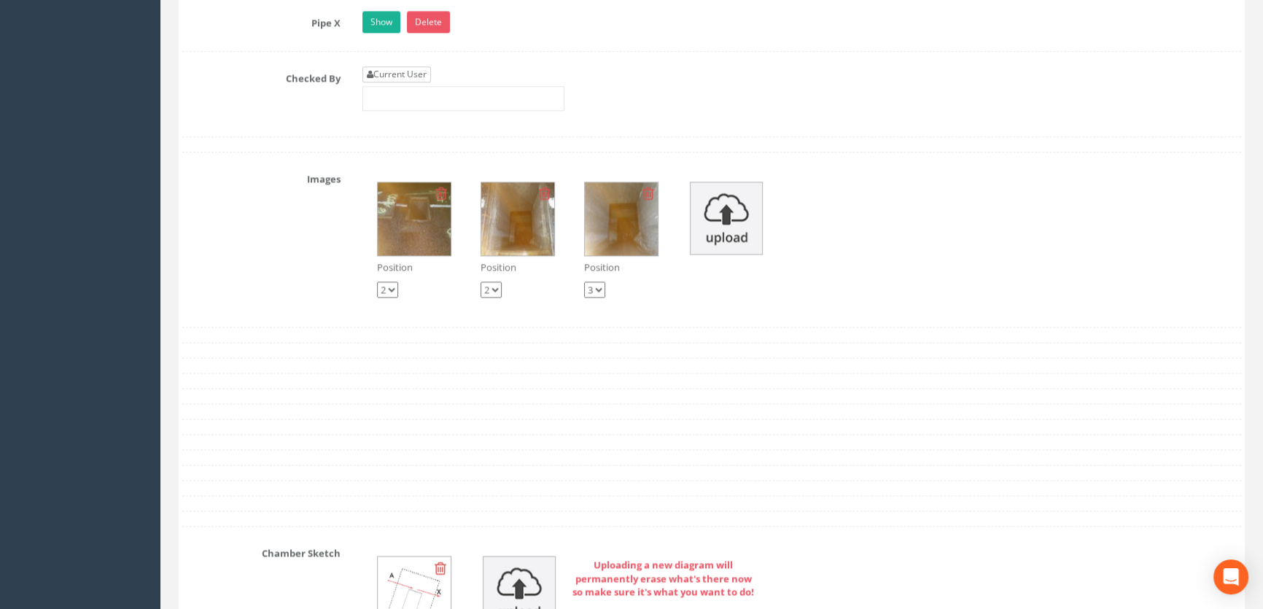
type input "5.82"
click at [395, 82] on link "Current User" at bounding box center [396, 74] width 69 height 16
type input "[PERSON_NAME]"
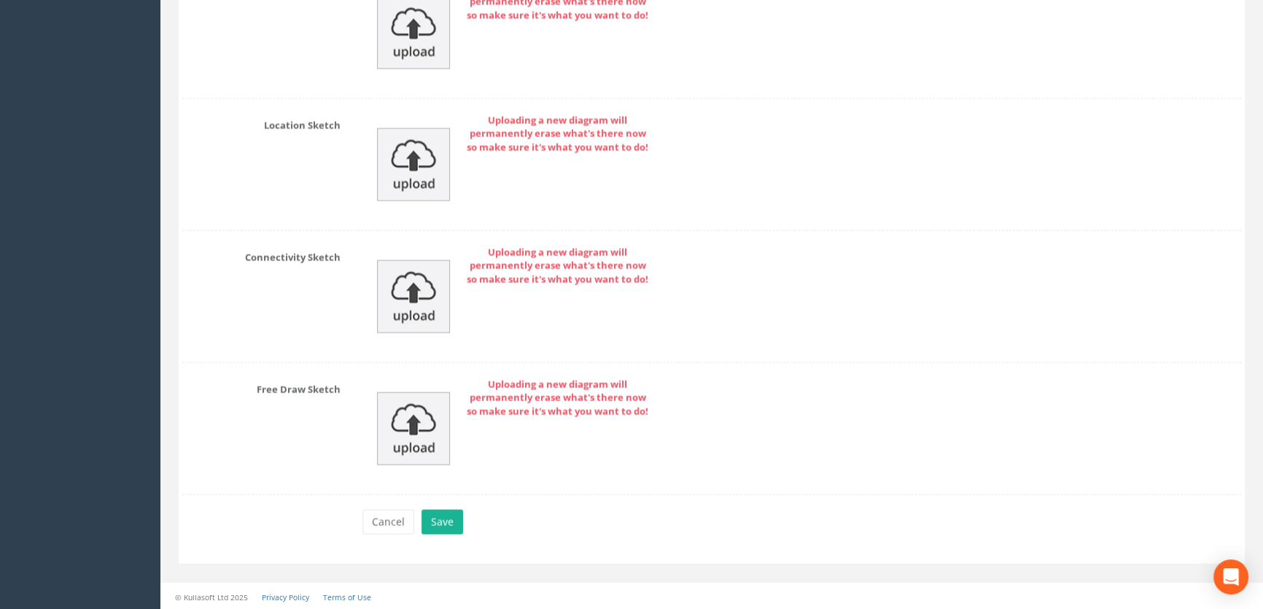
scroll to position [3228, 0]
click at [449, 515] on button "Save" at bounding box center [442, 519] width 42 height 25
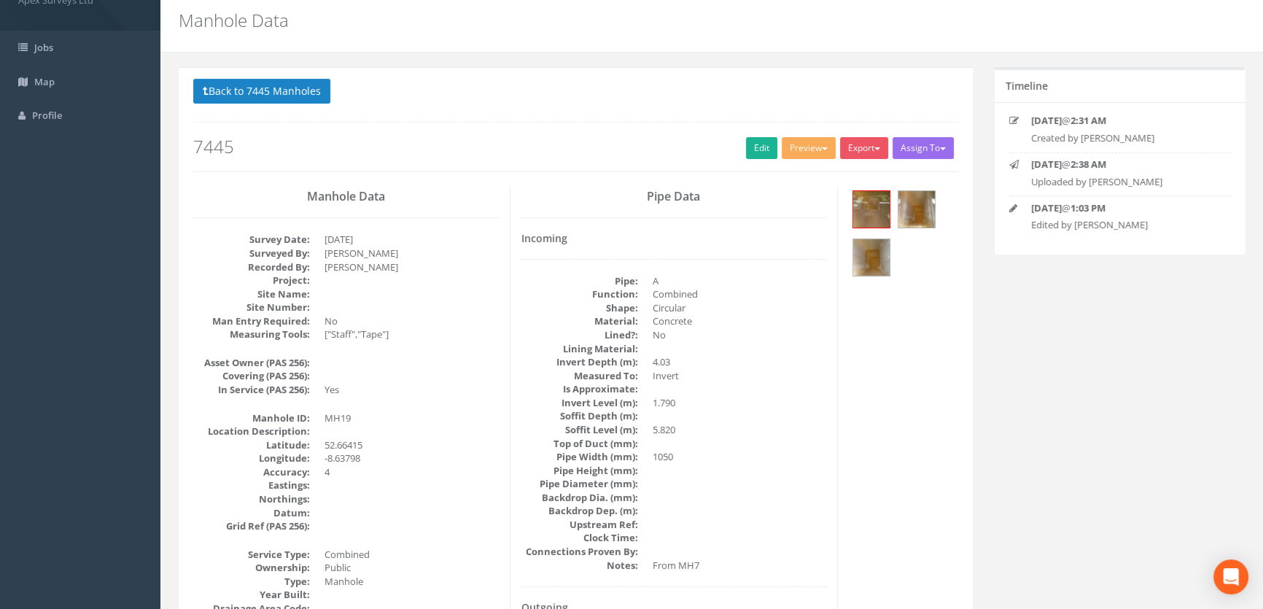
scroll to position [0, 0]
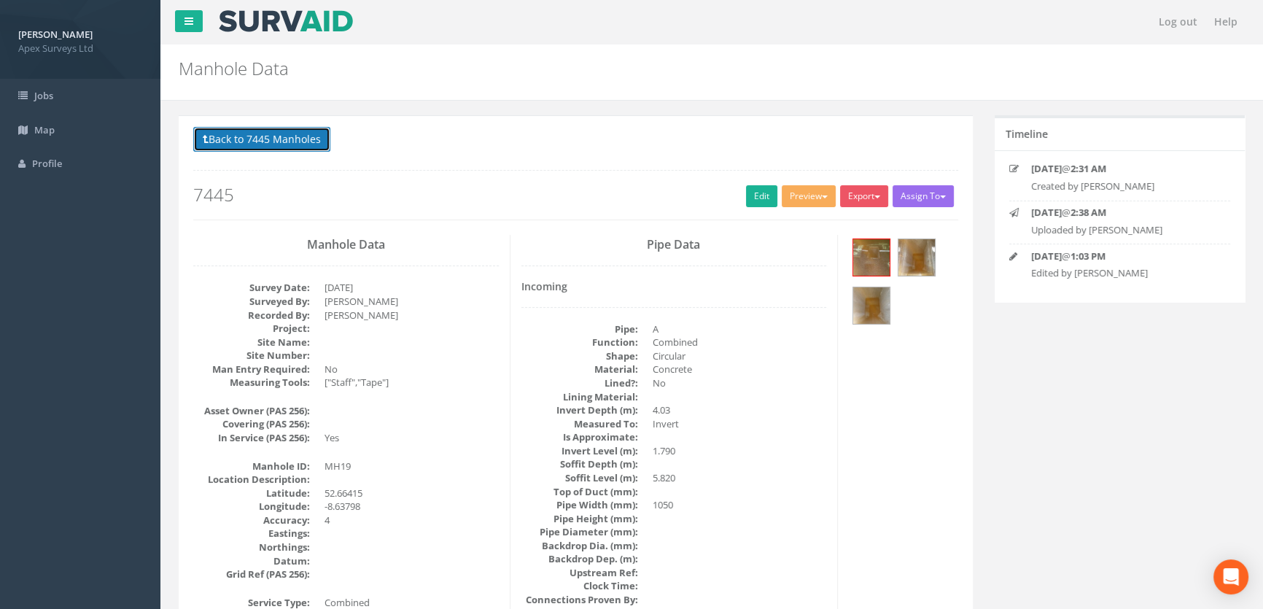
click at [283, 141] on button "Back to 7445 Manholes" at bounding box center [261, 139] width 137 height 25
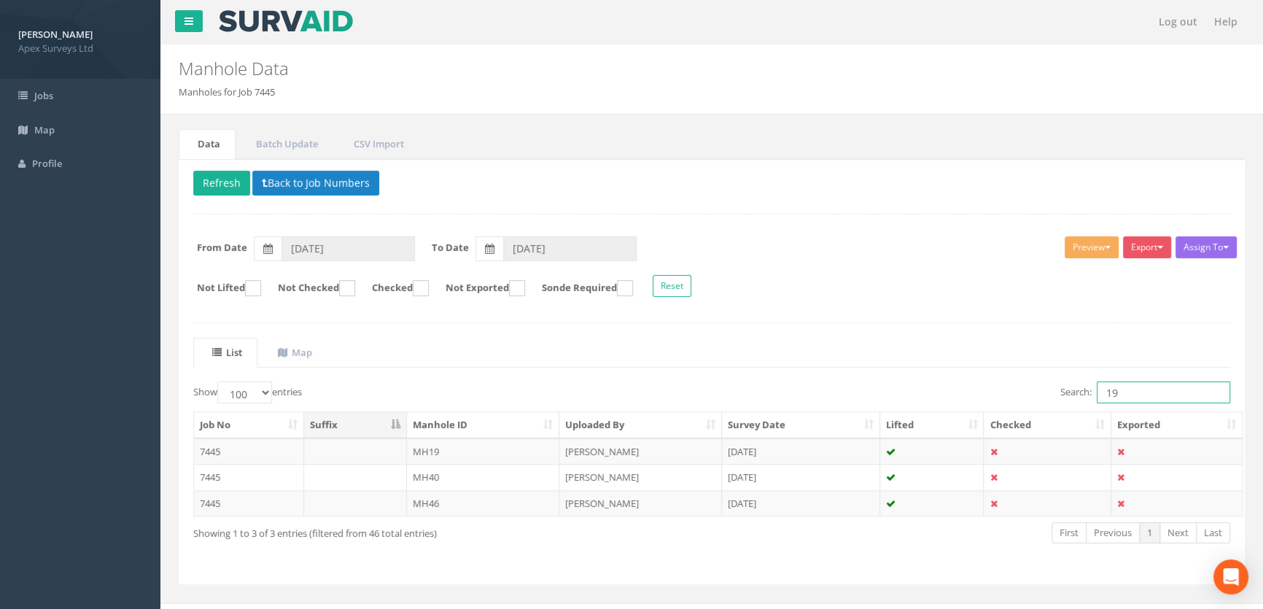
drag, startPoint x: 1131, startPoint y: 394, endPoint x: 1036, endPoint y: 381, distance: 95.6
click at [1029, 381] on div "Search: 19" at bounding box center [975, 394] width 507 height 26
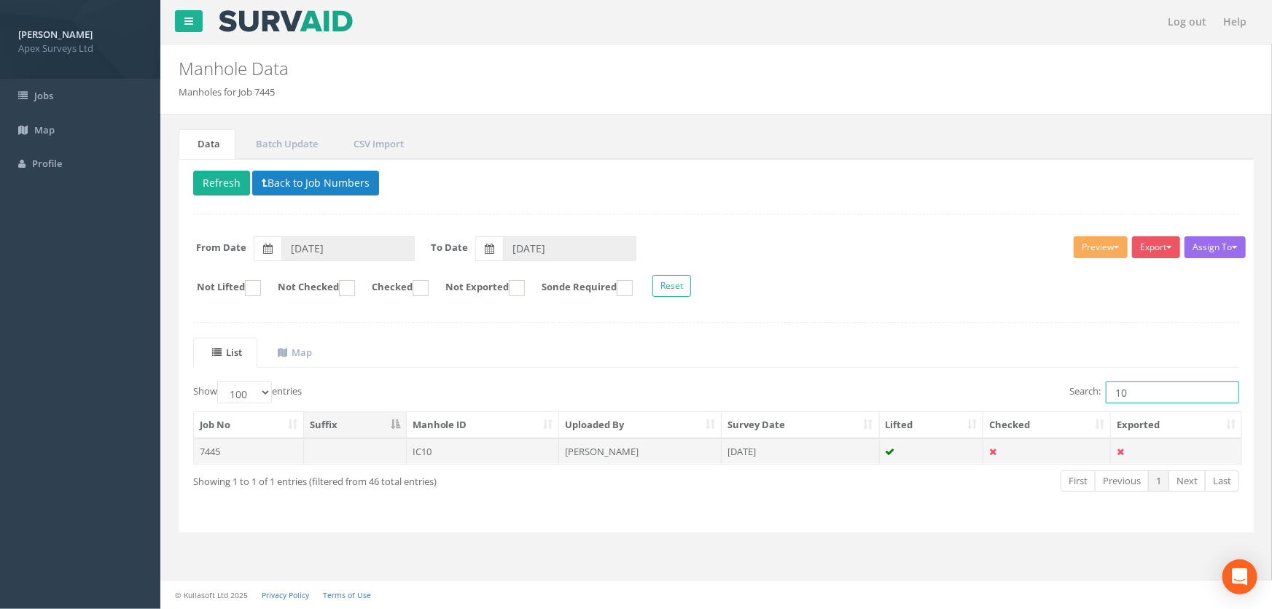
type input "10"
click at [445, 451] on td "IC10" at bounding box center [483, 451] width 153 height 26
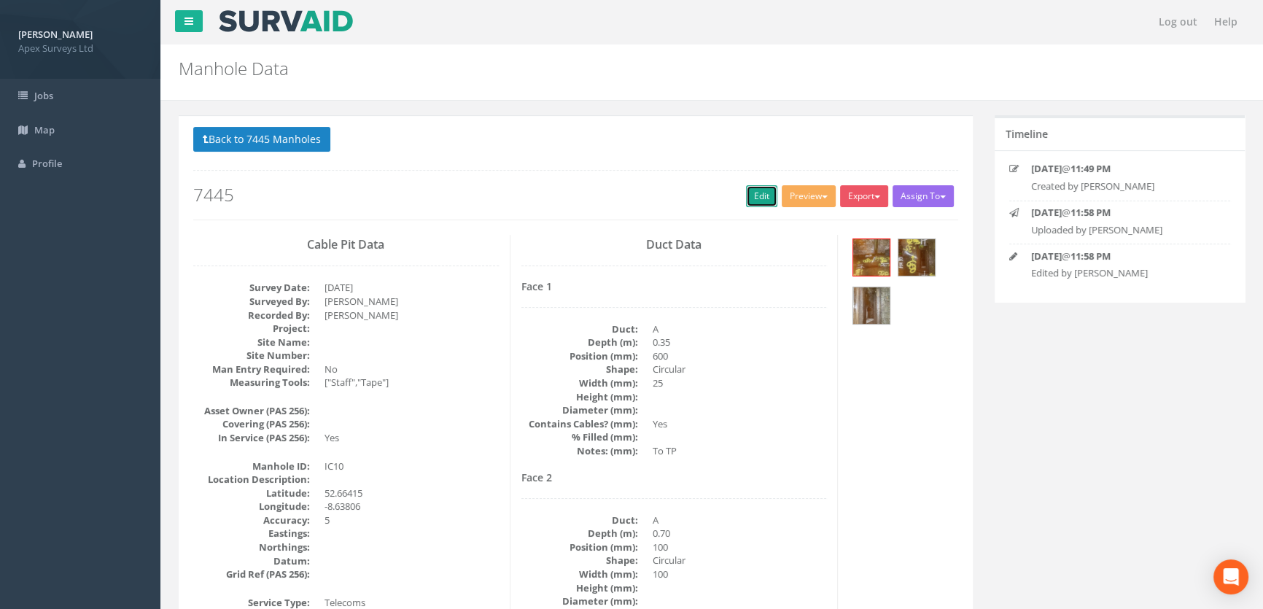
click at [754, 203] on link "Edit" at bounding box center [761, 196] width 31 height 22
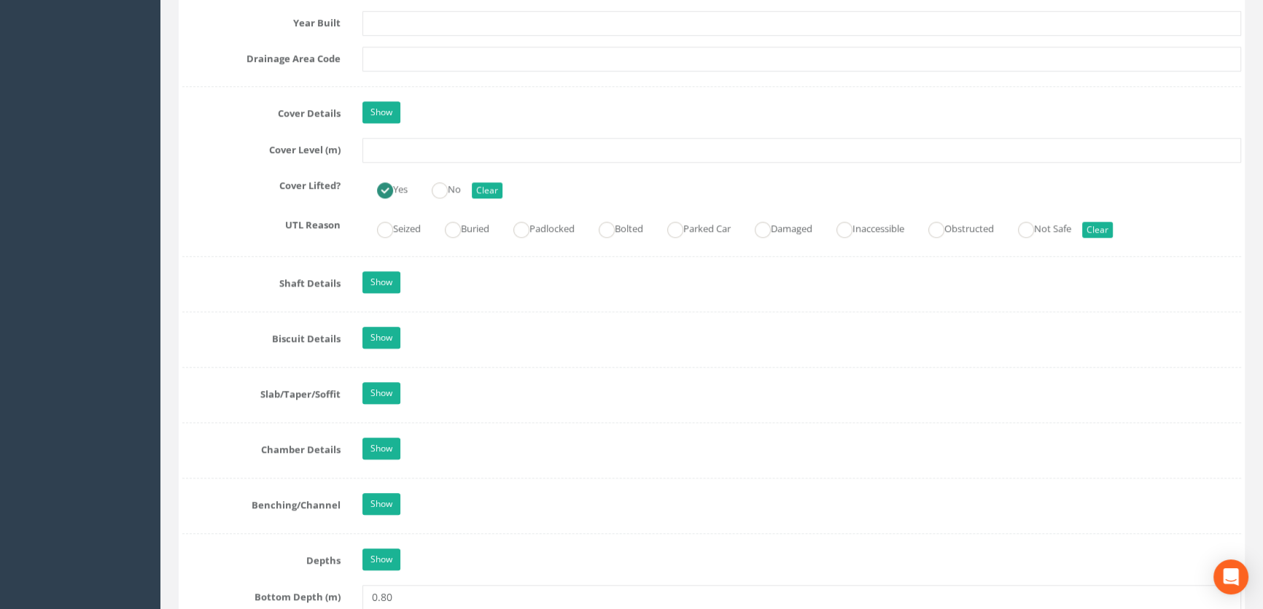
scroll to position [1259, 0]
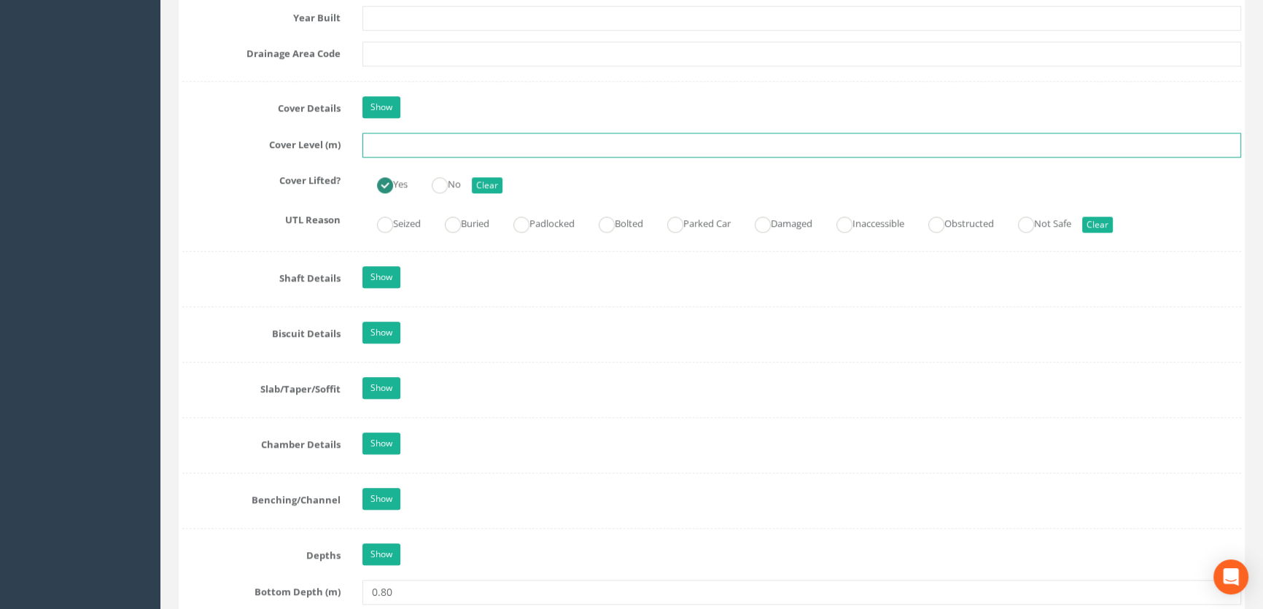
click at [394, 157] on input "text" at bounding box center [801, 145] width 878 height 25
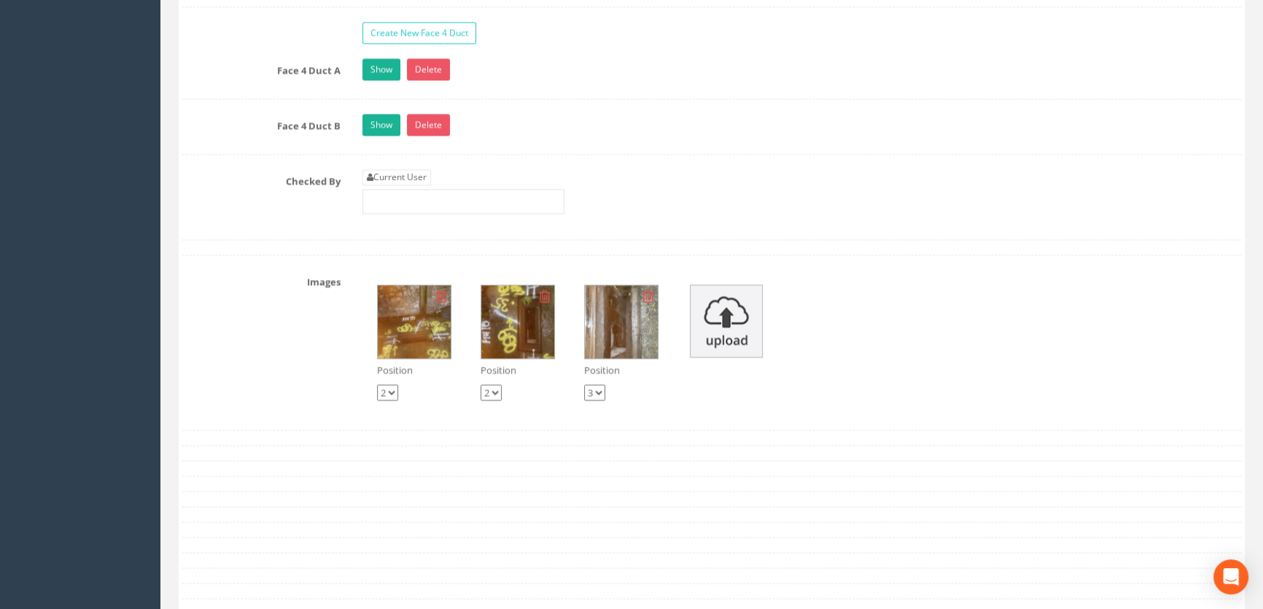
scroll to position [2783, 0]
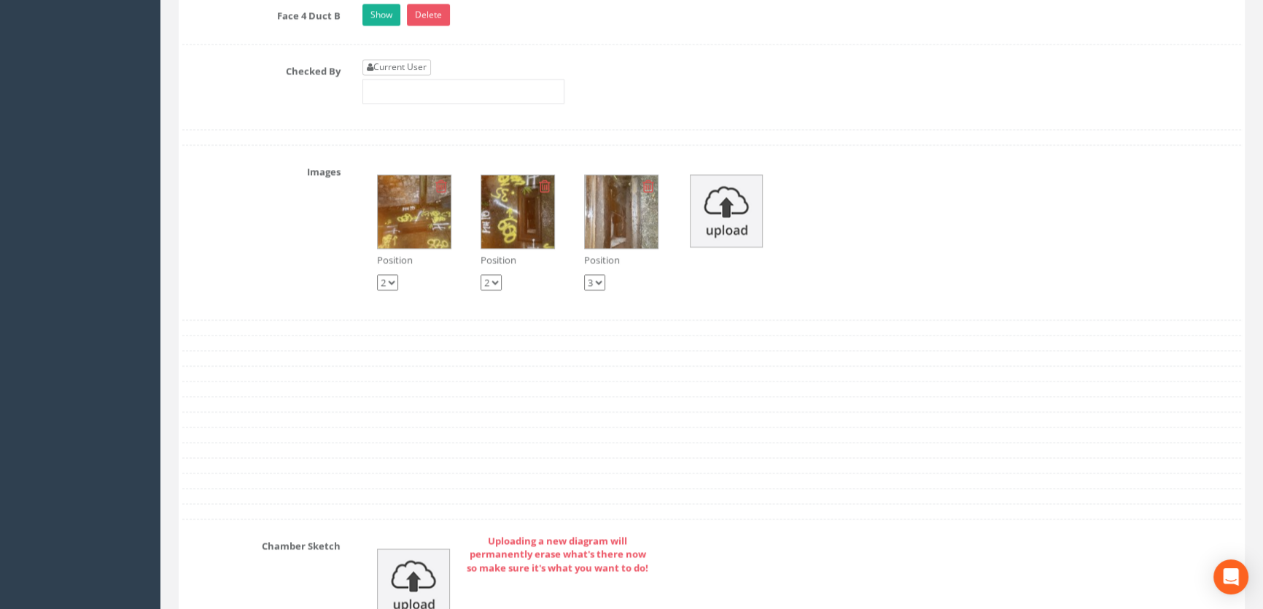
type input "5.99"
click at [399, 75] on link "Current User" at bounding box center [396, 67] width 69 height 16
type input "[PERSON_NAME]"
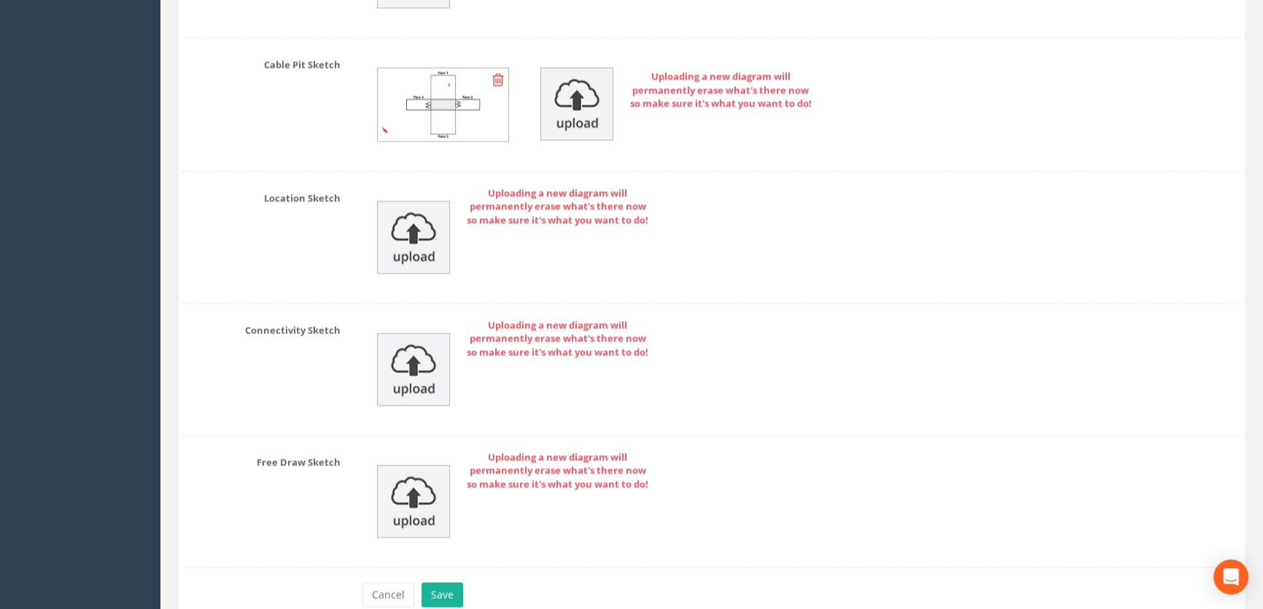
scroll to position [3485, 0]
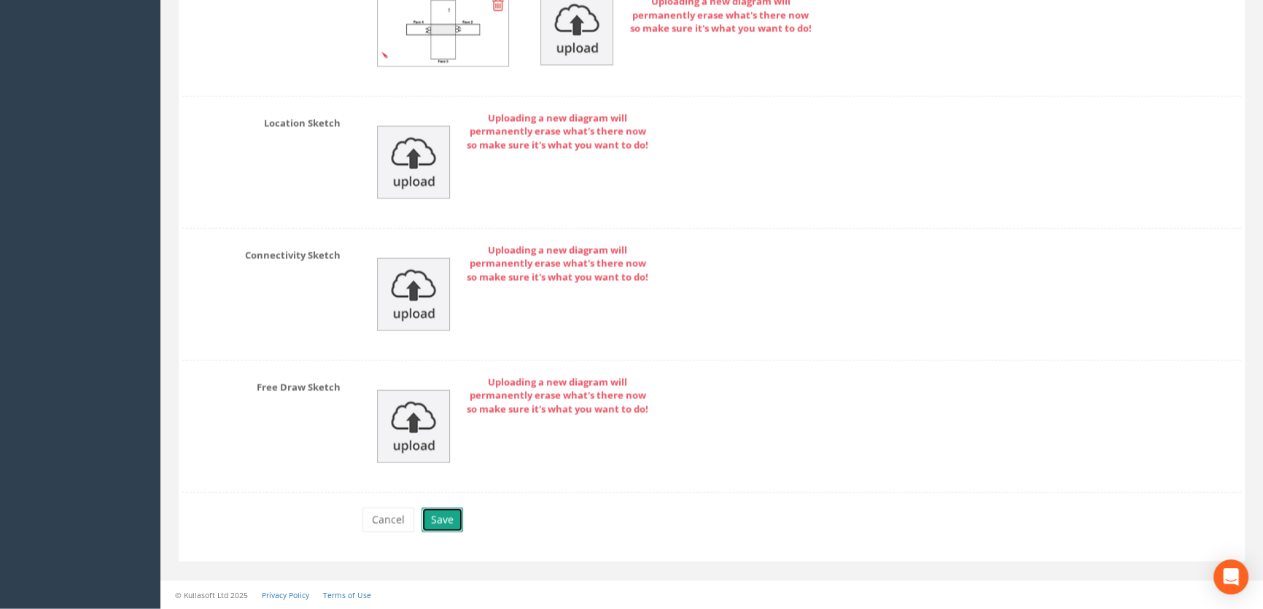
click at [441, 515] on button "Save" at bounding box center [442, 519] width 42 height 25
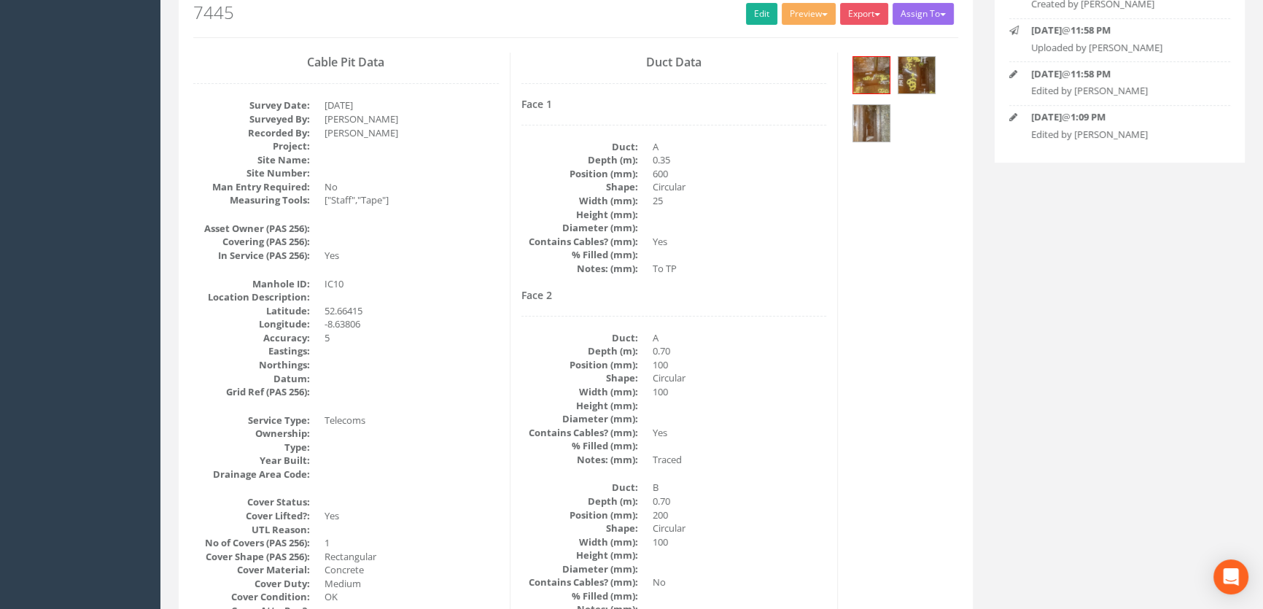
scroll to position [48, 0]
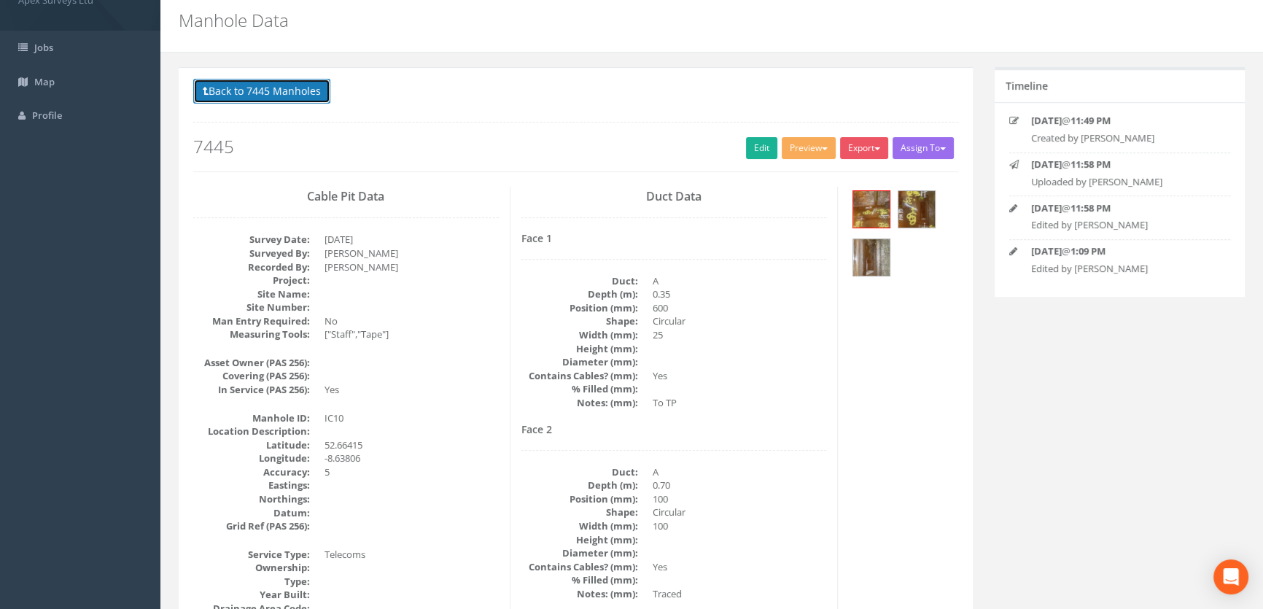
click at [255, 93] on button "Back to 7445 Manholes" at bounding box center [261, 91] width 137 height 25
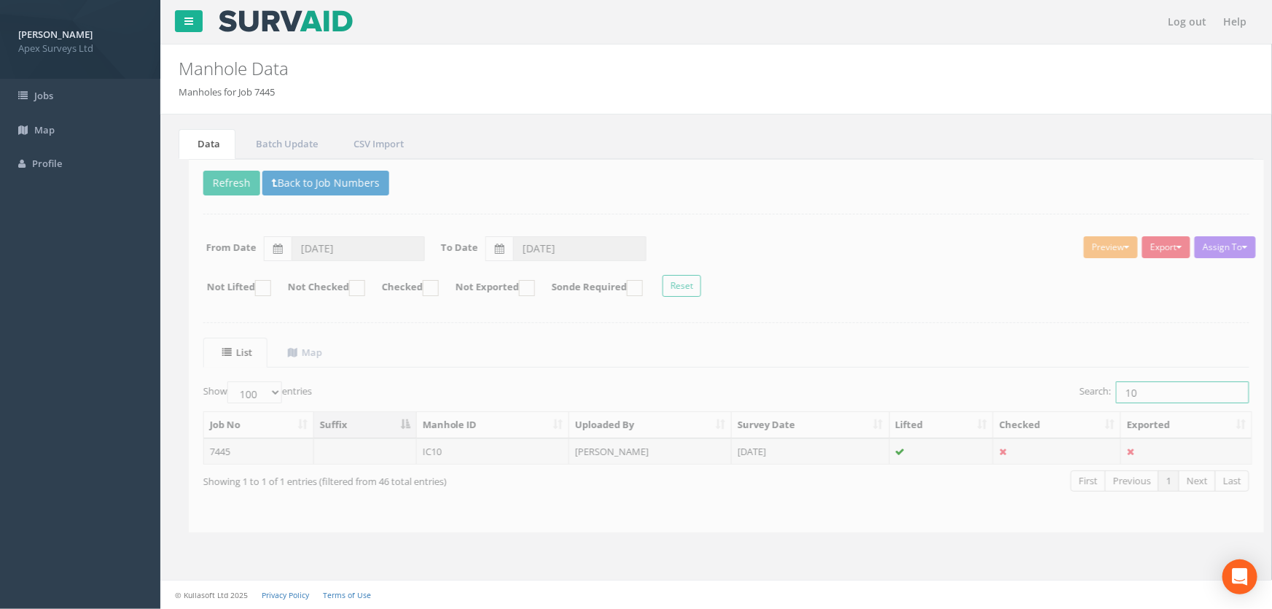
drag, startPoint x: 1090, startPoint y: 381, endPoint x: 1070, endPoint y: 378, distance: 19.8
click at [1070, 378] on div "List Map Show 10 25 50 100 entries Search: 10 Job No Suffix Manhole ID Uploaded…" at bounding box center [716, 428] width 1046 height 180
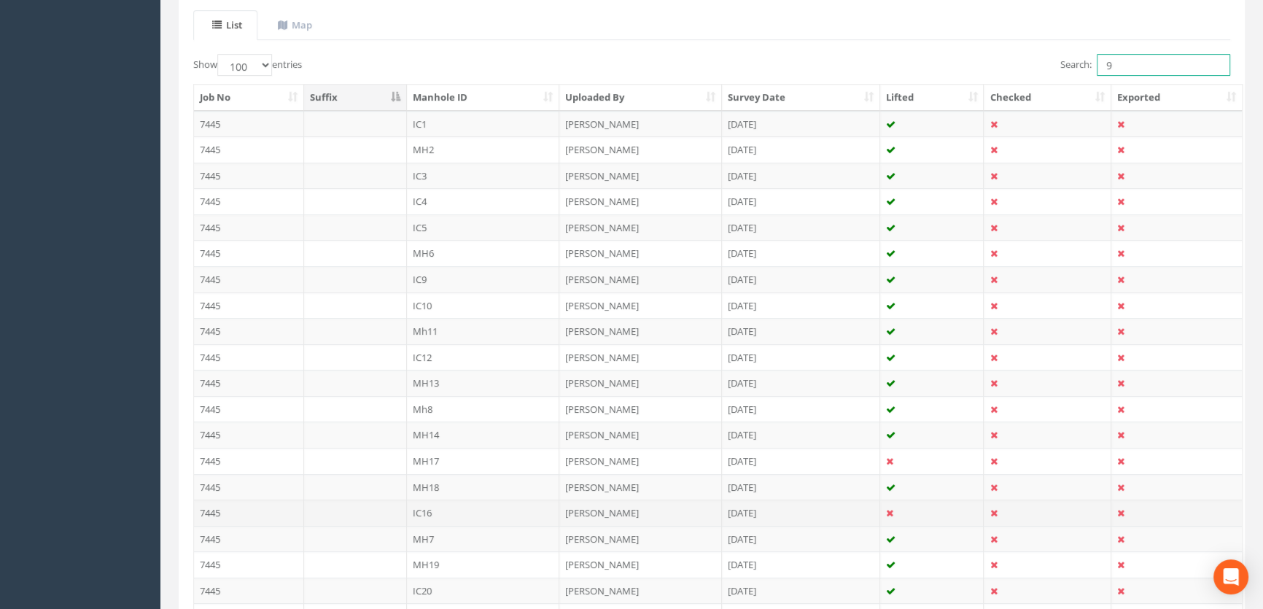
scroll to position [331, 0]
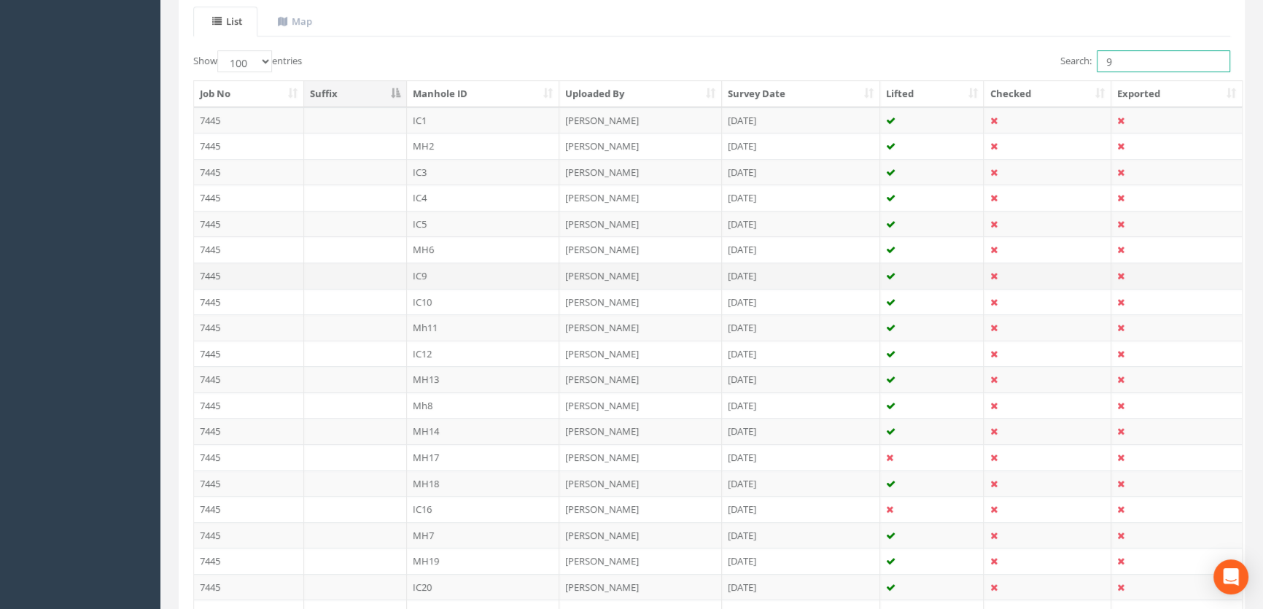
type input "9"
click at [424, 273] on td "IC9" at bounding box center [483, 275] width 153 height 26
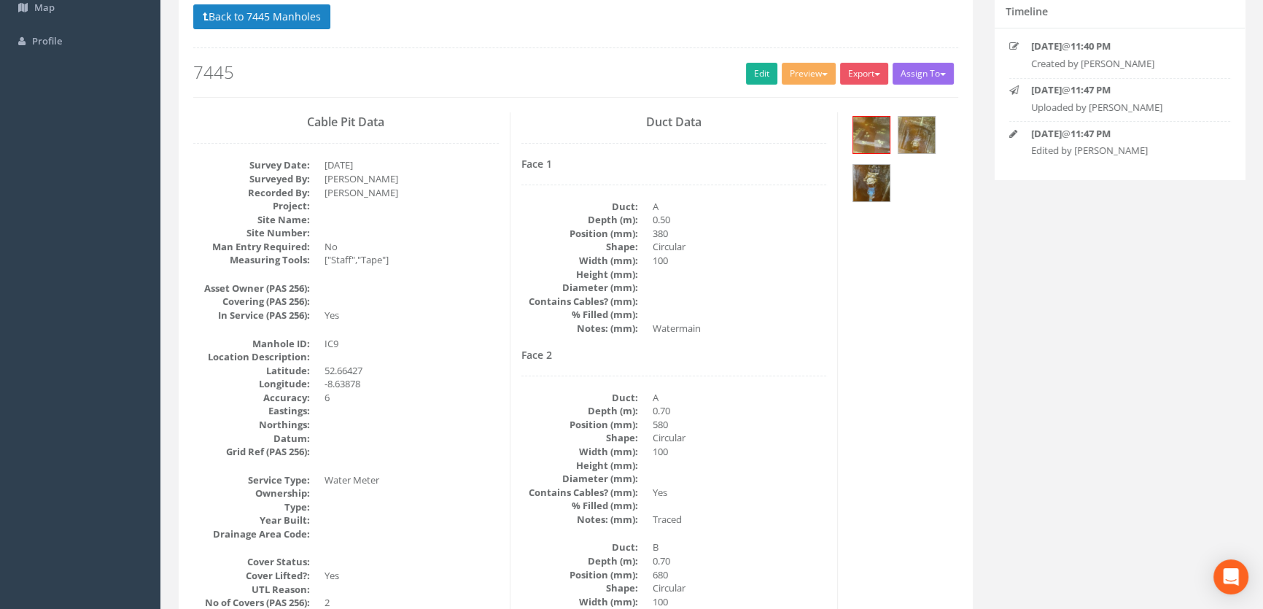
scroll to position [0, 0]
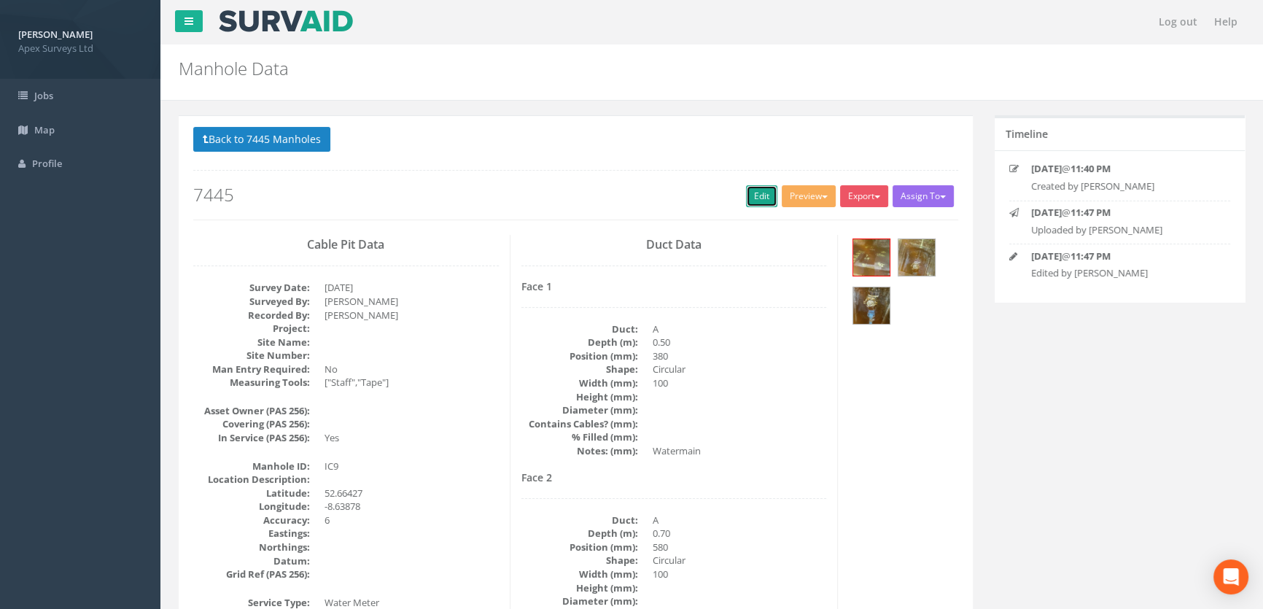
click at [760, 187] on link "Edit" at bounding box center [761, 196] width 31 height 22
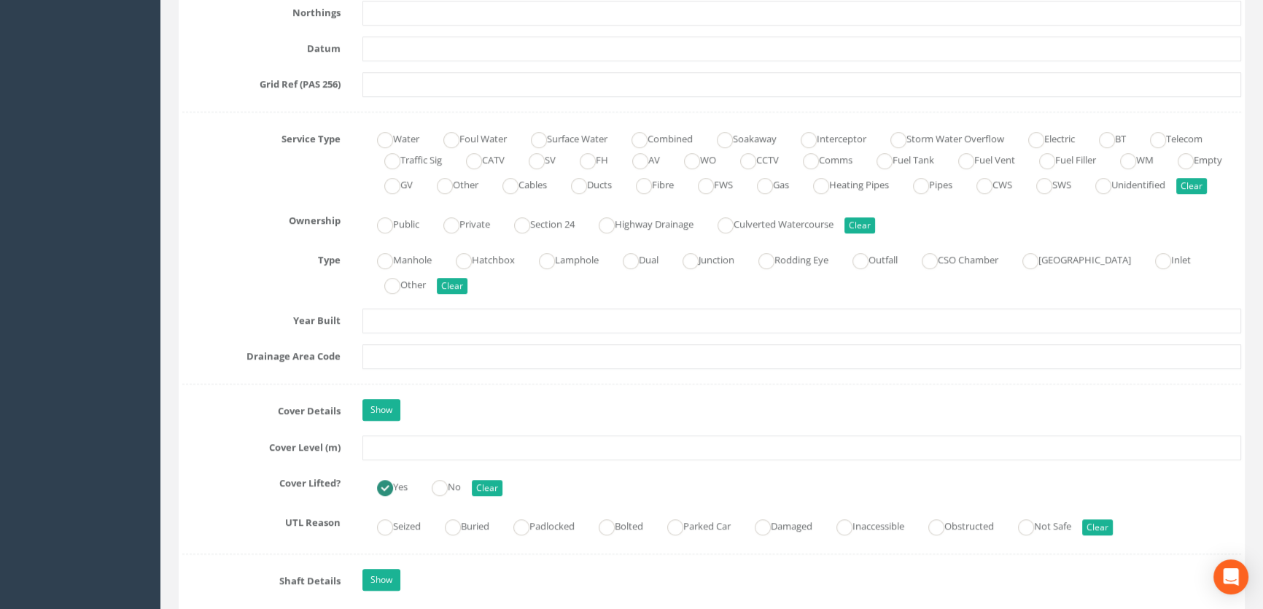
scroll to position [1126, 0]
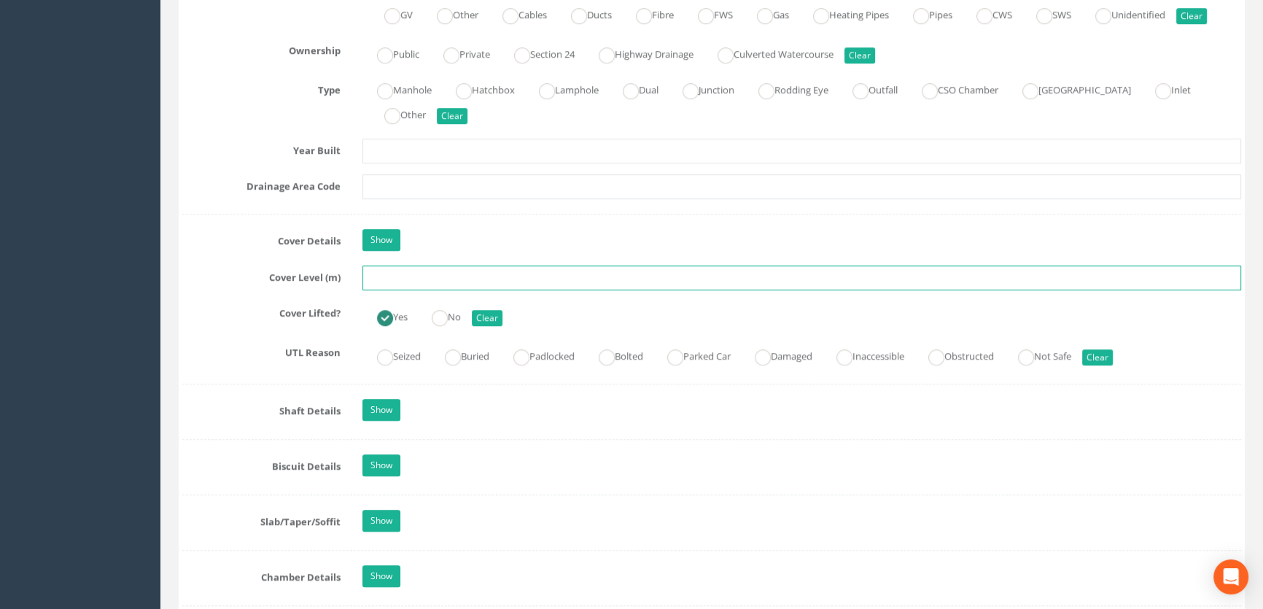
click at [405, 290] on input "text" at bounding box center [801, 277] width 878 height 25
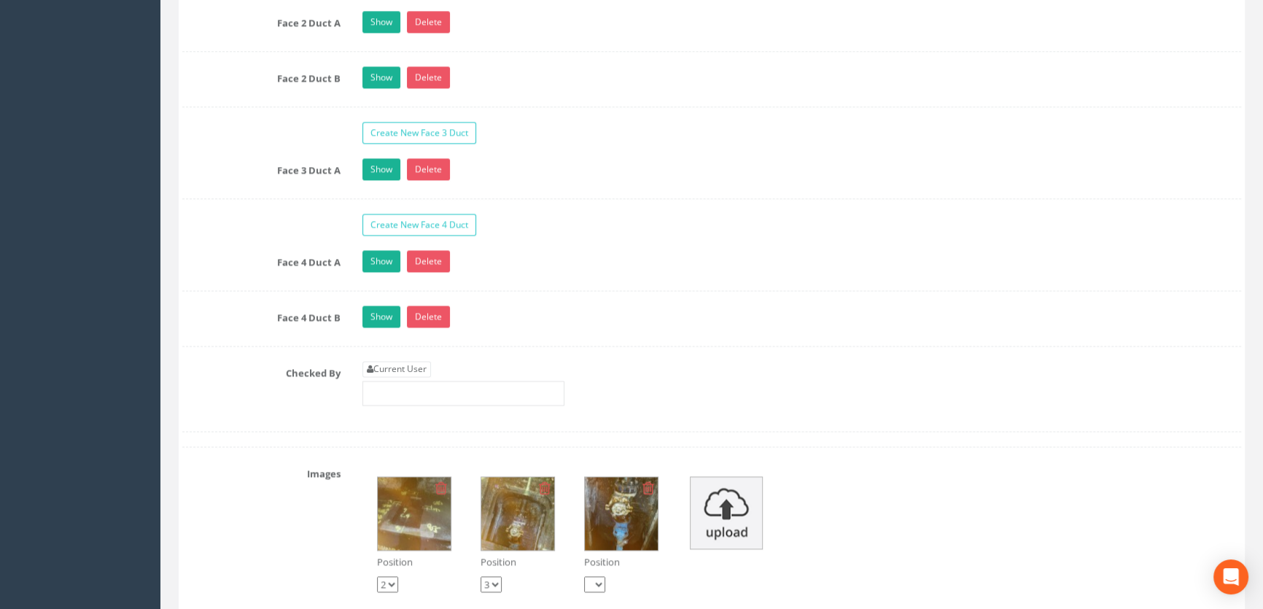
scroll to position [2717, 0]
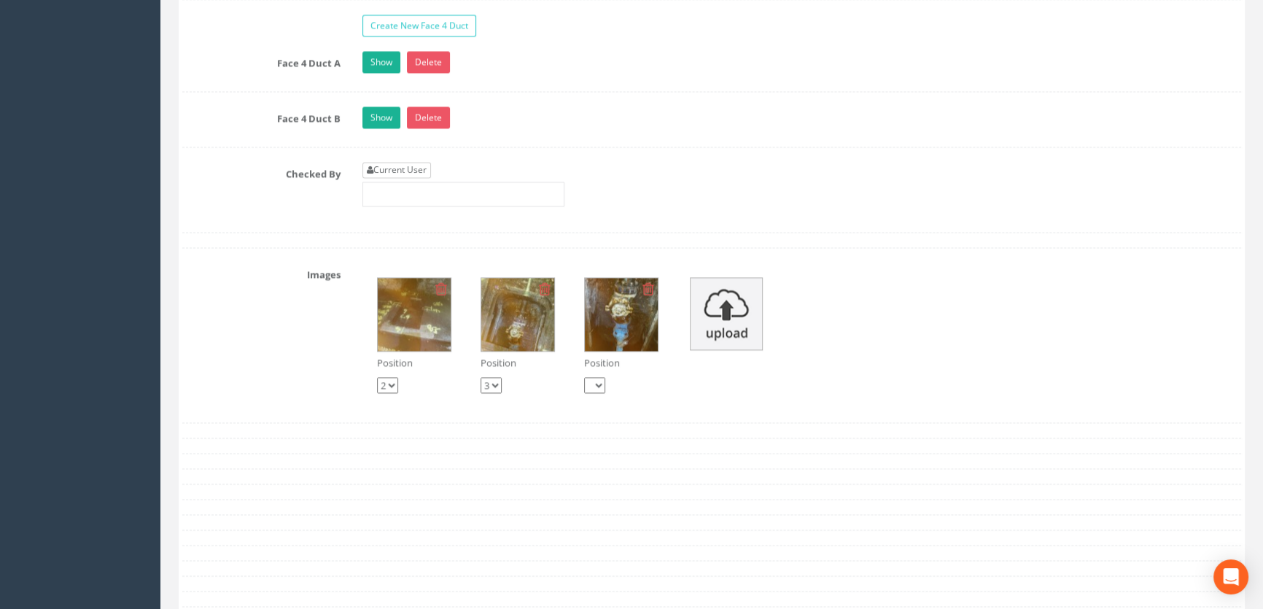
type input "6.58"
click at [401, 178] on link "Current User" at bounding box center [396, 170] width 69 height 16
type input "[PERSON_NAME]"
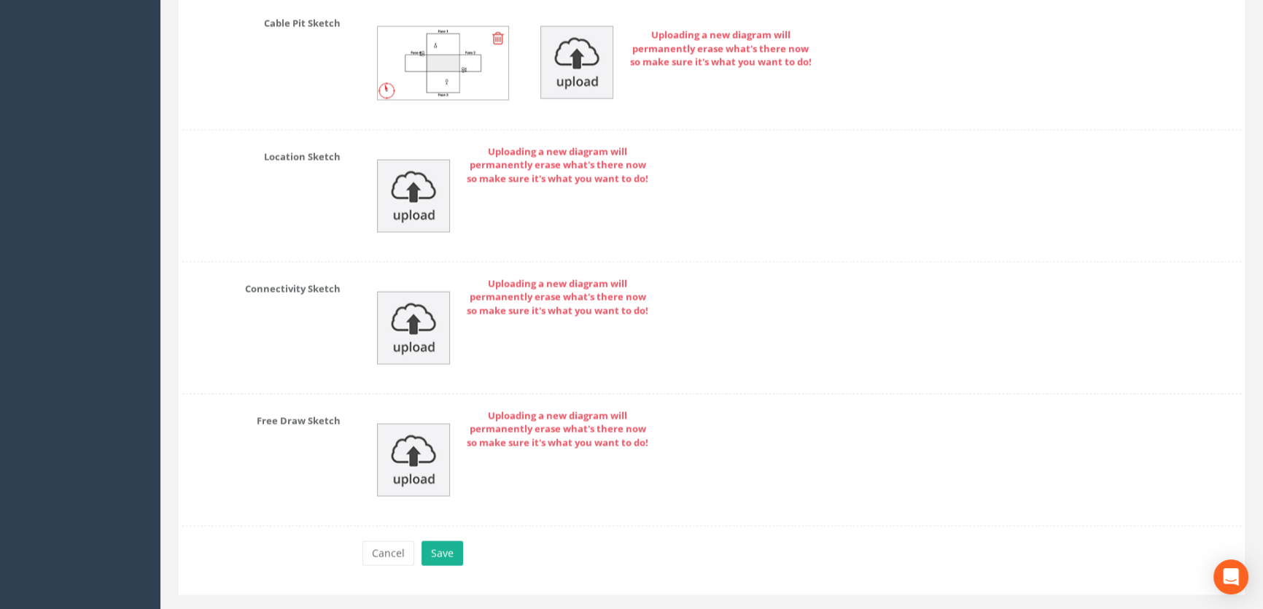
scroll to position [3521, 0]
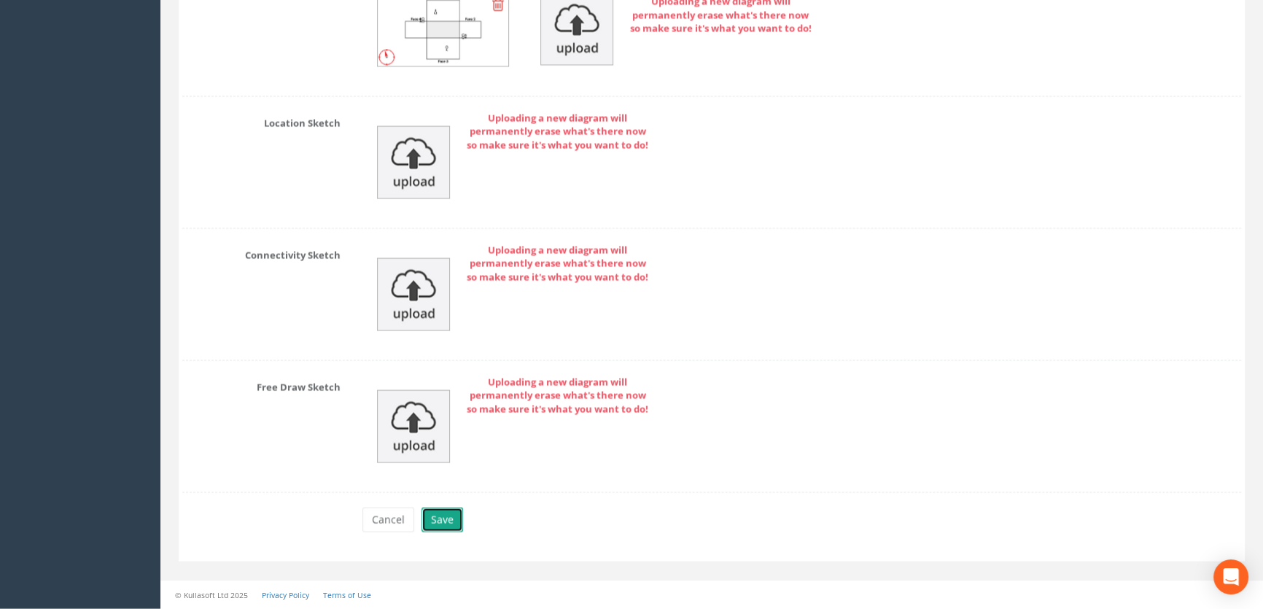
click at [440, 516] on button "Save" at bounding box center [442, 519] width 42 height 25
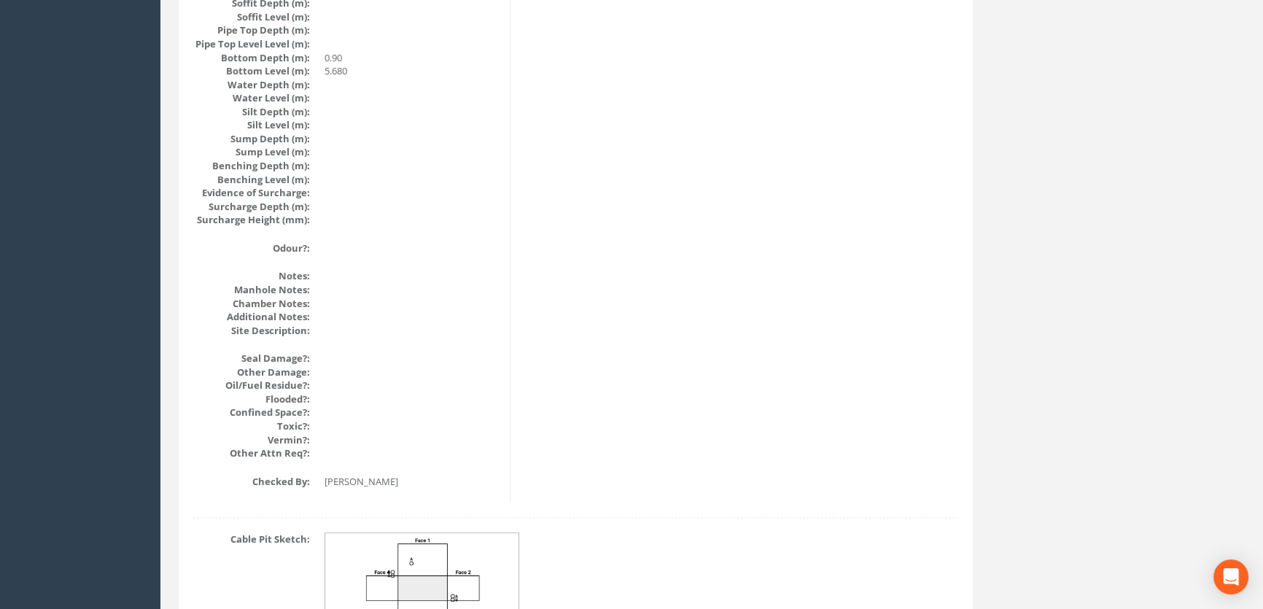
scroll to position [1639, 0]
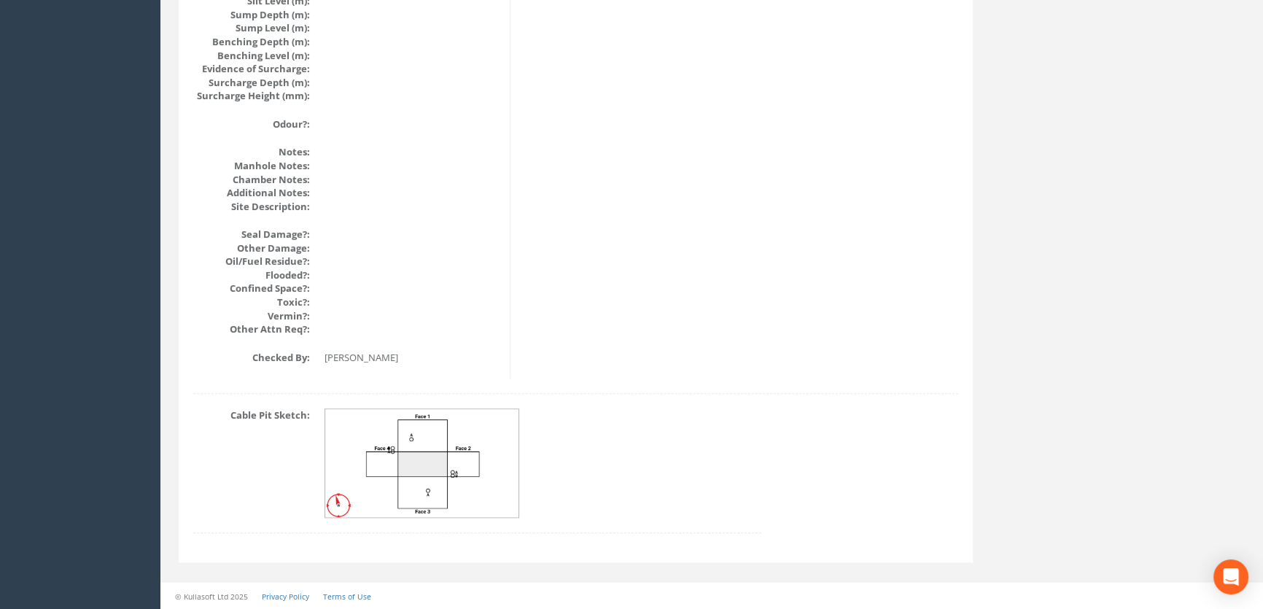
click at [410, 467] on img at bounding box center [422, 463] width 195 height 109
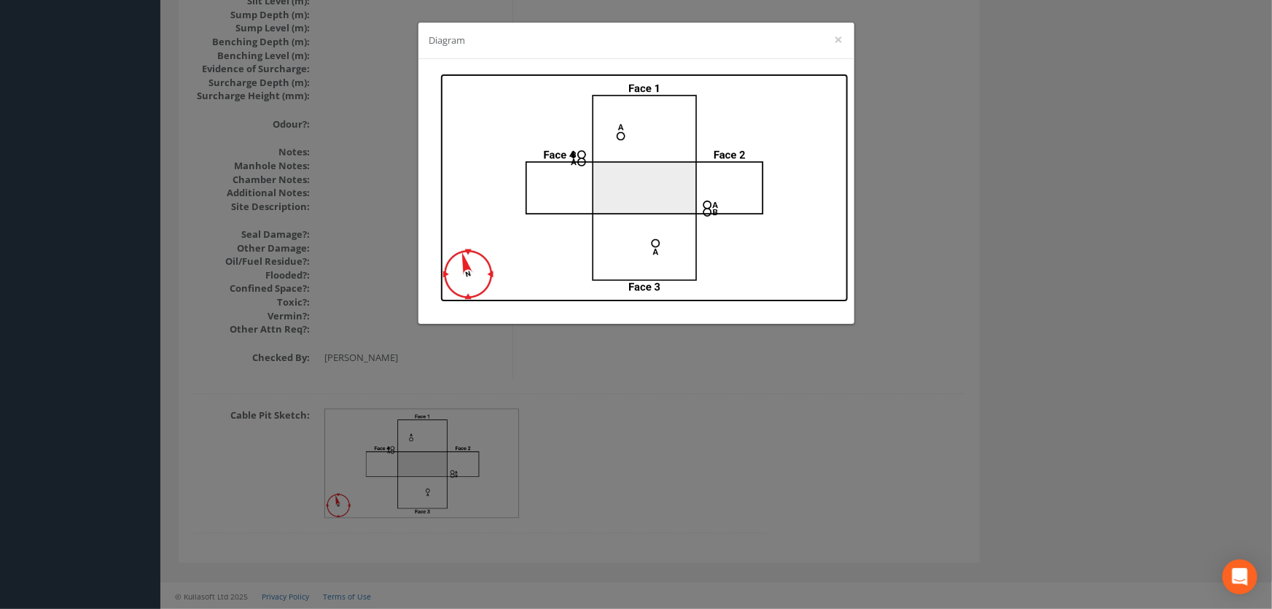
click at [583, 171] on img at bounding box center [644, 188] width 408 height 228
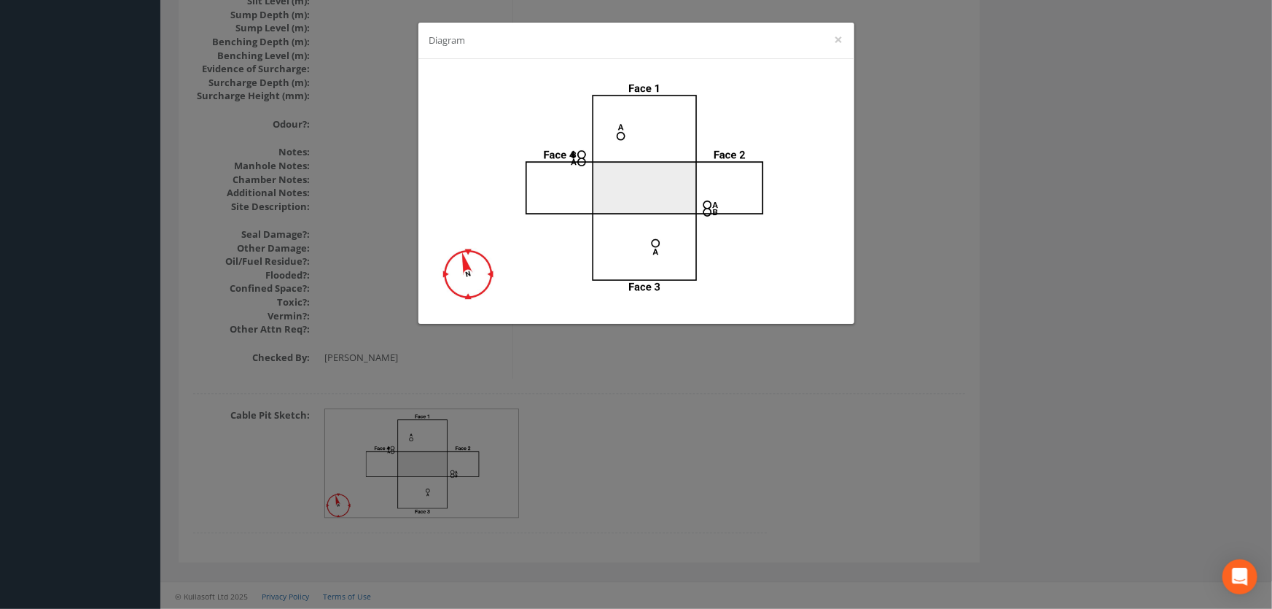
drag, startPoint x: 561, startPoint y: 408, endPoint x: 576, endPoint y: 399, distance: 17.0
click at [561, 408] on div "Diagram ×" at bounding box center [636, 304] width 1272 height 609
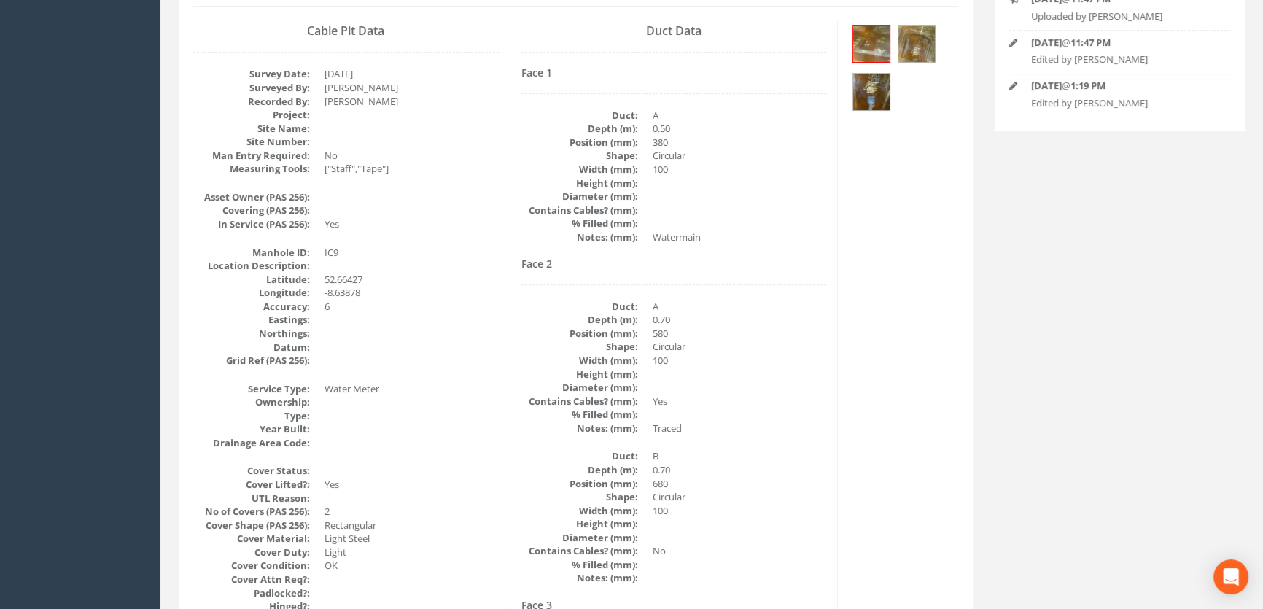
scroll to position [114, 0]
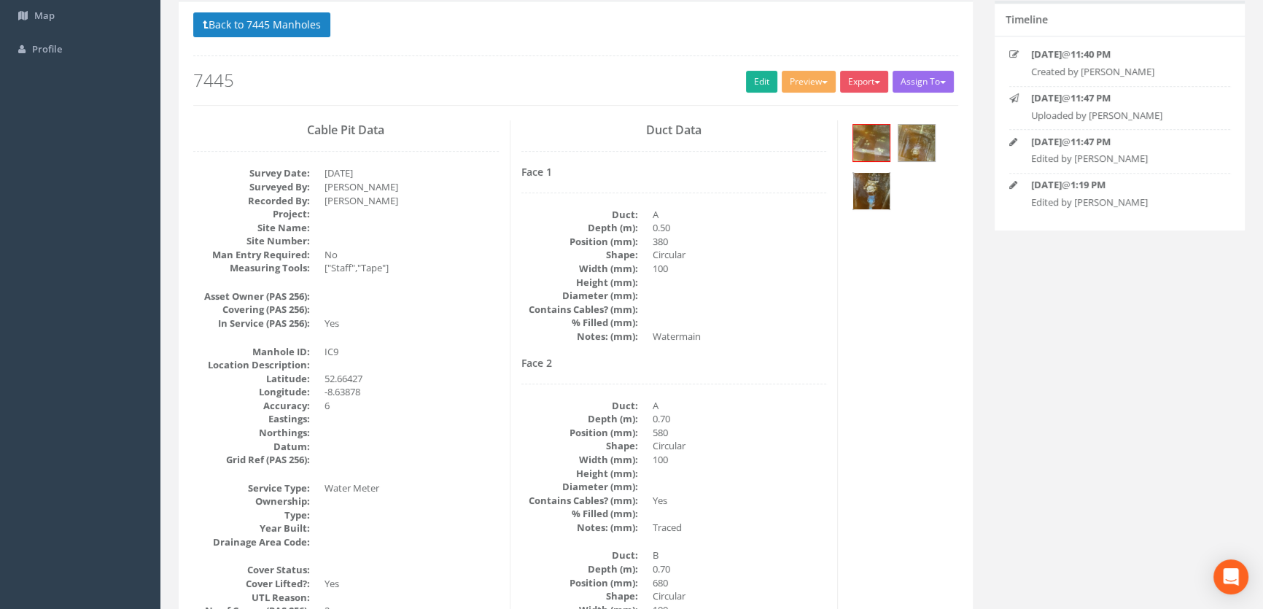
click at [874, 186] on img at bounding box center [871, 191] width 36 height 36
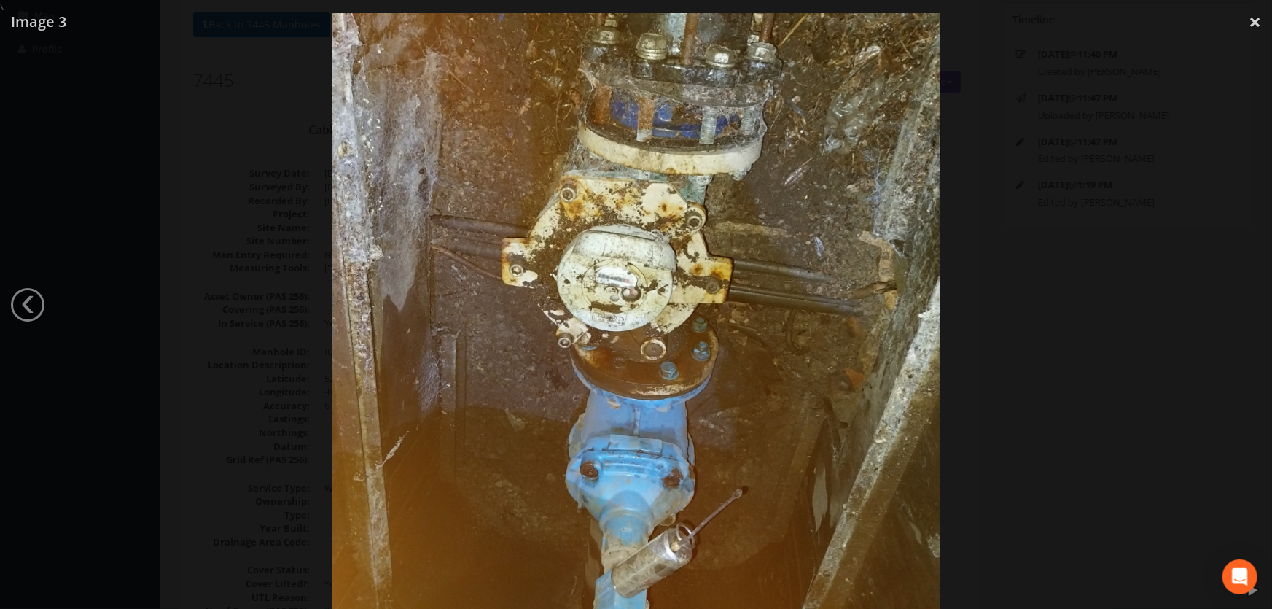
click at [227, 225] on div at bounding box center [636, 318] width 1272 height 609
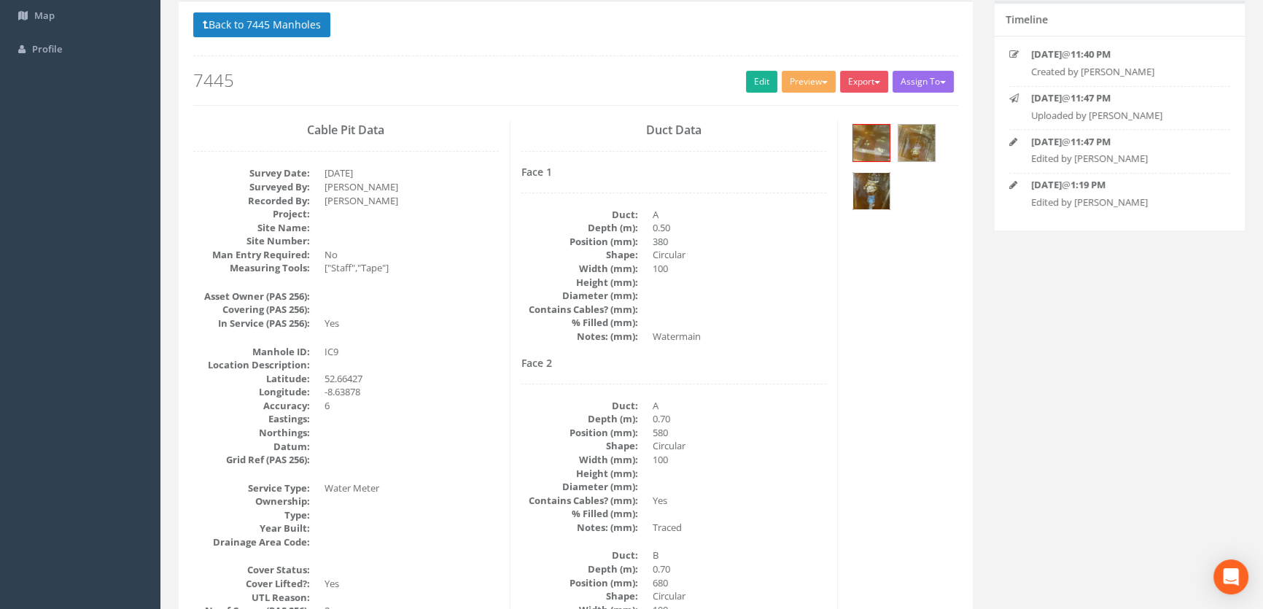
scroll to position [0, 0]
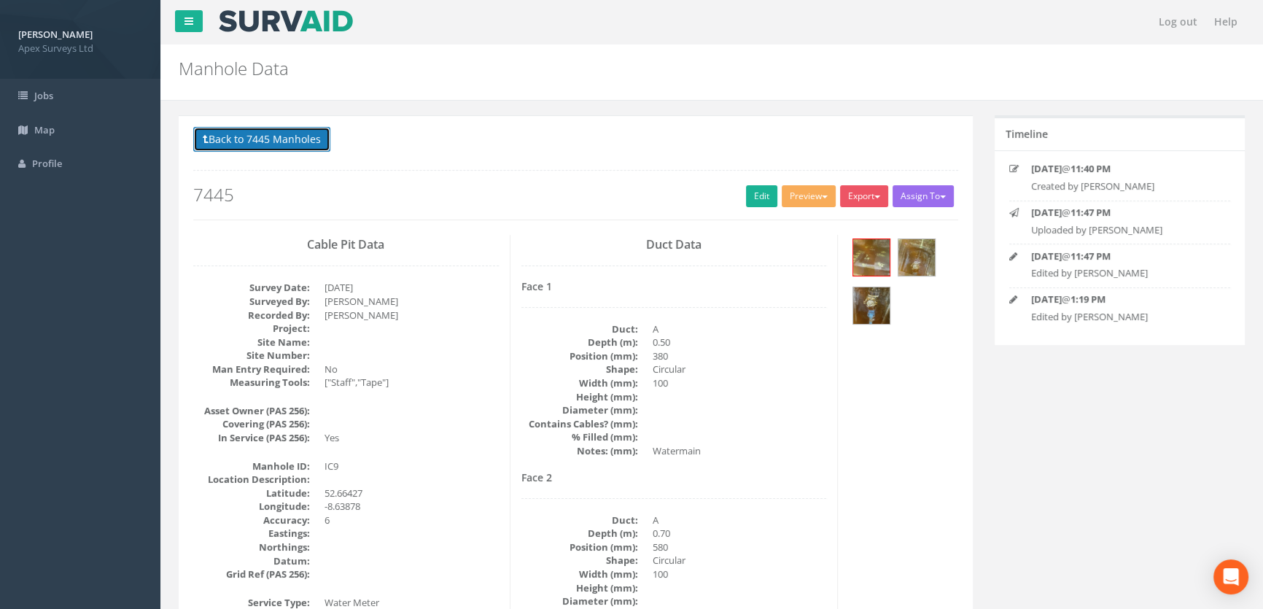
click at [267, 135] on button "Back to 7445 Manholes" at bounding box center [261, 139] width 137 height 25
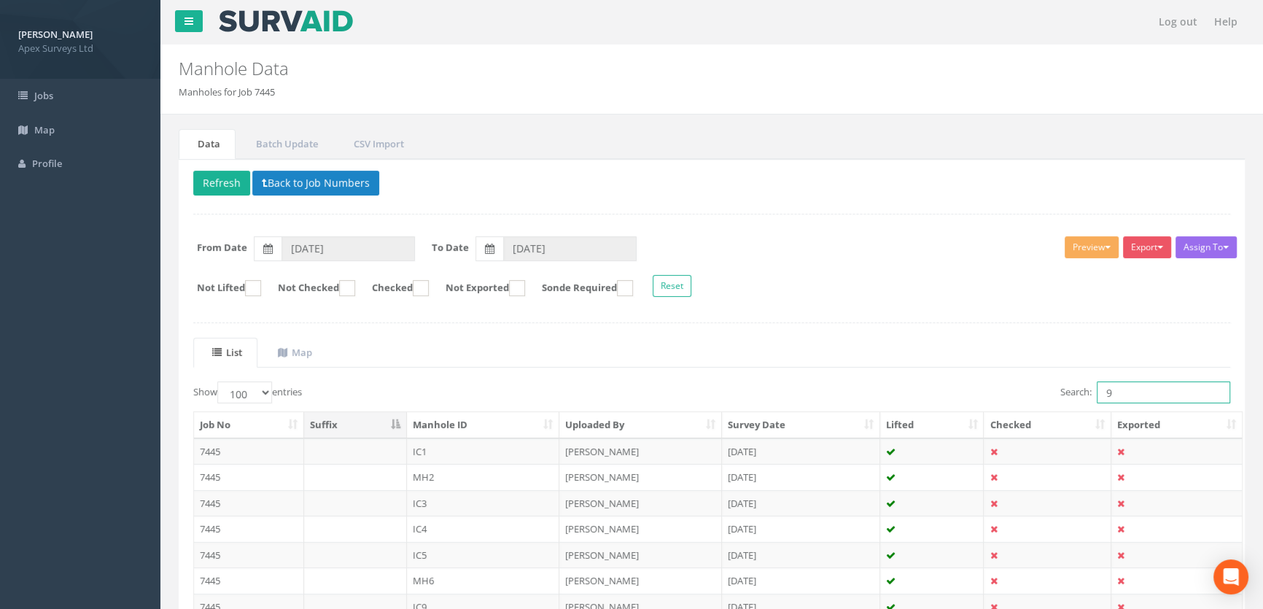
drag, startPoint x: 1116, startPoint y: 392, endPoint x: 1097, endPoint y: 390, distance: 19.1
click at [1097, 390] on input "9" at bounding box center [1162, 392] width 133 height 22
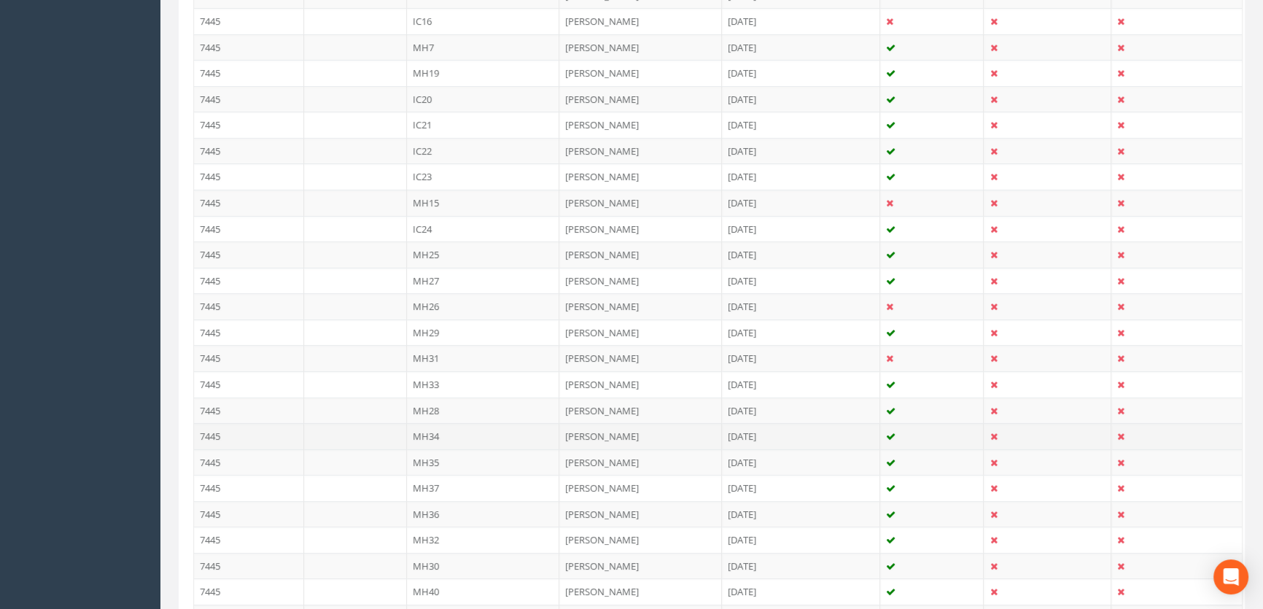
scroll to position [795, 0]
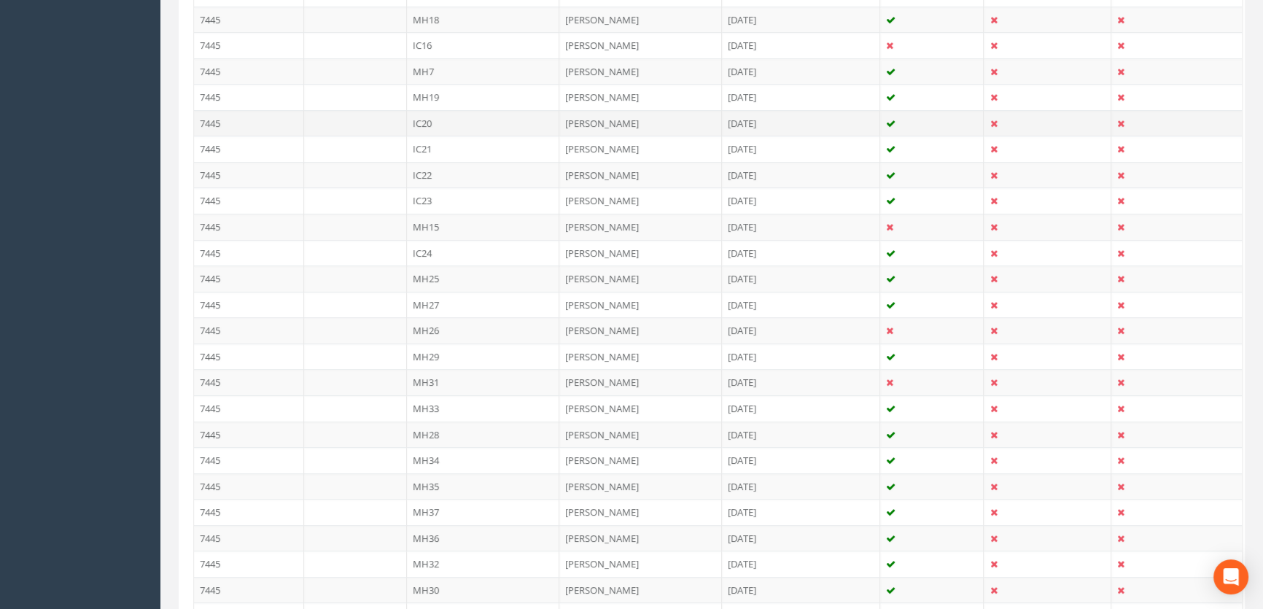
type input "20"
click at [422, 117] on td "IC20" at bounding box center [483, 123] width 153 height 26
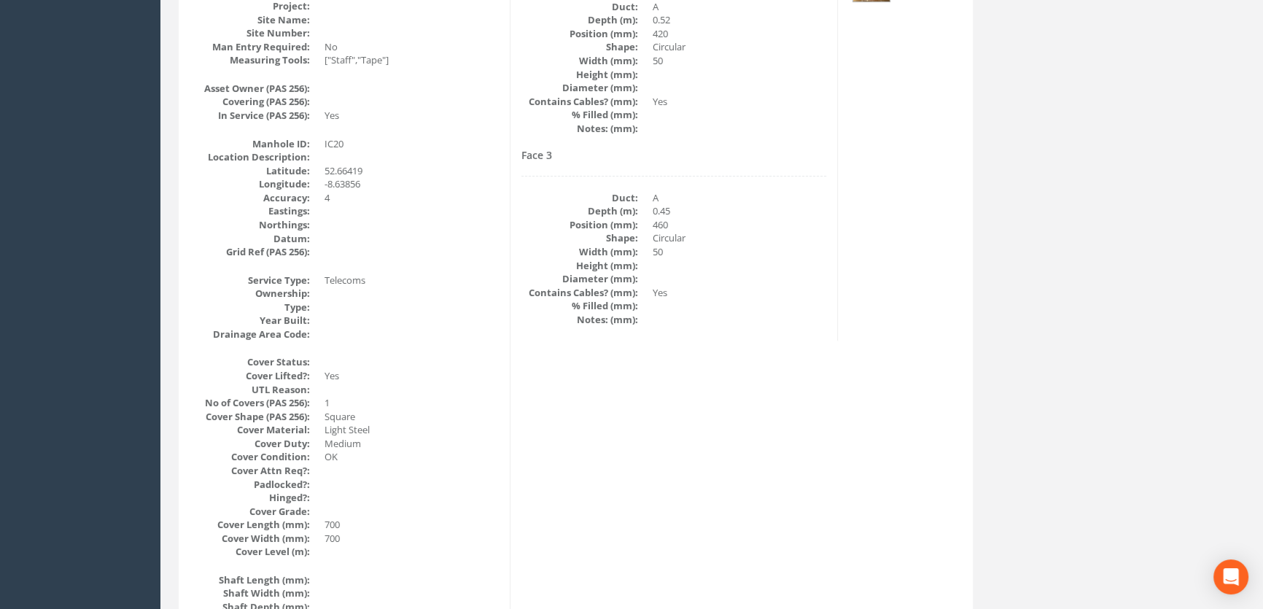
scroll to position [114, 0]
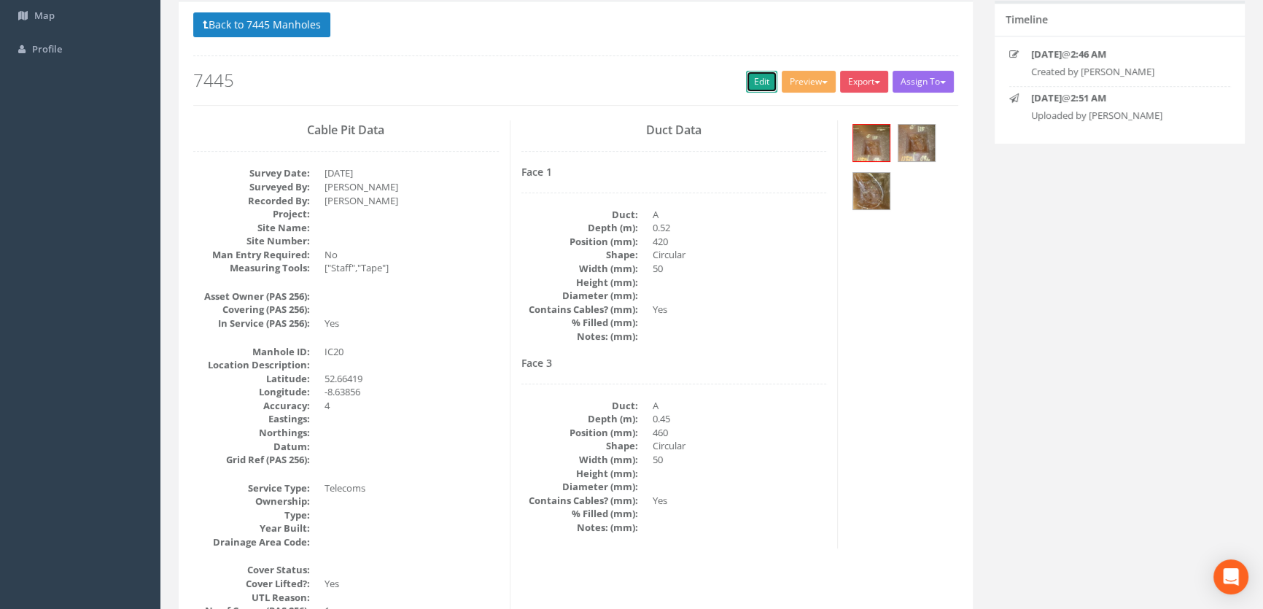
click at [753, 79] on link "Edit" at bounding box center [761, 82] width 31 height 22
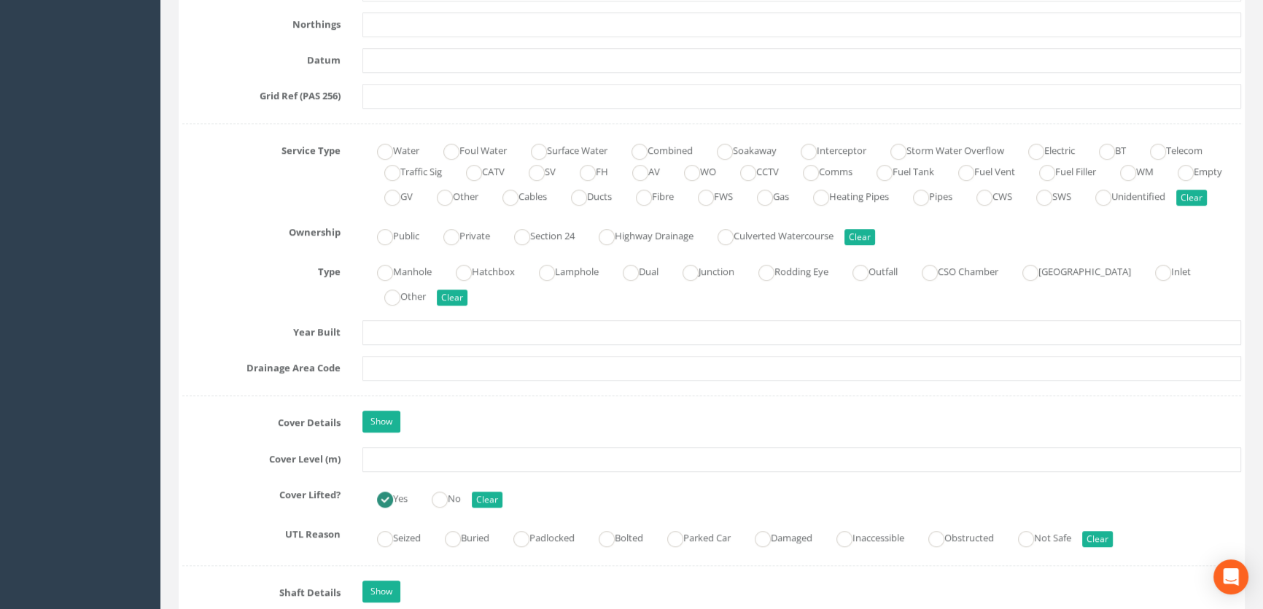
scroll to position [1108, 0]
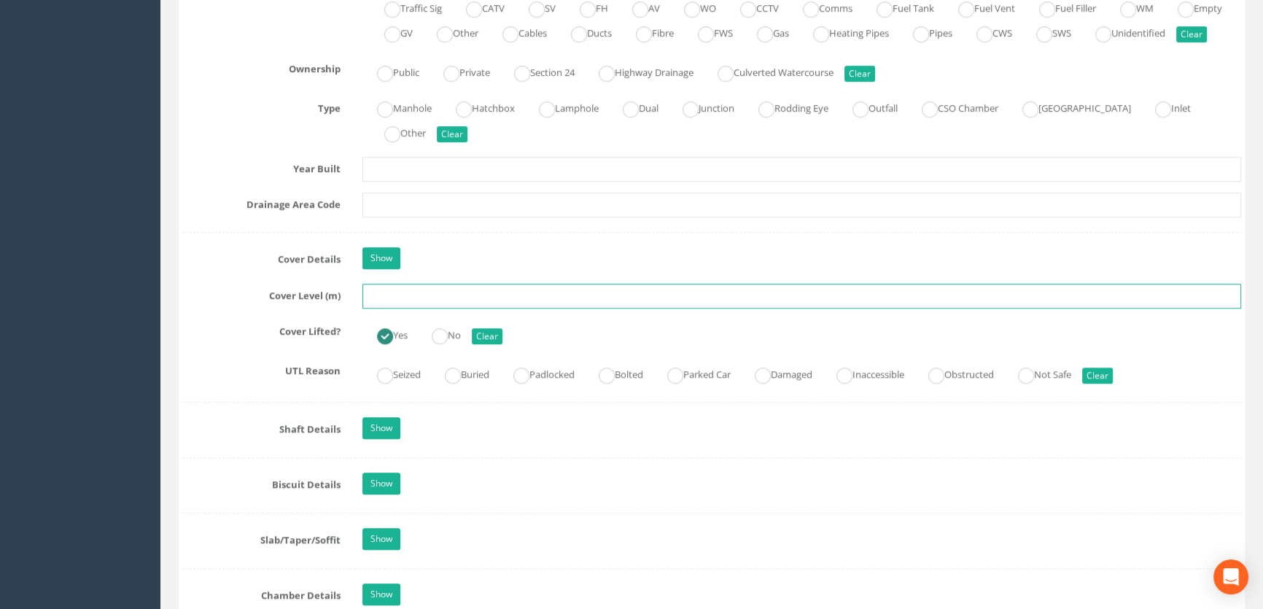
click at [442, 308] on input "text" at bounding box center [801, 296] width 878 height 25
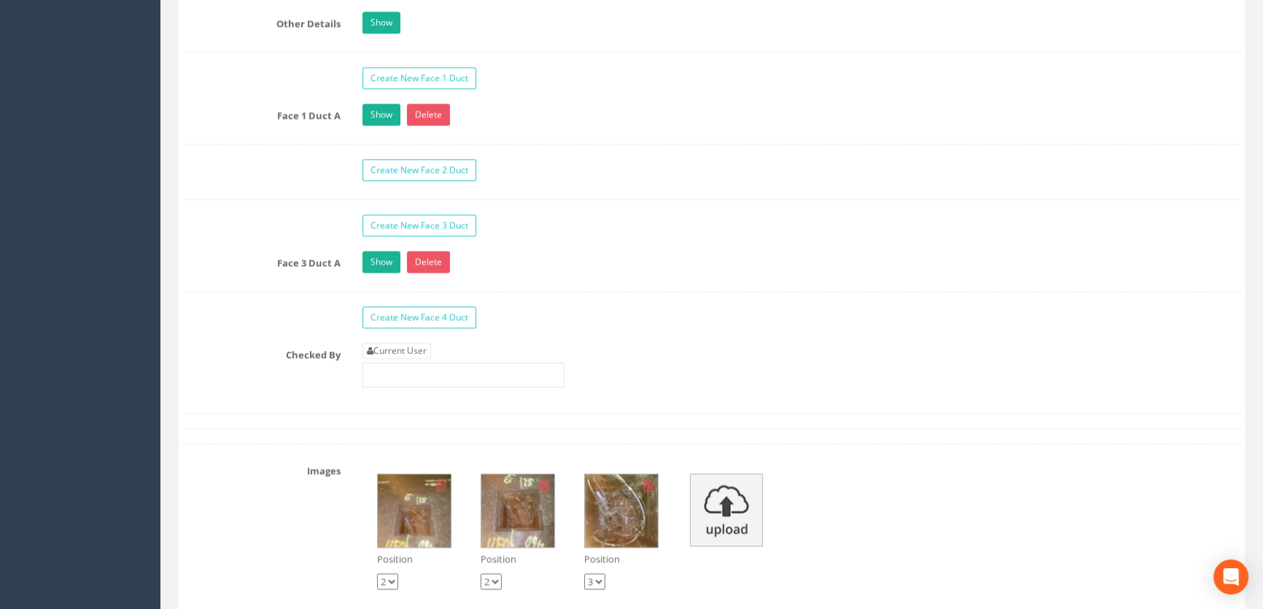
scroll to position [2434, 0]
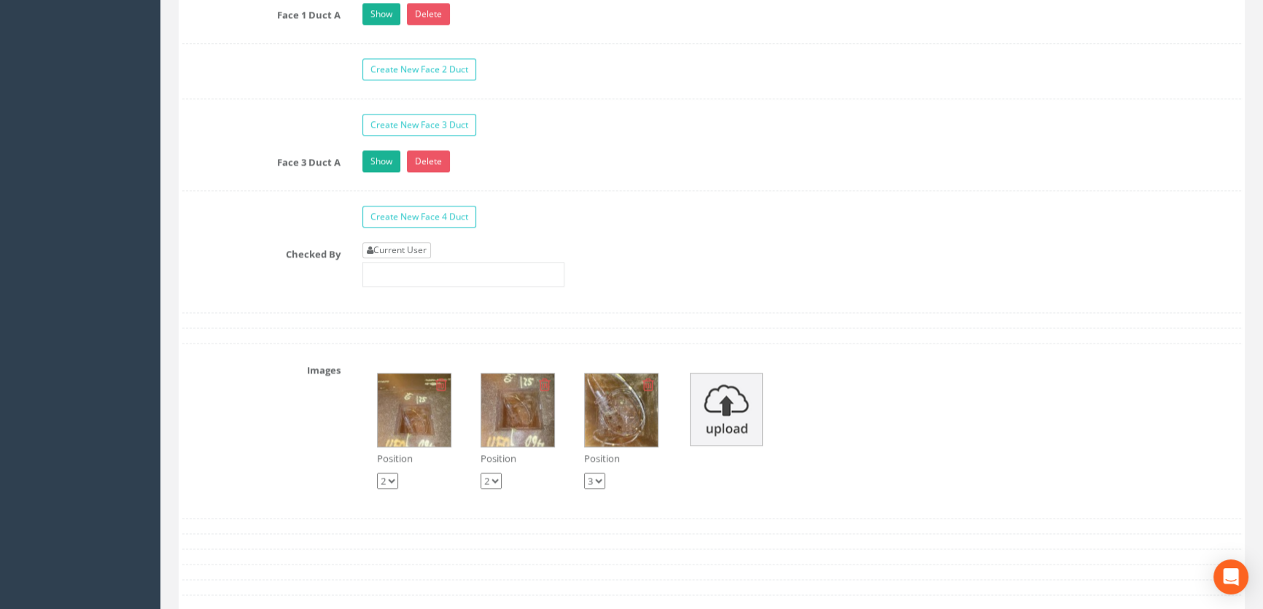
type input "6.35"
click at [420, 258] on link "Current User" at bounding box center [396, 250] width 69 height 16
type input "[PERSON_NAME]"
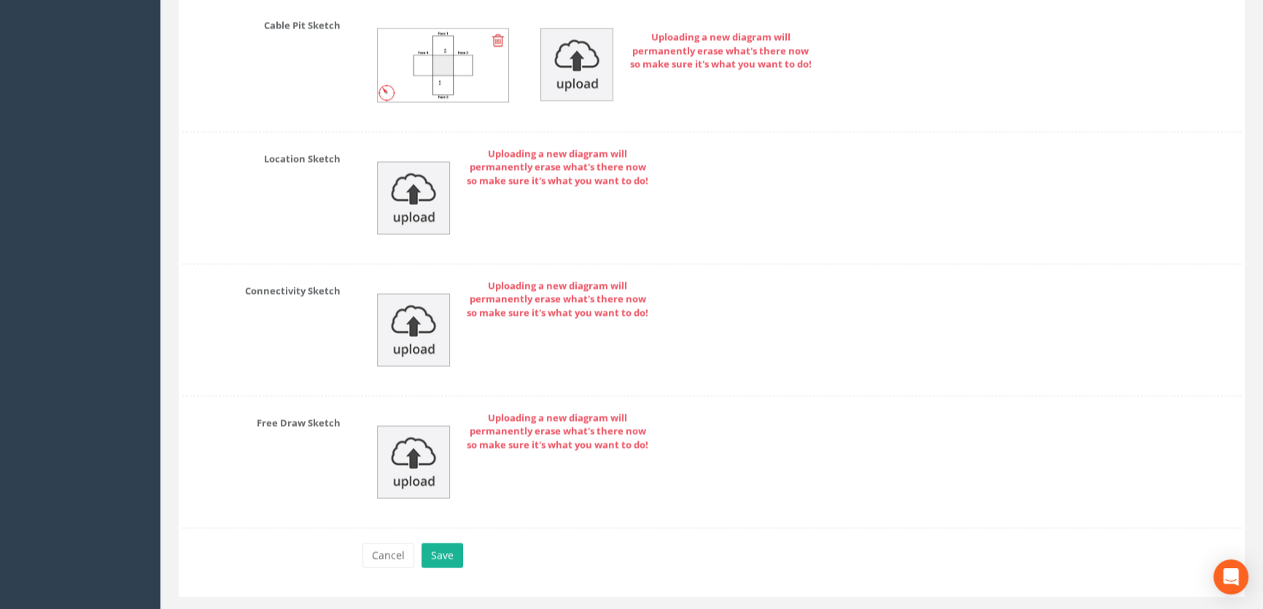
scroll to position [3334, 0]
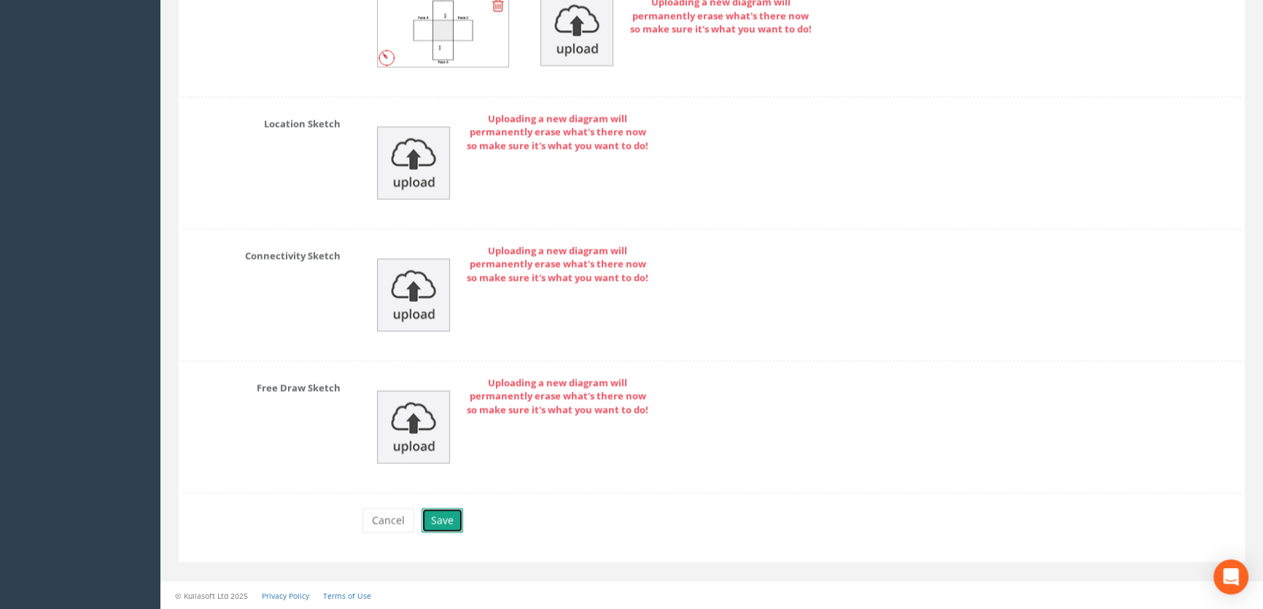
click at [441, 523] on button "Save" at bounding box center [442, 519] width 42 height 25
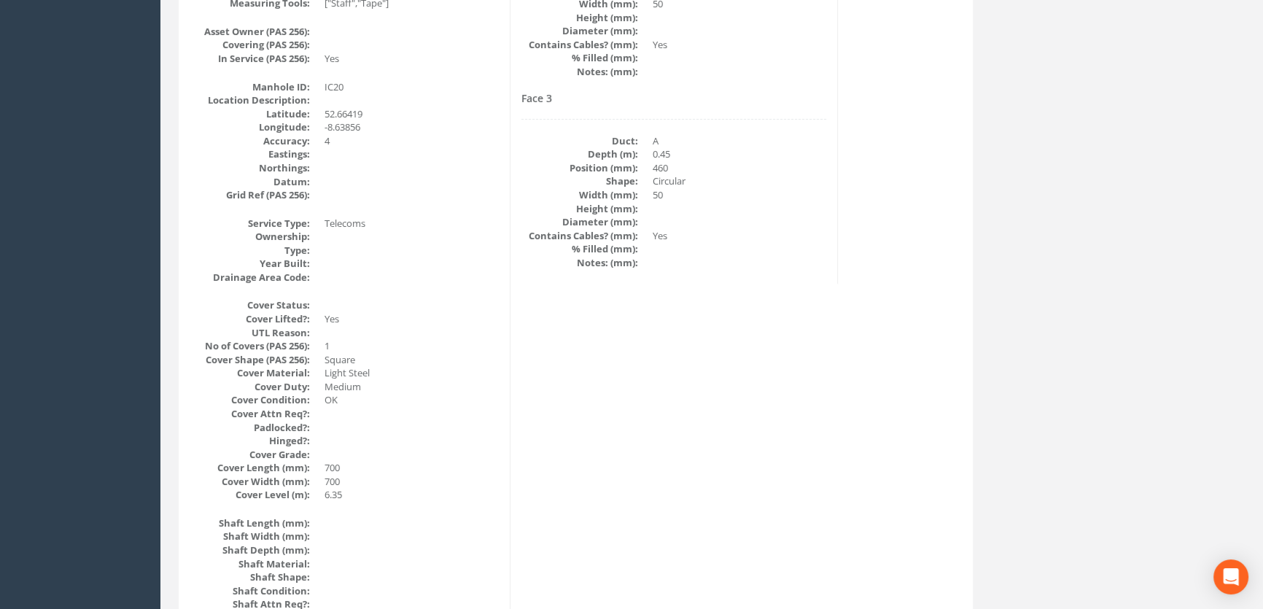
scroll to position [114, 0]
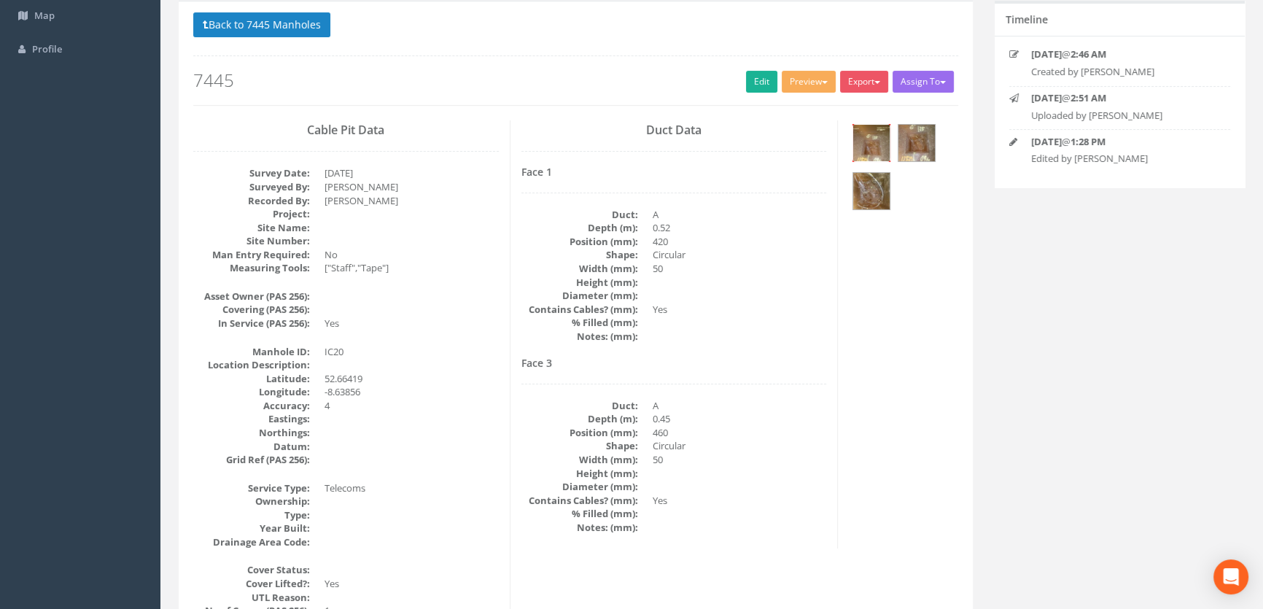
click at [883, 133] on img at bounding box center [871, 143] width 36 height 36
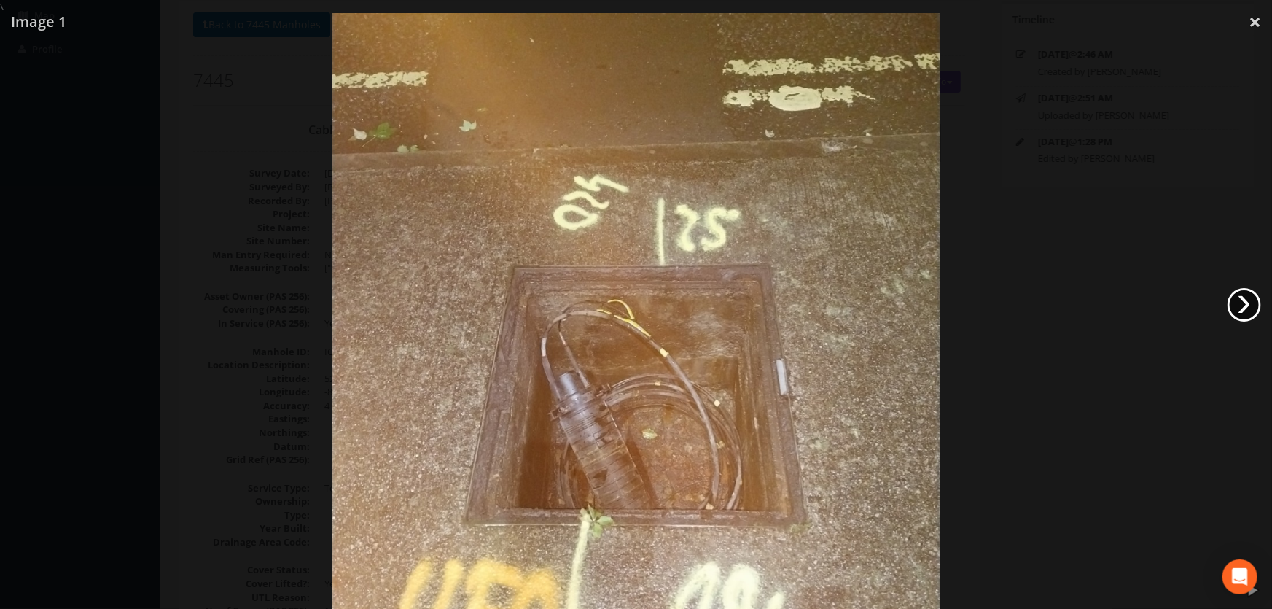
click at [1233, 305] on link "›" at bounding box center [1245, 305] width 34 height 34
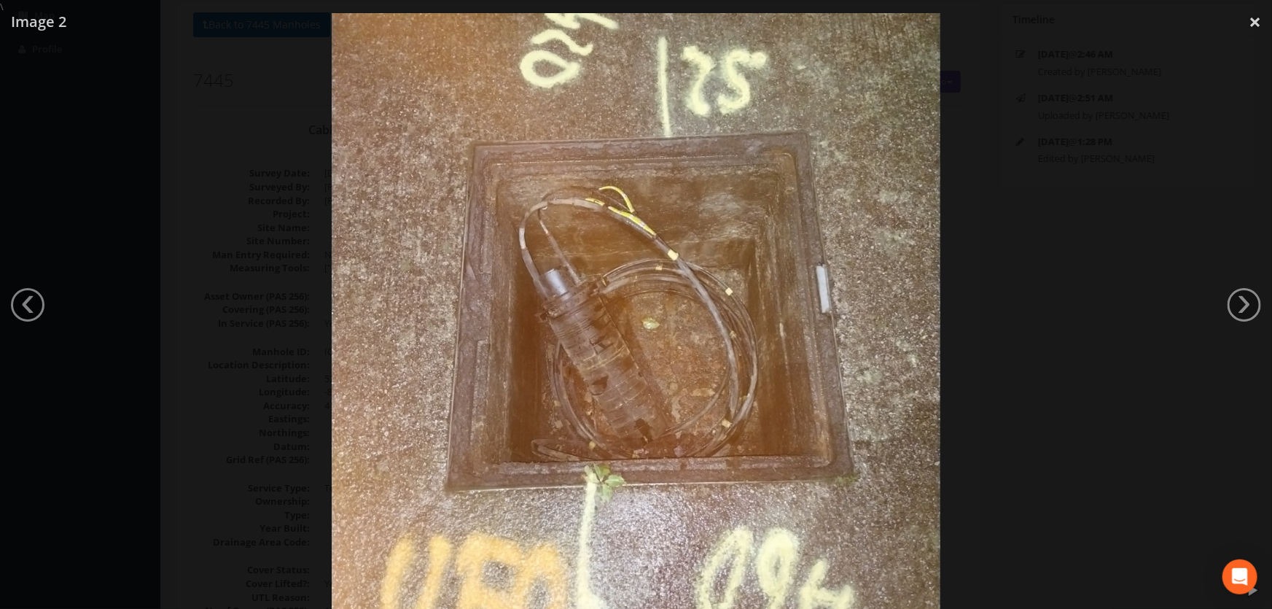
click at [63, 171] on div at bounding box center [636, 318] width 1272 height 609
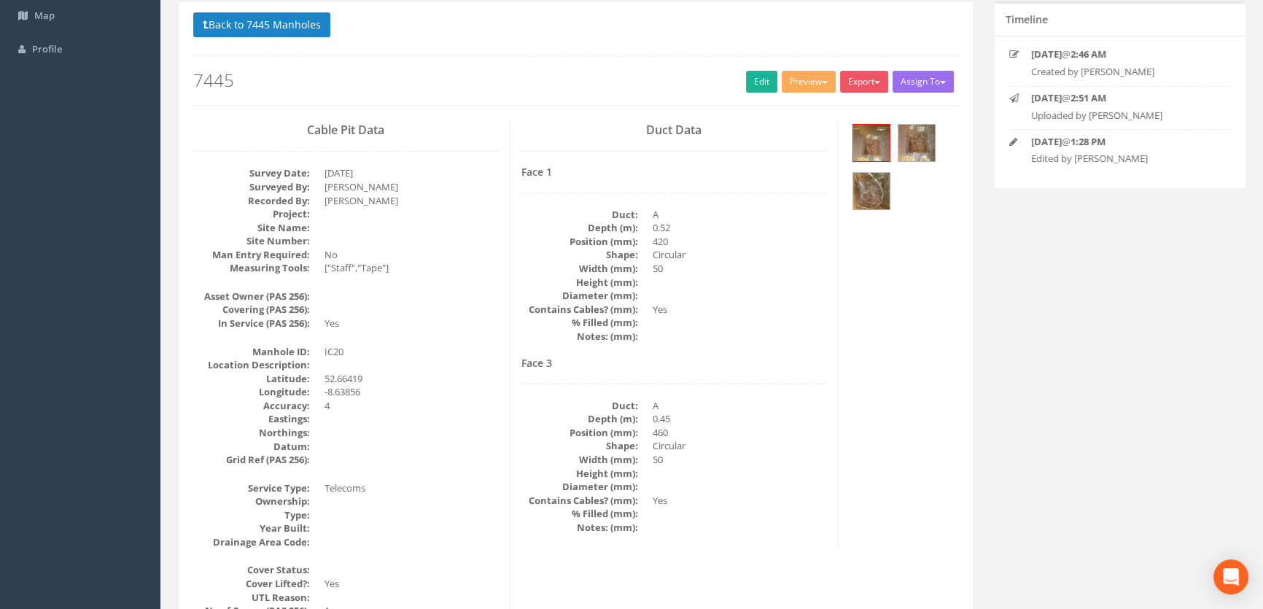
scroll to position [0, 0]
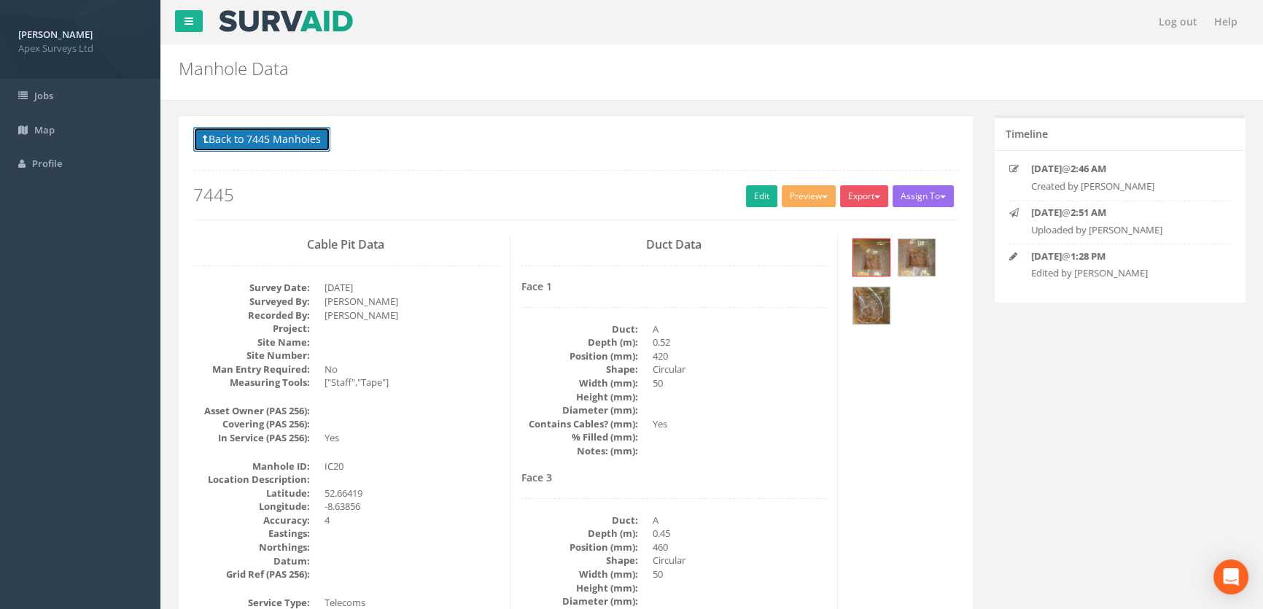
click at [251, 144] on button "Back to 7445 Manholes" at bounding box center [261, 139] width 137 height 25
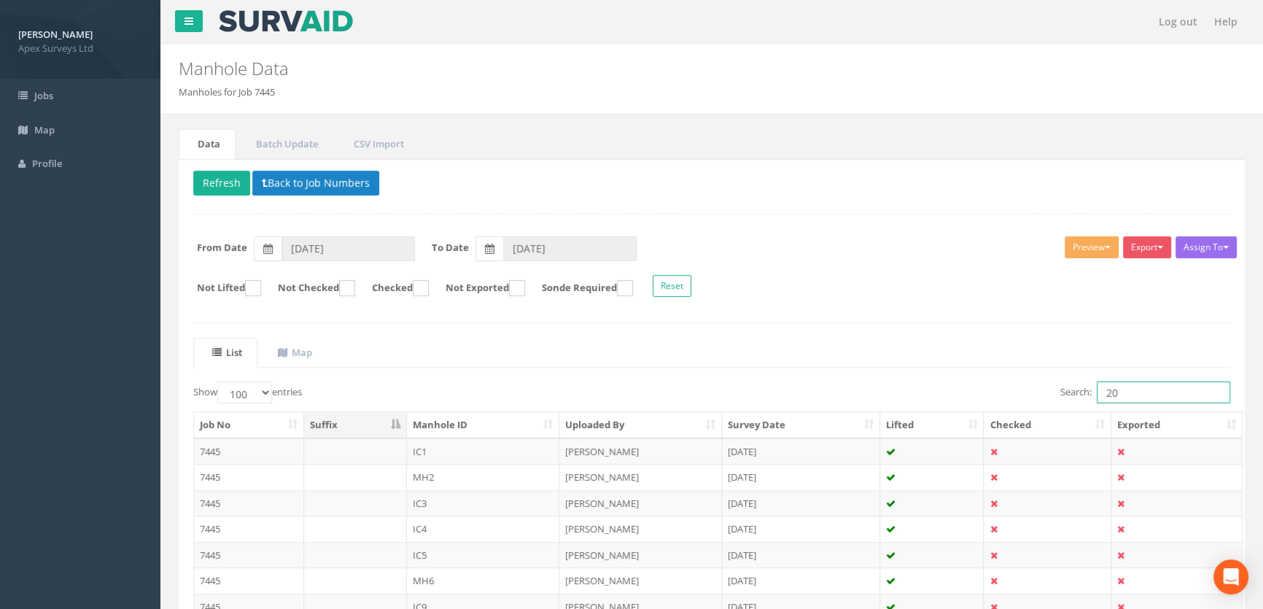
drag, startPoint x: 1136, startPoint y: 390, endPoint x: 1048, endPoint y: 381, distance: 88.7
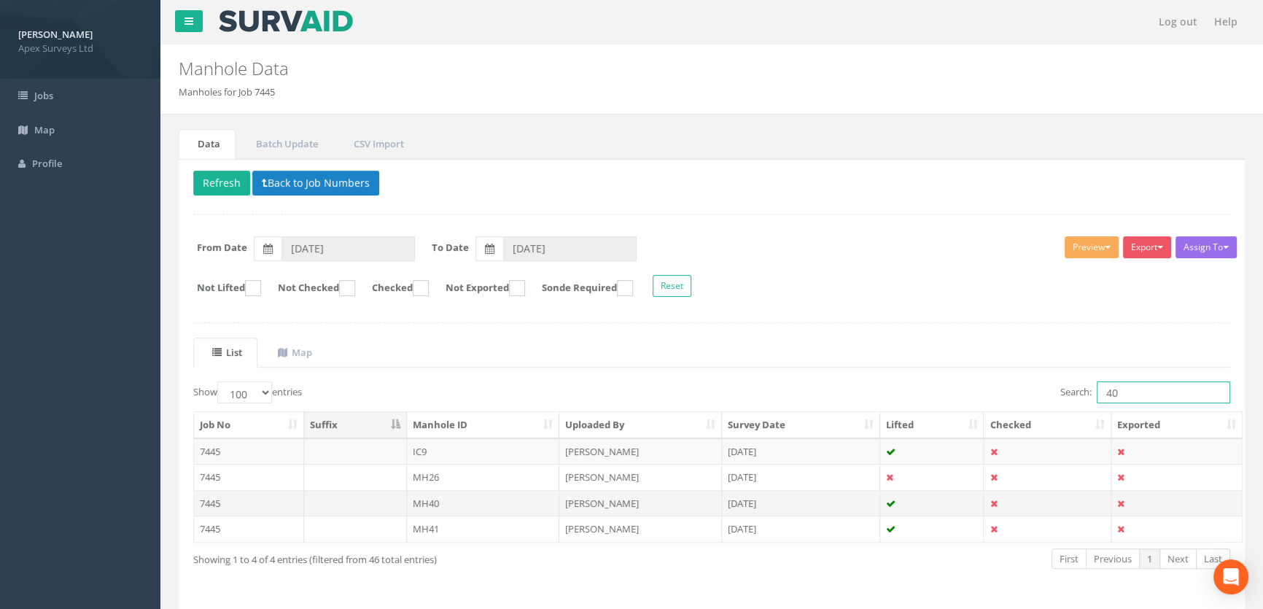
type input "40"
click at [423, 502] on td "MH40" at bounding box center [483, 503] width 153 height 26
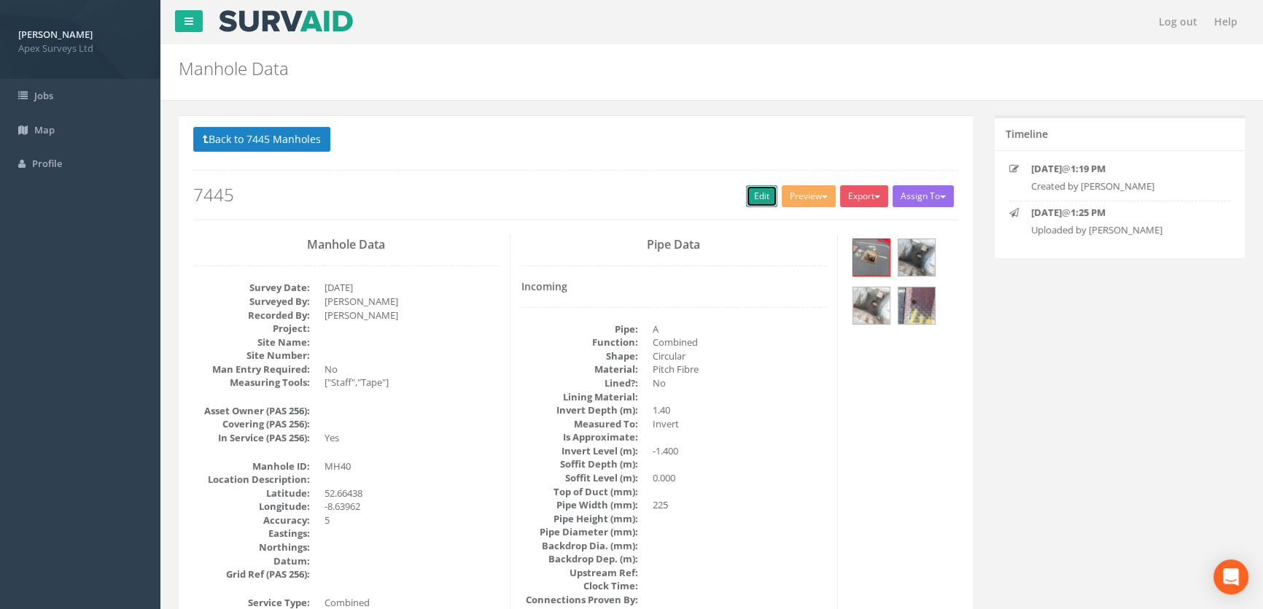
click at [749, 190] on link "Edit" at bounding box center [761, 196] width 31 height 22
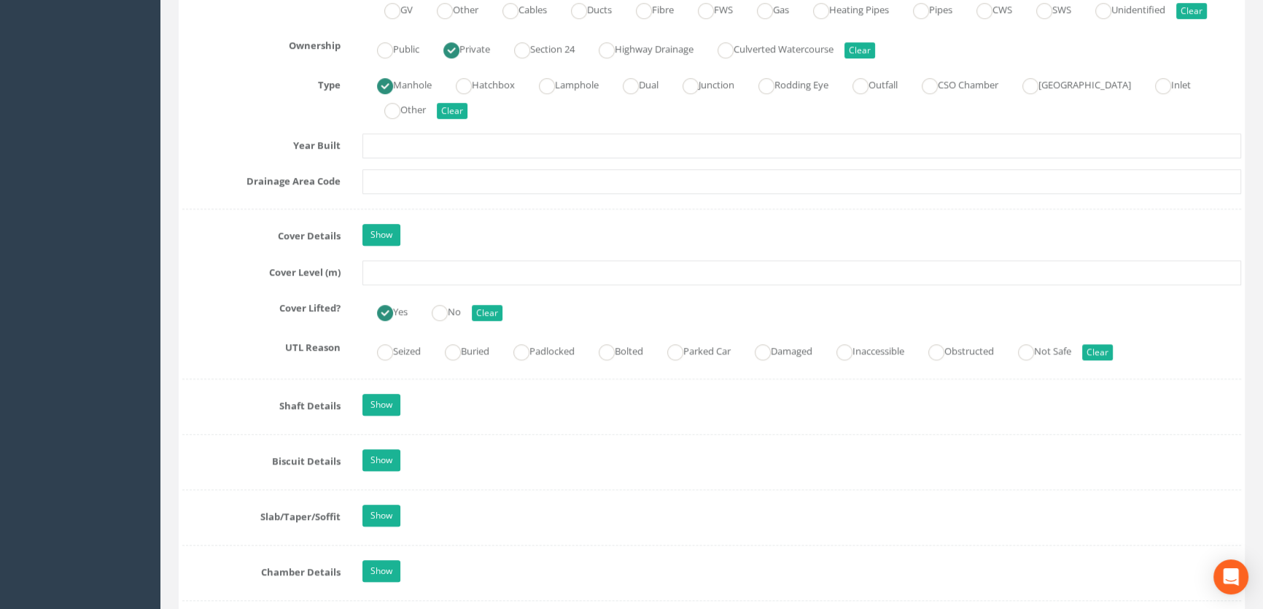
scroll to position [1126, 0]
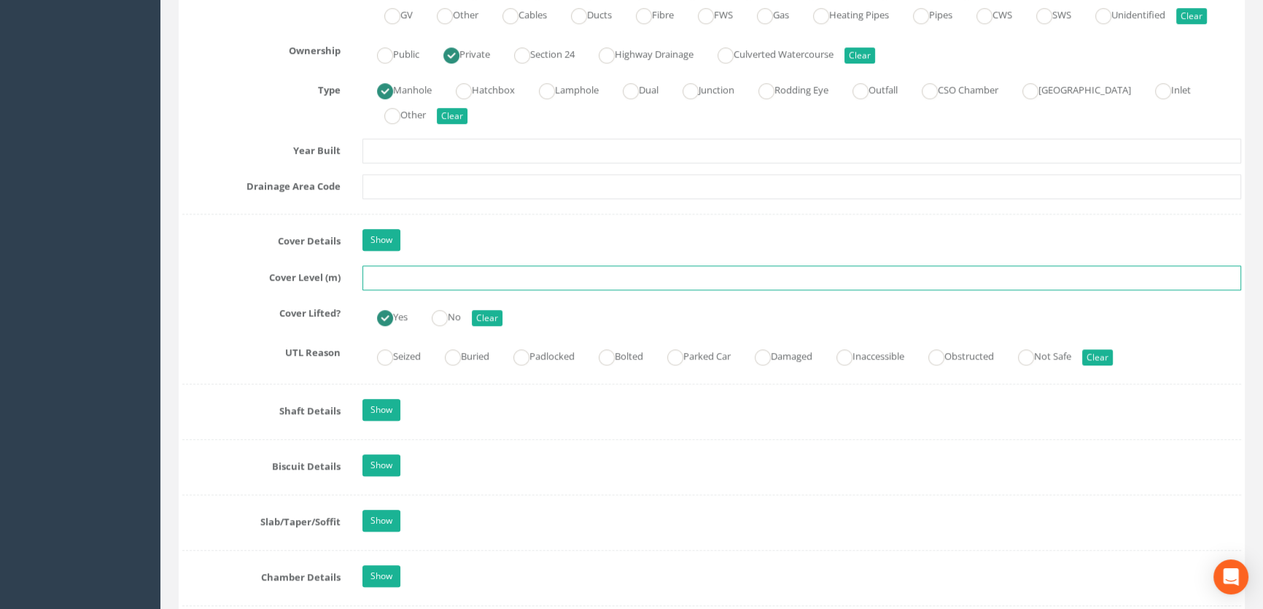
click at [426, 290] on input "text" at bounding box center [801, 277] width 878 height 25
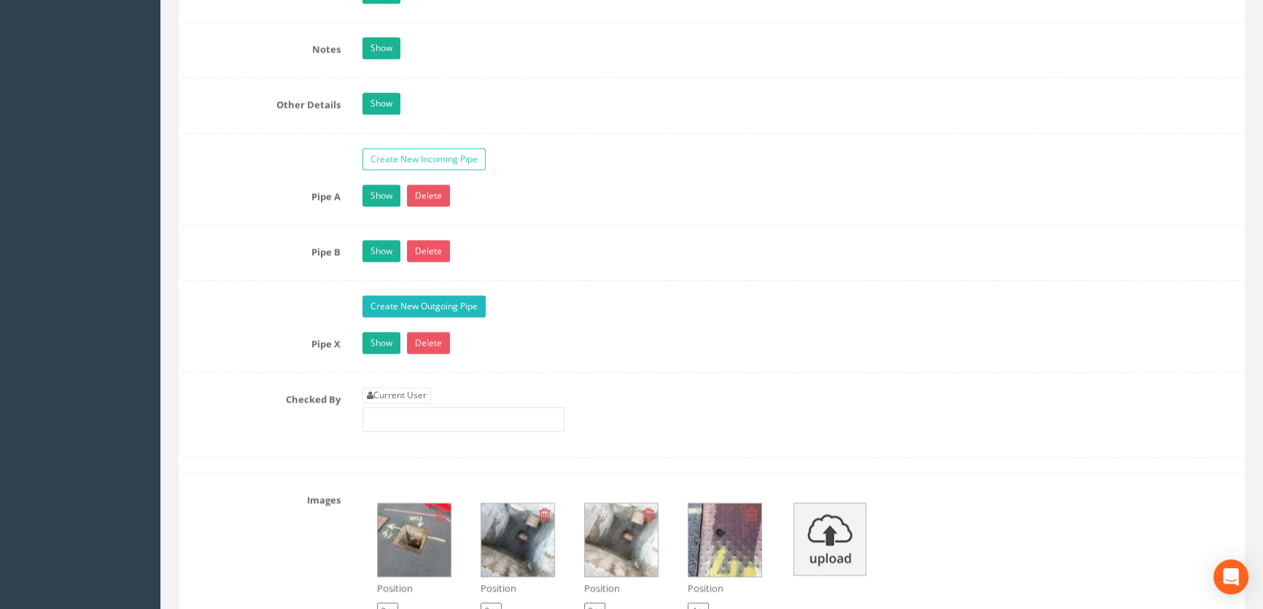
scroll to position [2452, 0]
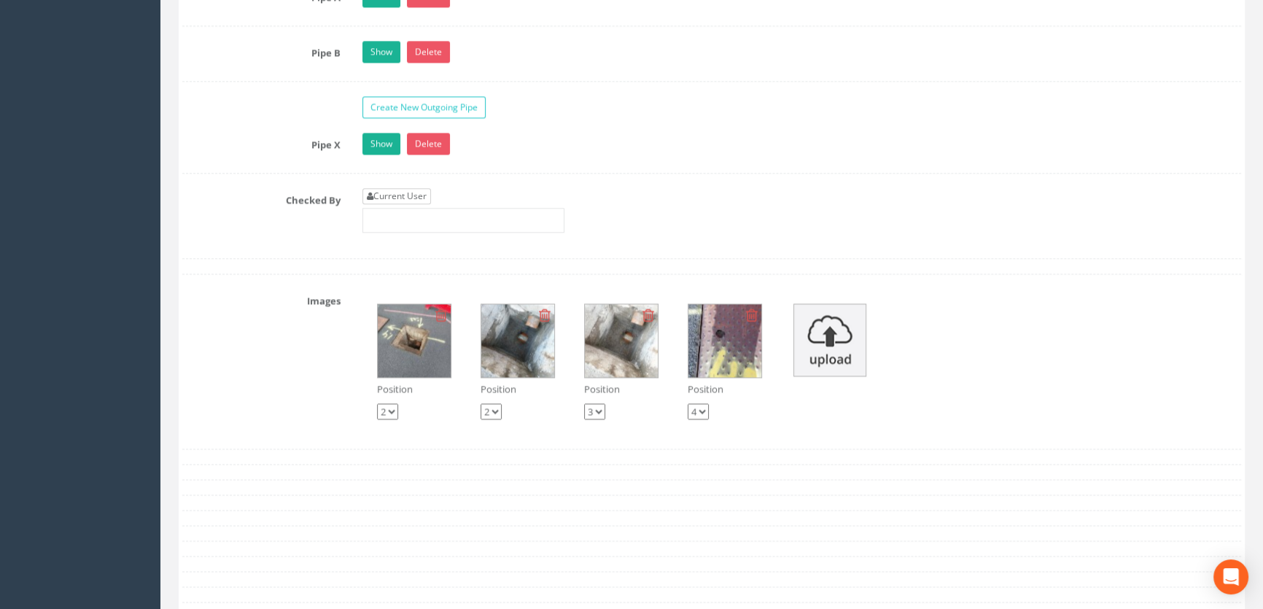
type input "8.89"
click at [402, 204] on link "Current User" at bounding box center [396, 196] width 69 height 16
type input "[PERSON_NAME]"
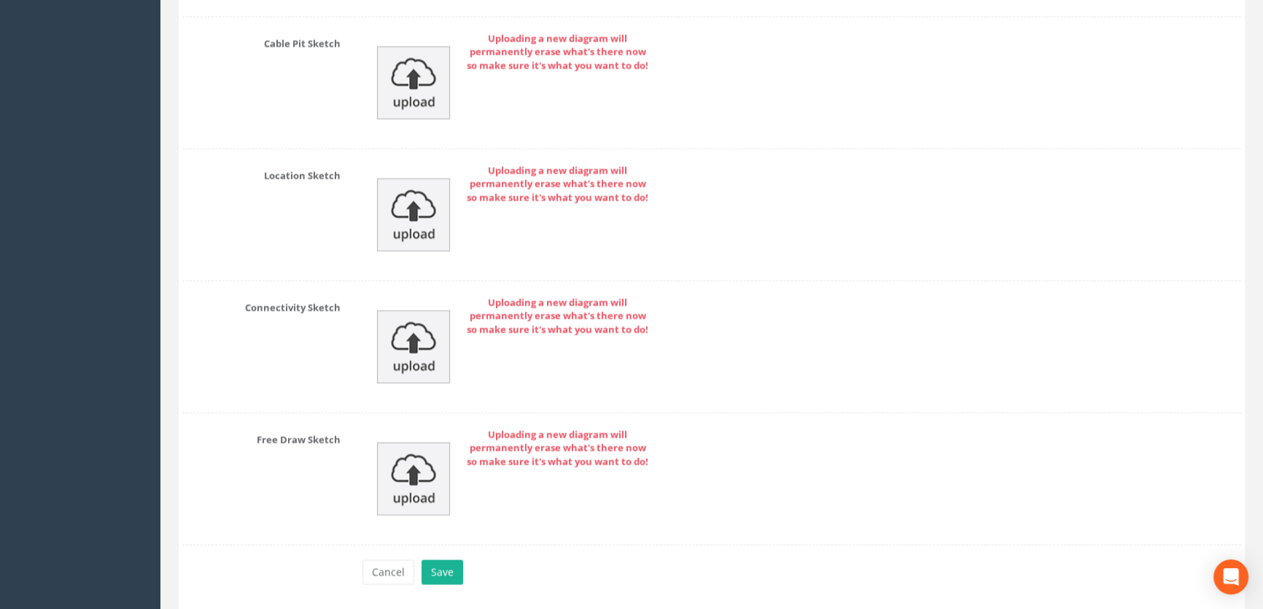
scroll to position [3283, 0]
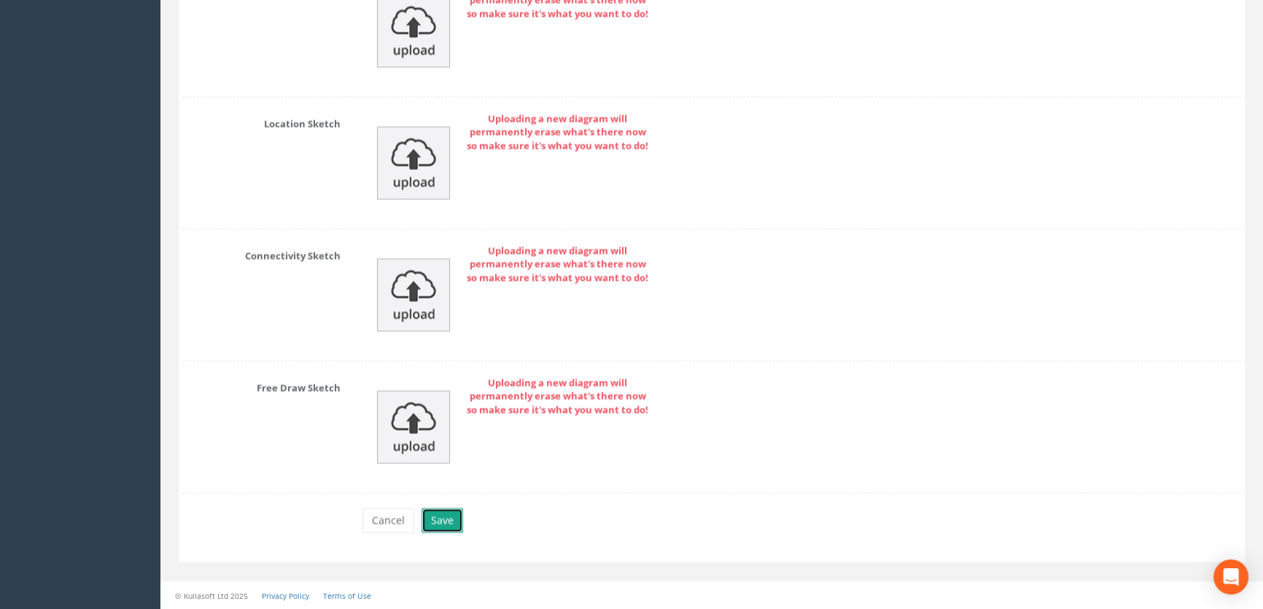
click at [456, 518] on button "Save" at bounding box center [442, 519] width 42 height 25
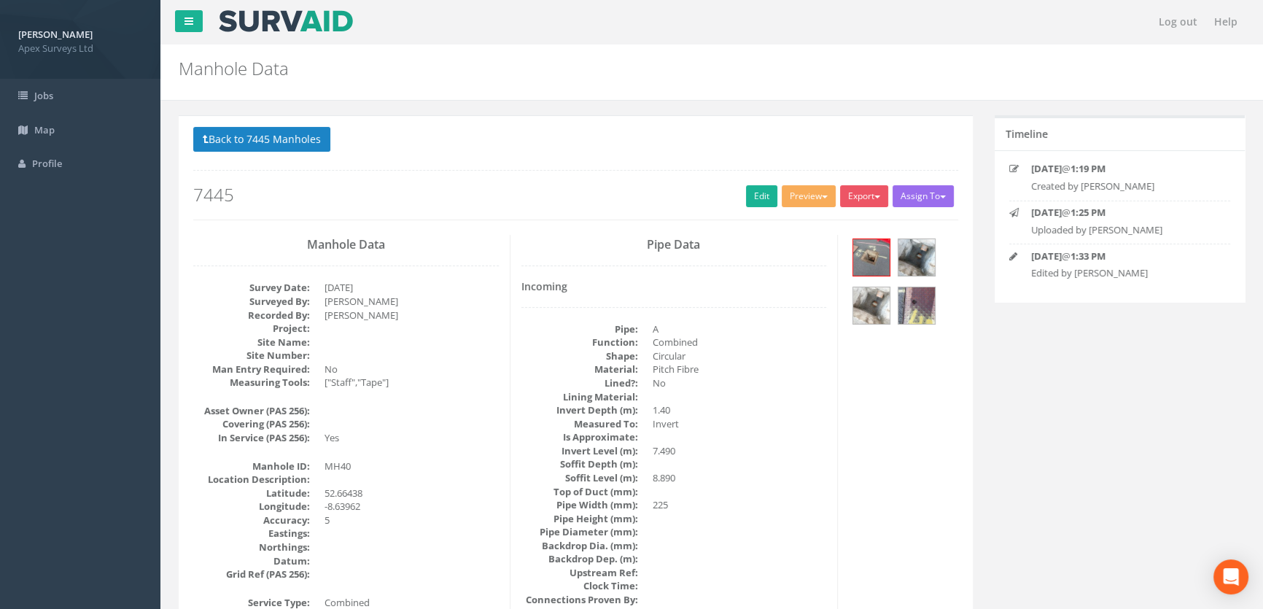
scroll to position [0, 0]
click at [266, 133] on button "Back to 7445 Manholes" at bounding box center [261, 139] width 137 height 25
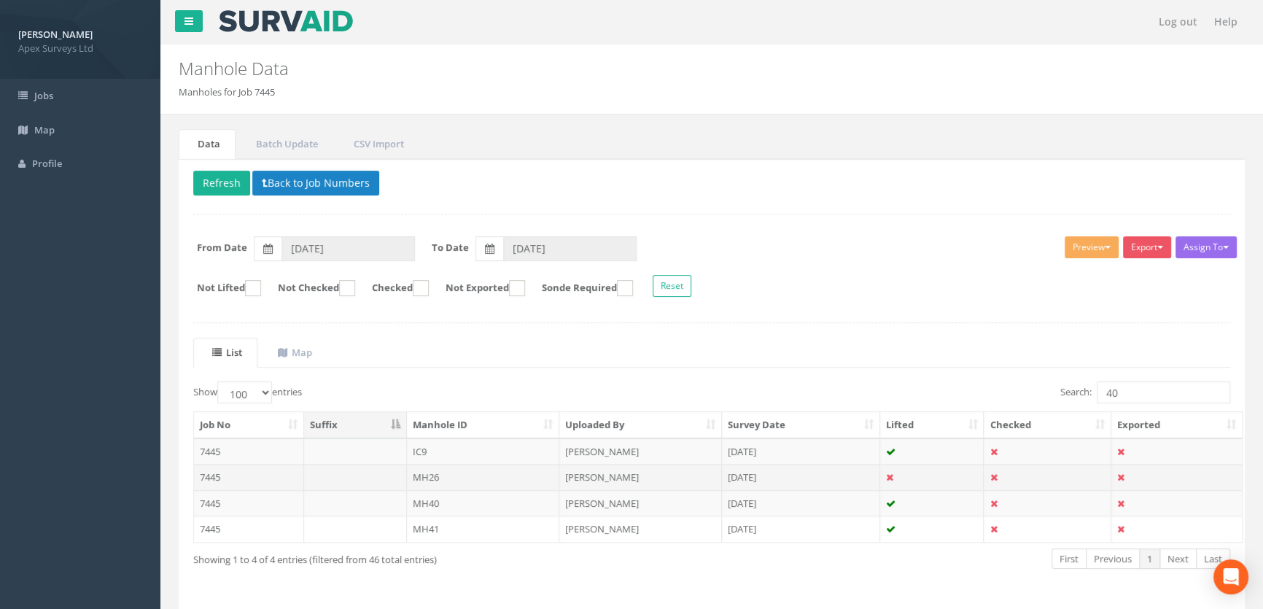
click at [257, 478] on td "7445" at bounding box center [249, 477] width 110 height 26
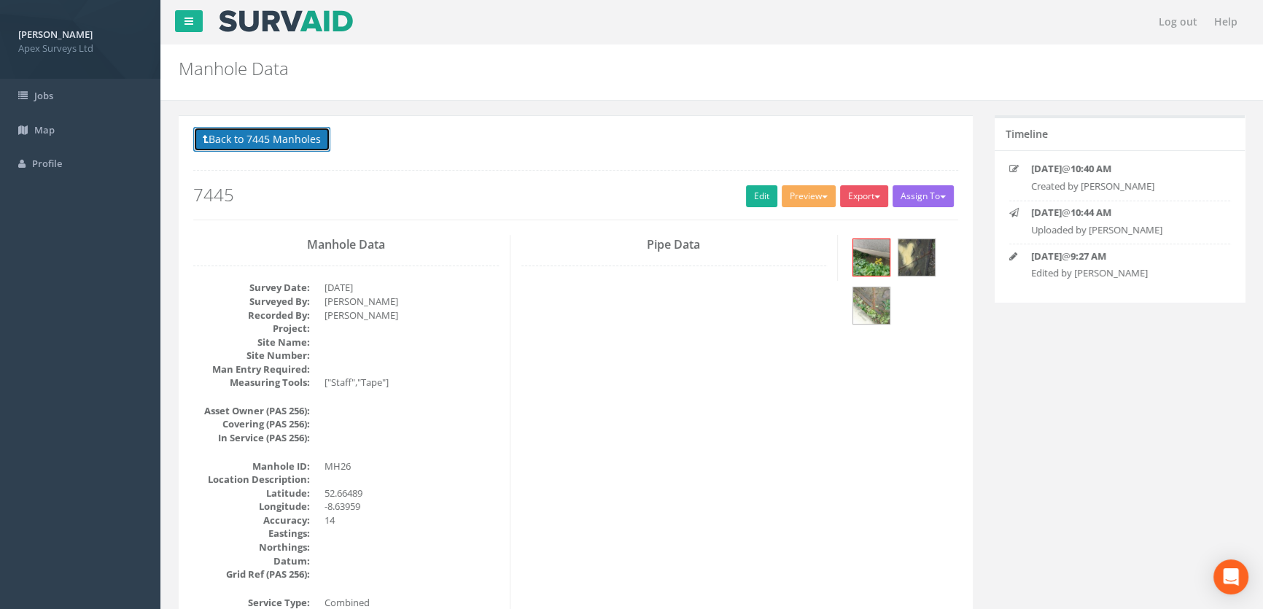
click at [286, 142] on button "Back to 7445 Manholes" at bounding box center [261, 139] width 137 height 25
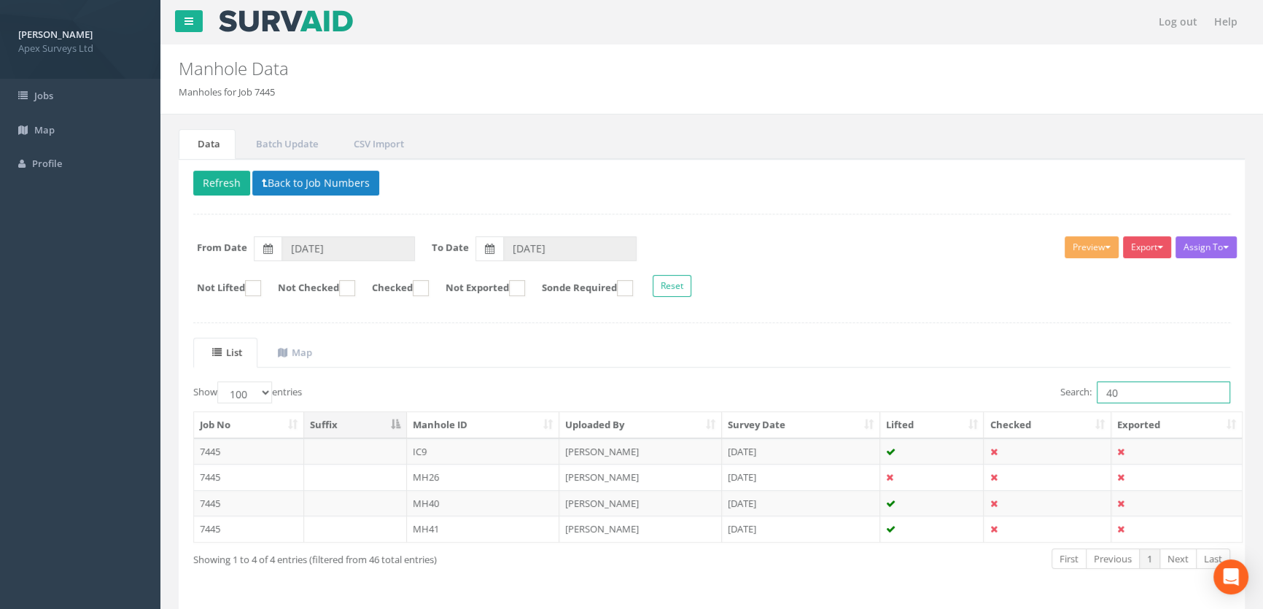
drag, startPoint x: 1151, startPoint y: 391, endPoint x: 1057, endPoint y: 382, distance: 94.5
click at [1045, 382] on div "Search: 40" at bounding box center [975, 394] width 507 height 26
type input "41"
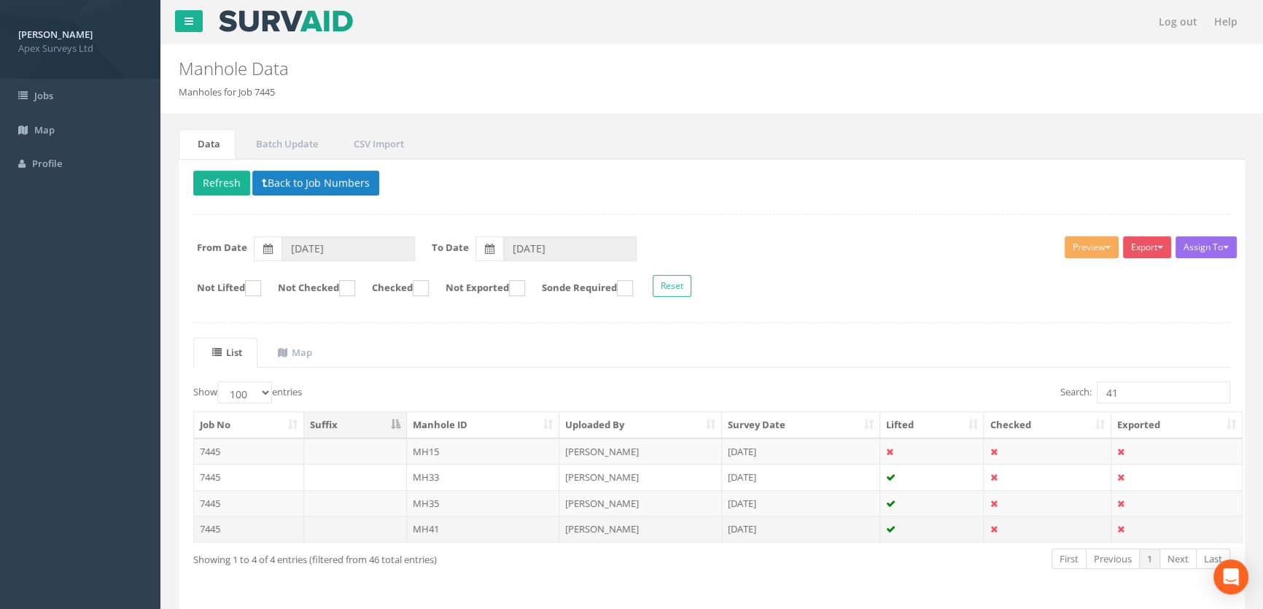
click at [442, 526] on td "MH41" at bounding box center [483, 528] width 153 height 26
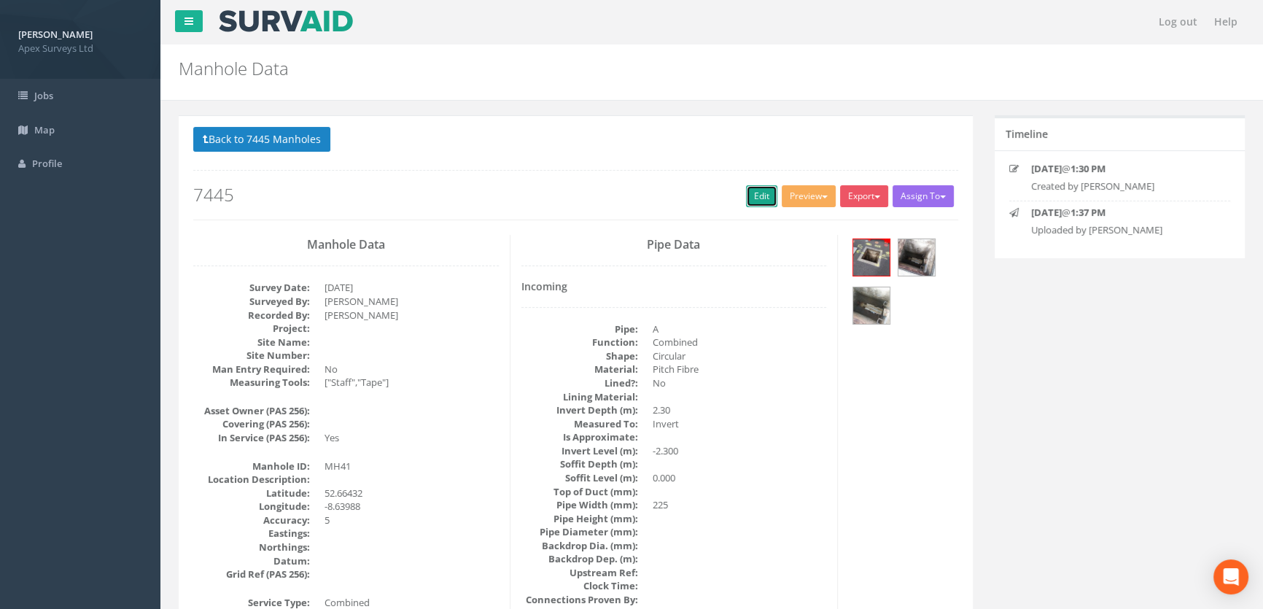
click at [758, 194] on link "Edit" at bounding box center [761, 196] width 31 height 22
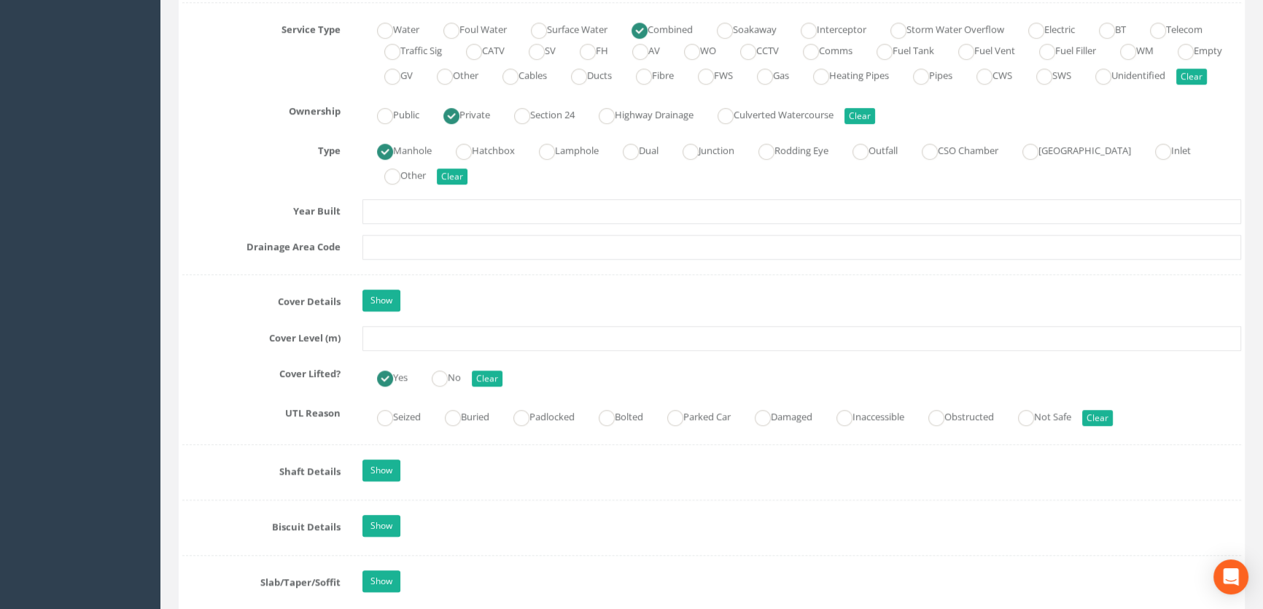
scroll to position [1193, 0]
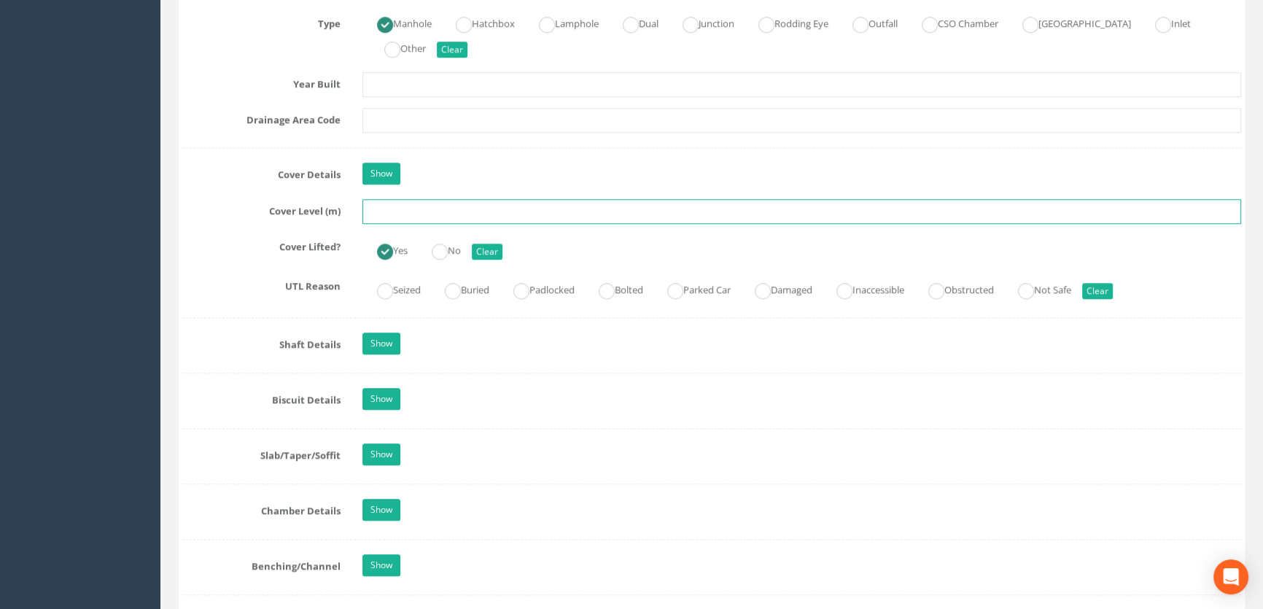
click at [404, 224] on input "text" at bounding box center [801, 211] width 878 height 25
type input "8.86"
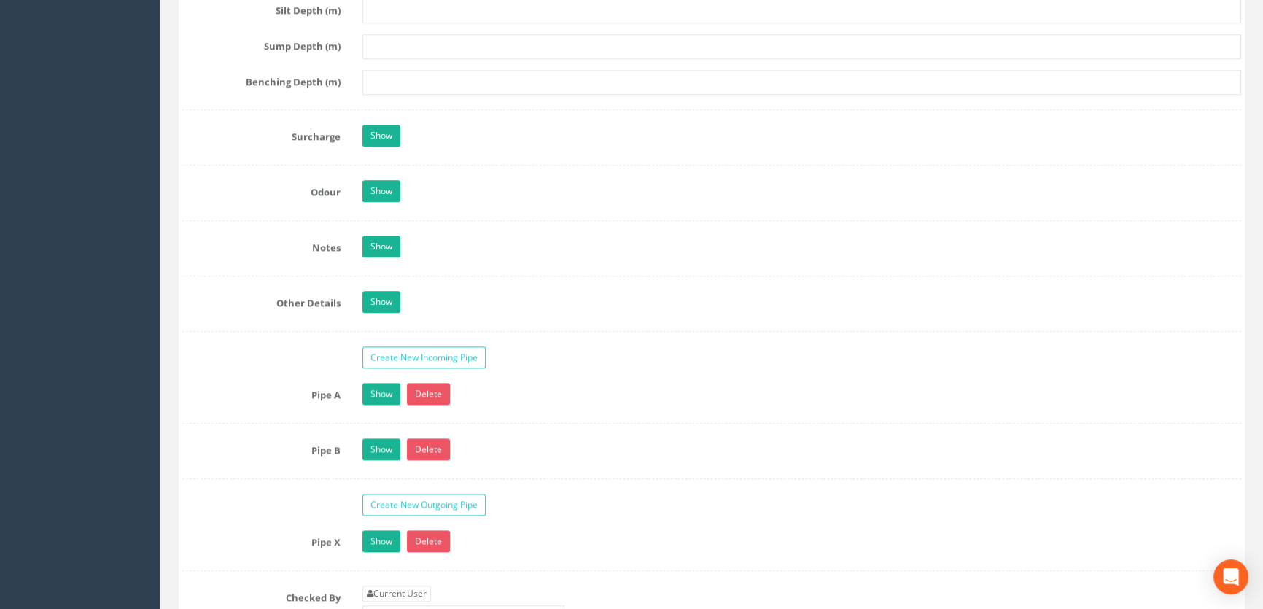
scroll to position [2319, 0]
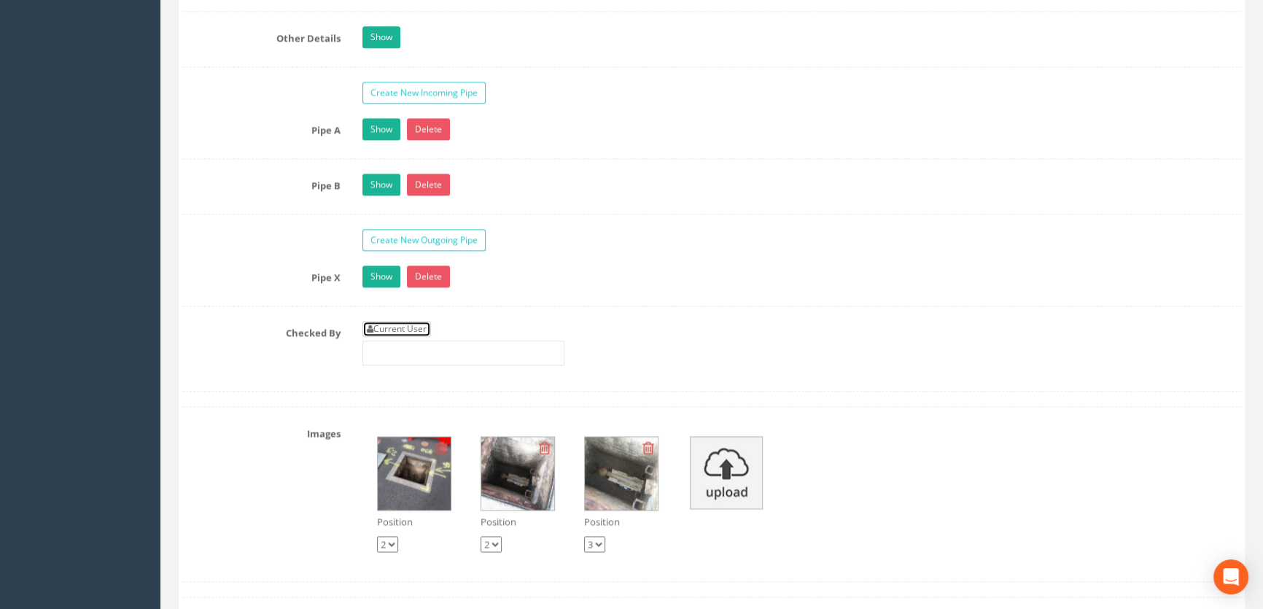
click at [403, 337] on link "Current User" at bounding box center [396, 329] width 69 height 16
type input "[PERSON_NAME]"
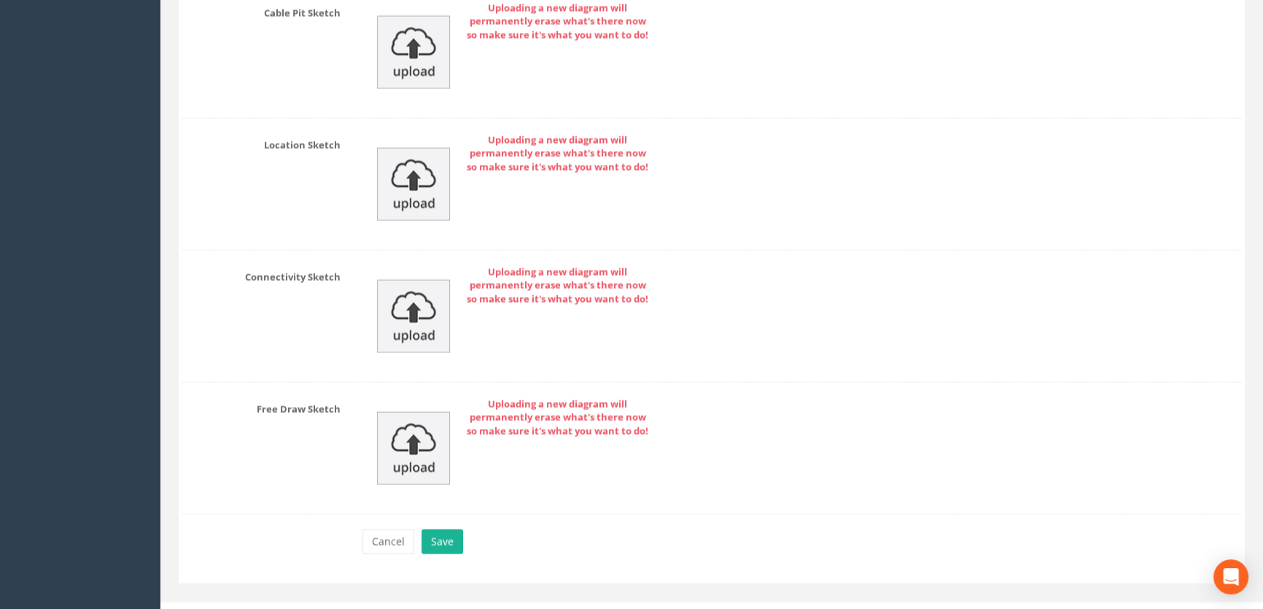
scroll to position [3283, 0]
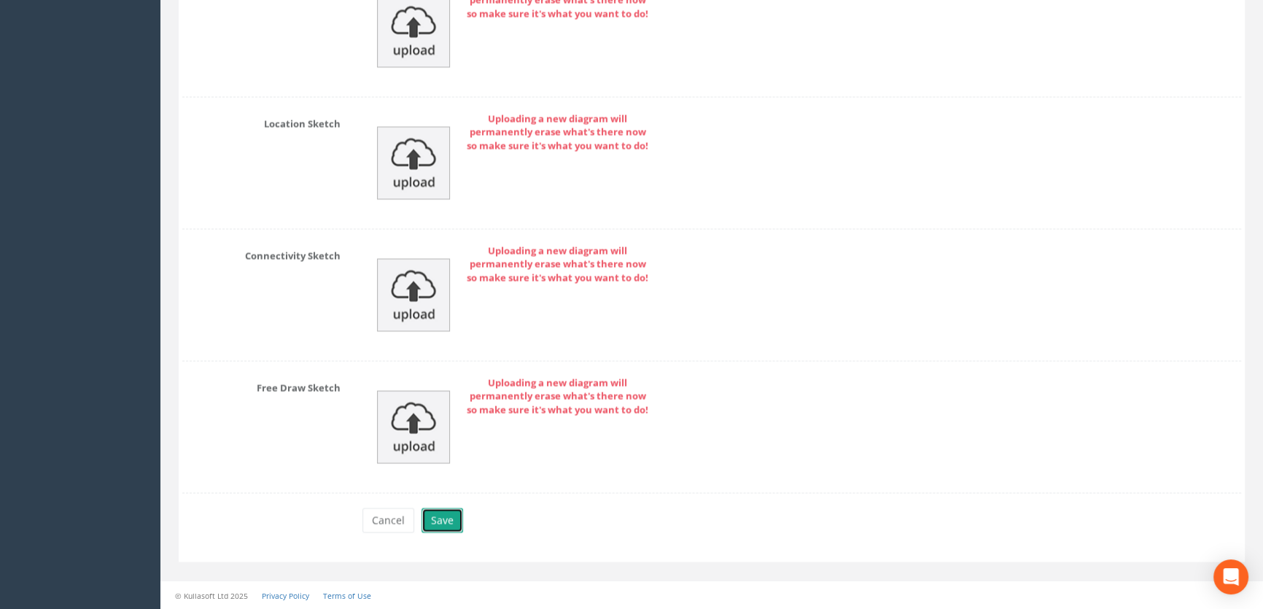
click at [446, 526] on button "Save" at bounding box center [442, 519] width 42 height 25
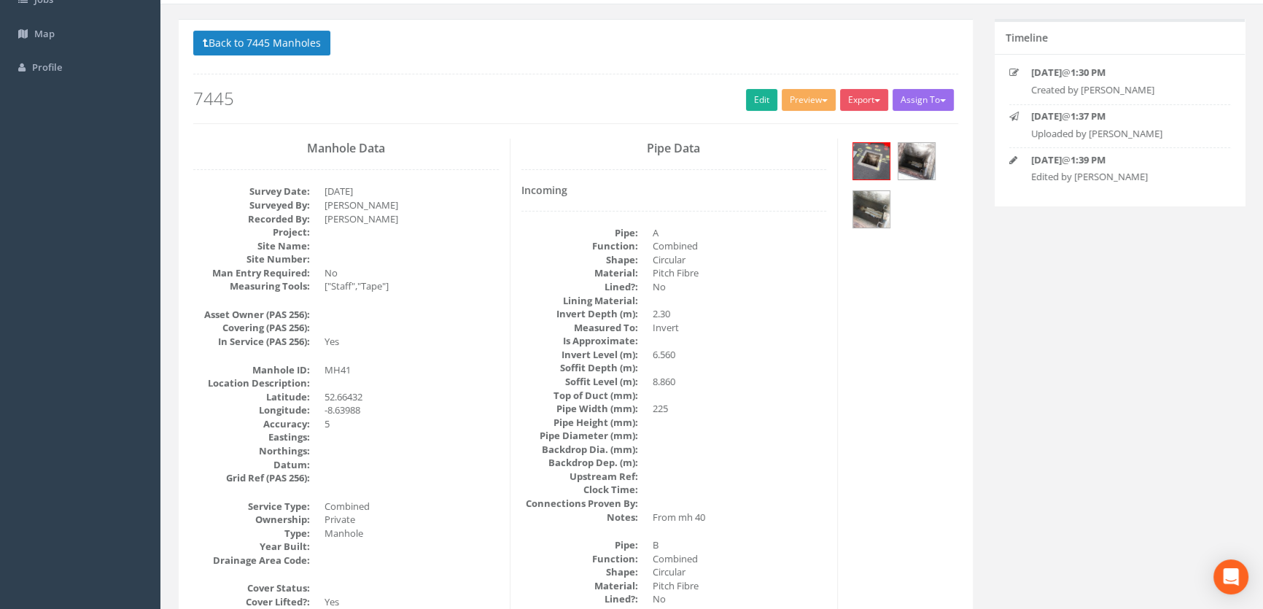
scroll to position [0, 0]
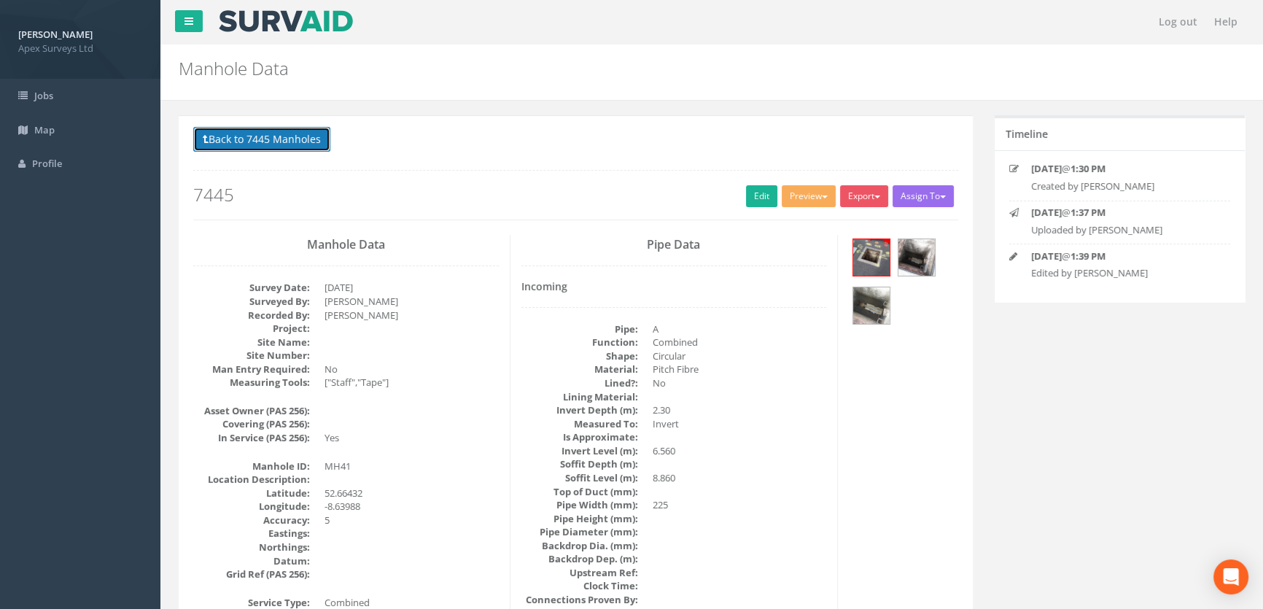
click at [256, 139] on button "Back to 7445 Manholes" at bounding box center [261, 139] width 137 height 25
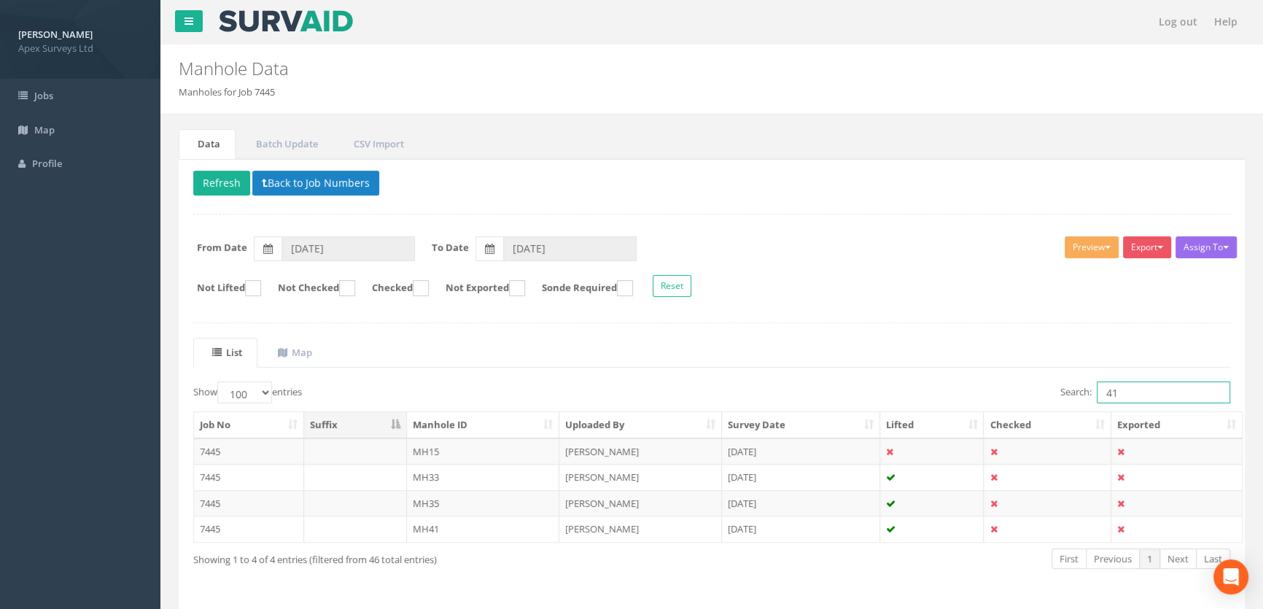
click at [1125, 396] on input "41" at bounding box center [1162, 392] width 133 height 22
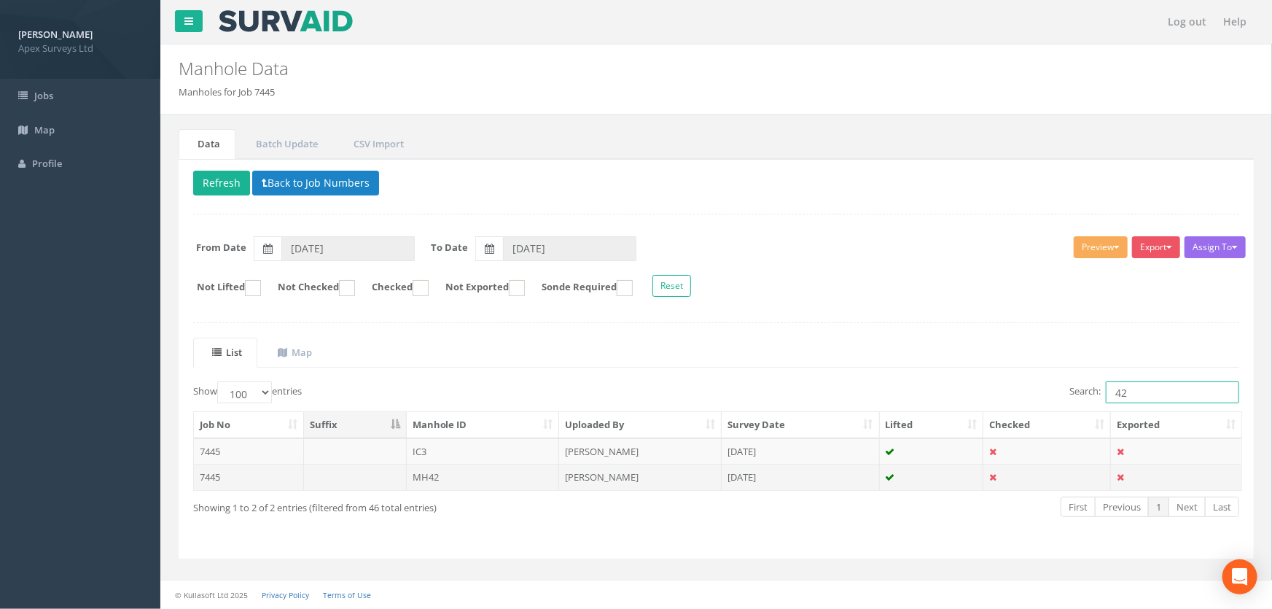
type input "42"
click at [429, 474] on td "MH42" at bounding box center [483, 477] width 153 height 26
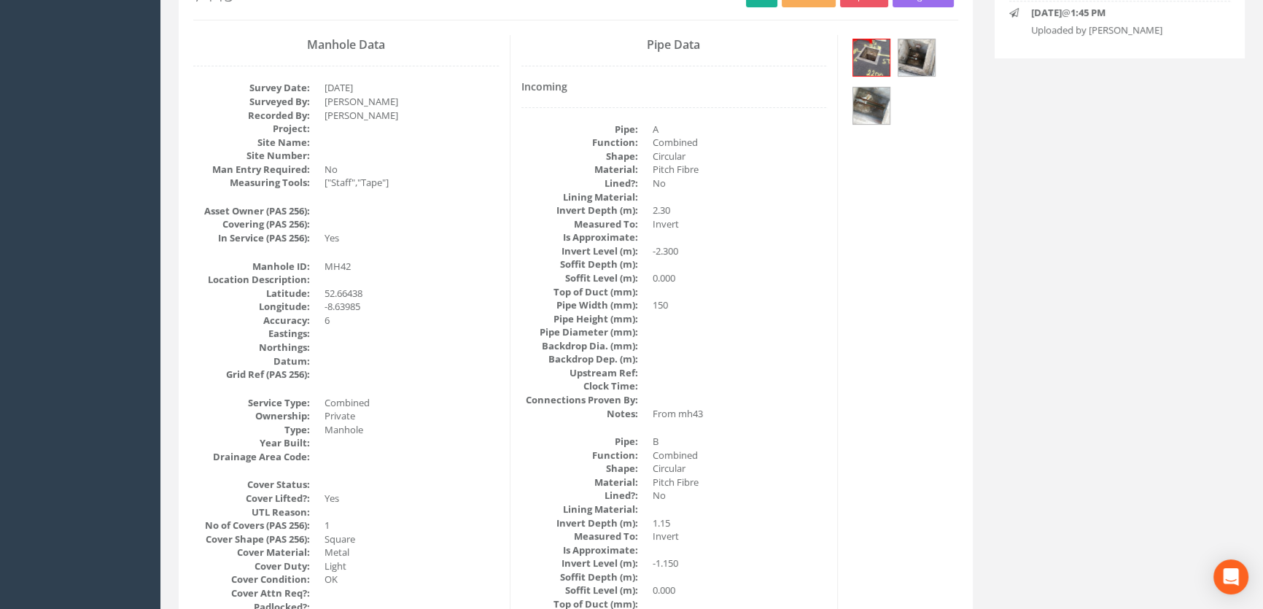
scroll to position [66, 0]
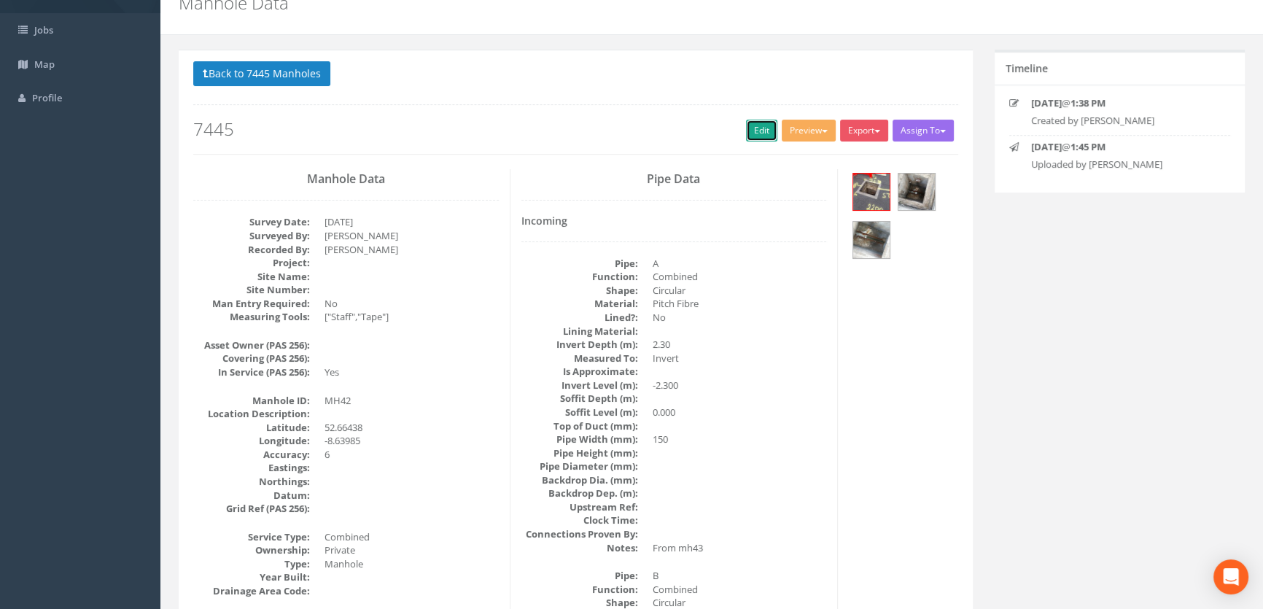
click at [760, 130] on link "Edit" at bounding box center [761, 131] width 31 height 22
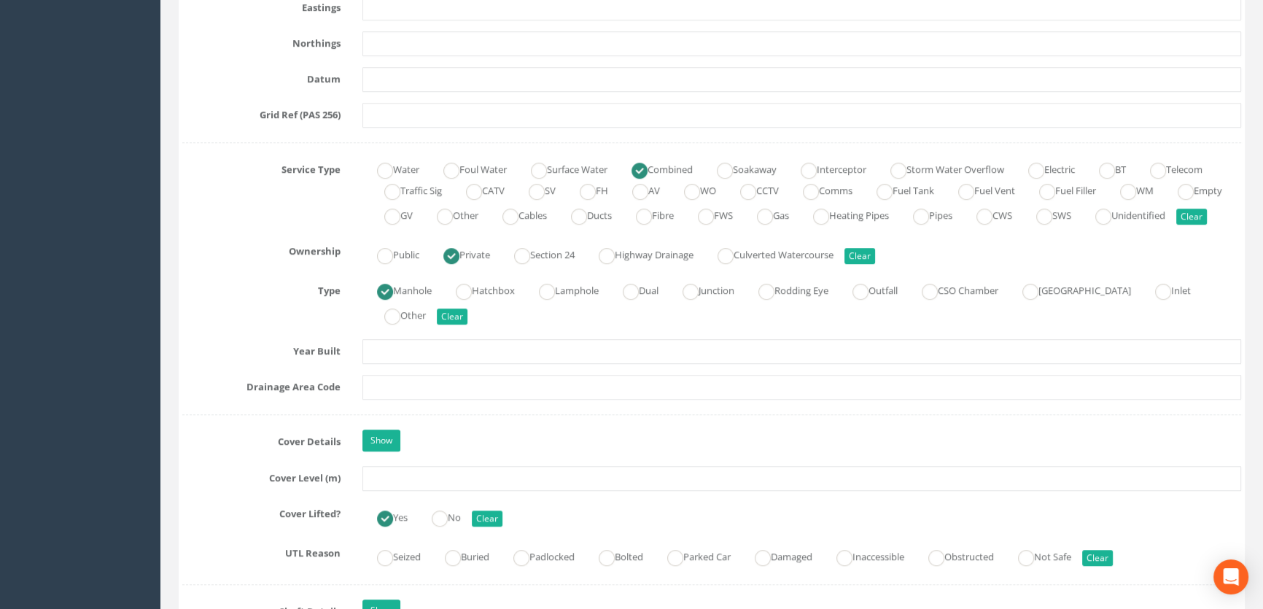
scroll to position [927, 0]
click at [429, 489] on input "text" at bounding box center [801, 476] width 878 height 25
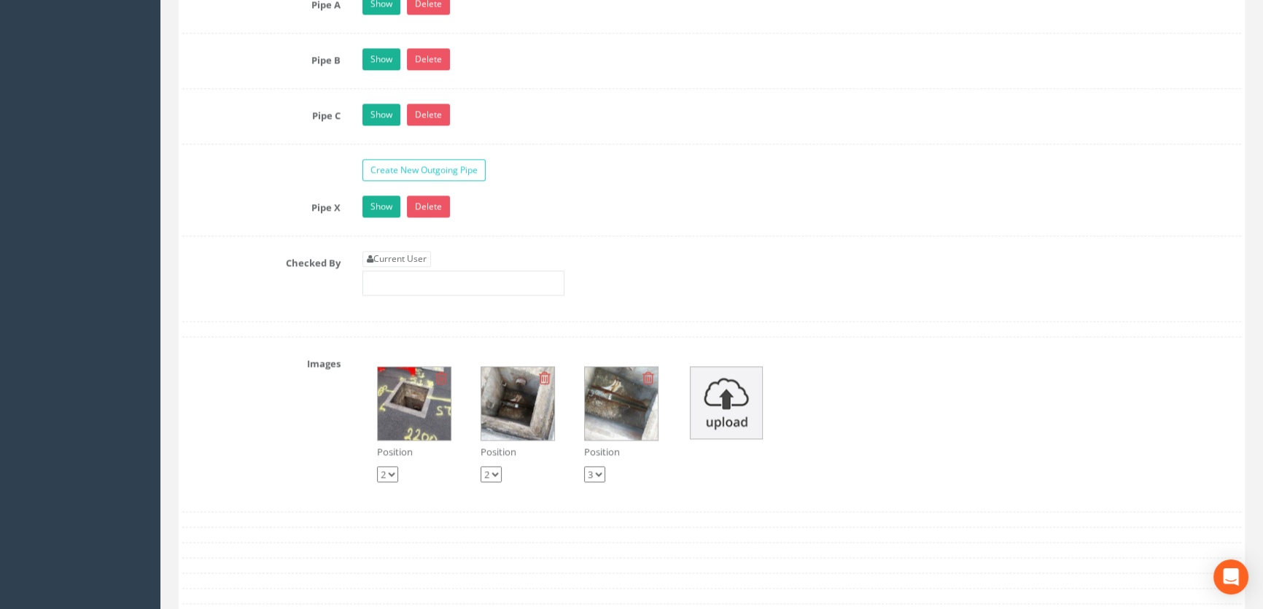
scroll to position [2452, 0]
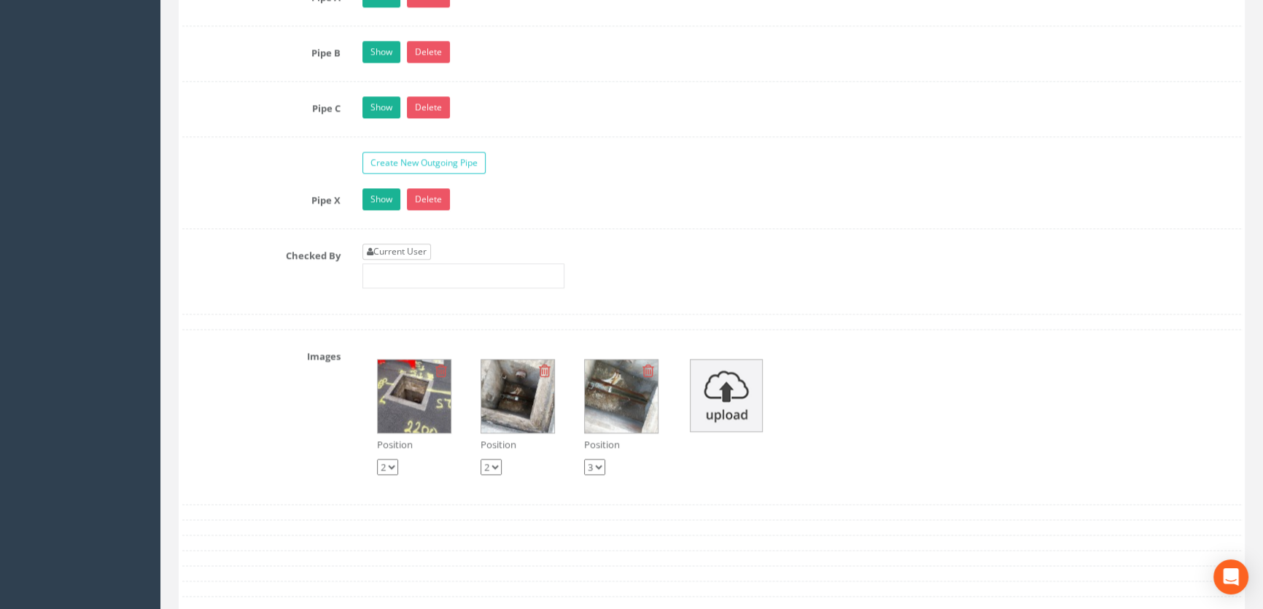
type input "8.95"
click at [420, 260] on link "Current User" at bounding box center [396, 251] width 69 height 16
type input "[PERSON_NAME]"
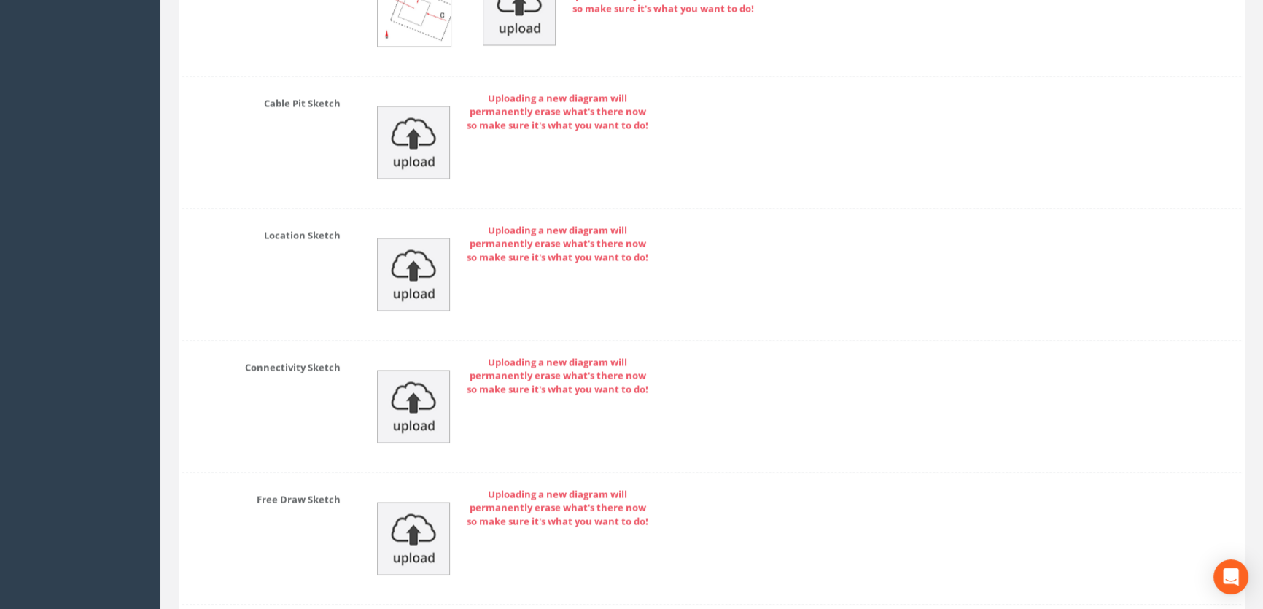
scroll to position [3339, 0]
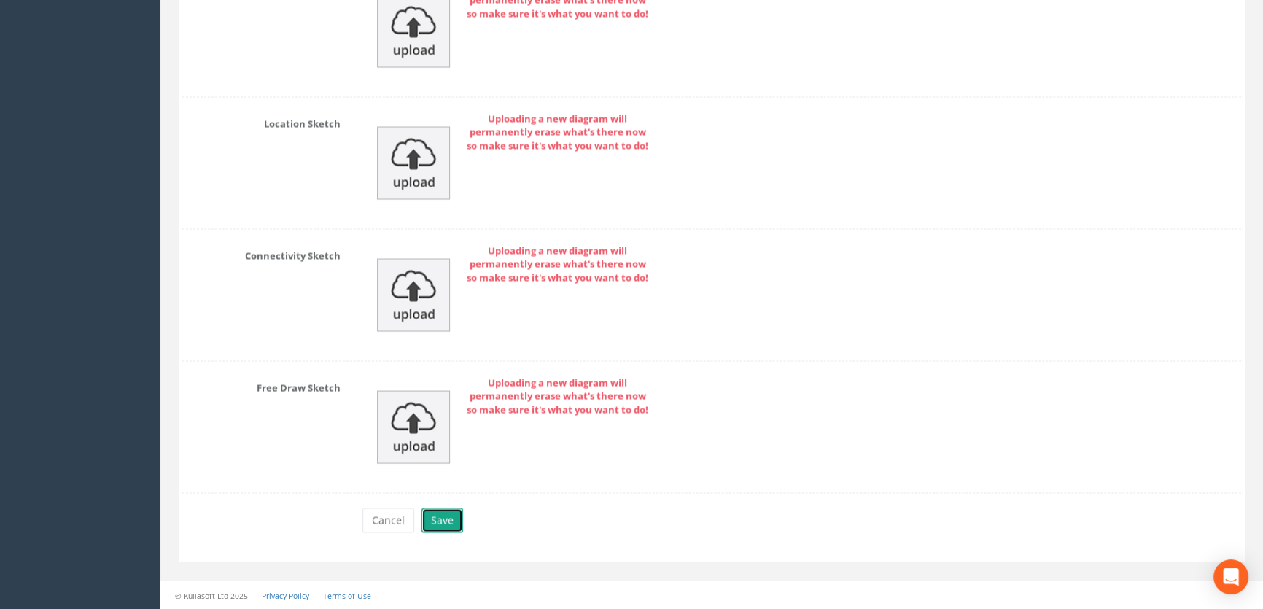
click at [447, 518] on button "Save" at bounding box center [442, 519] width 42 height 25
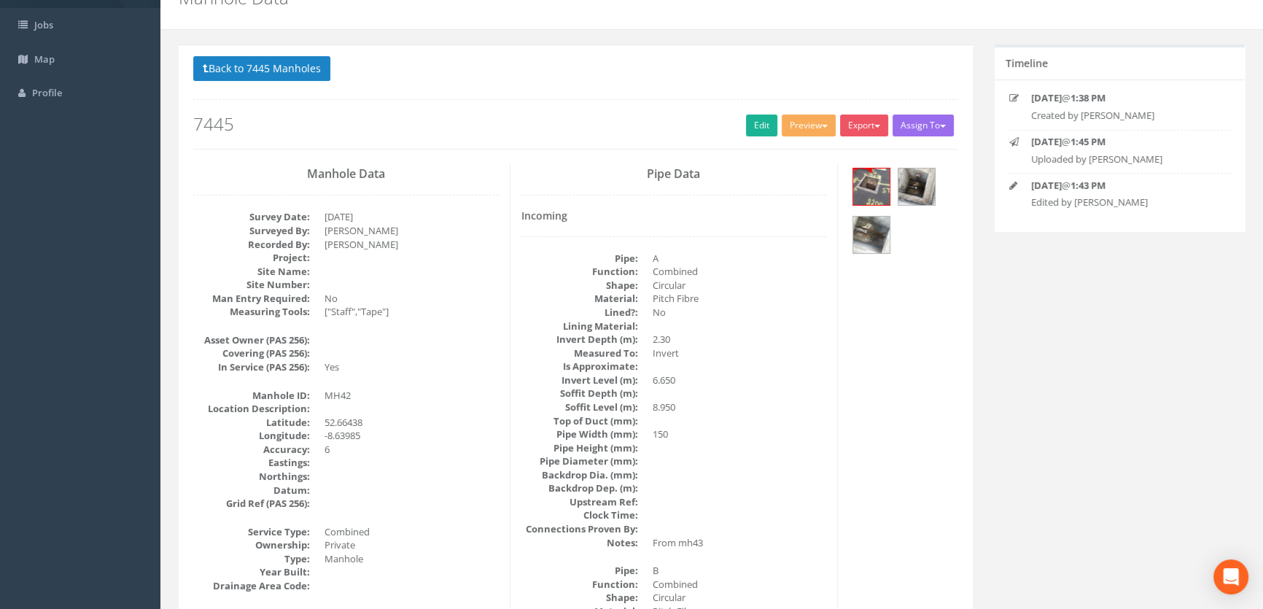
scroll to position [0, 0]
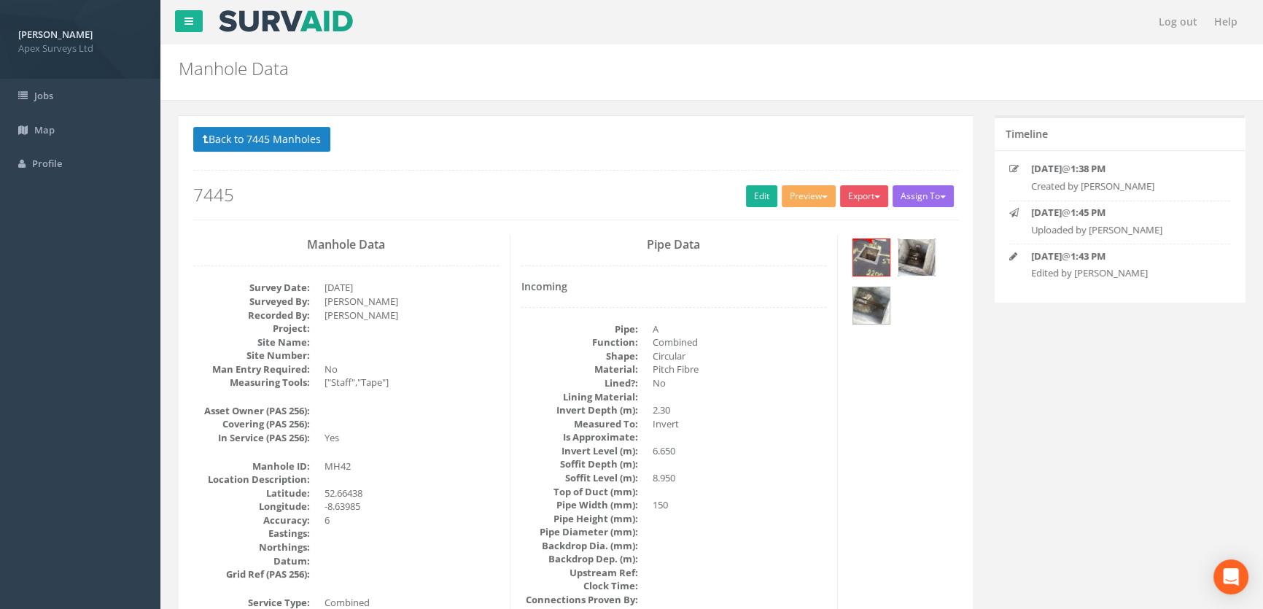
click at [910, 246] on img at bounding box center [916, 257] width 36 height 36
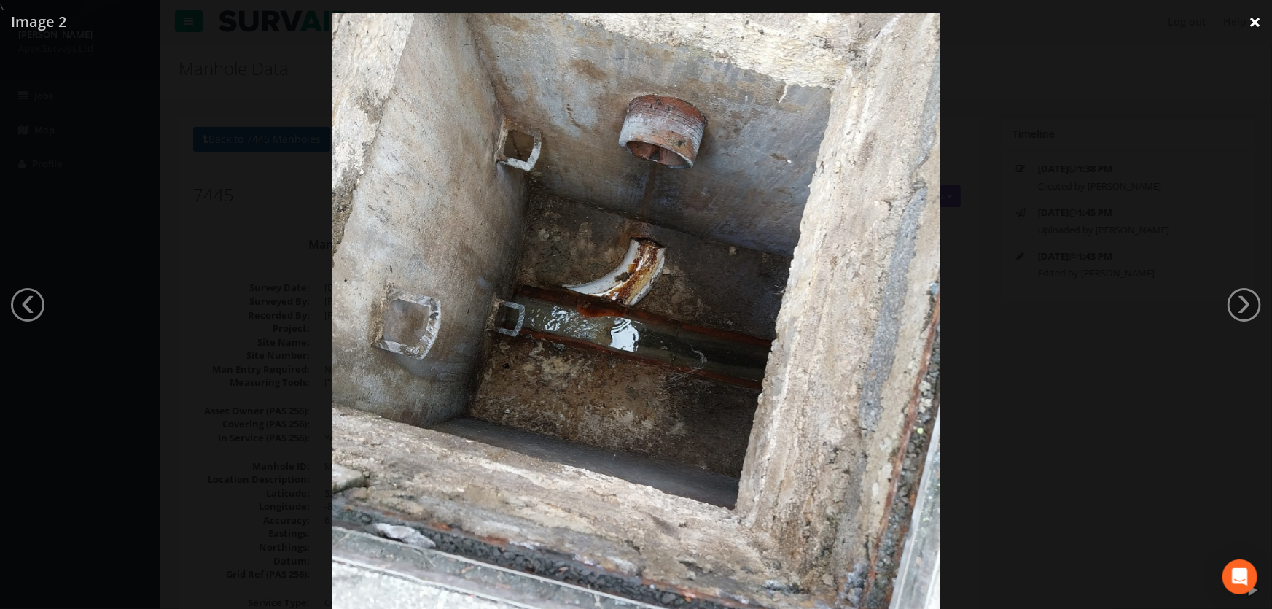
click at [1252, 22] on link "×" at bounding box center [1255, 22] width 34 height 44
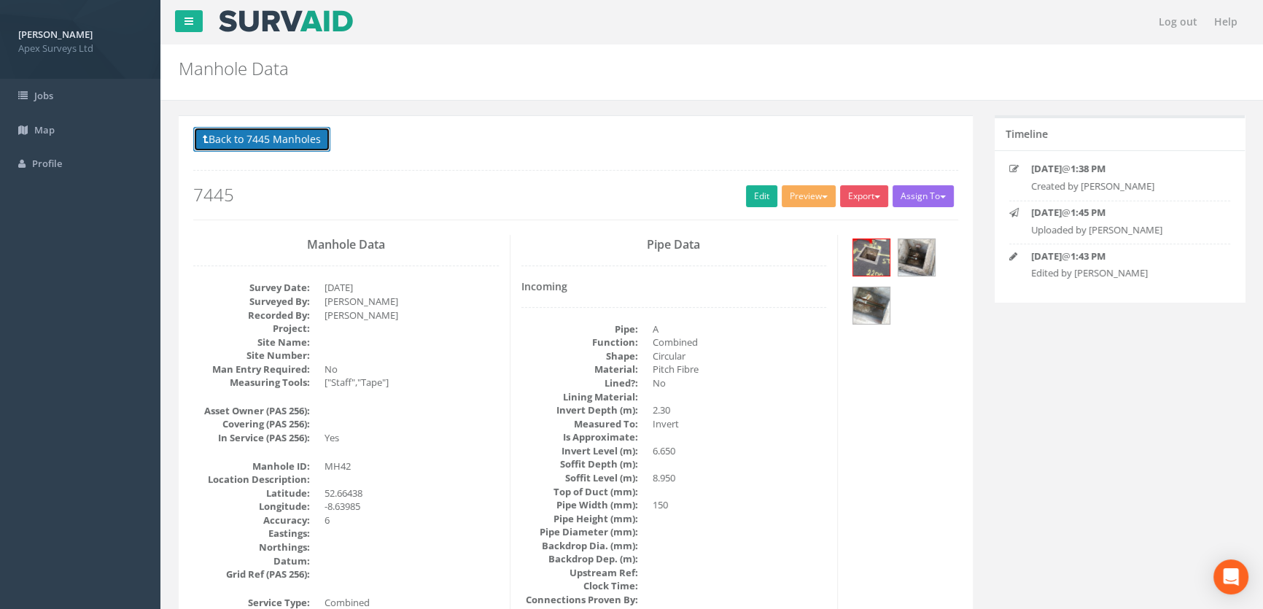
click at [294, 146] on button "Back to 7445 Manholes" at bounding box center [261, 139] width 137 height 25
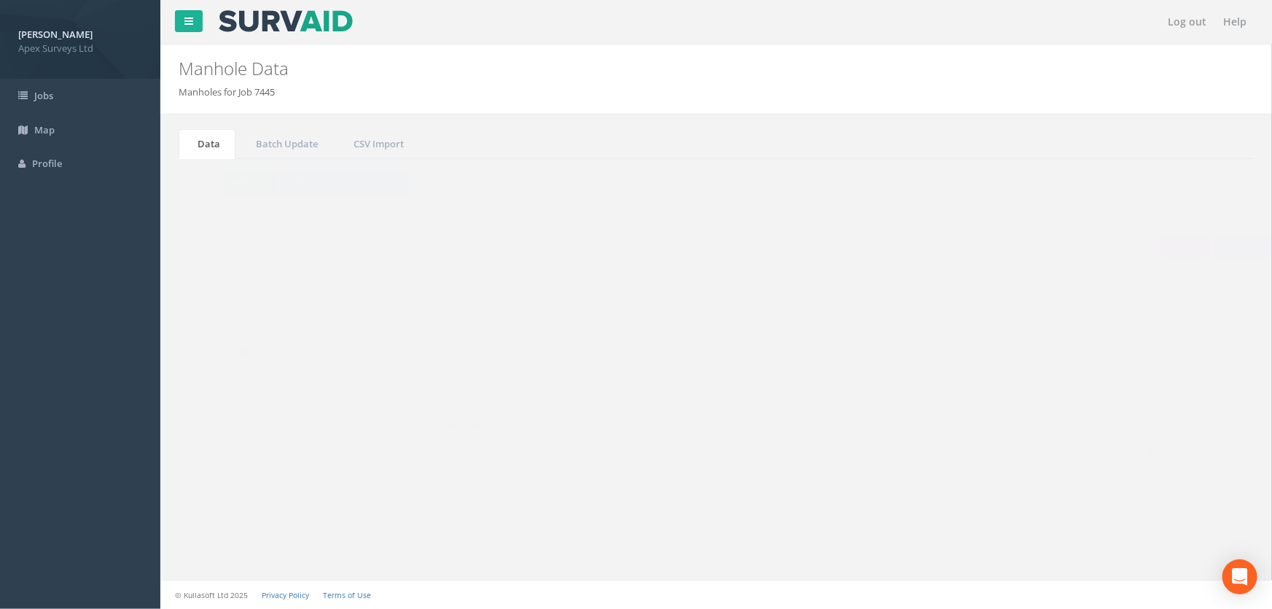
drag, startPoint x: 1153, startPoint y: 394, endPoint x: 1080, endPoint y: 388, distance: 73.1
click at [1080, 388] on label "Search: 42" at bounding box center [1154, 392] width 170 height 22
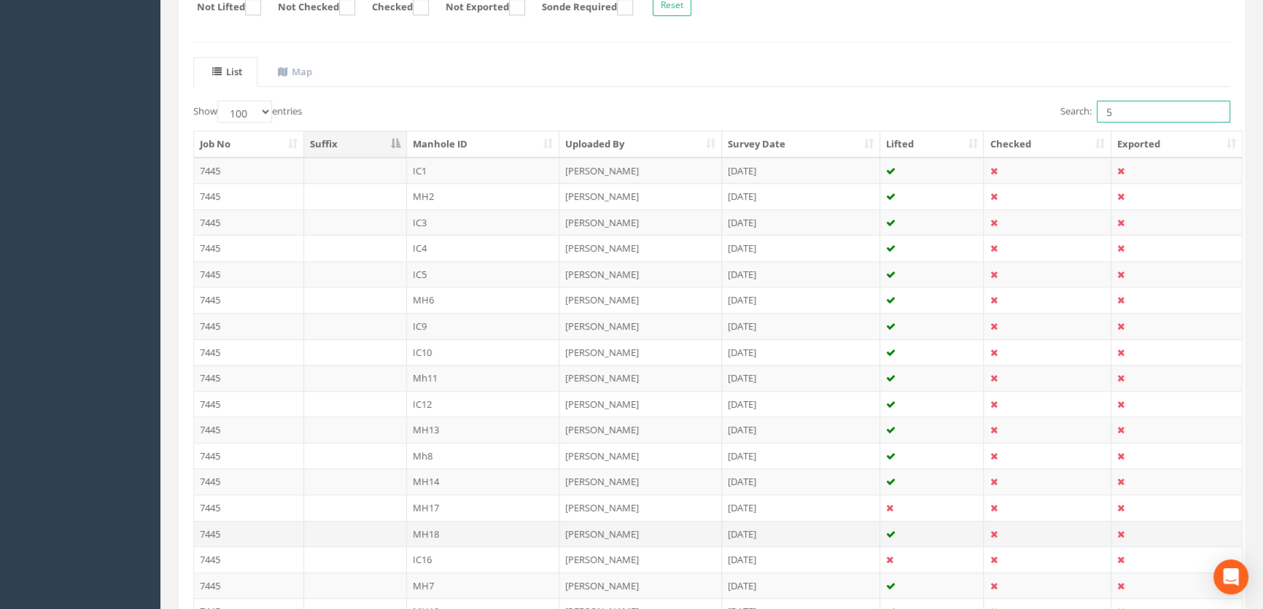
scroll to position [271, 0]
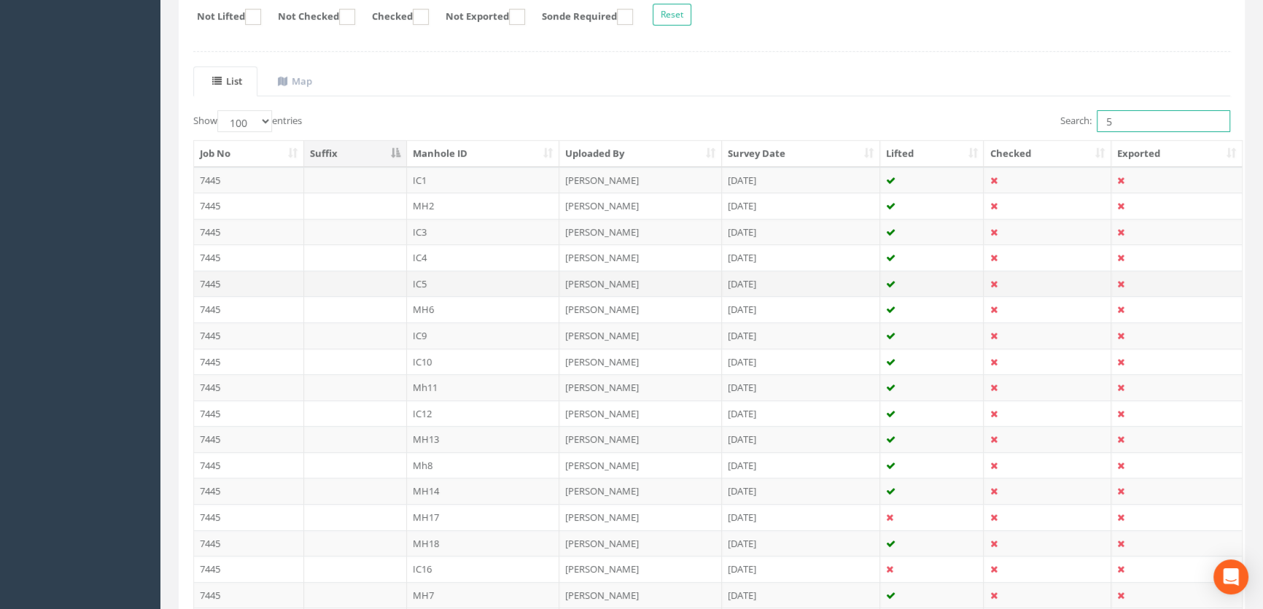
type input "5"
click at [437, 284] on td "IC5" at bounding box center [483, 283] width 153 height 26
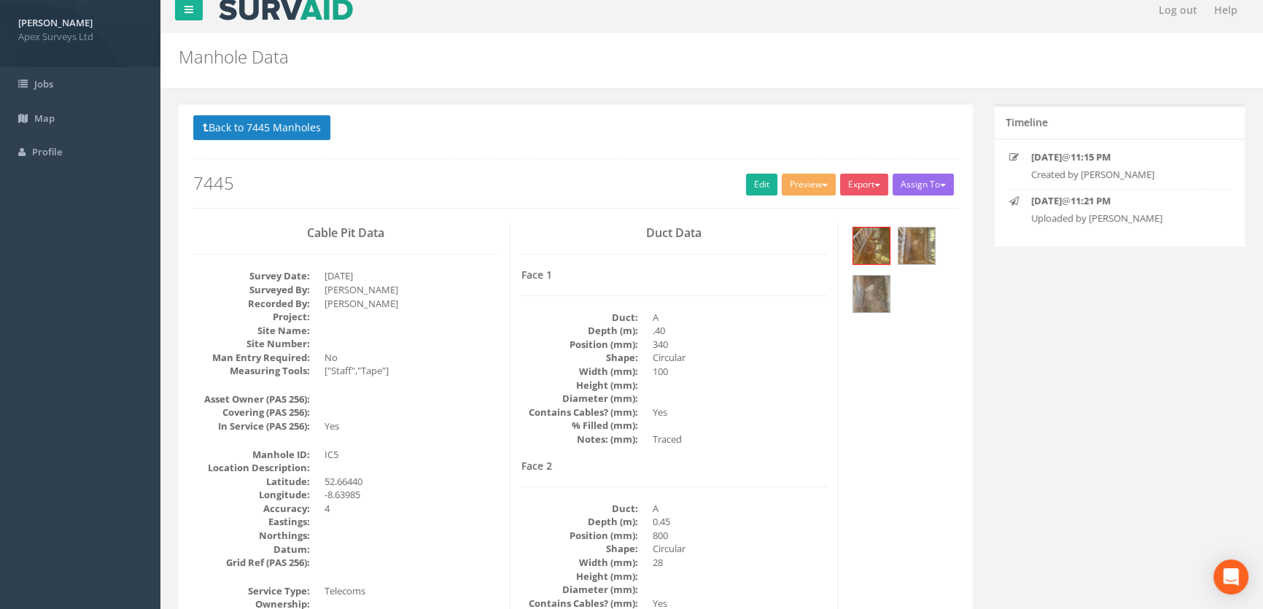
scroll to position [0, 0]
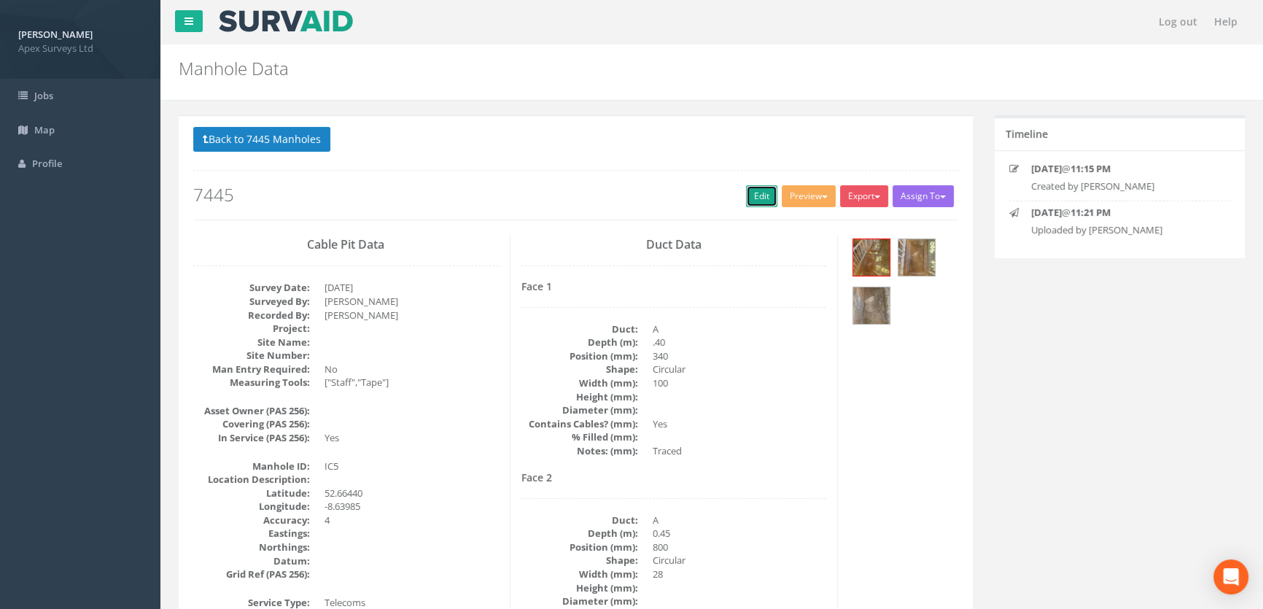
click at [754, 195] on link "Edit" at bounding box center [761, 196] width 31 height 22
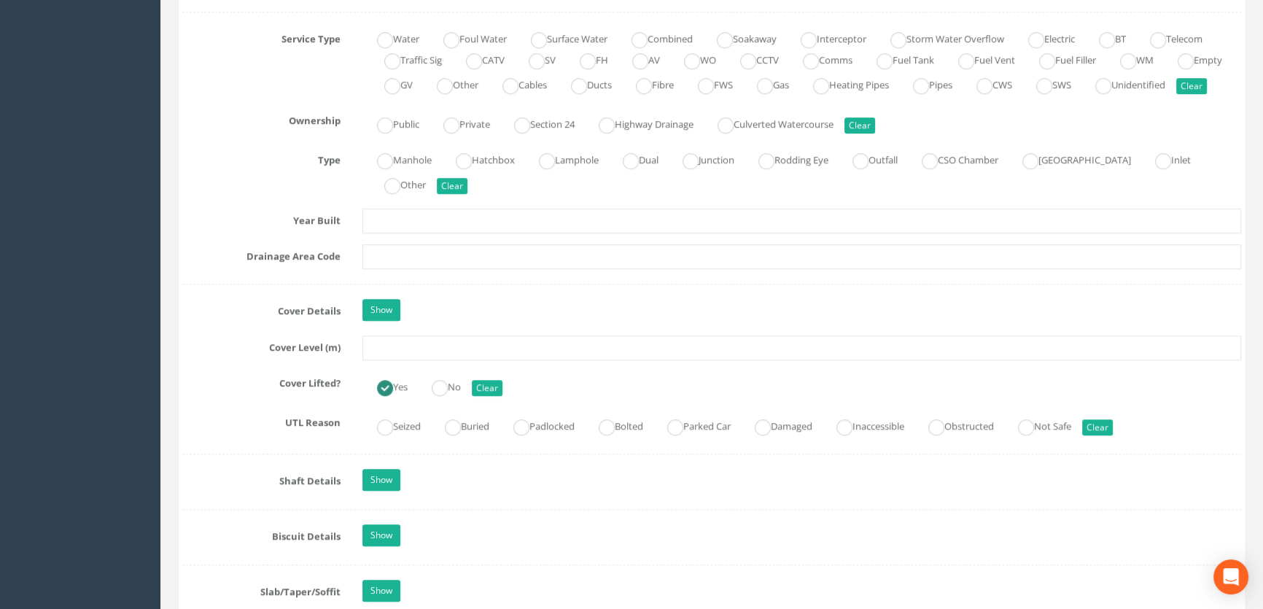
scroll to position [1060, 0]
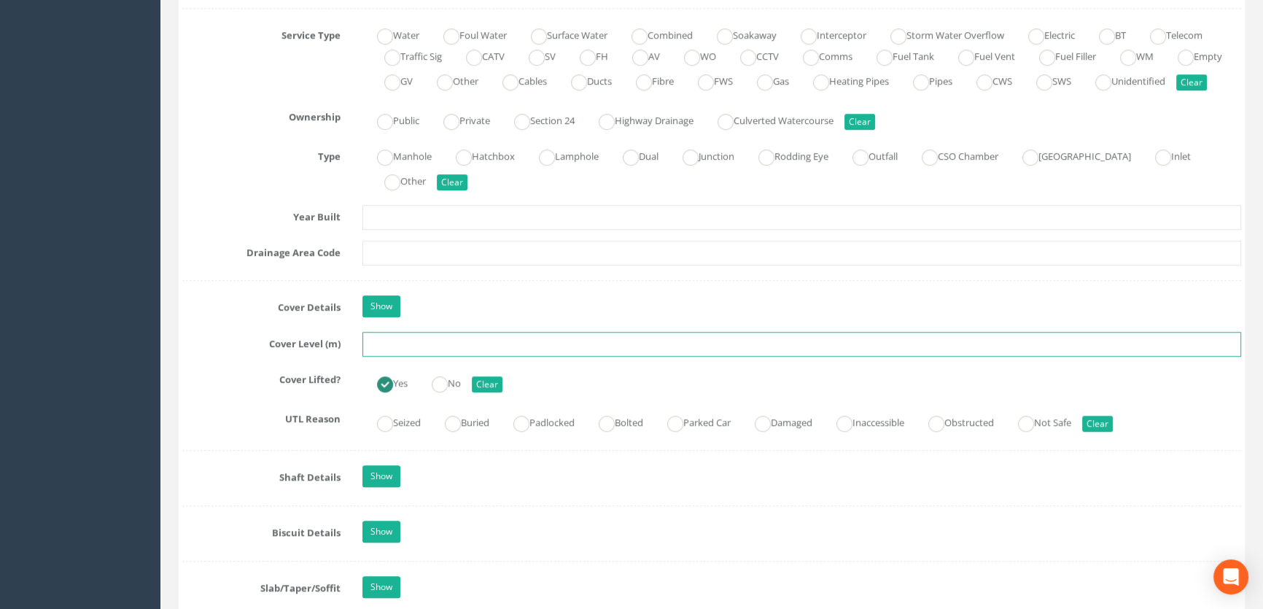
click at [389, 356] on input "text" at bounding box center [801, 344] width 878 height 25
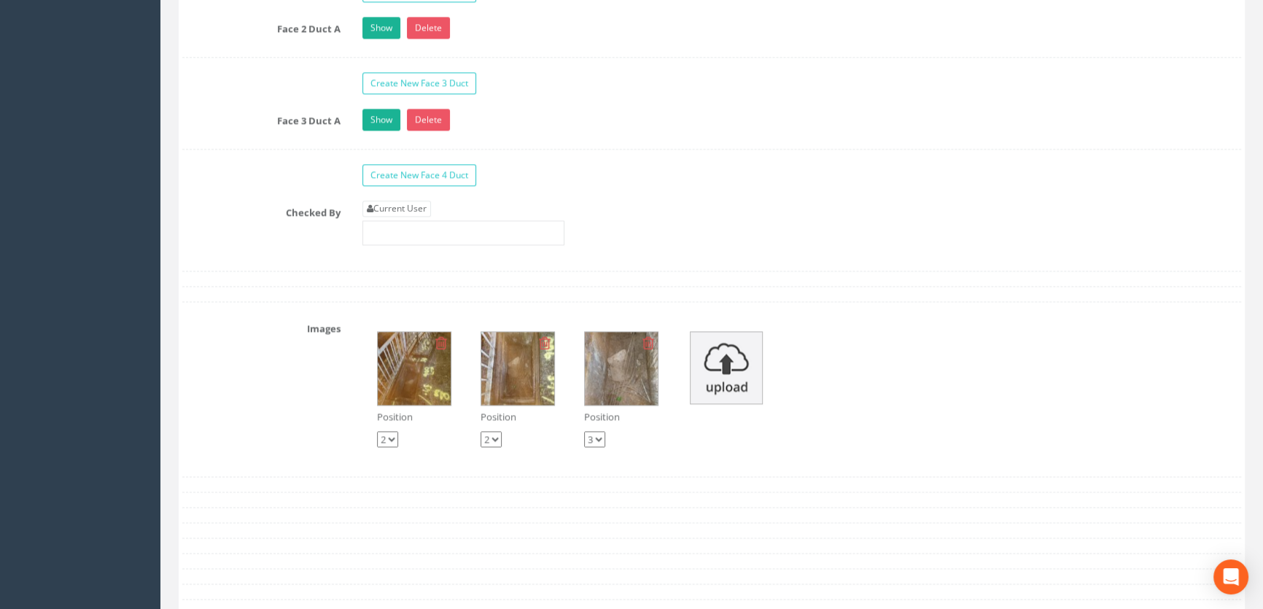
scroll to position [2518, 0]
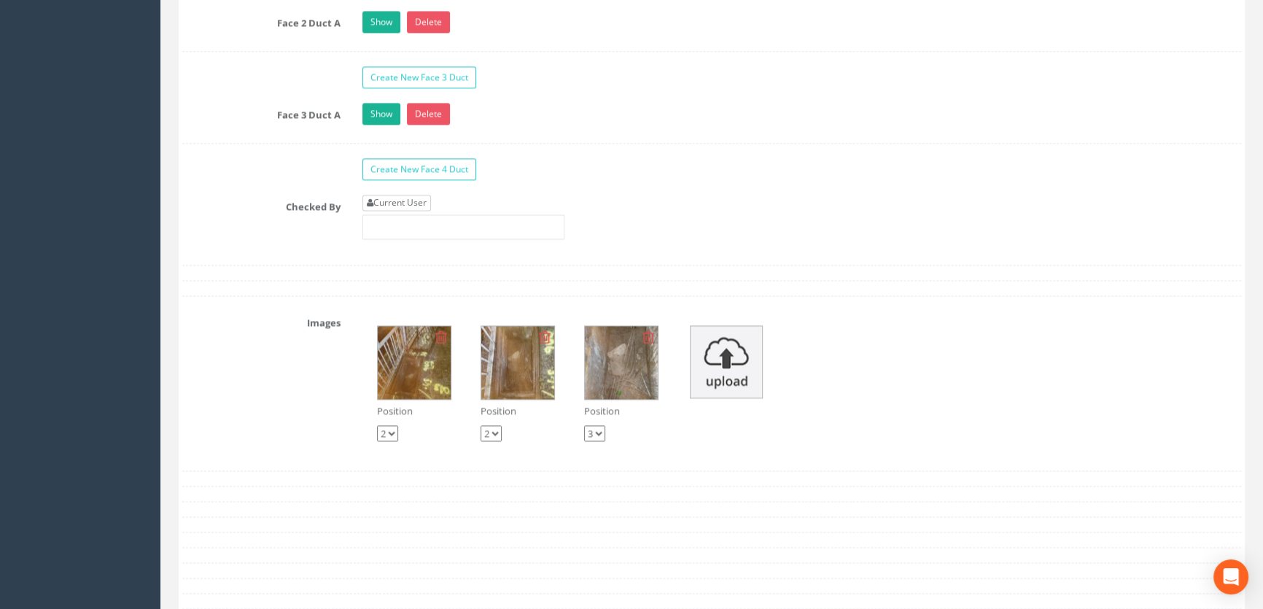
type input "7.97"
click at [394, 211] on link "Current User" at bounding box center [396, 203] width 69 height 16
type input "[PERSON_NAME]"
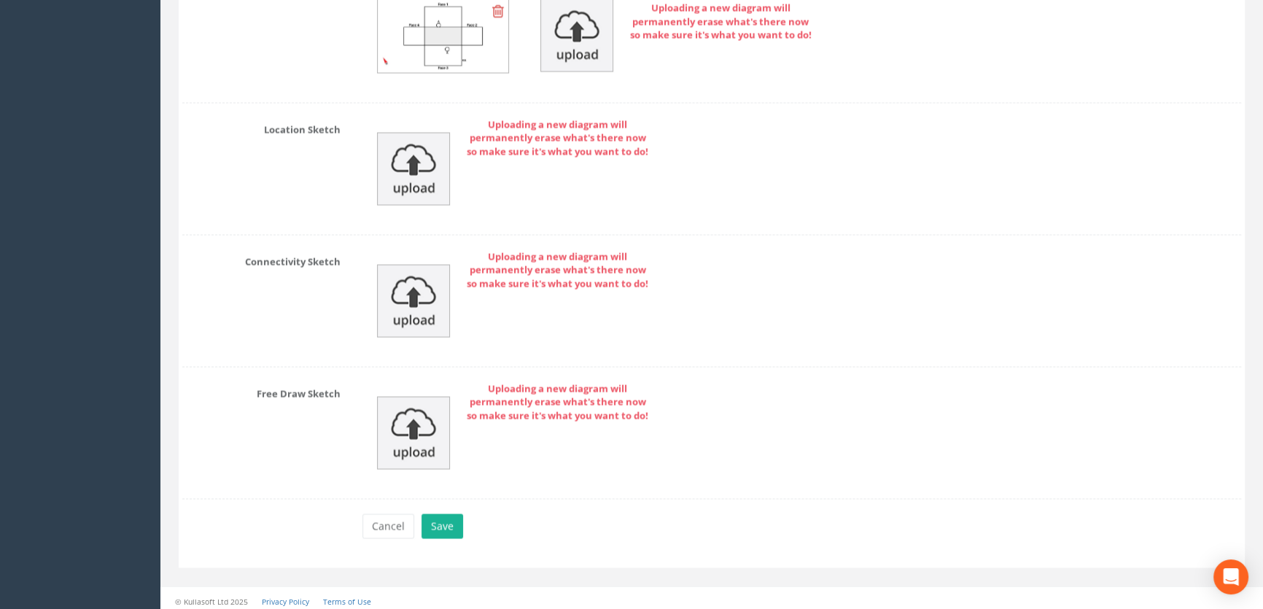
scroll to position [3371, 0]
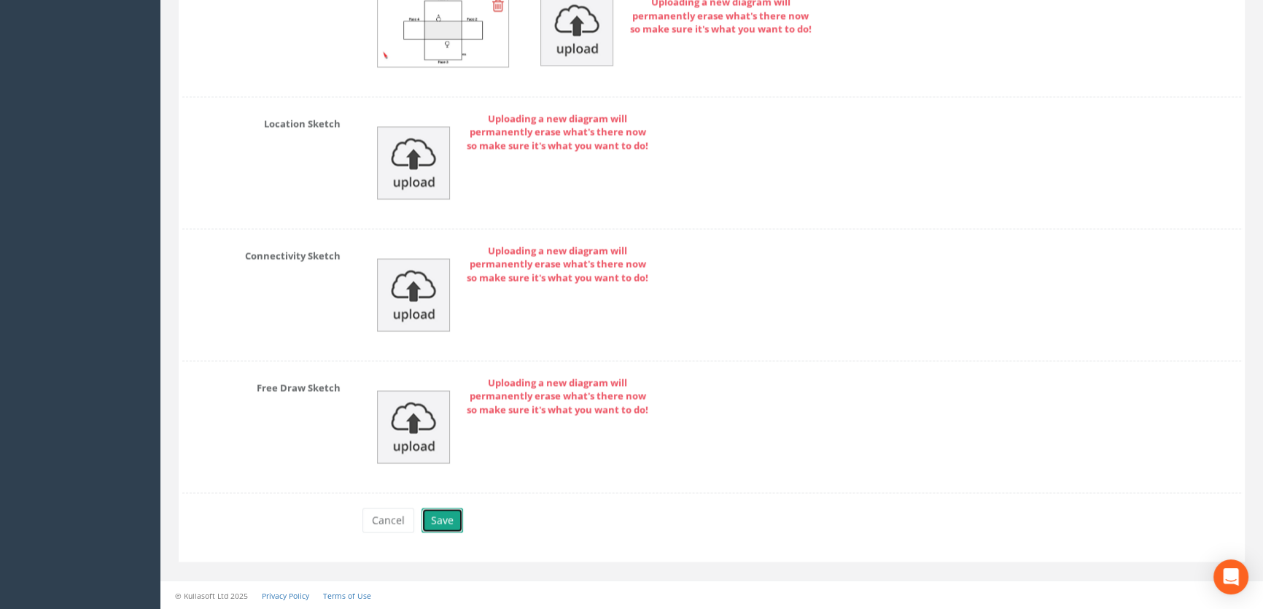
click at [445, 522] on button "Save" at bounding box center [442, 519] width 42 height 25
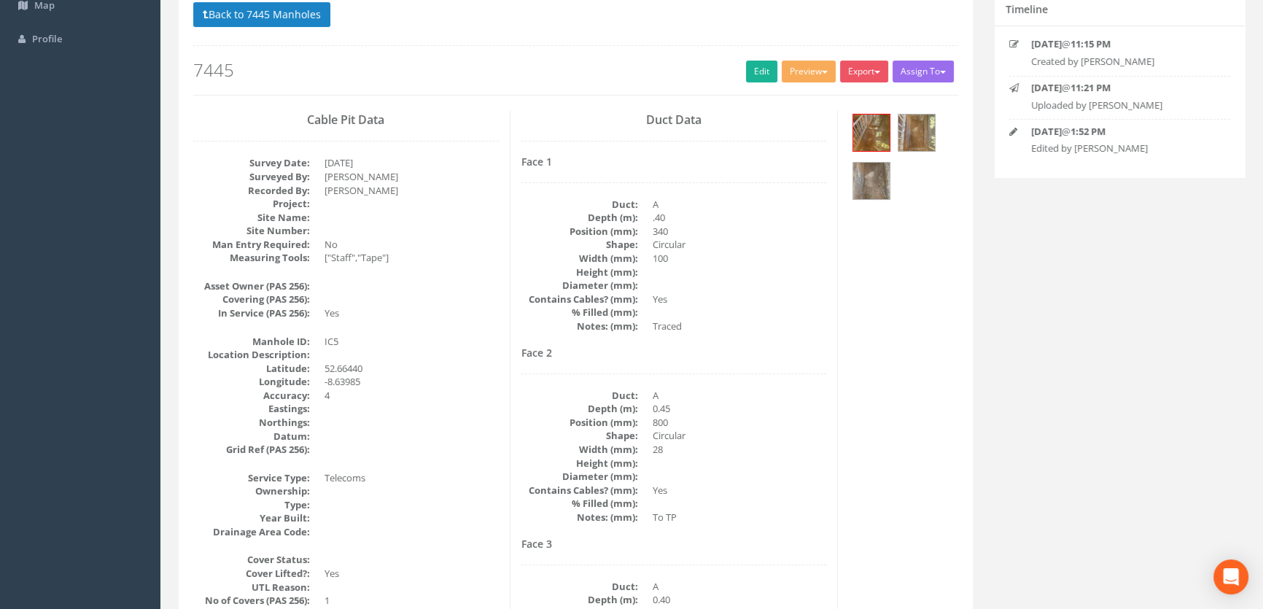
scroll to position [0, 0]
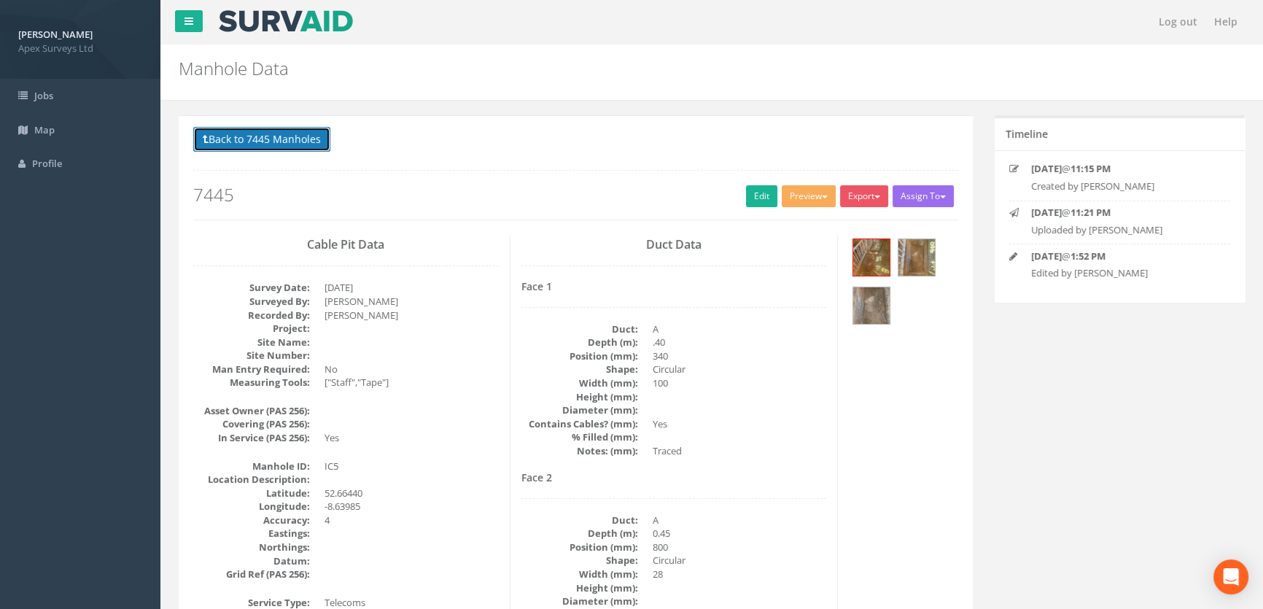
click at [240, 144] on button "Back to 7445 Manholes" at bounding box center [261, 139] width 137 height 25
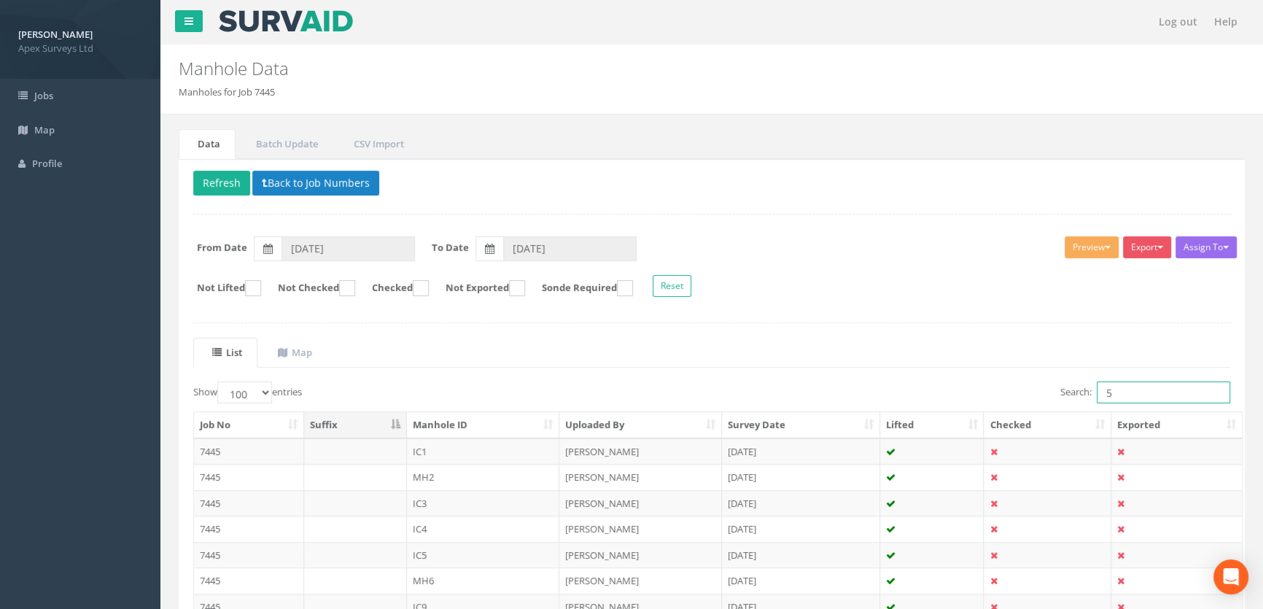
drag, startPoint x: 1118, startPoint y: 387, endPoint x: 1085, endPoint y: 381, distance: 33.3
click at [1079, 383] on label "Search: 5" at bounding box center [1145, 392] width 170 height 22
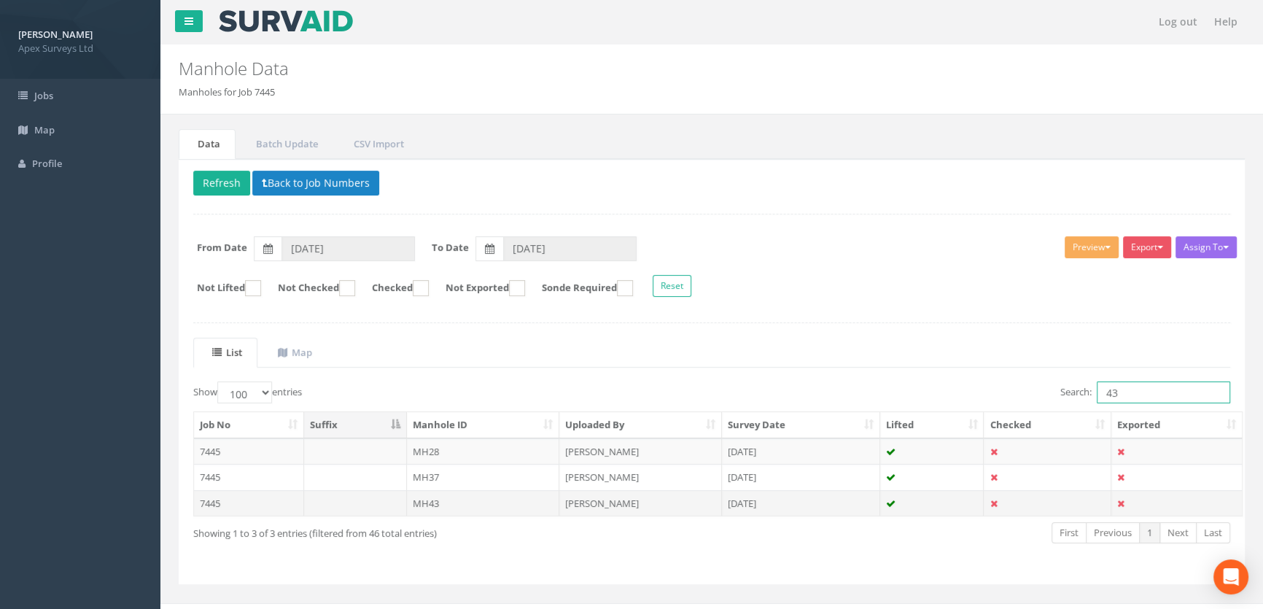
type input "43"
click at [428, 500] on td "MH43" at bounding box center [483, 503] width 153 height 26
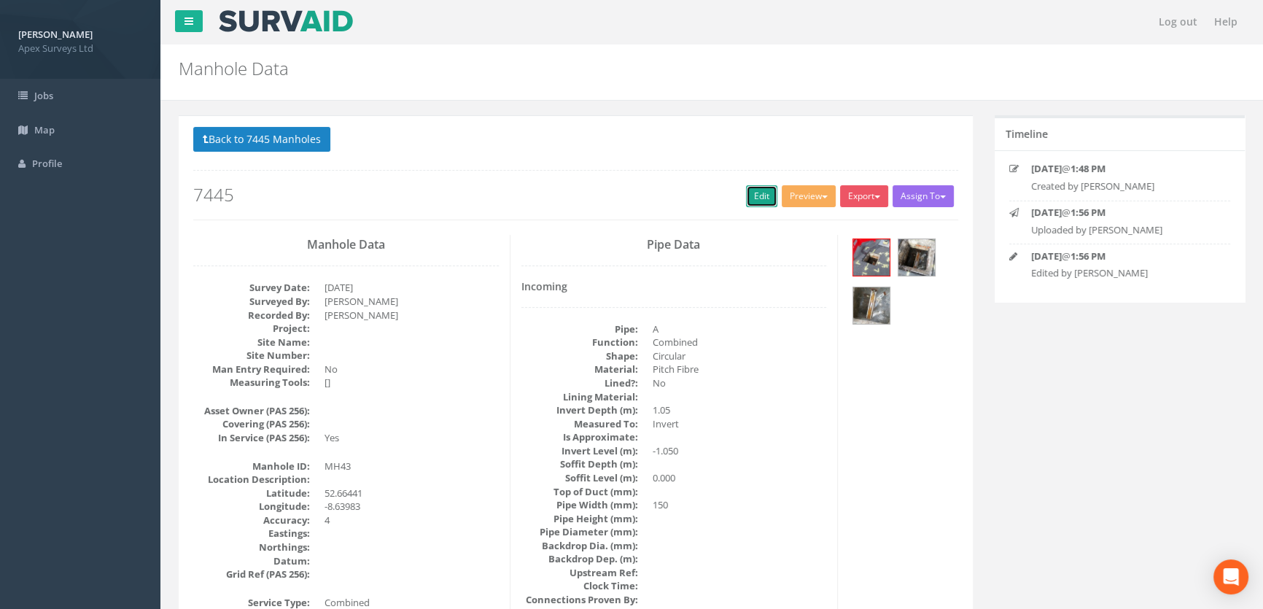
click at [753, 192] on link "Edit" at bounding box center [761, 196] width 31 height 22
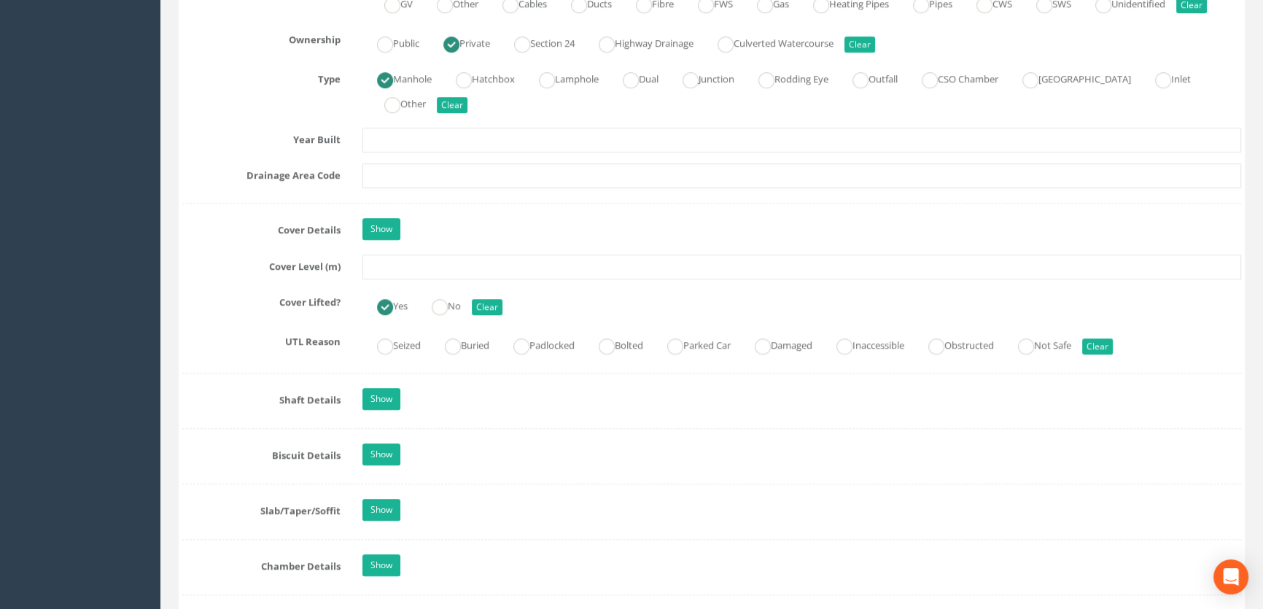
scroll to position [1259, 0]
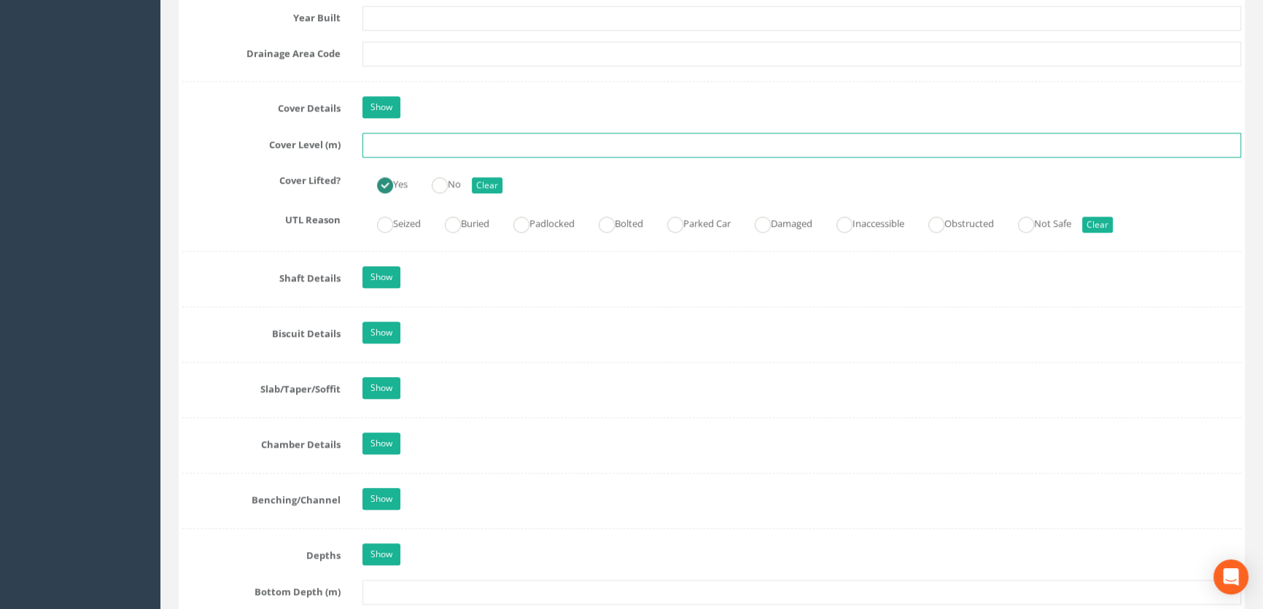
click at [391, 157] on input "text" at bounding box center [801, 145] width 878 height 25
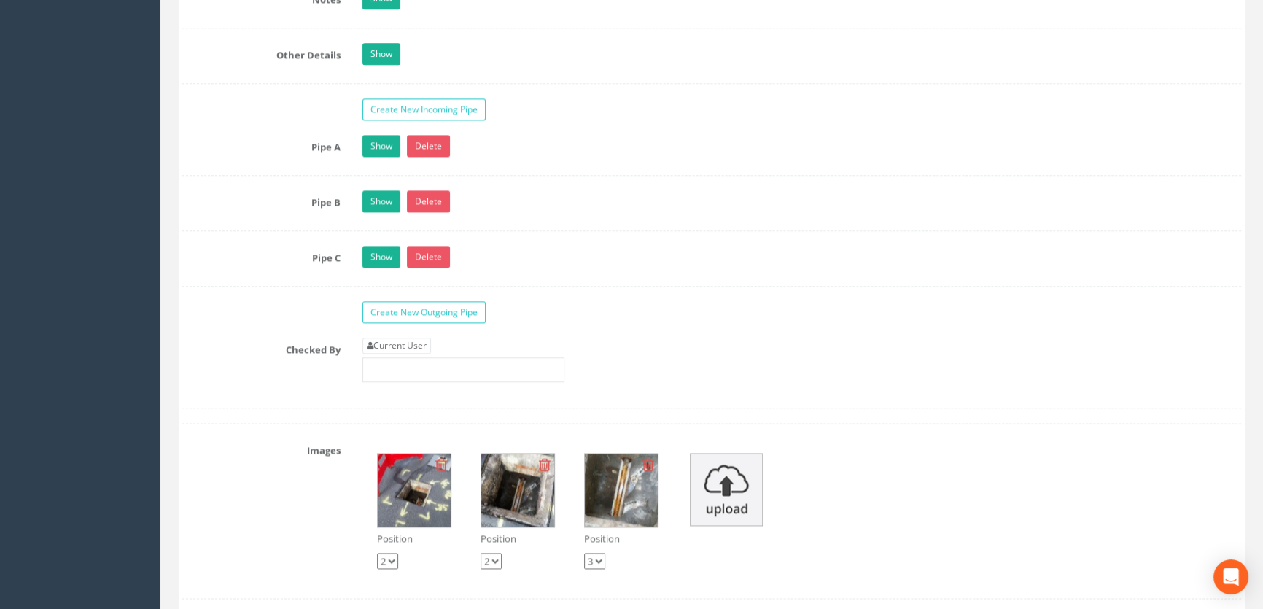
scroll to position [2518, 0]
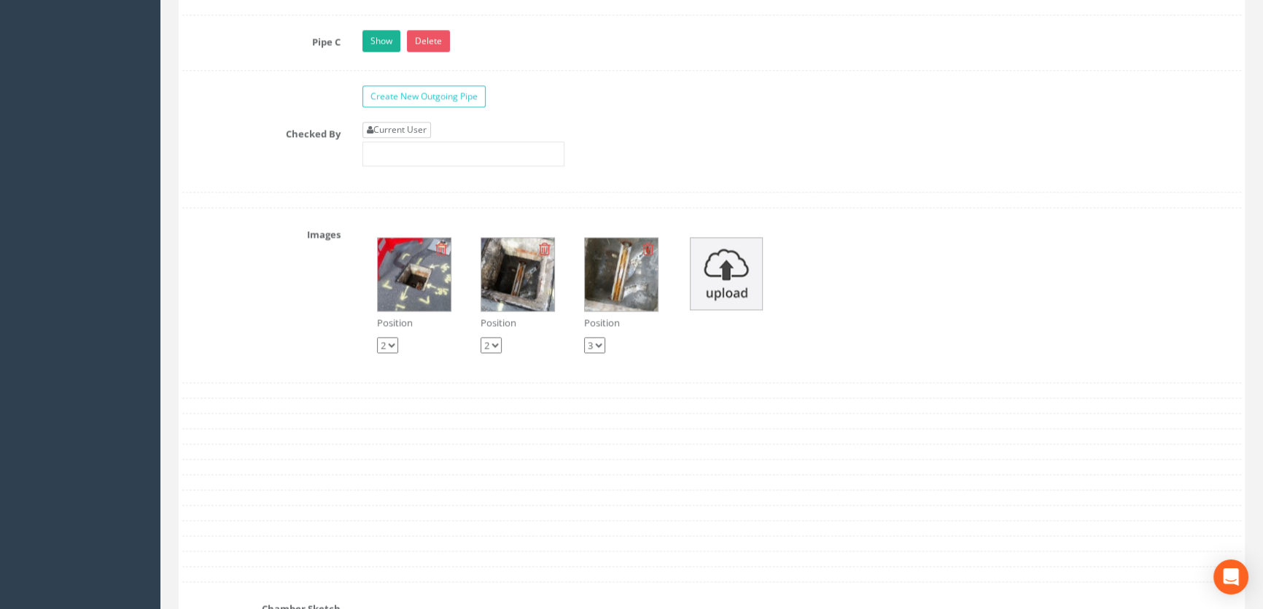
type input "9.08"
click at [403, 138] on link "Current User" at bounding box center [396, 130] width 69 height 16
type input "[PERSON_NAME]"
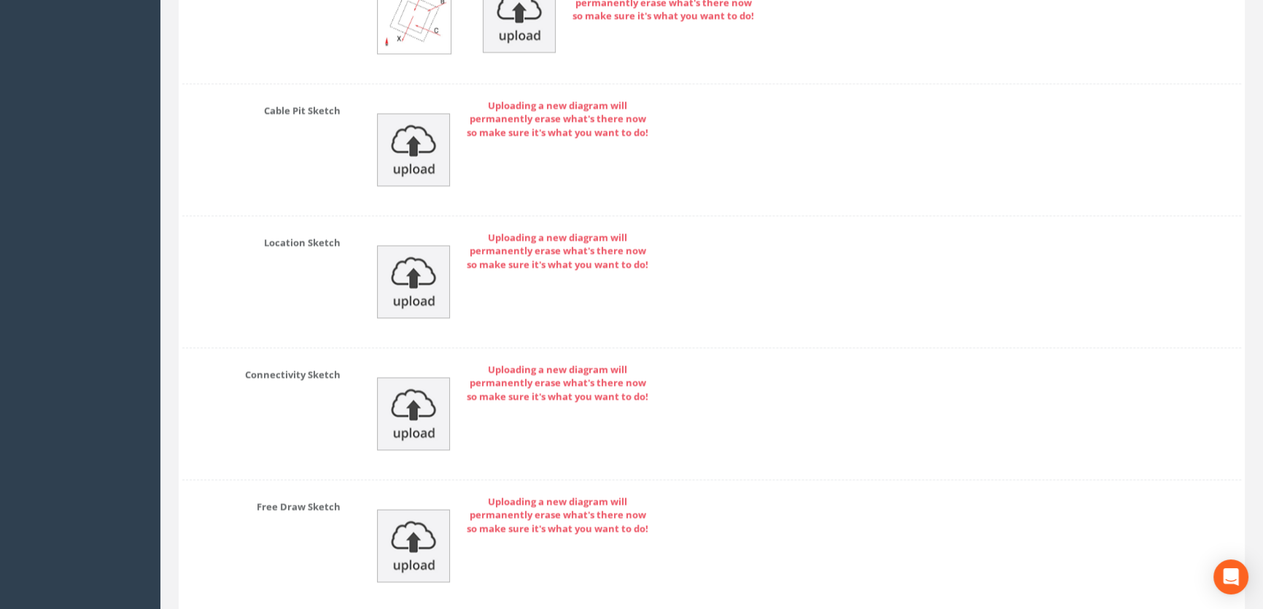
scroll to position [3283, 0]
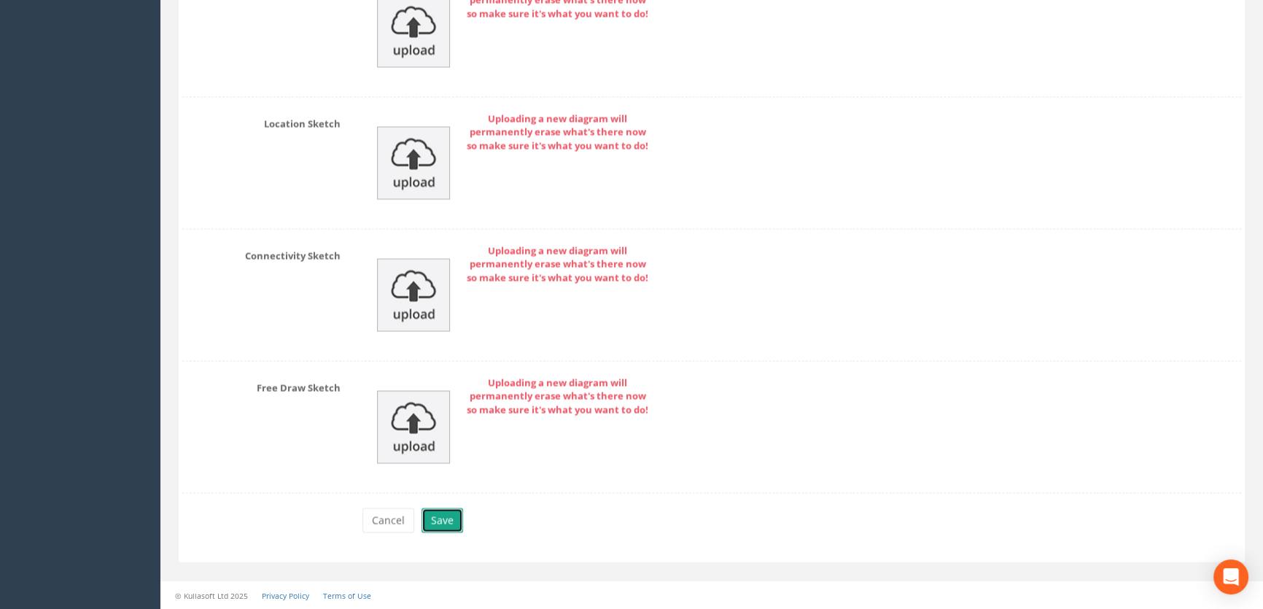
click at [437, 521] on button "Save" at bounding box center [442, 519] width 42 height 25
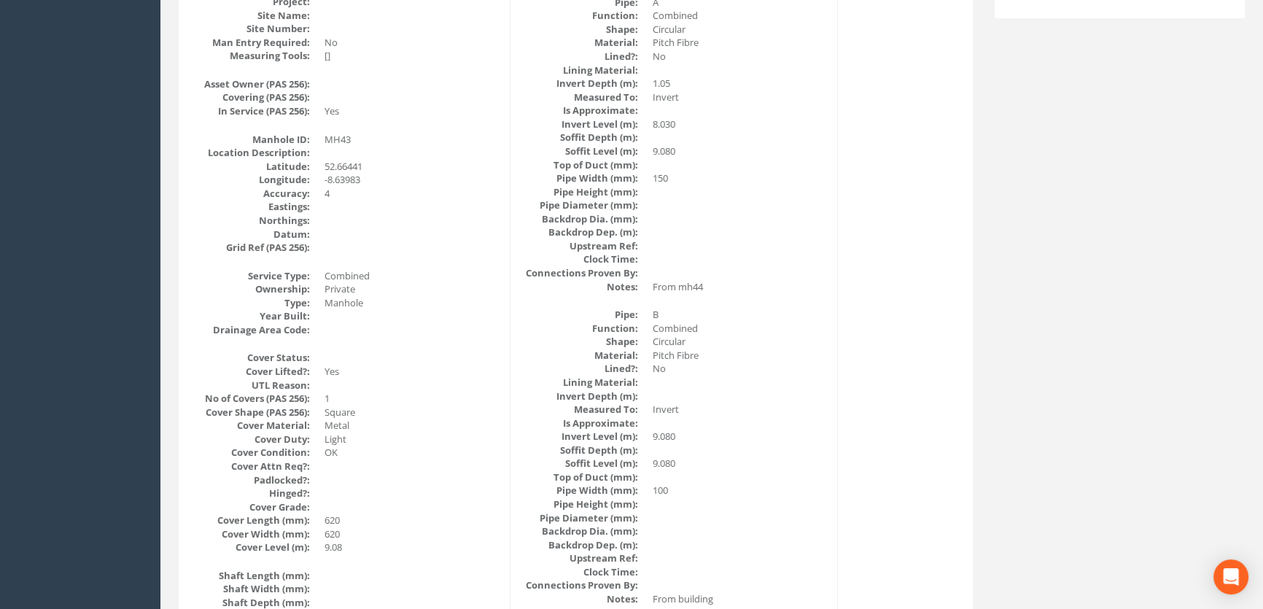
scroll to position [0, 0]
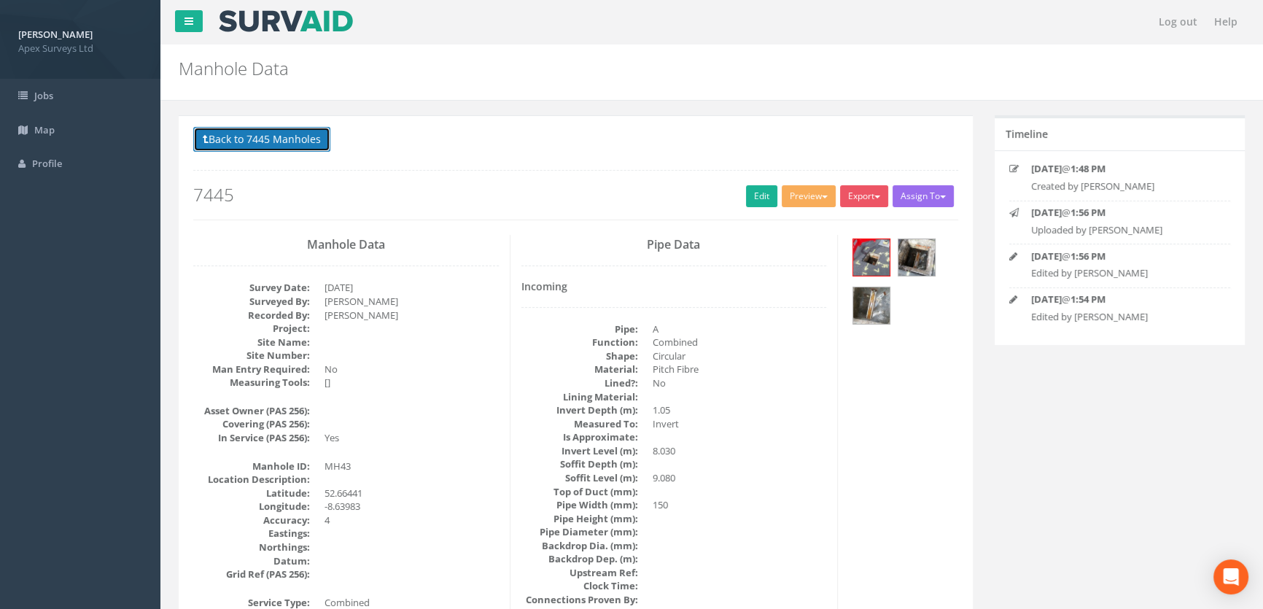
click at [283, 141] on button "Back to 7445 Manholes" at bounding box center [261, 139] width 137 height 25
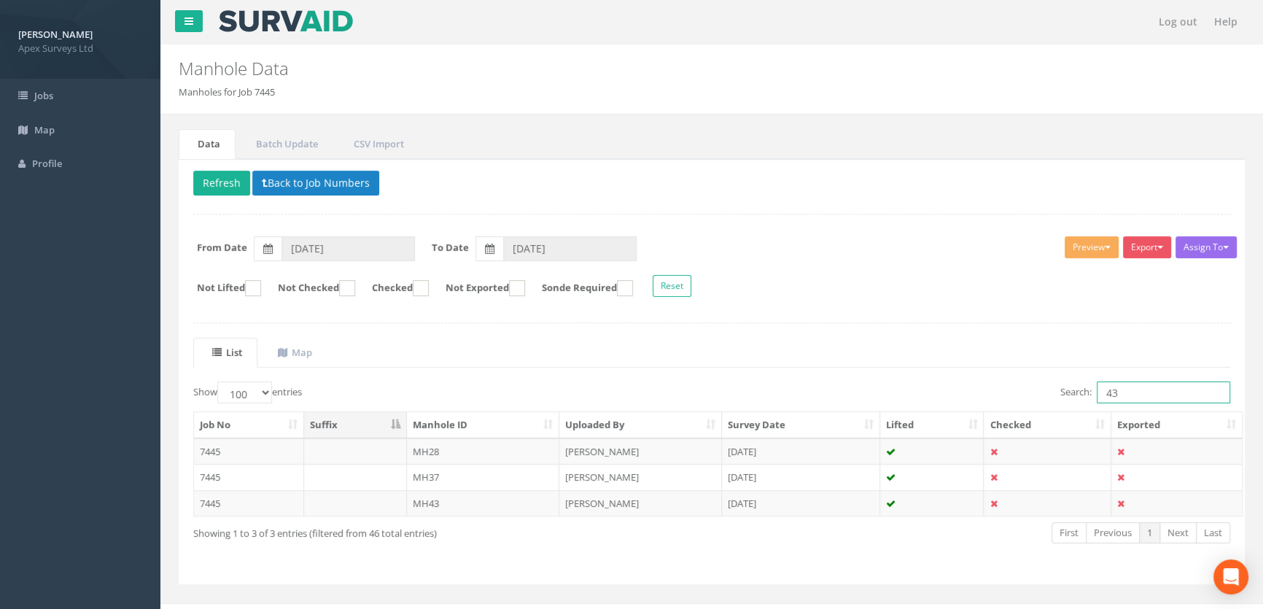
click at [1139, 394] on input "43" at bounding box center [1162, 392] width 133 height 22
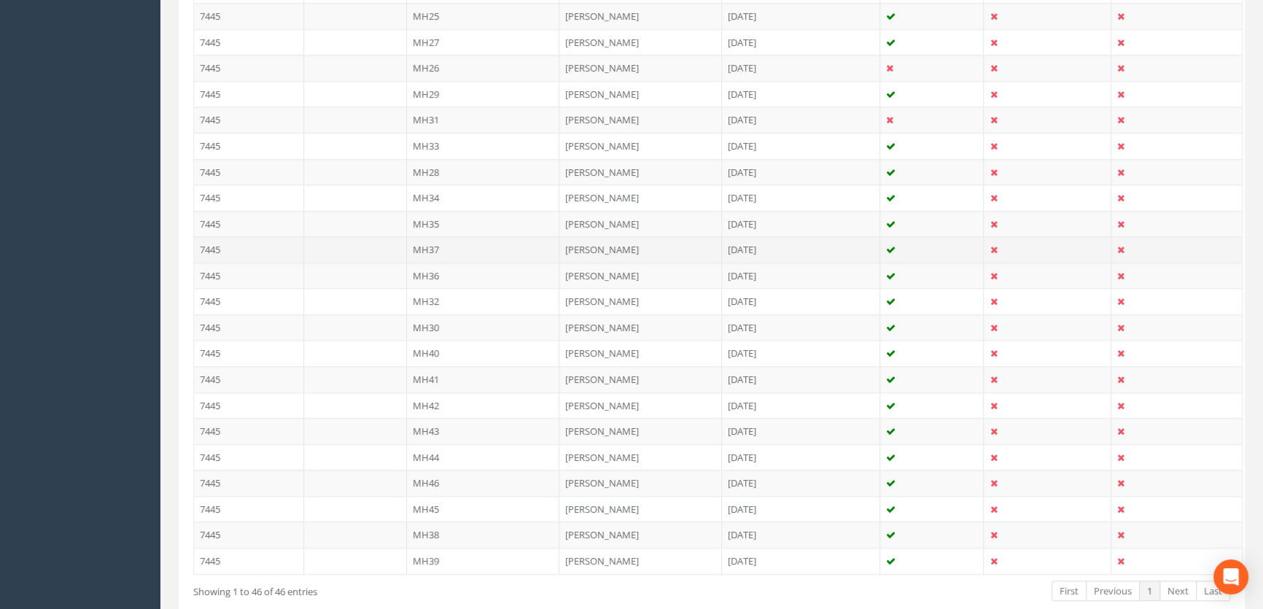
scroll to position [1126, 0]
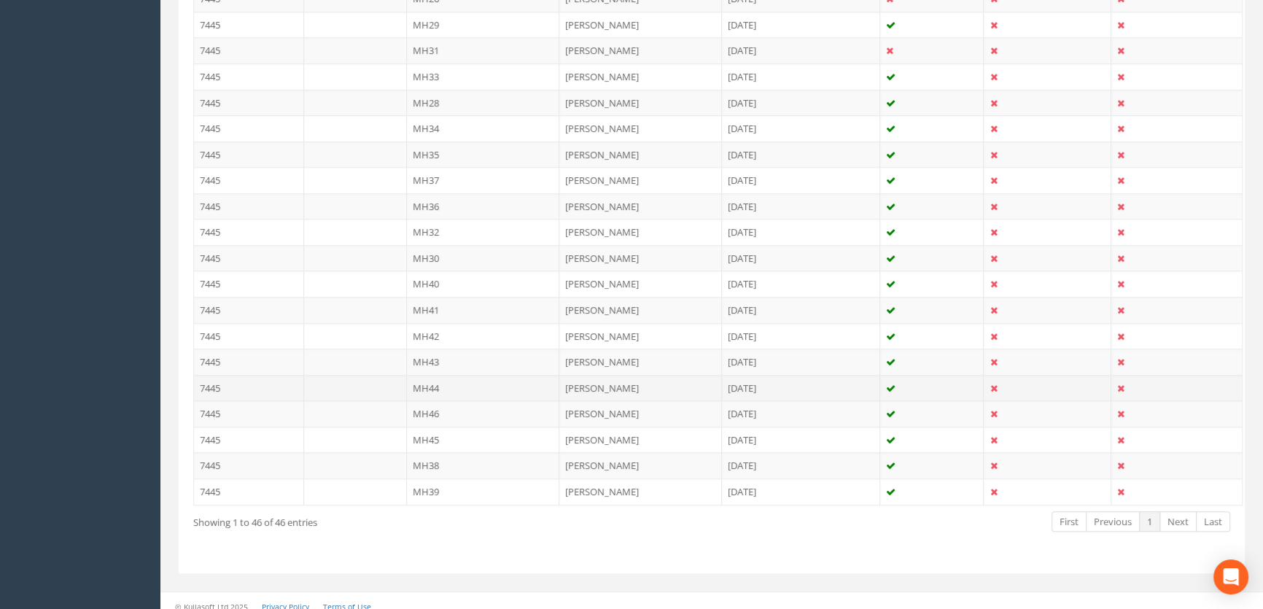
type input "44"
click at [434, 383] on td "MH44" at bounding box center [483, 388] width 153 height 26
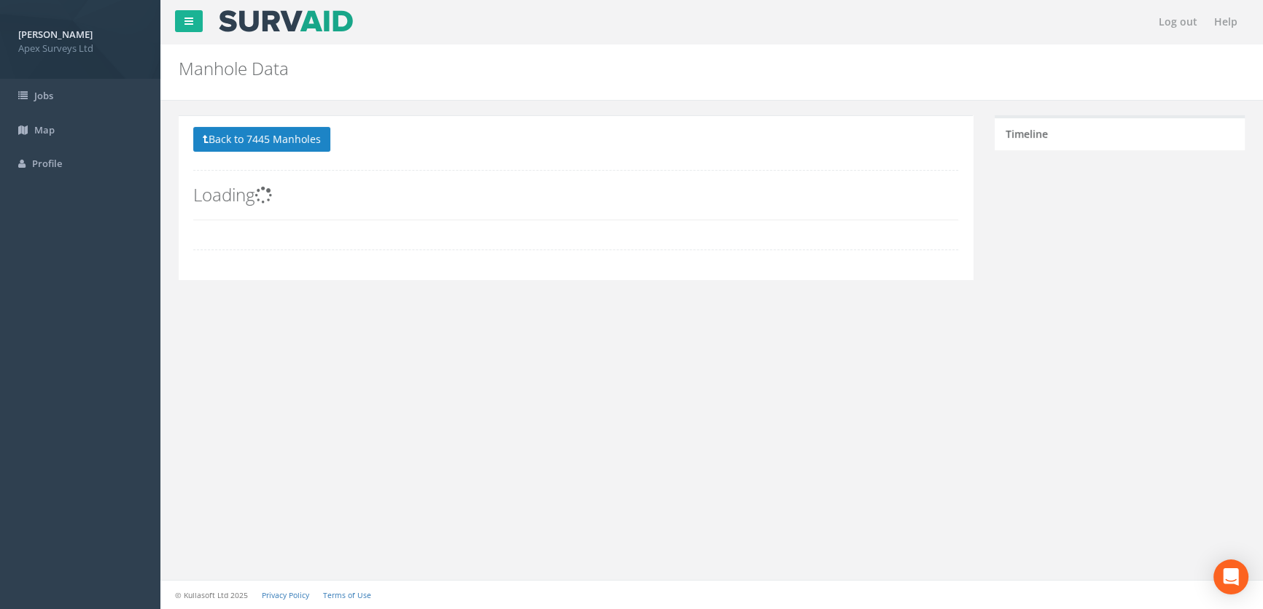
scroll to position [0, 0]
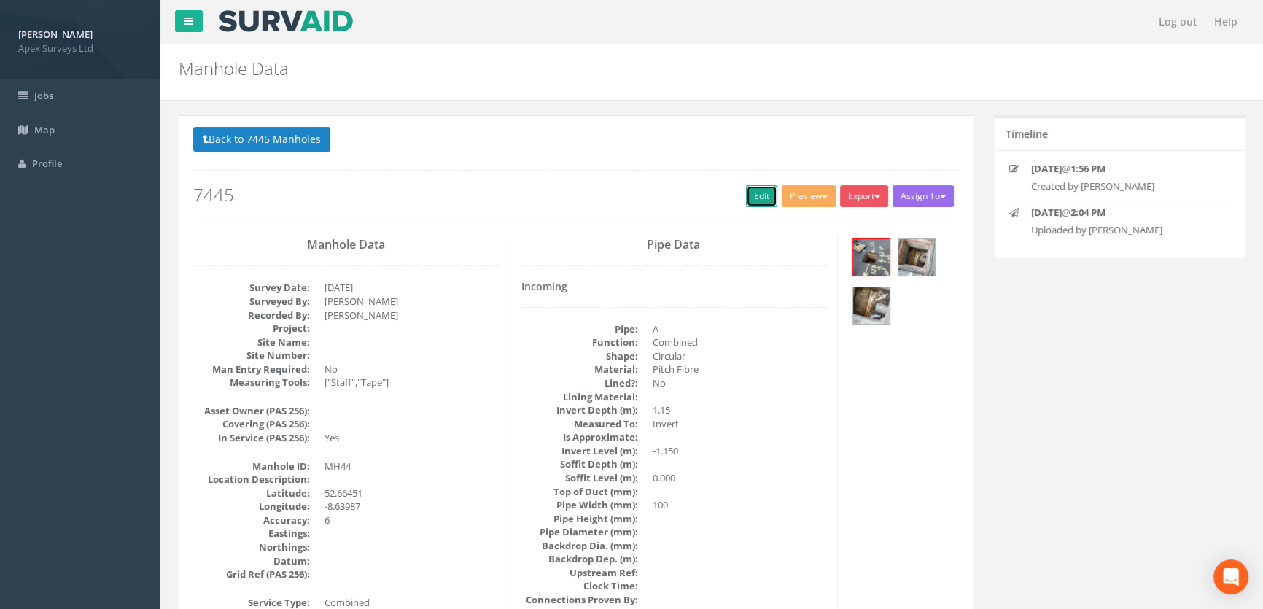
click at [754, 193] on link "Edit" at bounding box center [761, 196] width 31 height 22
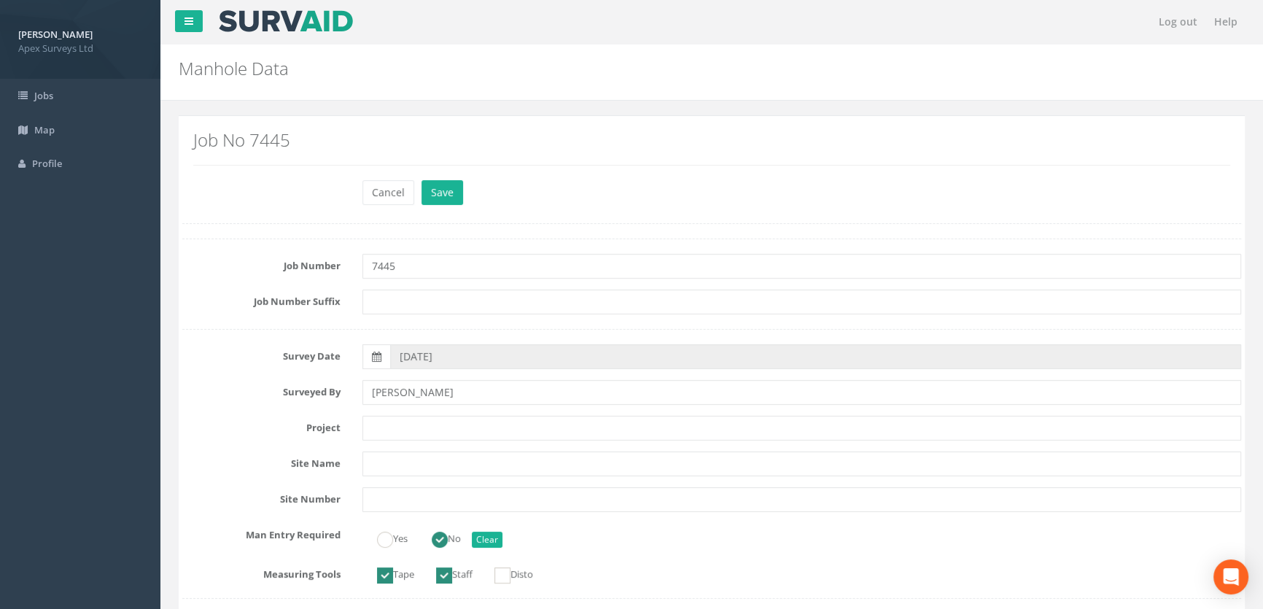
scroll to position [1060, 0]
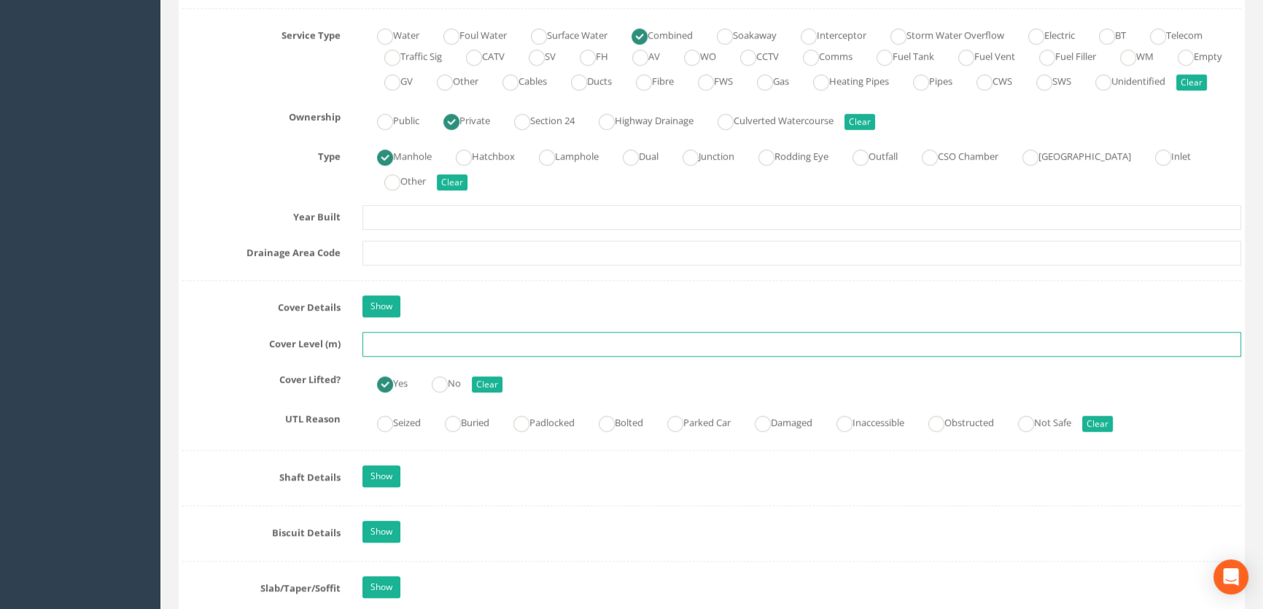
click at [394, 356] on input "text" at bounding box center [801, 344] width 878 height 25
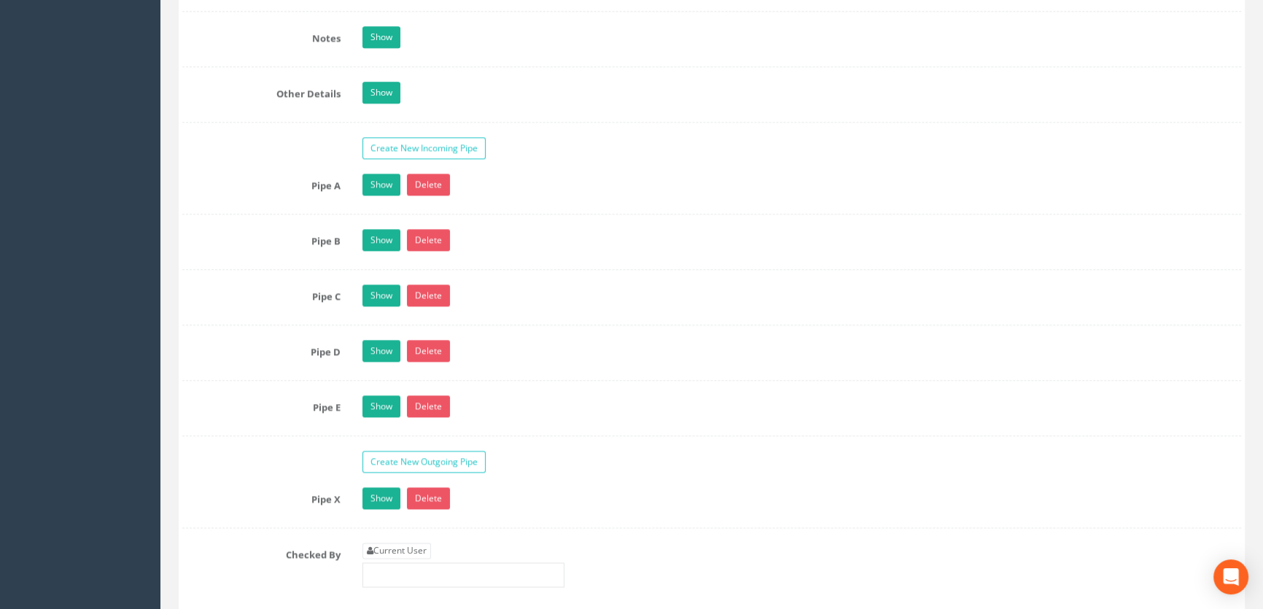
scroll to position [2452, 0]
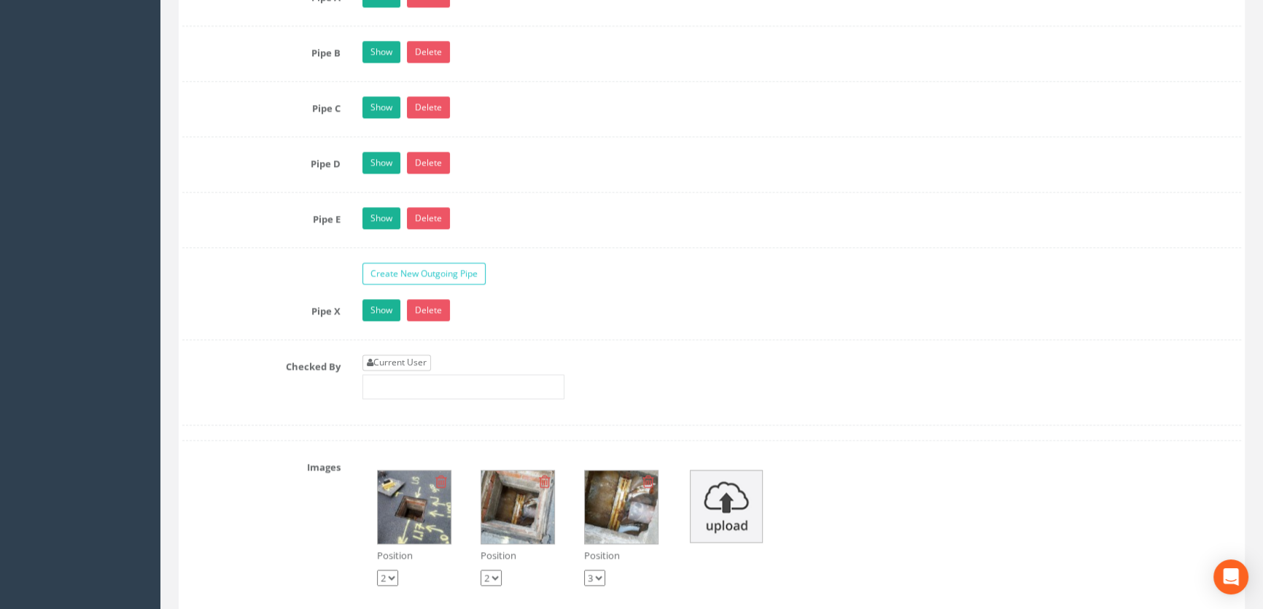
type input "9.28"
click at [405, 370] on link "Current User" at bounding box center [396, 362] width 69 height 16
type input "[PERSON_NAME]"
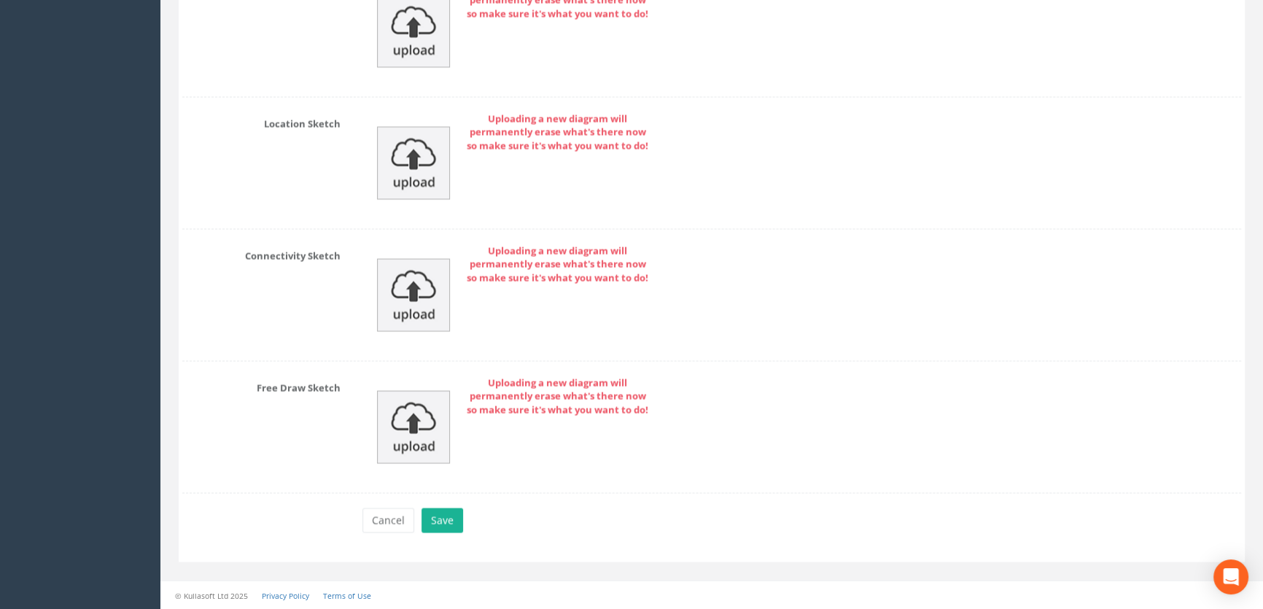
scroll to position [3449, 0]
click at [440, 518] on button "Save" at bounding box center [442, 519] width 42 height 25
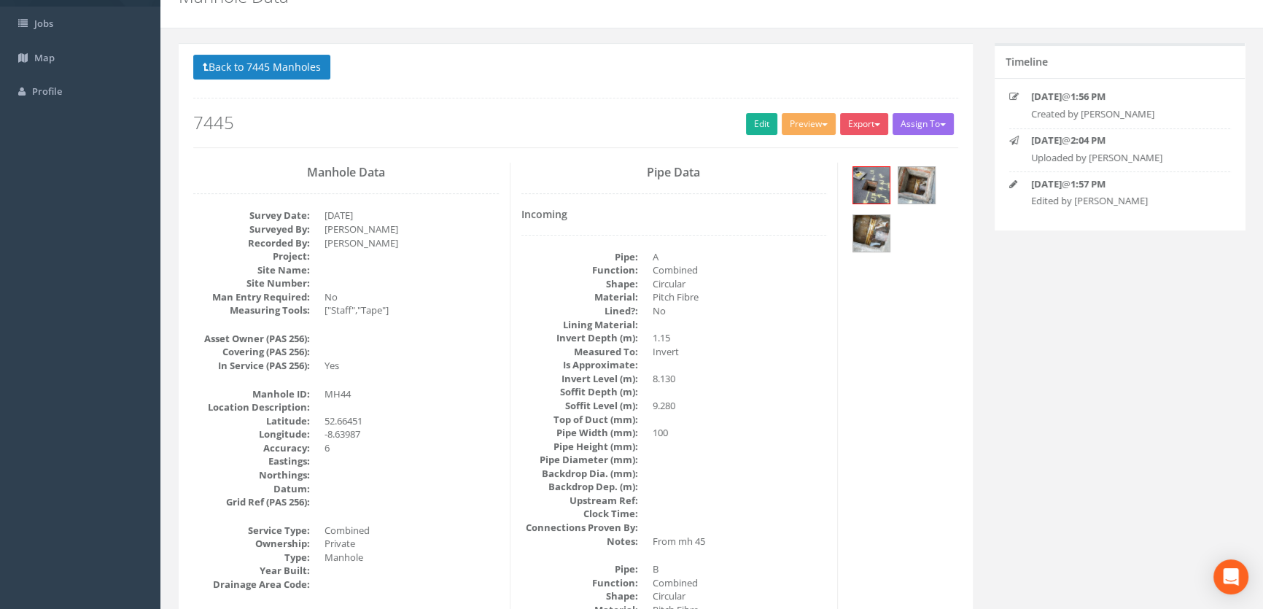
scroll to position [0, 0]
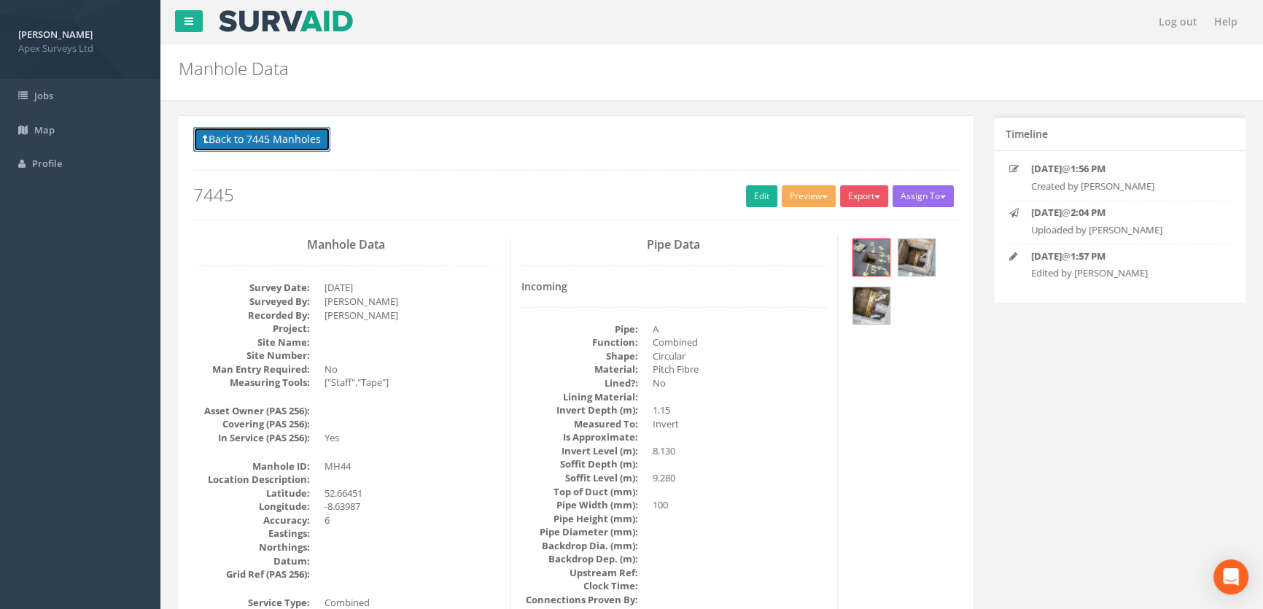
click at [292, 136] on button "Back to 7445 Manholes" at bounding box center [261, 139] width 137 height 25
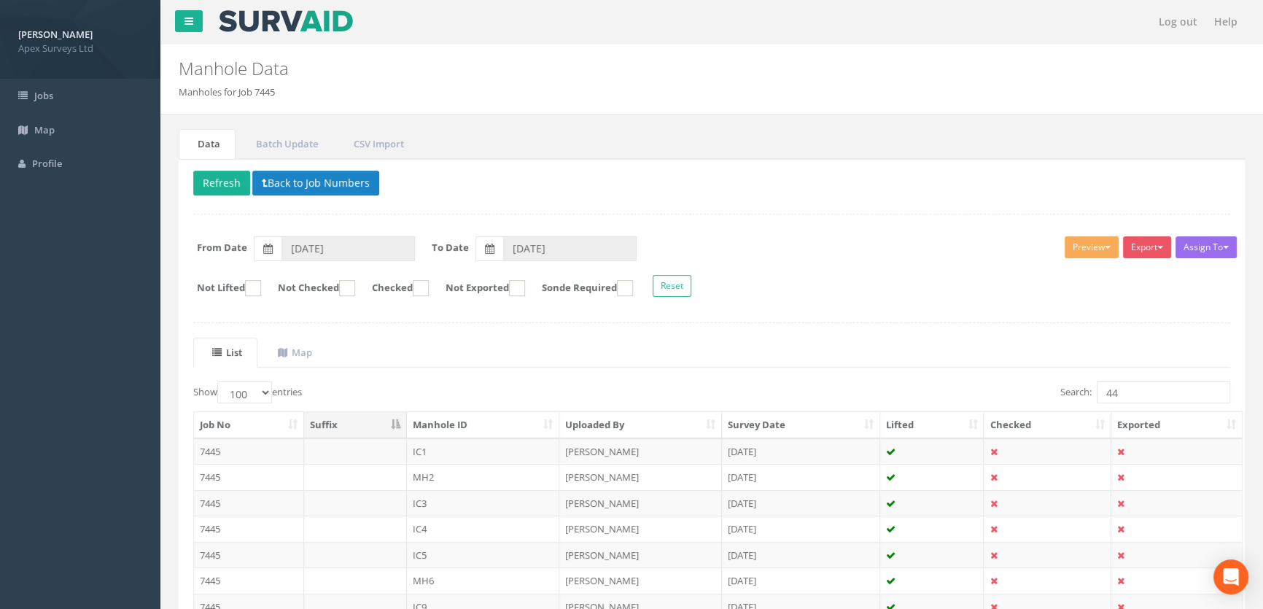
click at [1130, 389] on input "44" at bounding box center [1162, 392] width 133 height 22
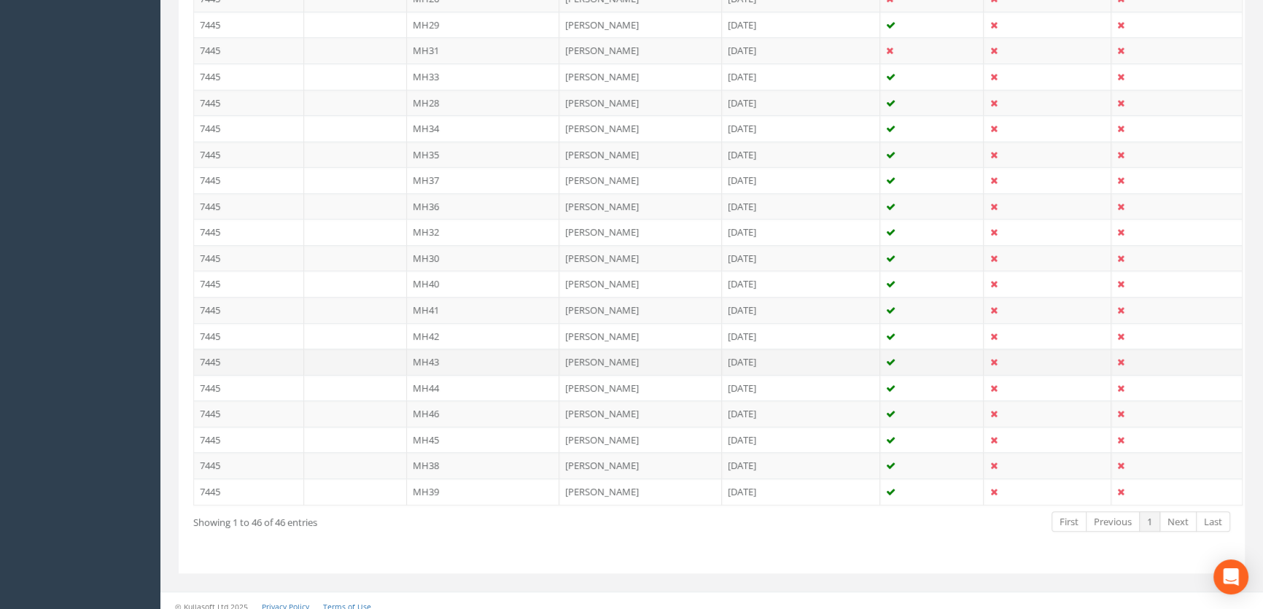
scroll to position [1133, 0]
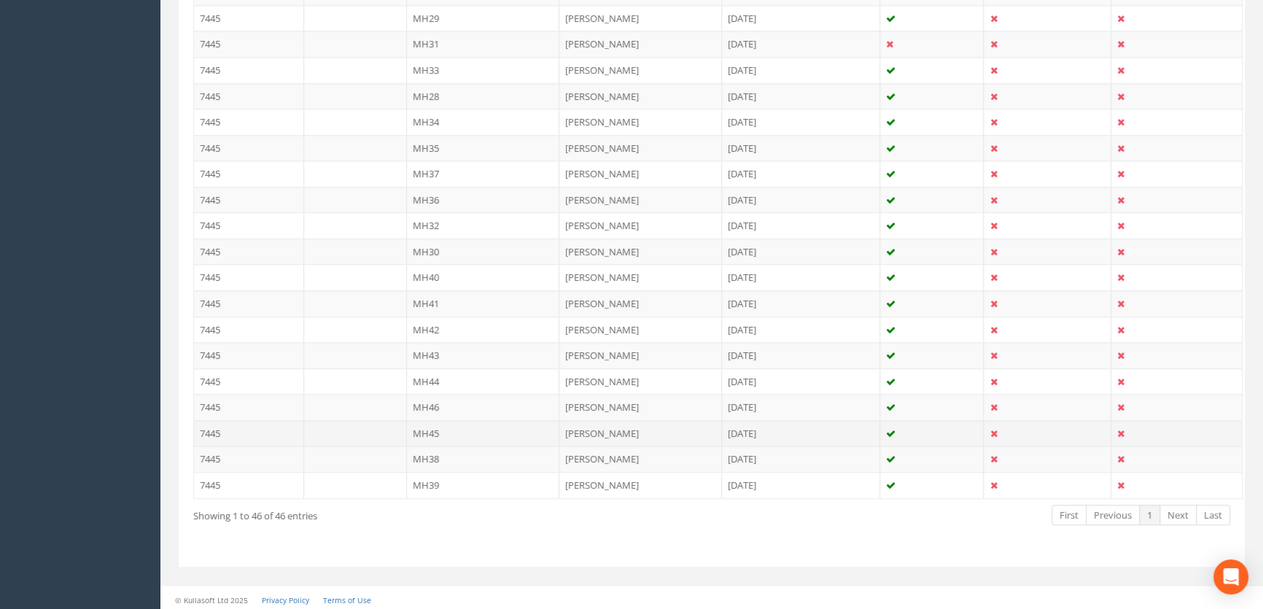
type input "45"
click at [435, 430] on td "MH45" at bounding box center [483, 433] width 153 height 26
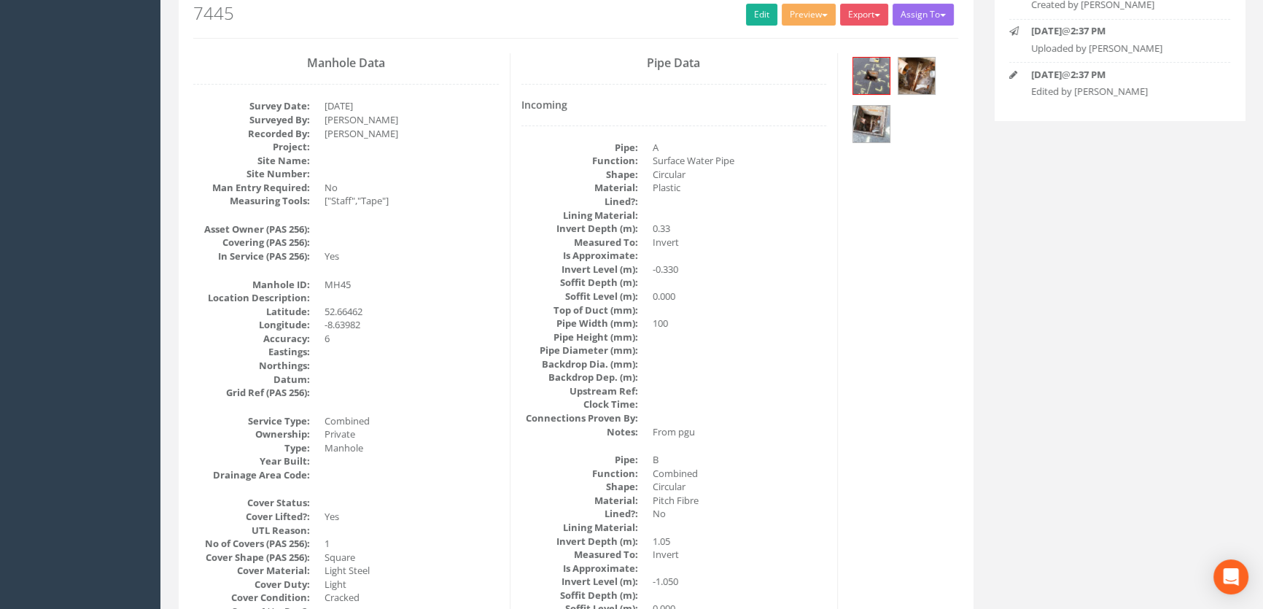
scroll to position [0, 0]
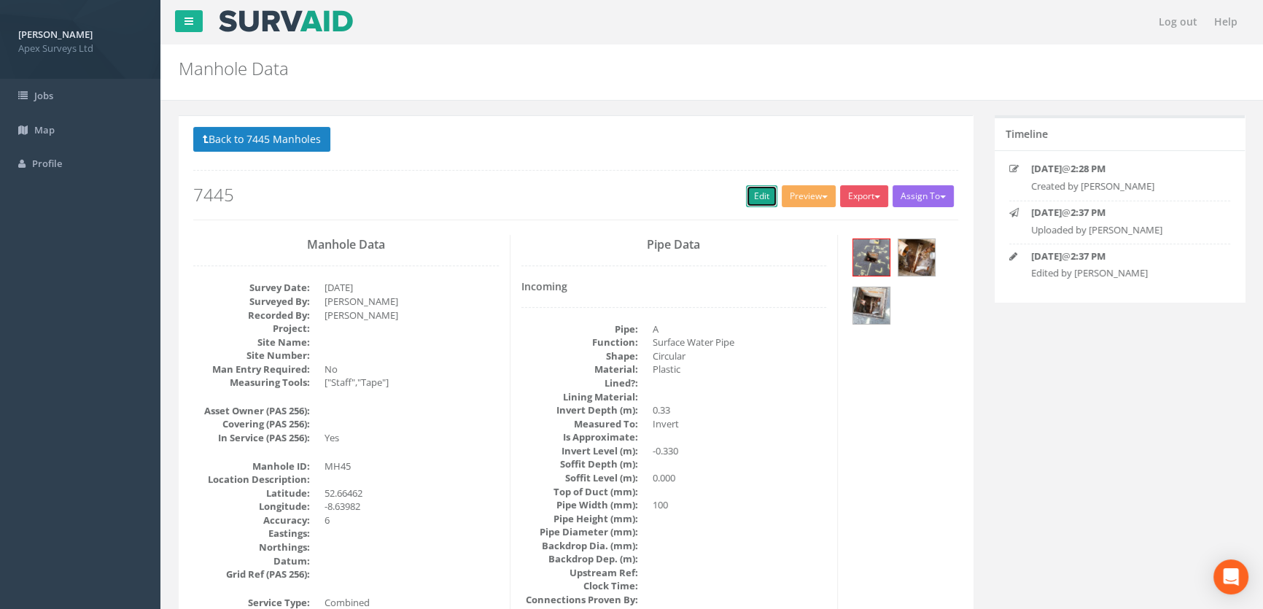
click at [764, 198] on link "Edit" at bounding box center [761, 196] width 31 height 22
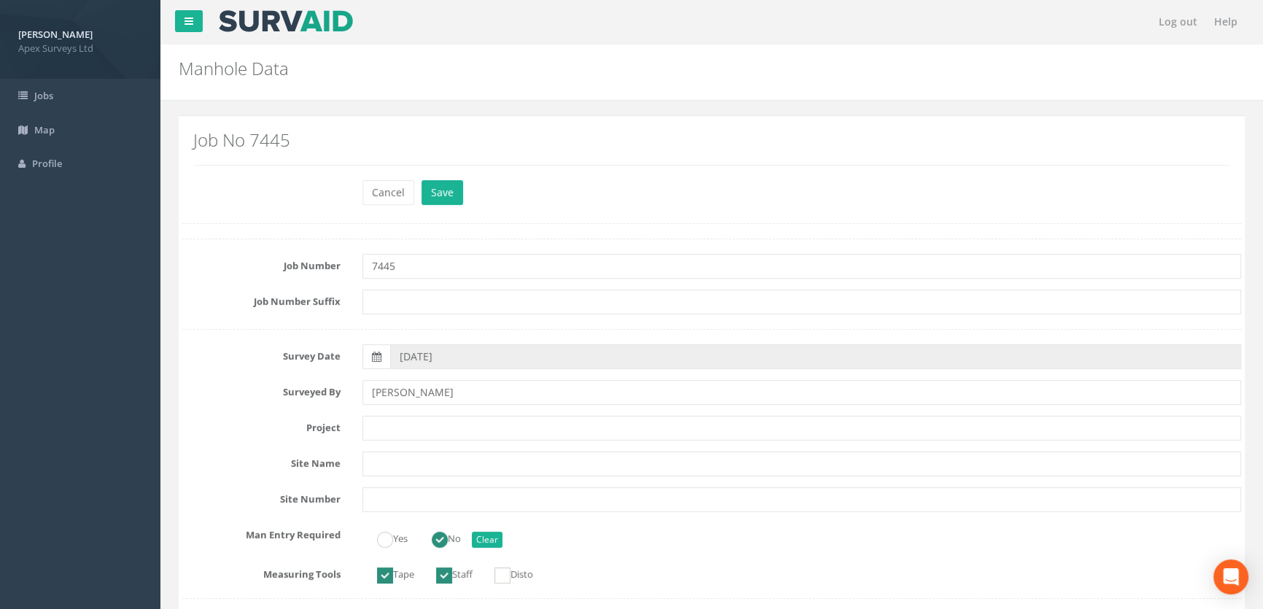
scroll to position [994, 0]
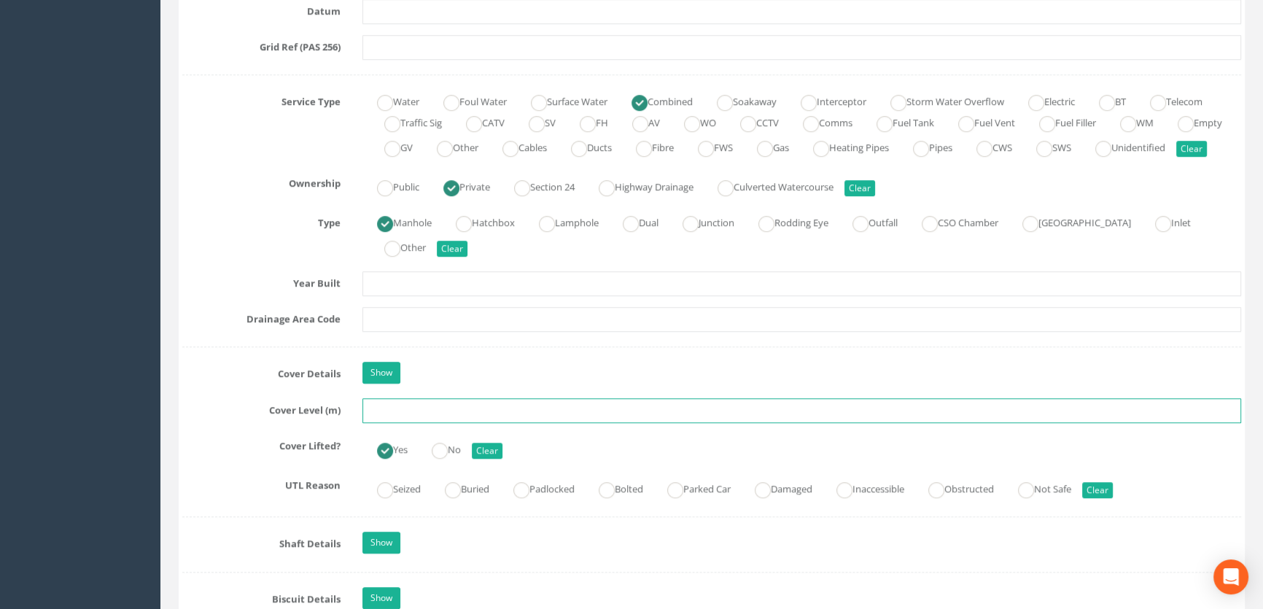
click at [418, 423] on input "text" at bounding box center [801, 410] width 878 height 25
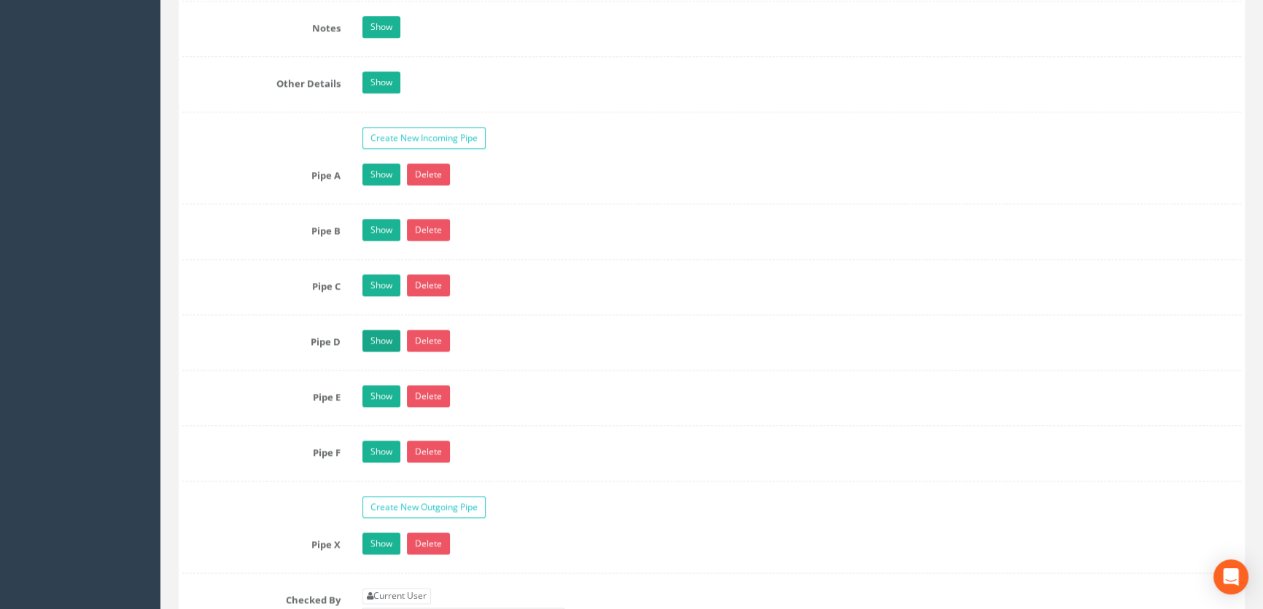
scroll to position [2452, 0]
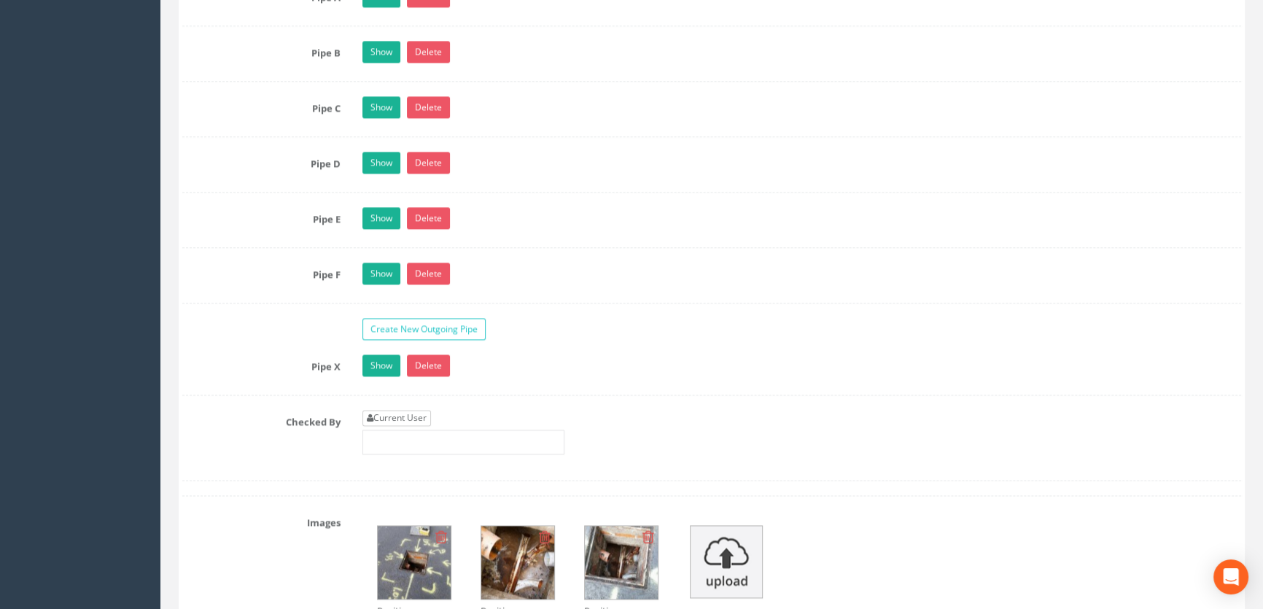
type input "9.33"
click at [410, 426] on link "Current User" at bounding box center [396, 418] width 69 height 16
type input "[PERSON_NAME]"
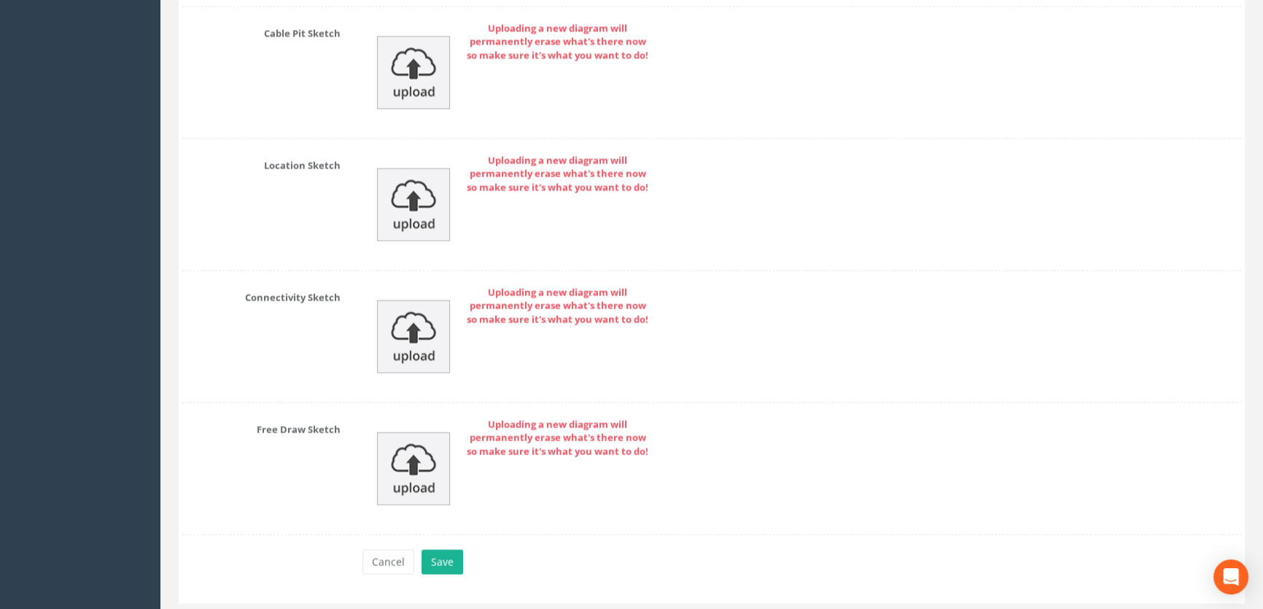
scroll to position [3504, 0]
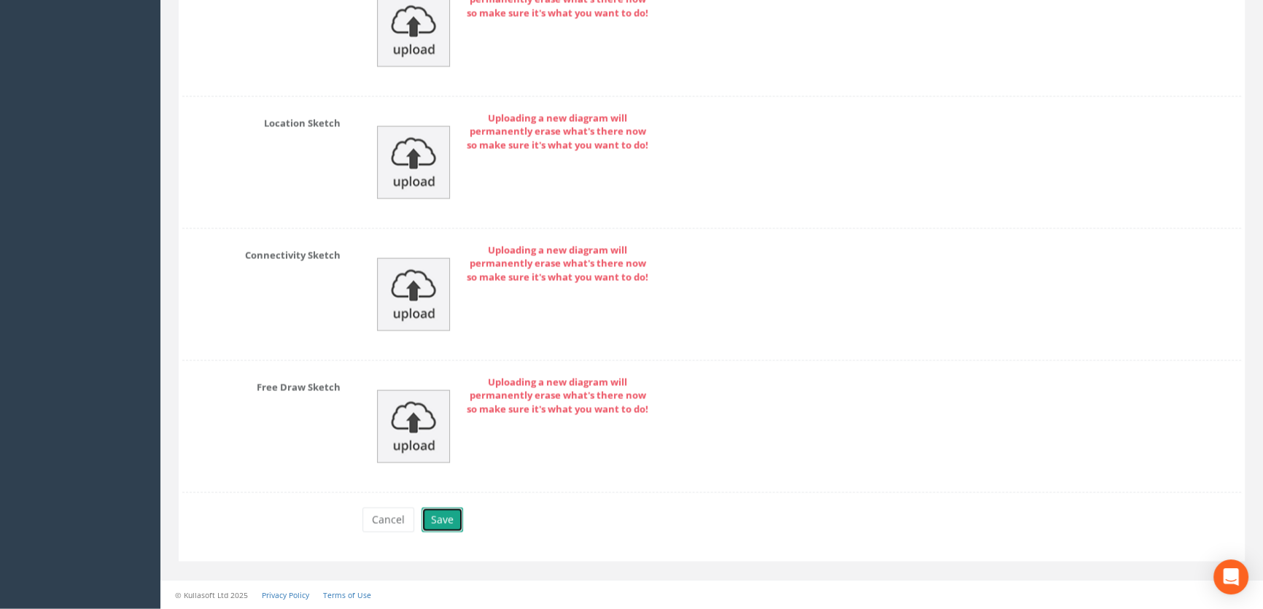
click at [441, 517] on button "Save" at bounding box center [442, 519] width 42 height 25
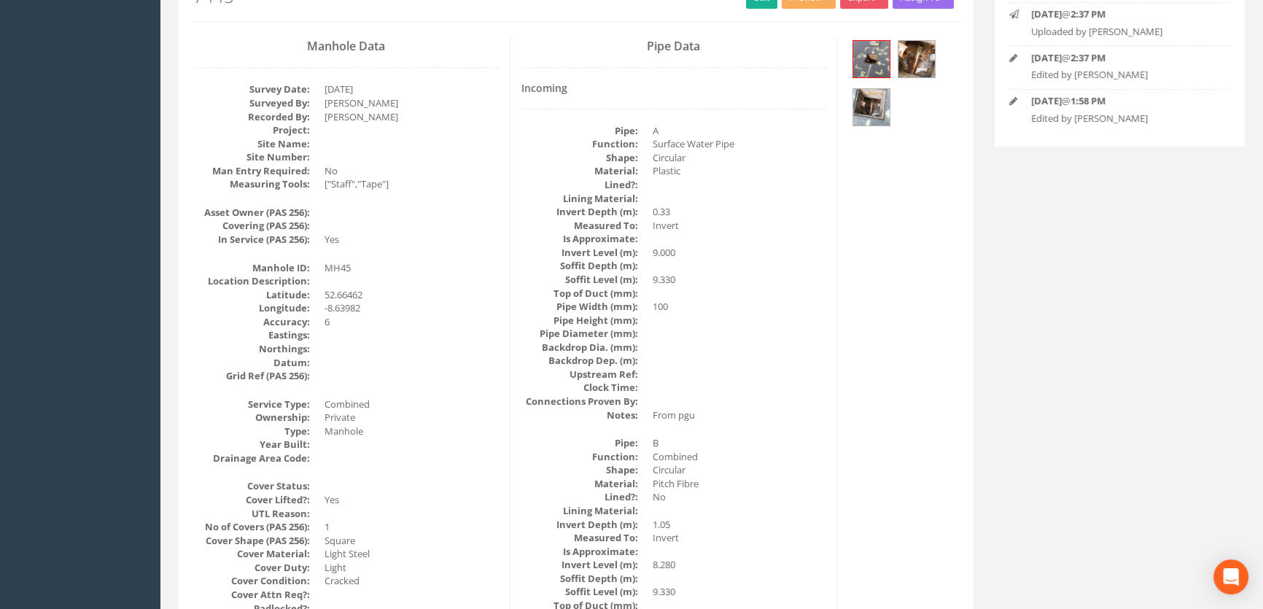
scroll to position [0, 0]
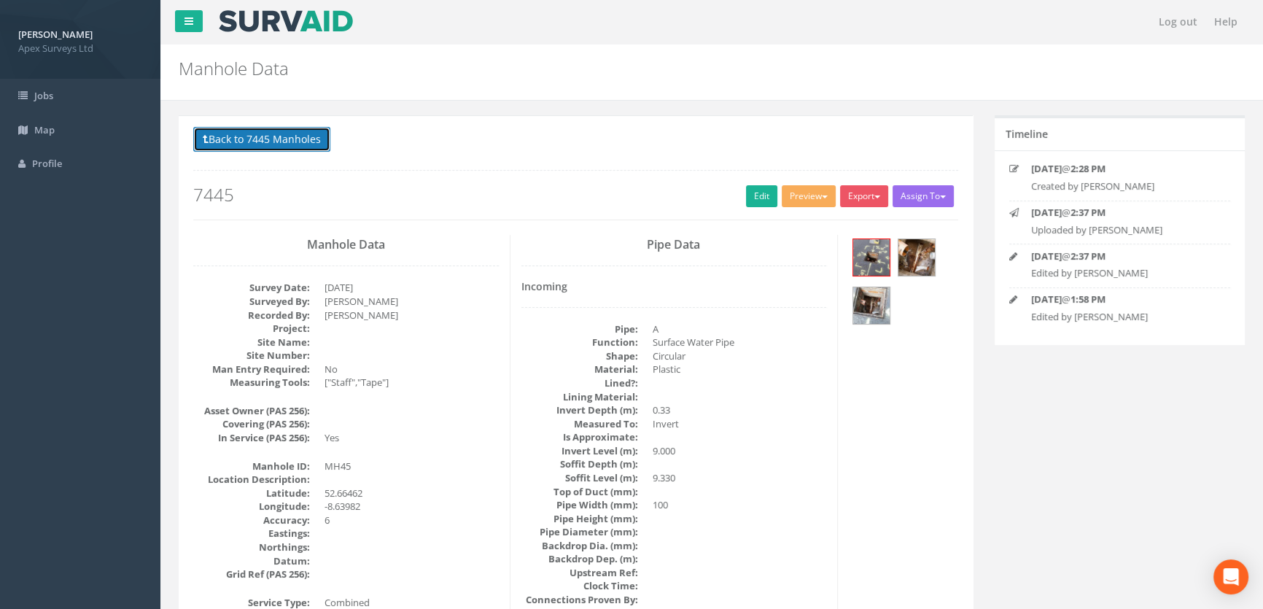
click at [222, 136] on button "Back to 7445 Manholes" at bounding box center [261, 139] width 137 height 25
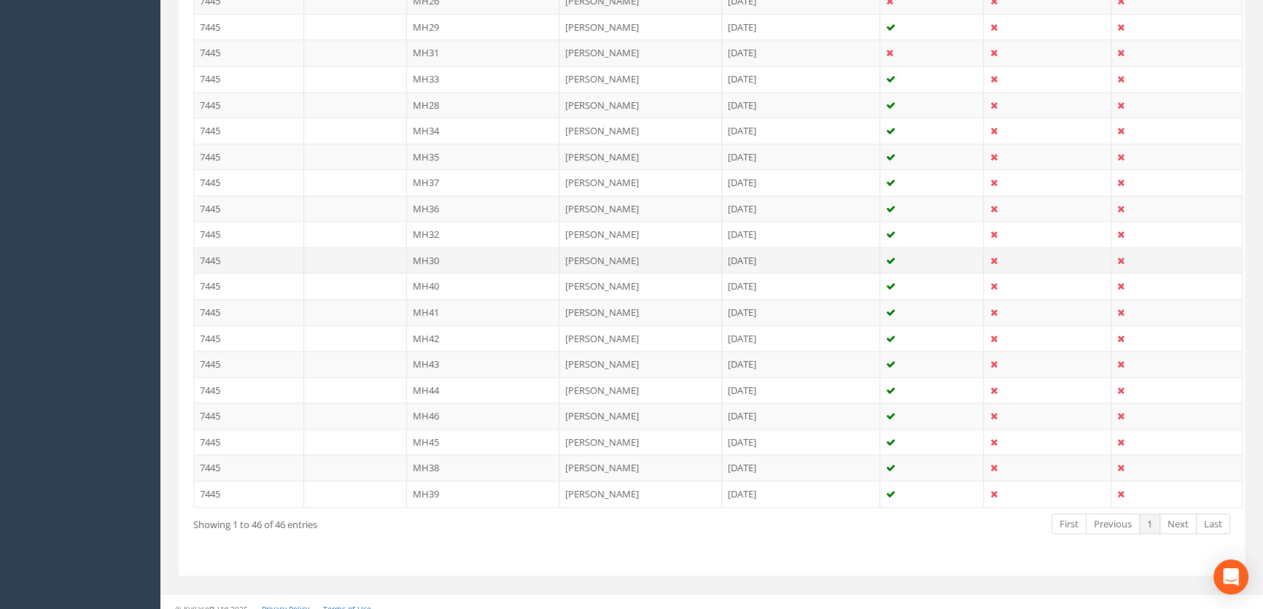
scroll to position [1126, 0]
click at [445, 405] on td "MH46" at bounding box center [483, 413] width 153 height 26
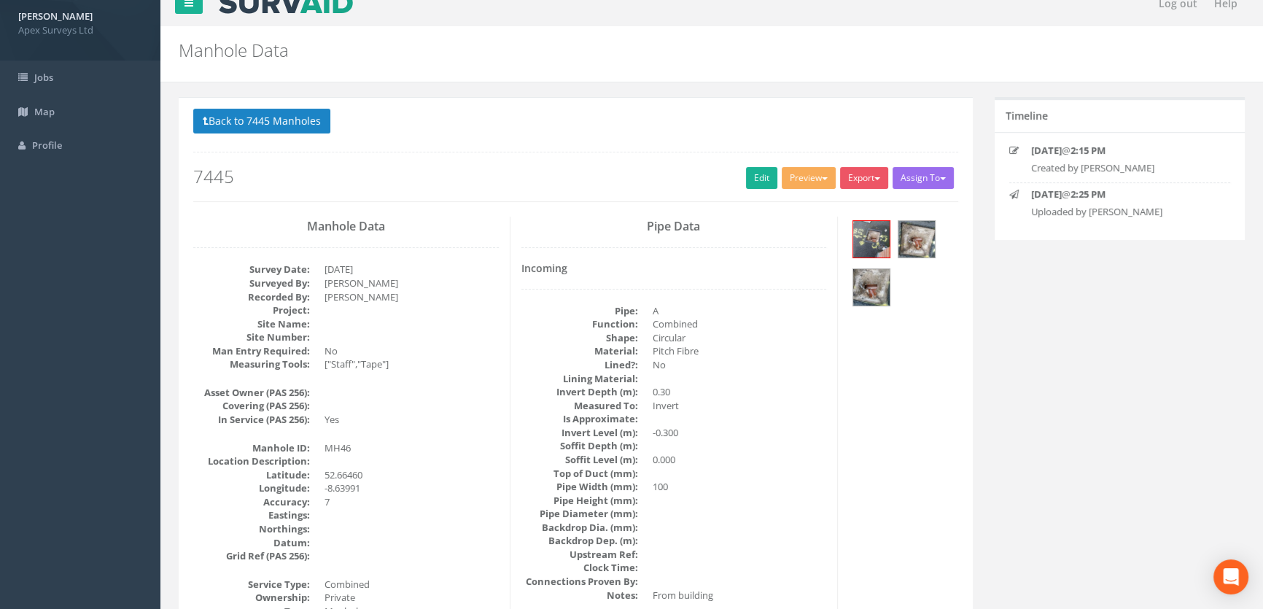
scroll to position [0, 0]
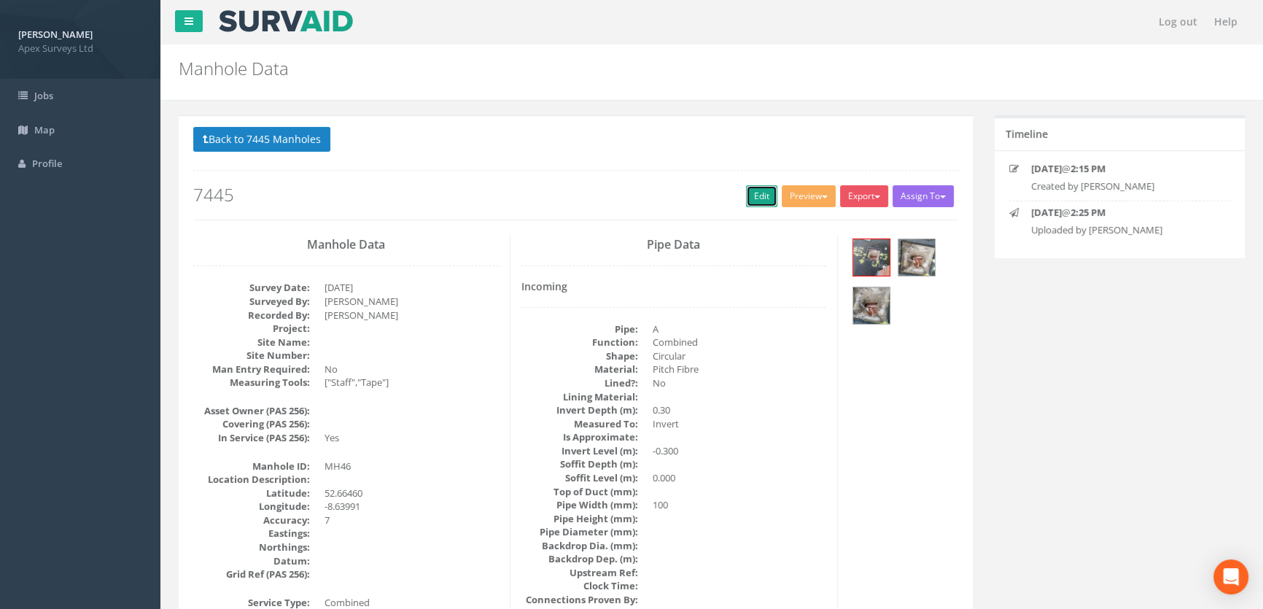
click at [746, 200] on link "Edit" at bounding box center [761, 196] width 31 height 22
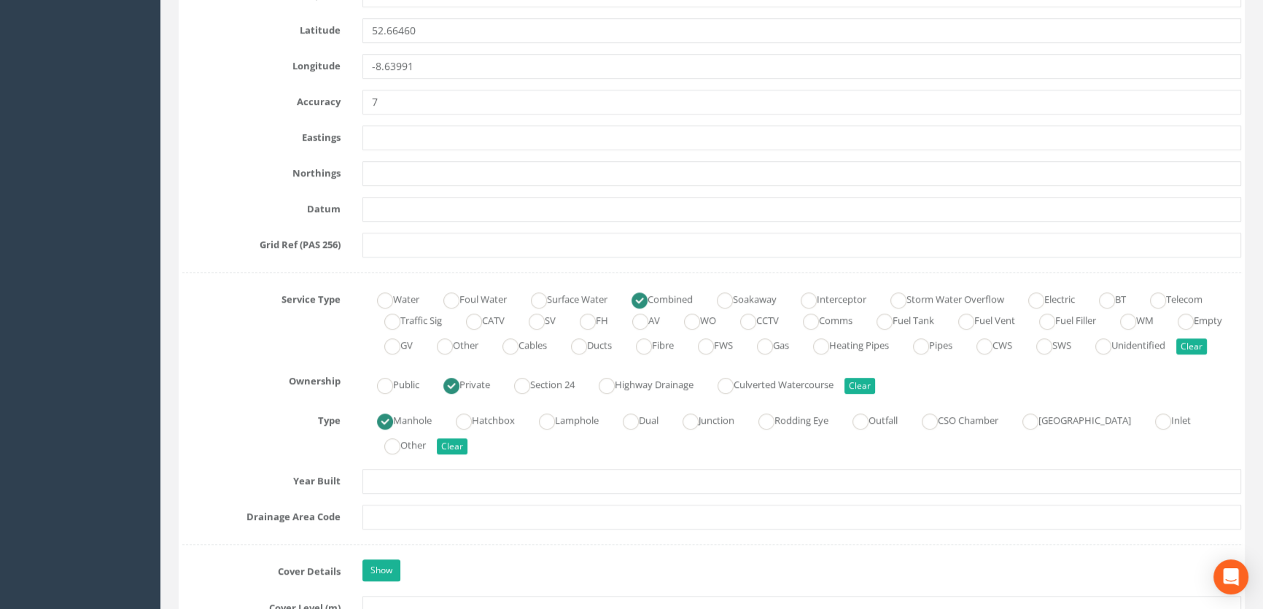
scroll to position [1060, 0]
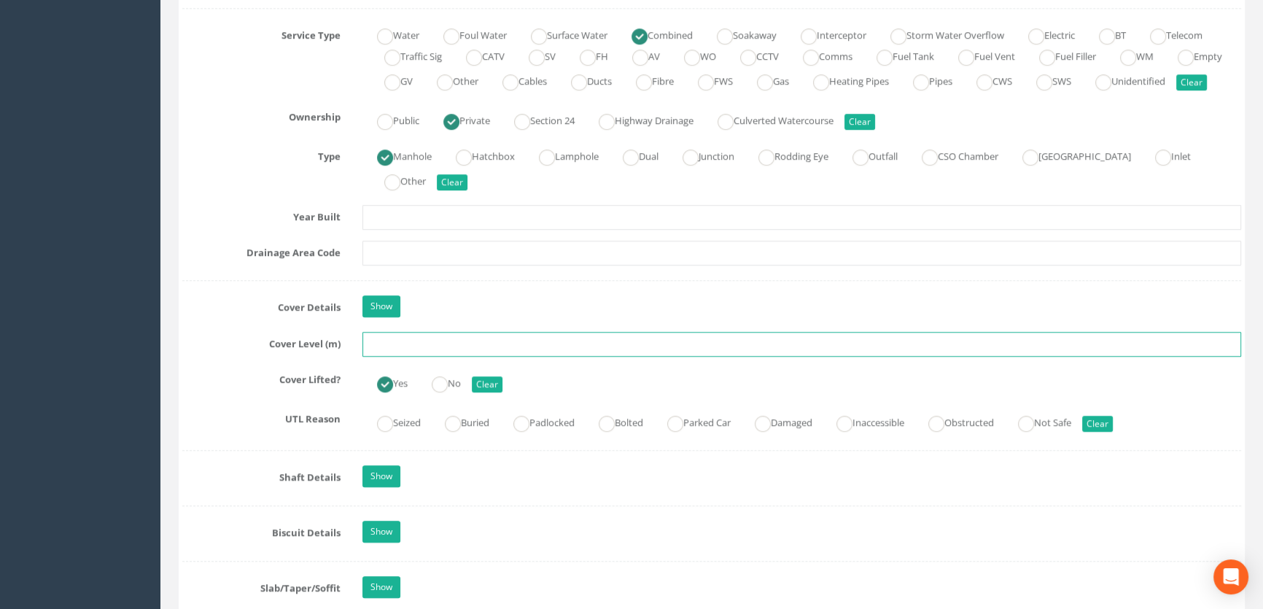
click at [423, 356] on input "text" at bounding box center [801, 344] width 878 height 25
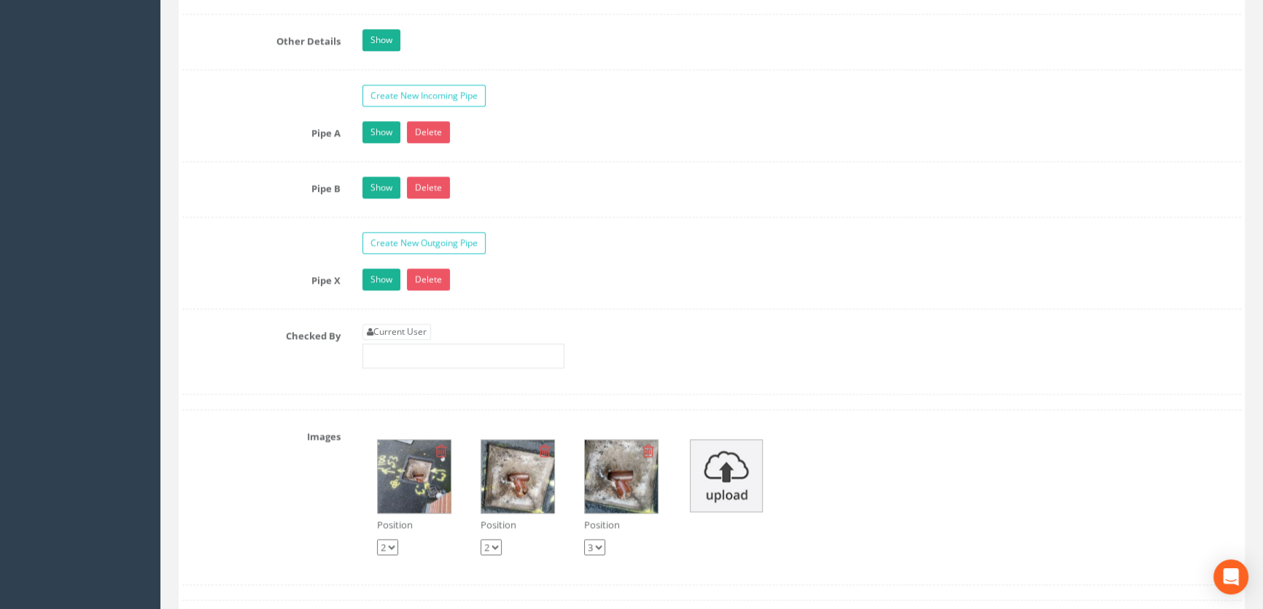
scroll to position [2385, 0]
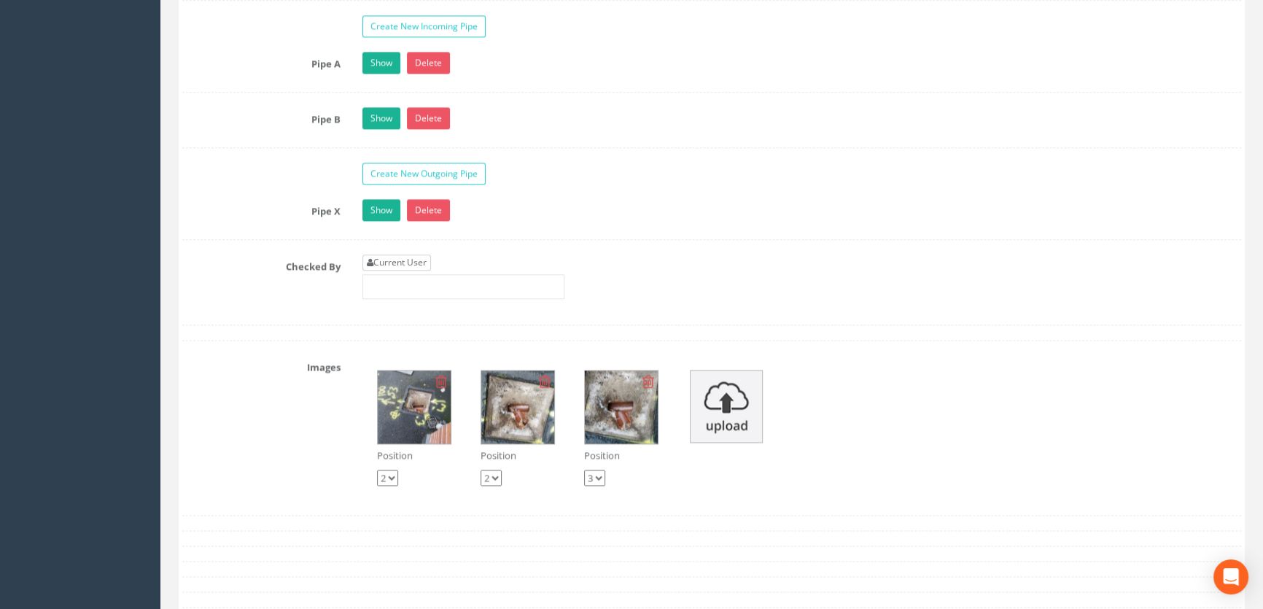
type input "9.31"
click at [410, 270] on link "Current User" at bounding box center [396, 262] width 69 height 16
type input "[PERSON_NAME]"
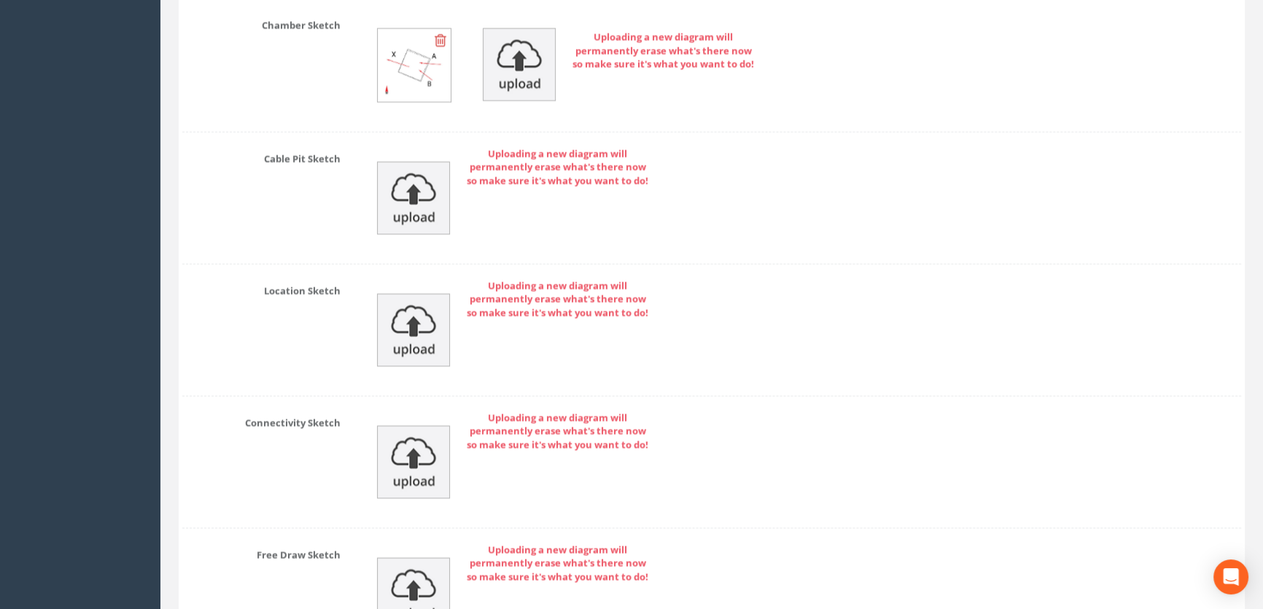
scroll to position [3283, 0]
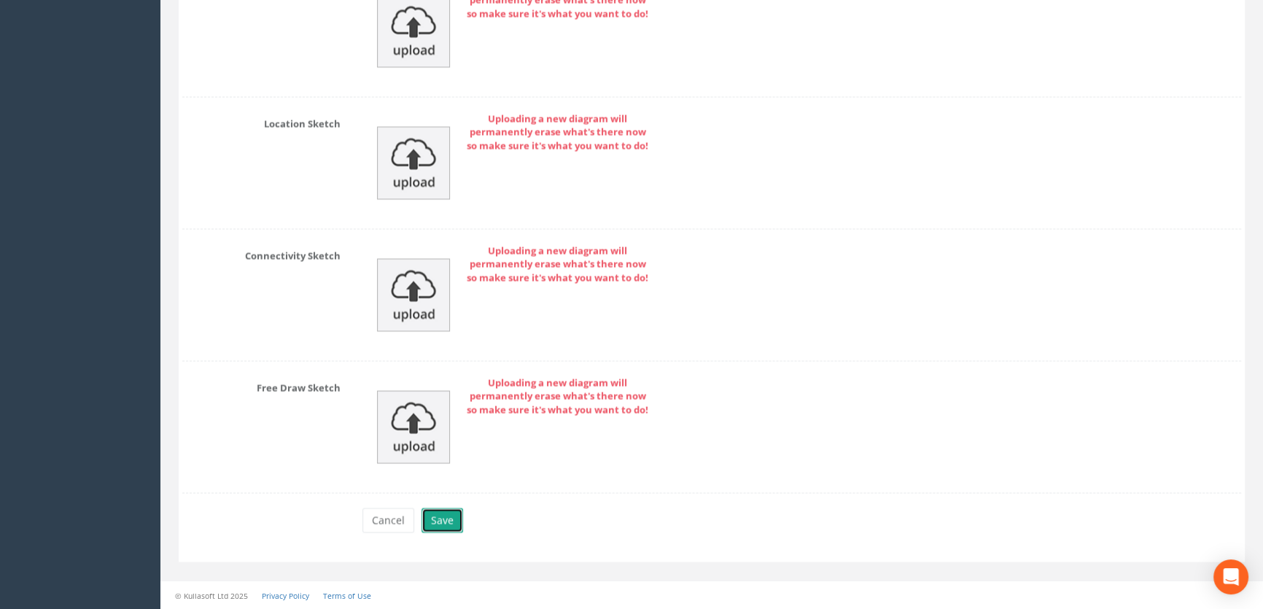
click at [436, 523] on button "Save" at bounding box center [442, 519] width 42 height 25
